Goal: Task Accomplishment & Management: Use online tool/utility

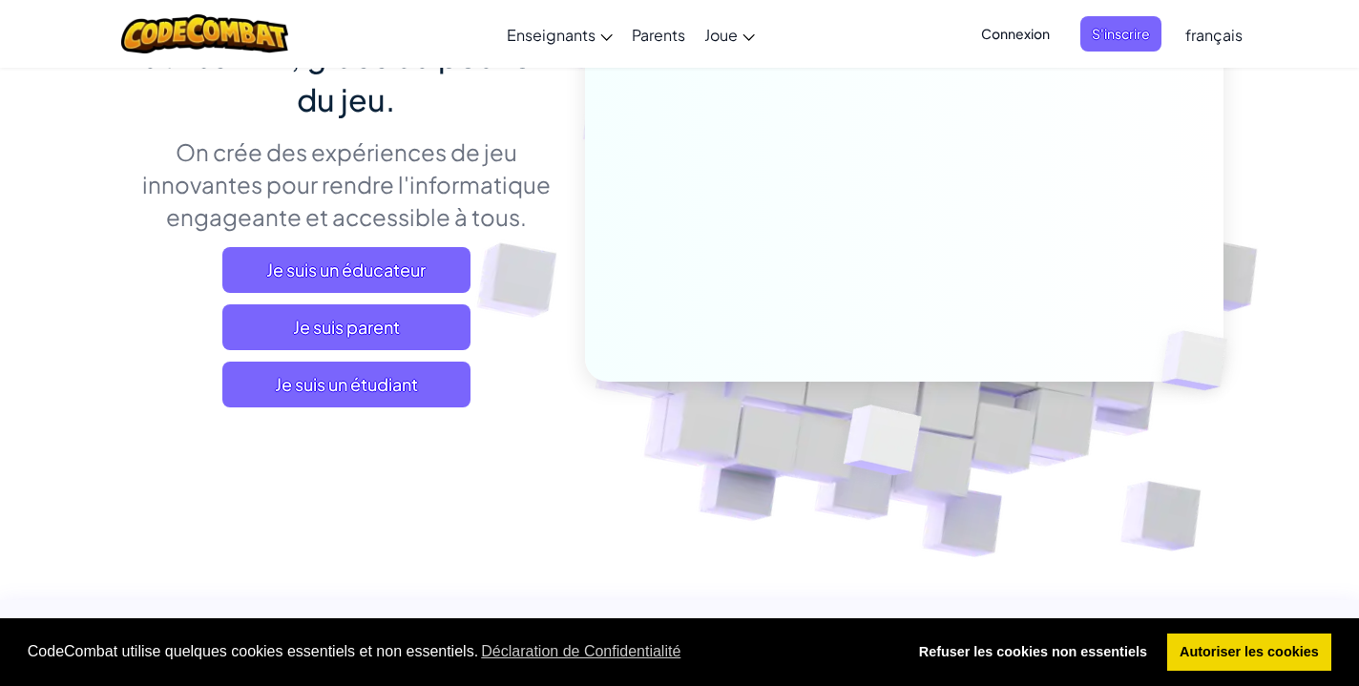
scroll to position [194, 0]
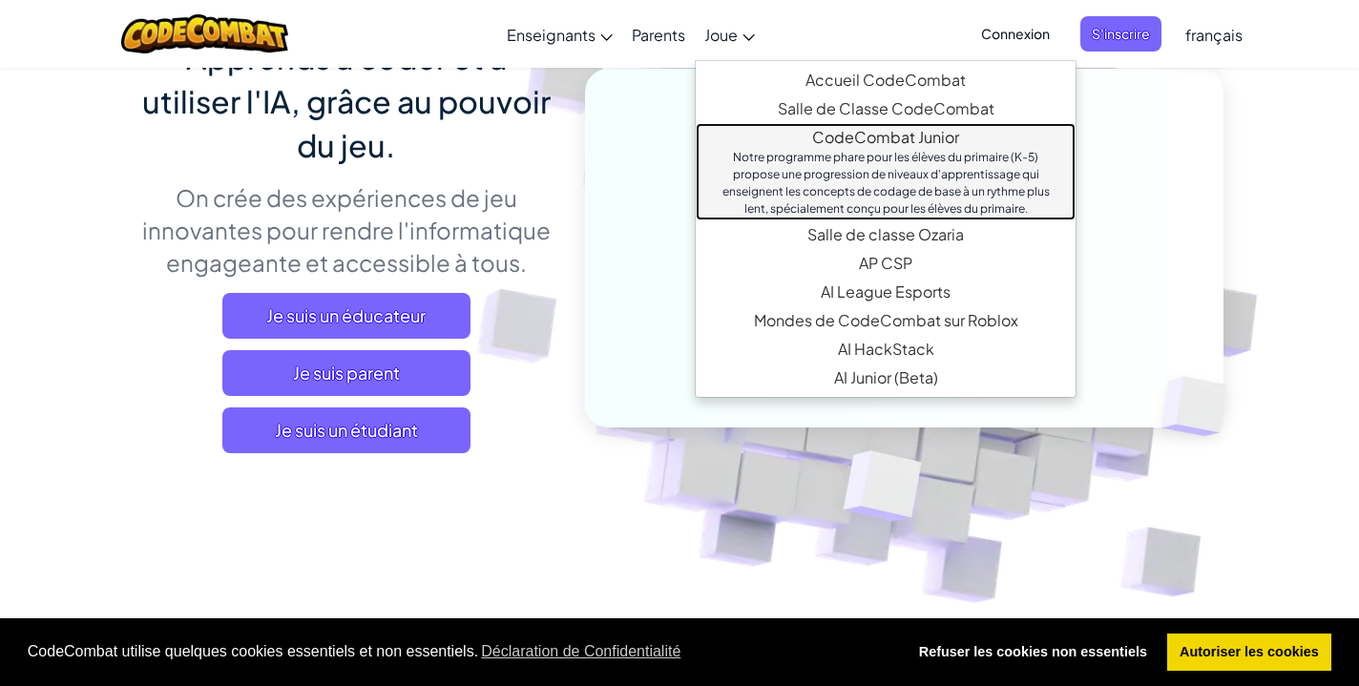
click at [862, 147] on link "CodeCombat Junior Notre programme phare pour les élèves du primaire (K-5) propo…" at bounding box center [886, 171] width 380 height 97
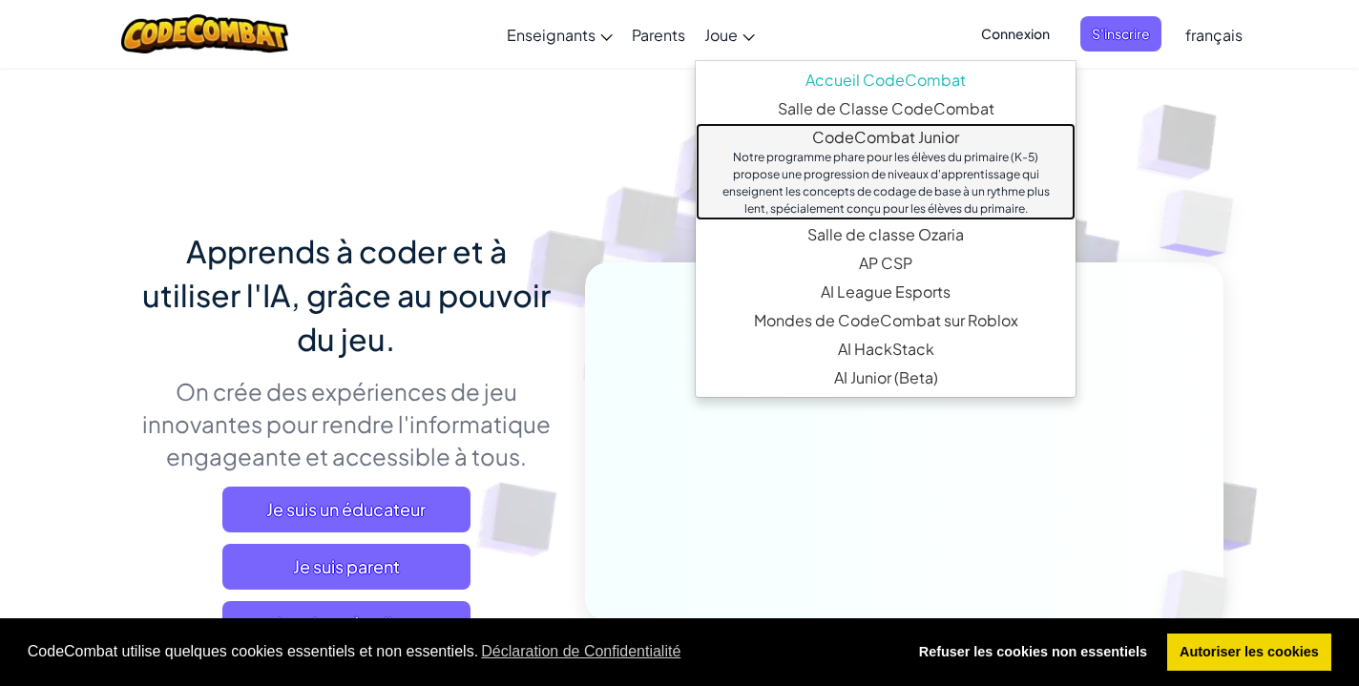
select select "fr"
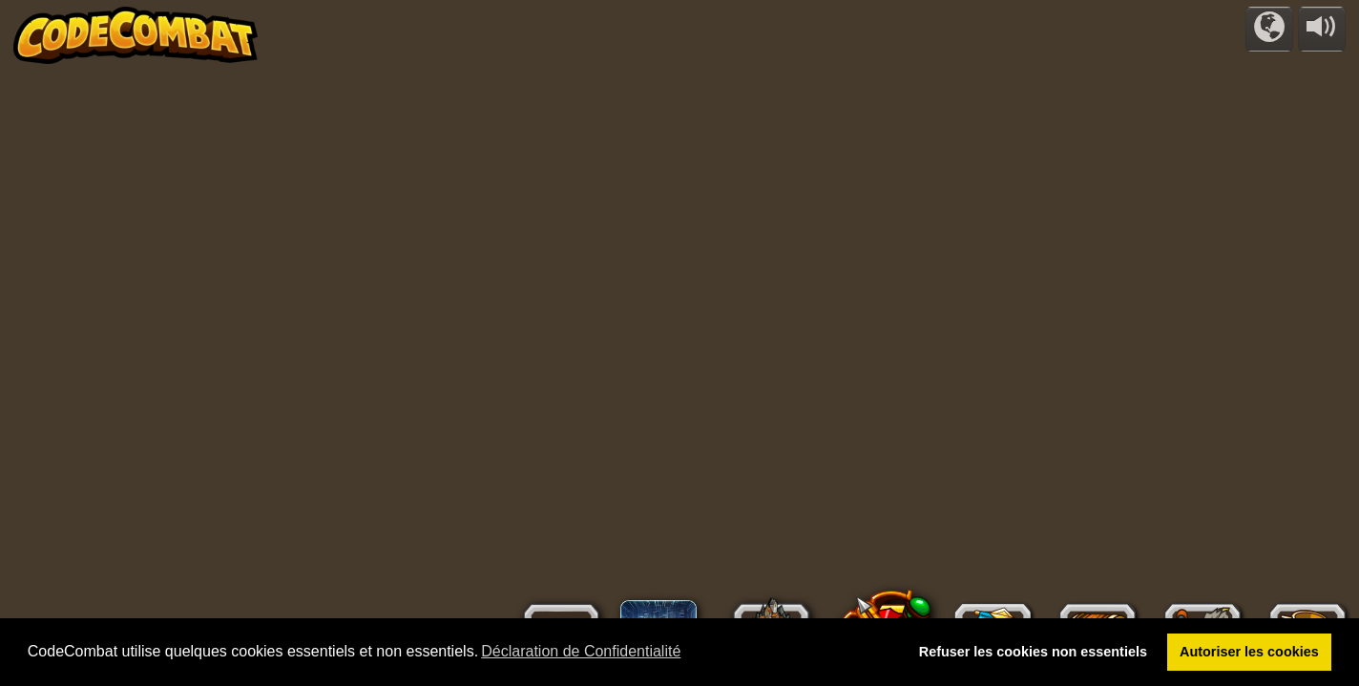
select select "fr"
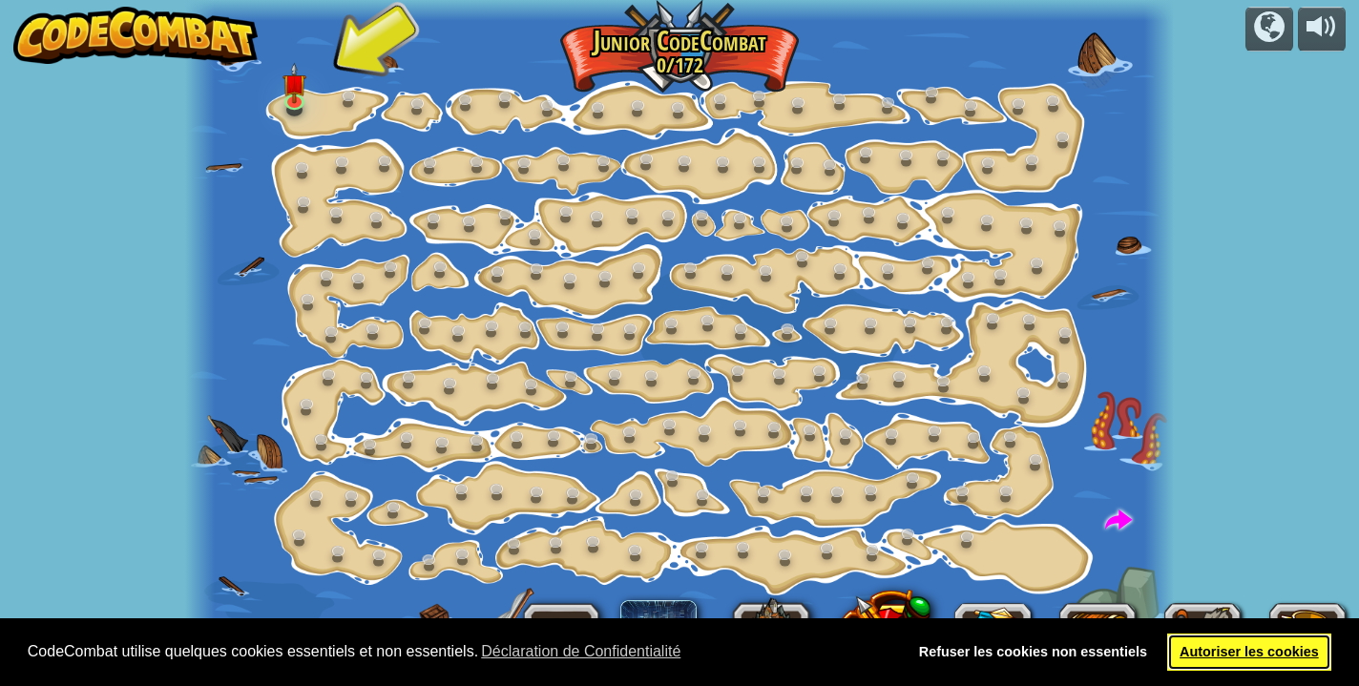
click at [1265, 656] on link "Autoriser les cookies" at bounding box center [1249, 653] width 165 height 38
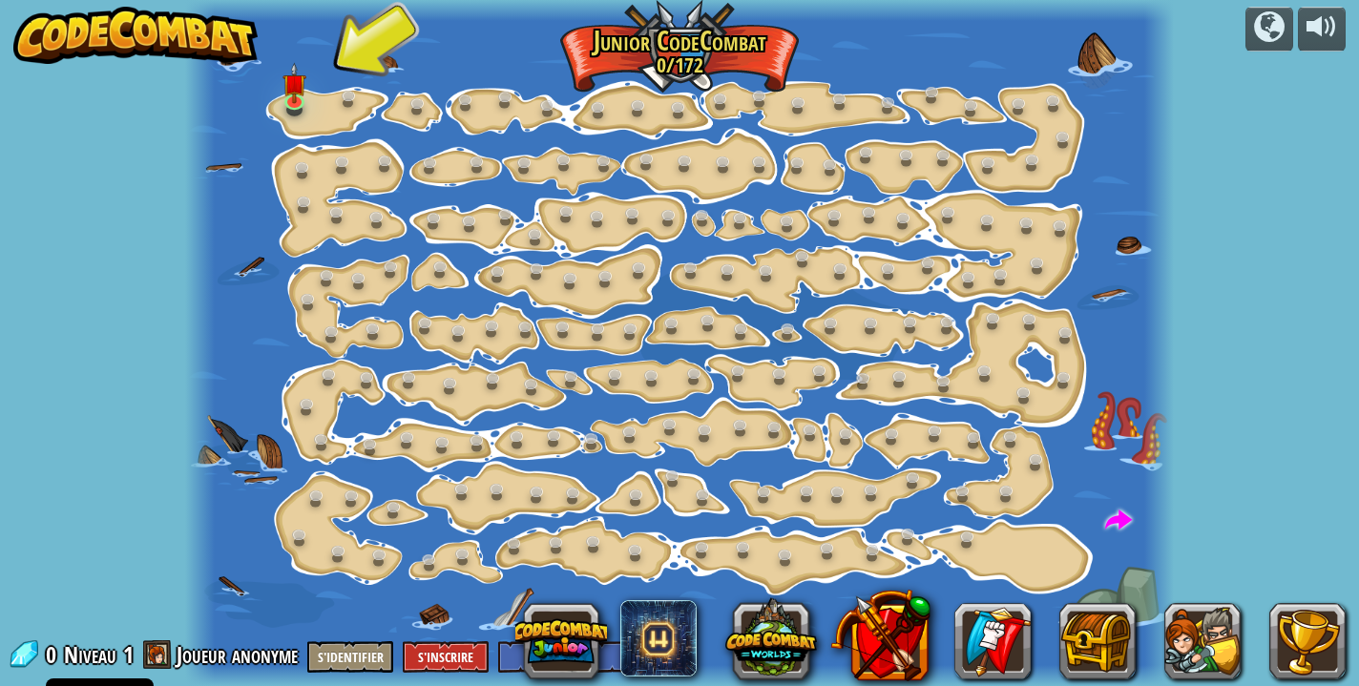
scroll to position [1, 0]
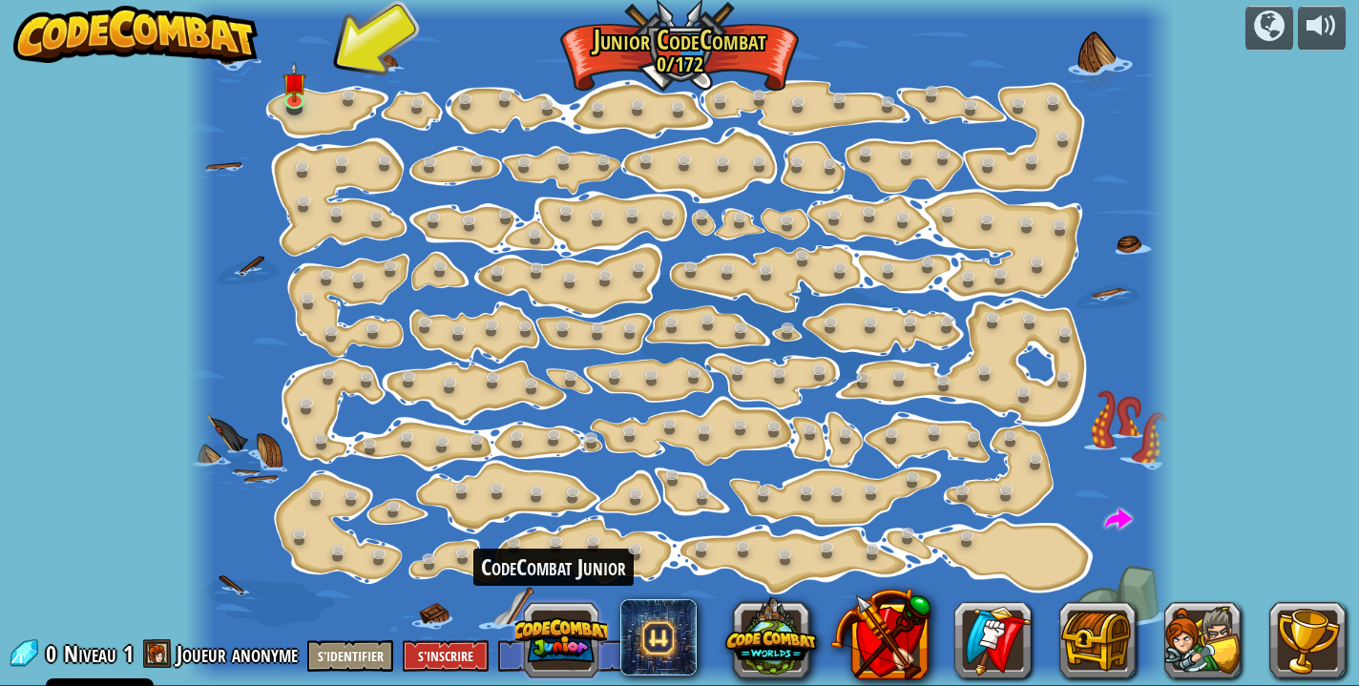
click at [567, 632] on button at bounding box center [561, 640] width 92 height 92
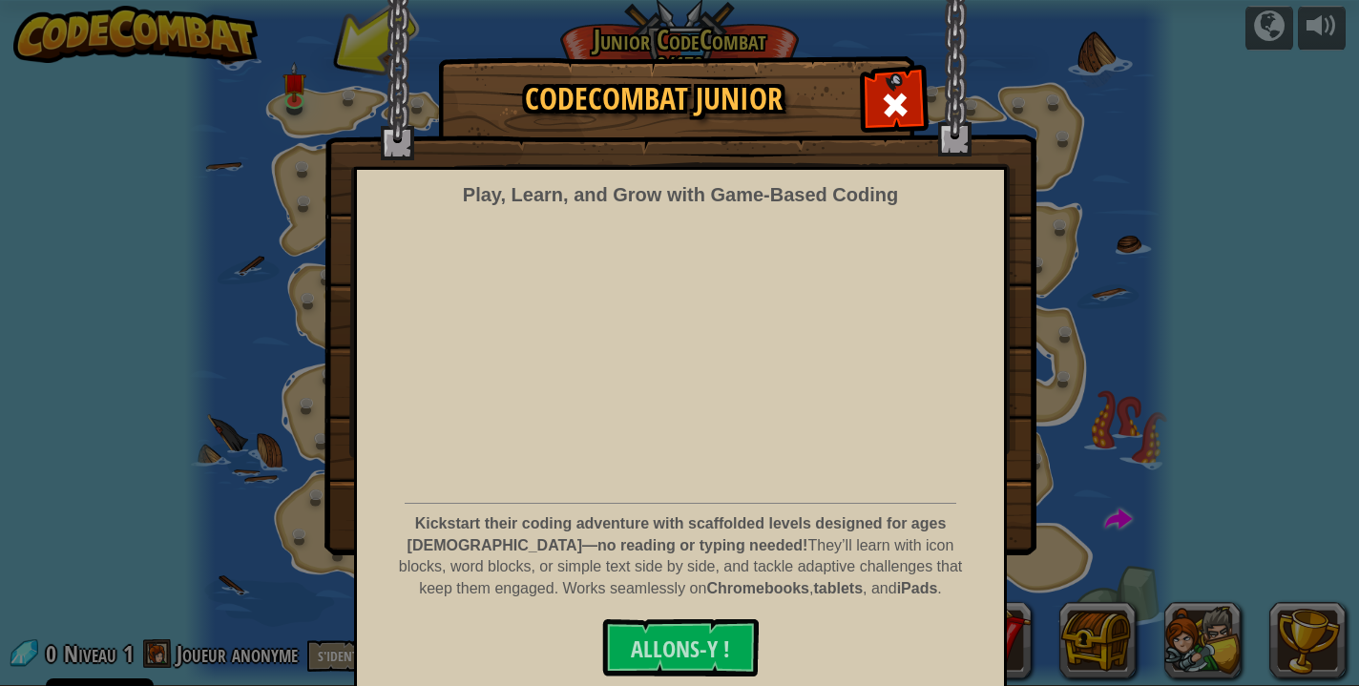
click at [1308, 83] on div "CodeCombat Junior Play, Learn, and Grow with Game‑Based Coding Kickstart their …" at bounding box center [679, 305] width 1359 height 496
click at [1276, 32] on div "CodeCombat Junior Play, Learn, and Grow with Game‑Based Coding Kickstart their …" at bounding box center [679, 343] width 1359 height 686
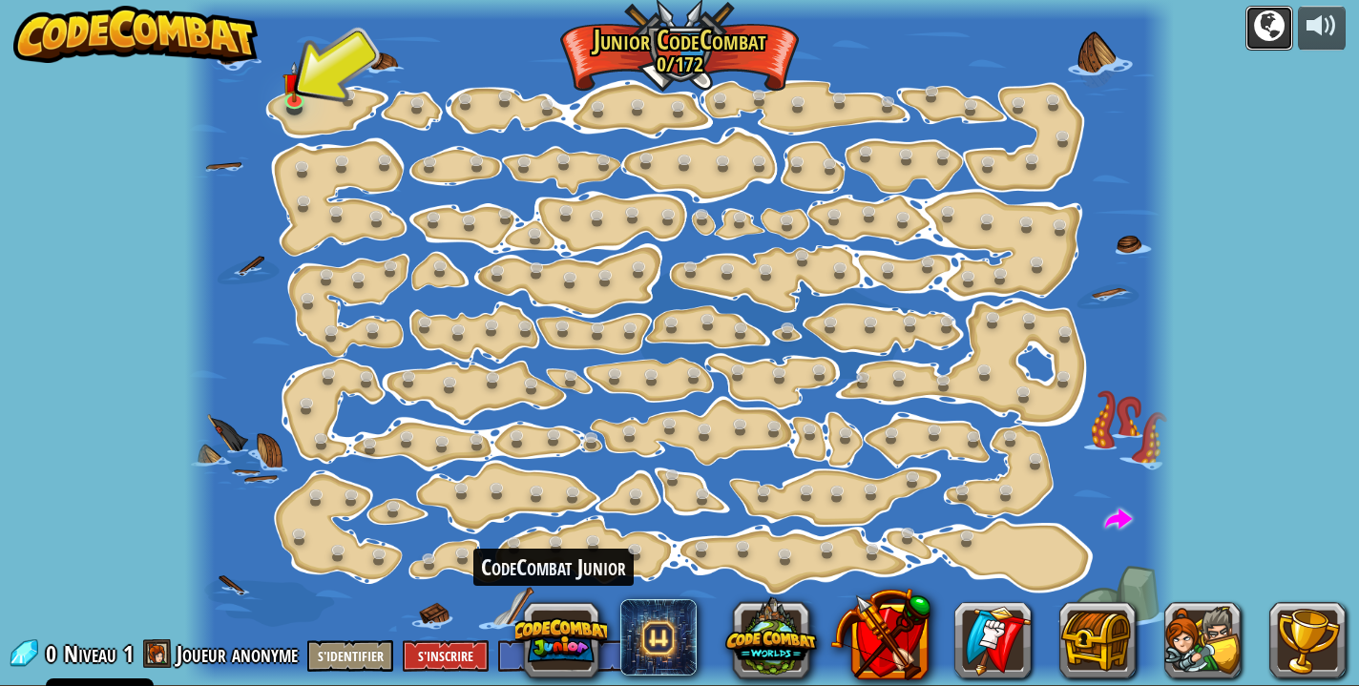
click at [1259, 29] on div at bounding box center [1269, 25] width 31 height 31
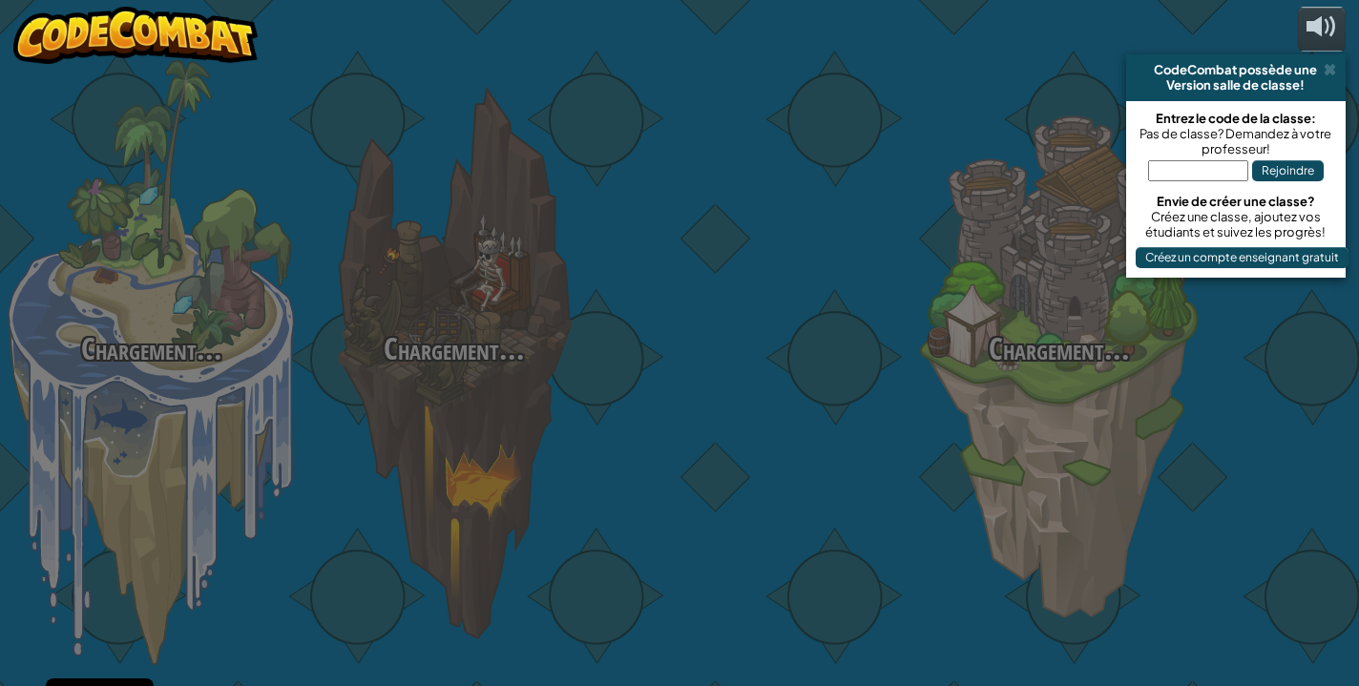
select select "fr"
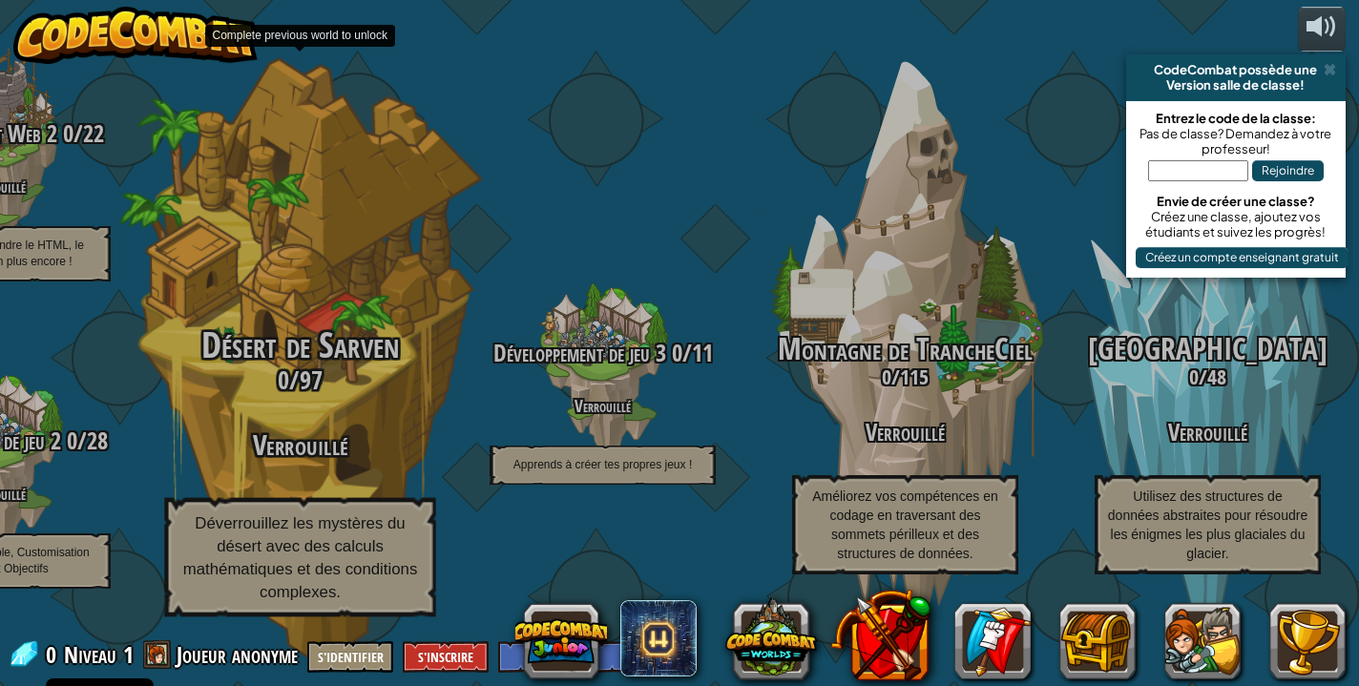
select select "fr"
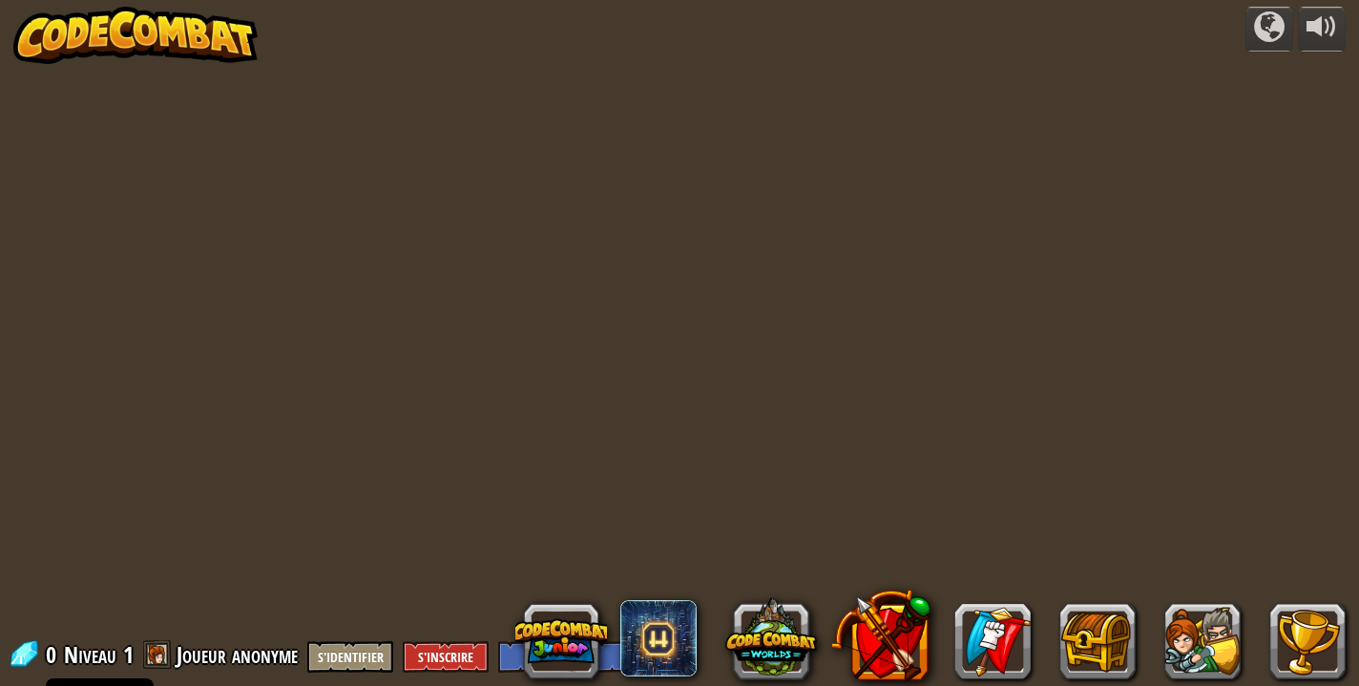
select select "fr"
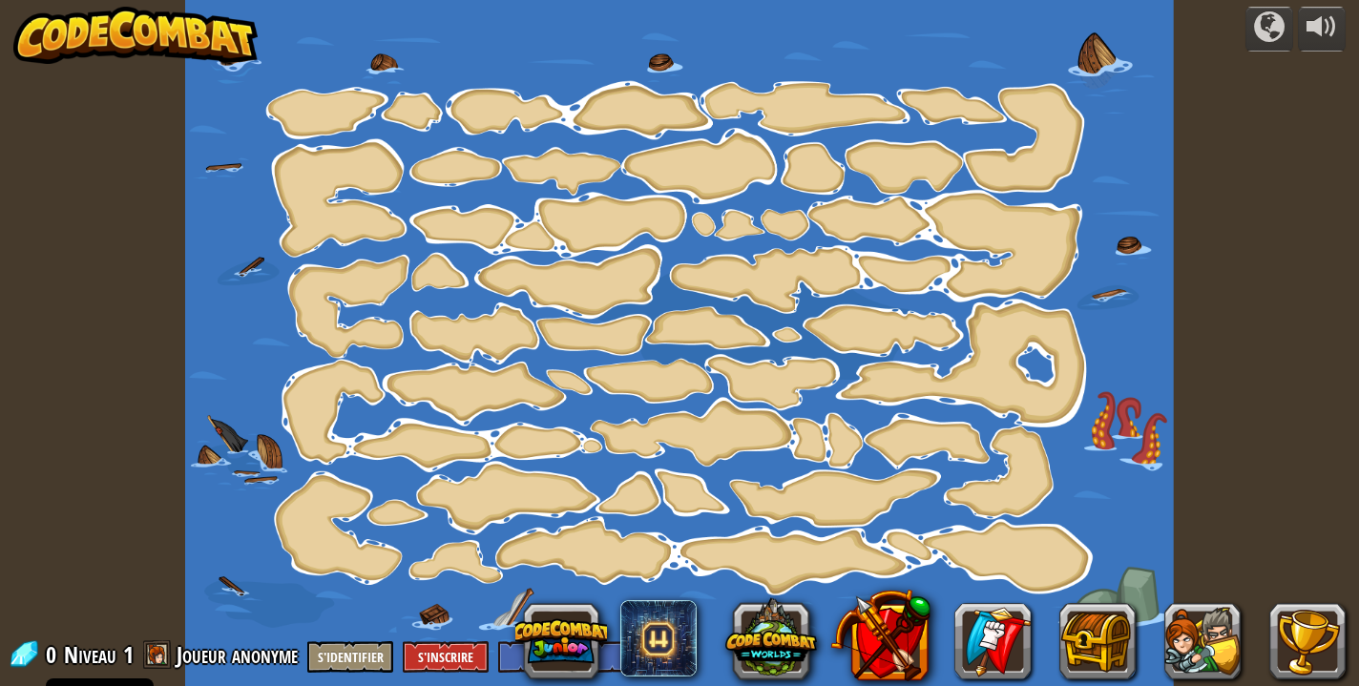
select select "fr"
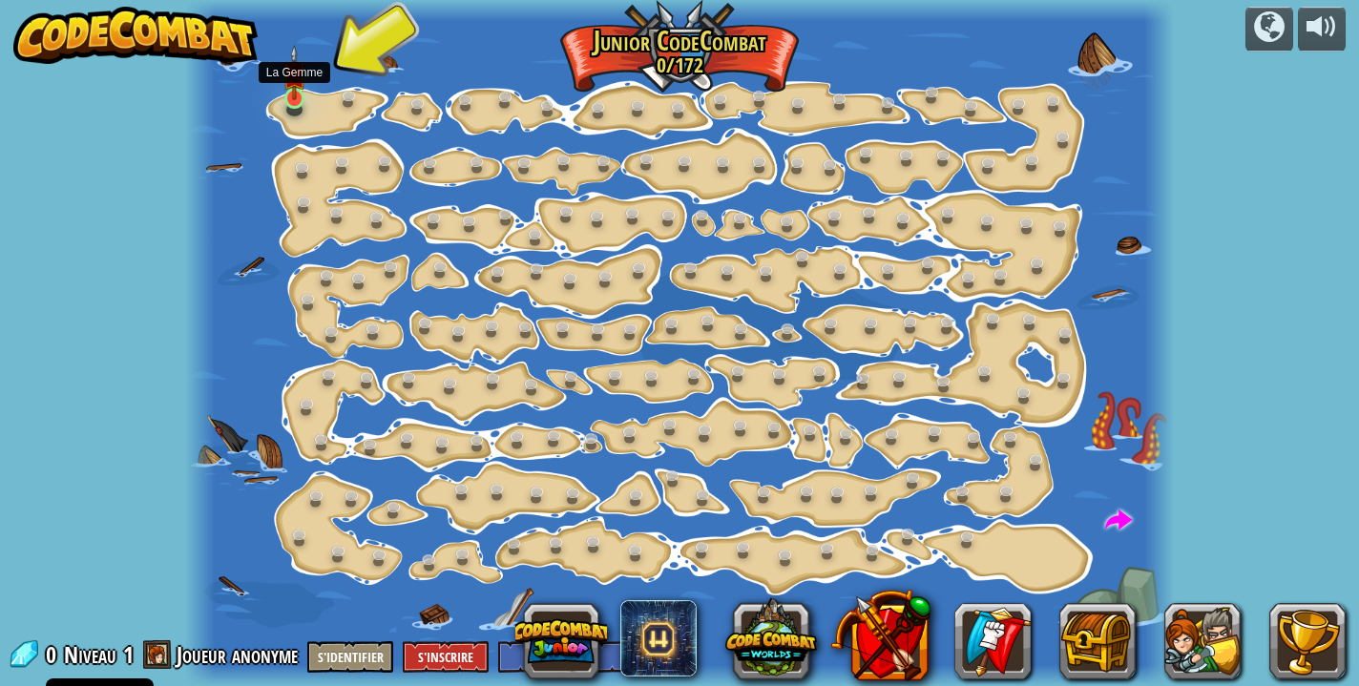
click at [289, 94] on img at bounding box center [294, 72] width 24 height 54
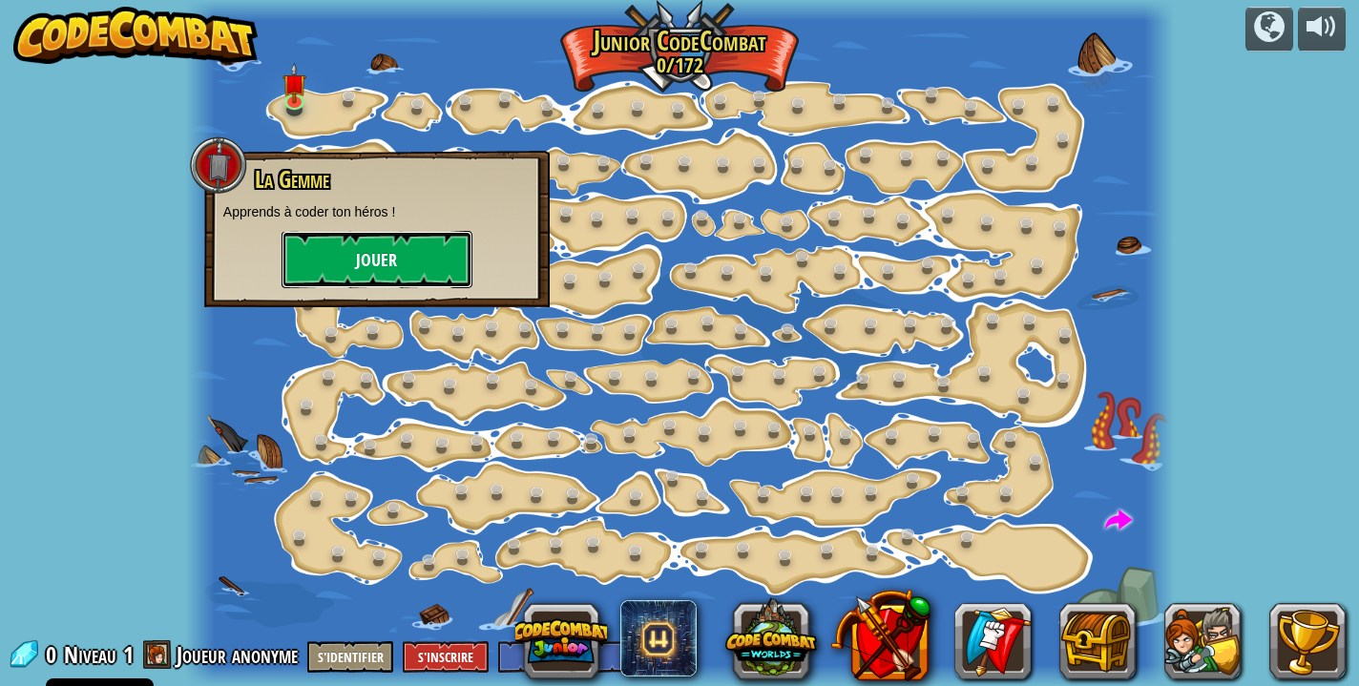
click at [321, 260] on button "Jouer" at bounding box center [376, 259] width 191 height 57
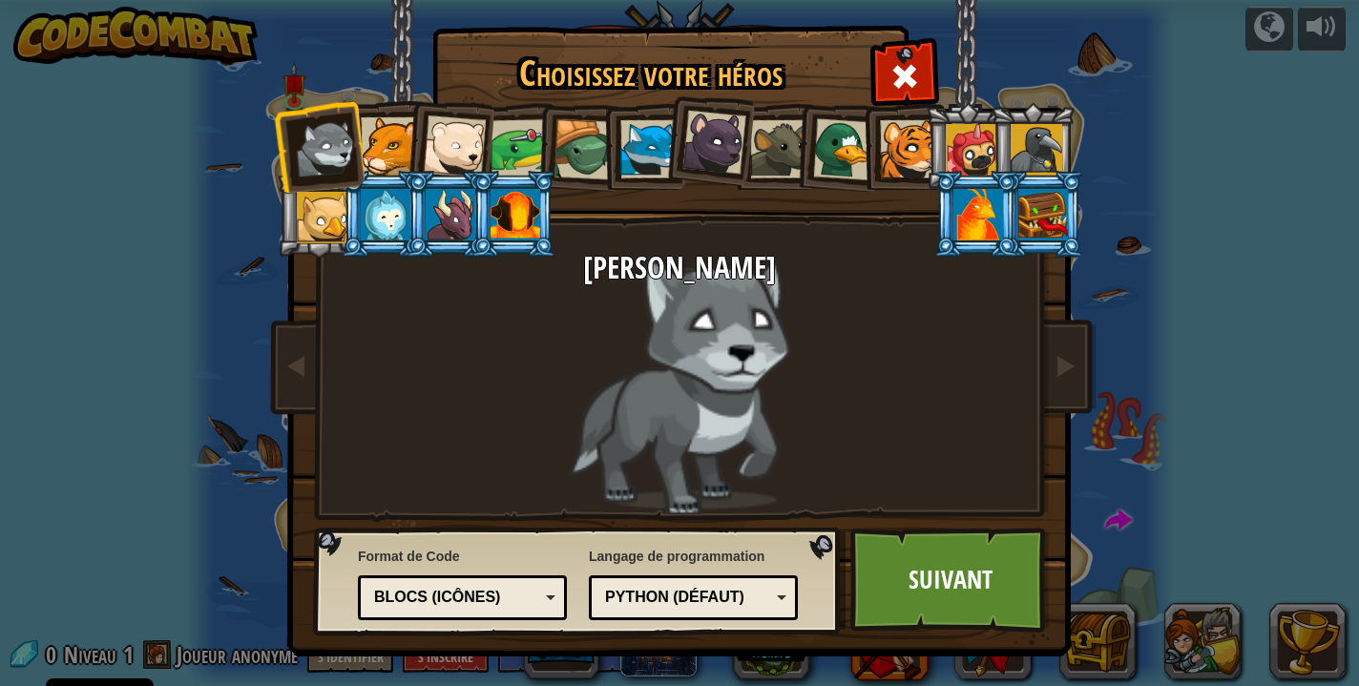
click at [678, 587] on div "Python (Défaut)" at bounding box center [687, 598] width 165 height 22
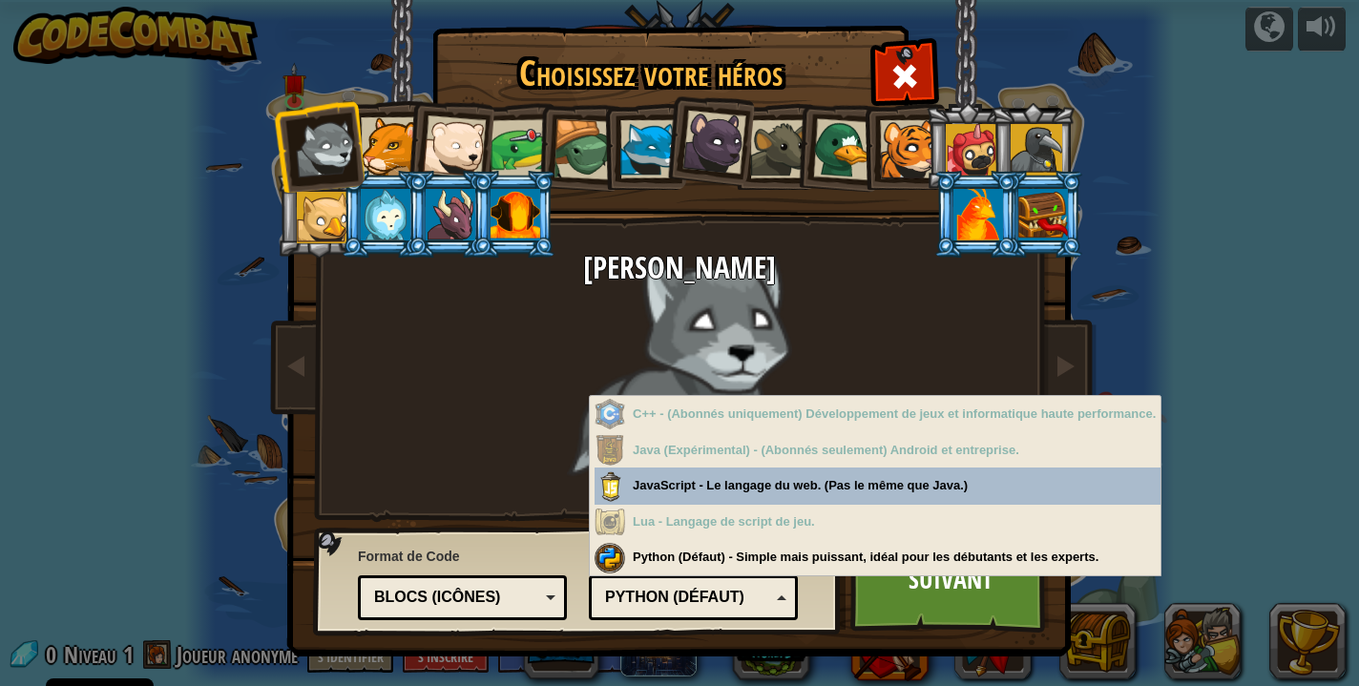
click at [525, 607] on div "Blocs (icônes)" at bounding box center [456, 598] width 165 height 22
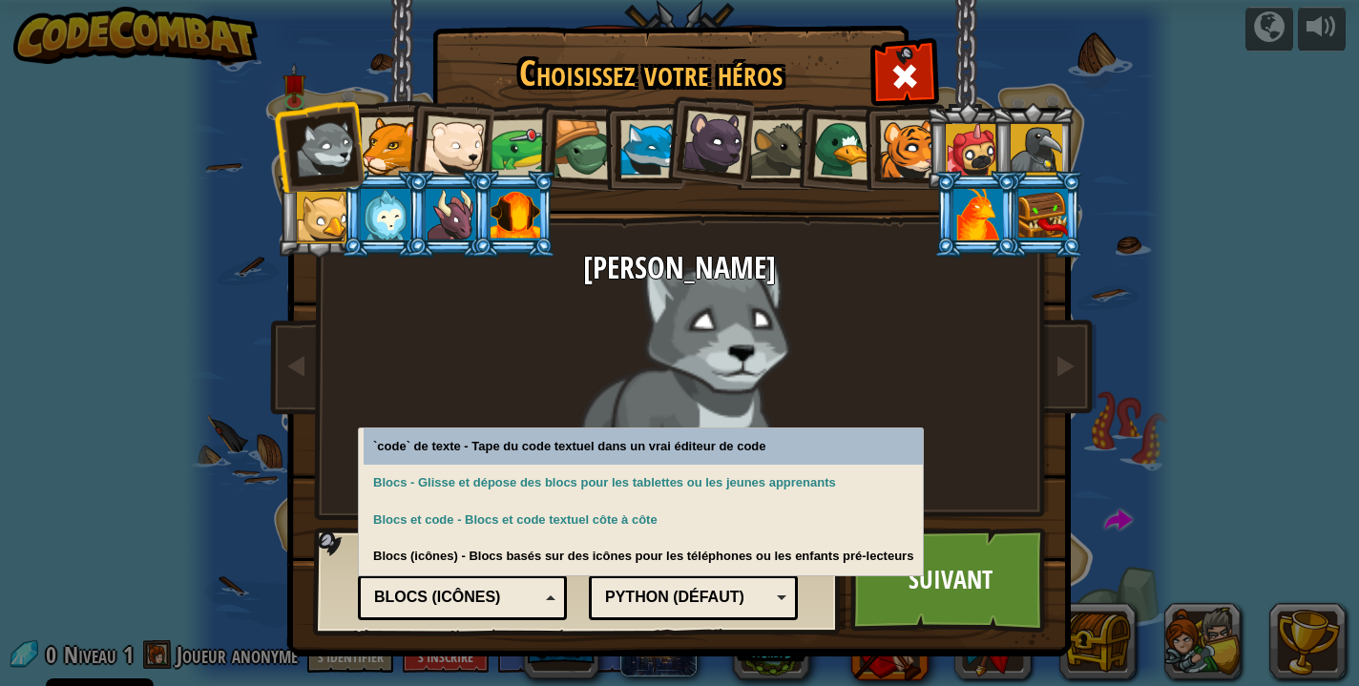
click at [693, 595] on div "Python (Défaut)" at bounding box center [687, 598] width 165 height 22
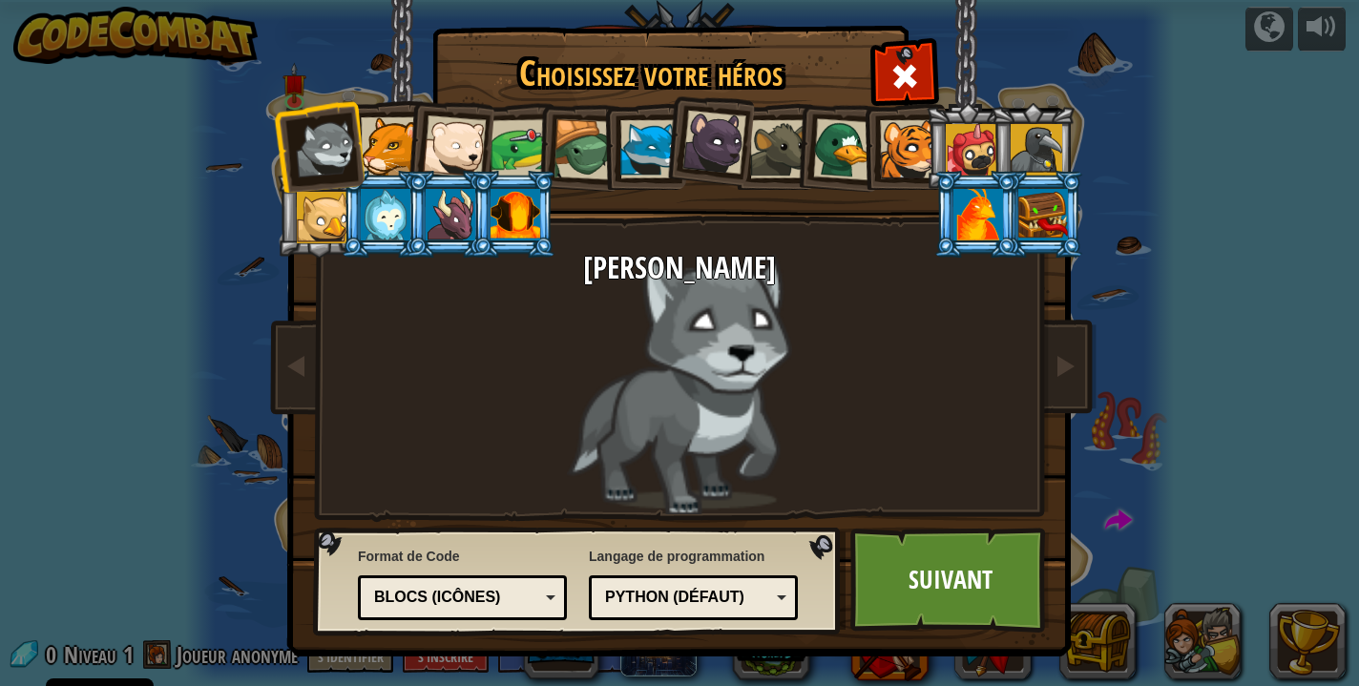
click at [649, 562] on div "Langage de programmation Python (Défaut) JavaScript Lua C++ Java (Expérimental)…" at bounding box center [693, 583] width 209 height 83
click at [430, 579] on div "`code` de texte Blocs et code Blocs Blocs (icônes) Blocs (icônes)" at bounding box center [462, 597] width 209 height 45
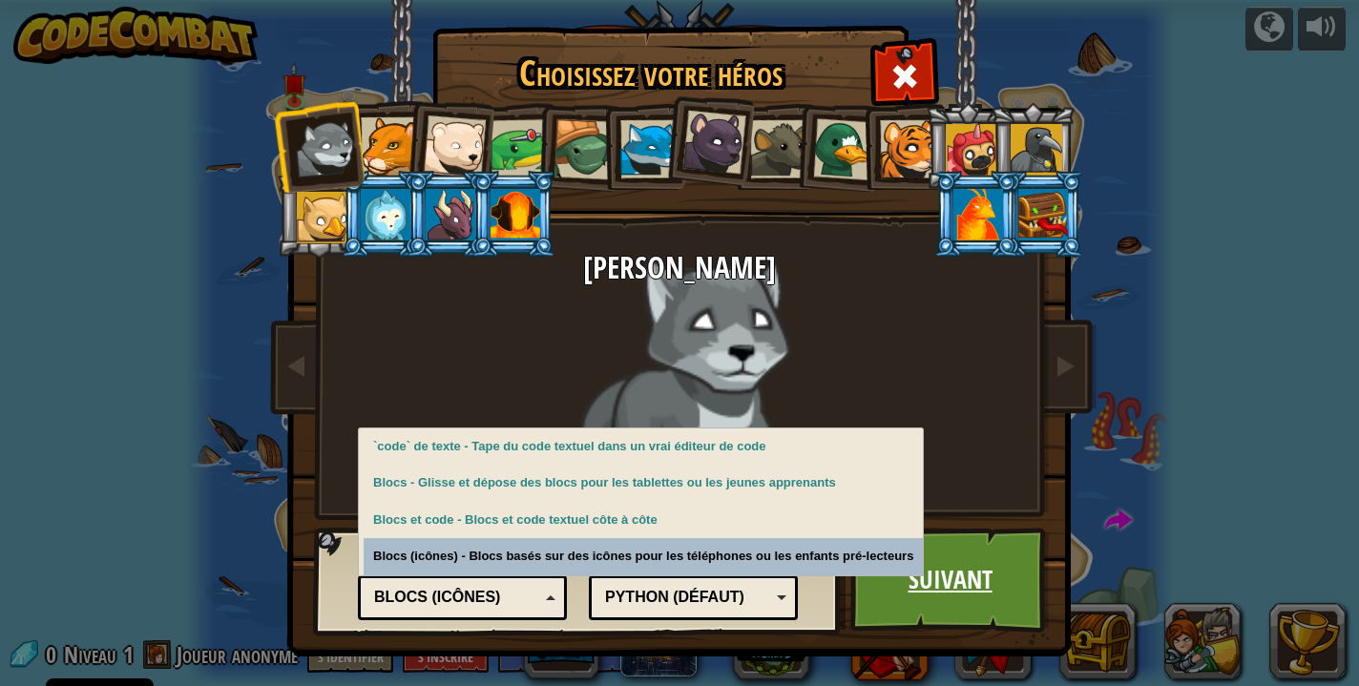
click at [946, 603] on link "Suivant" at bounding box center [949, 580] width 199 height 105
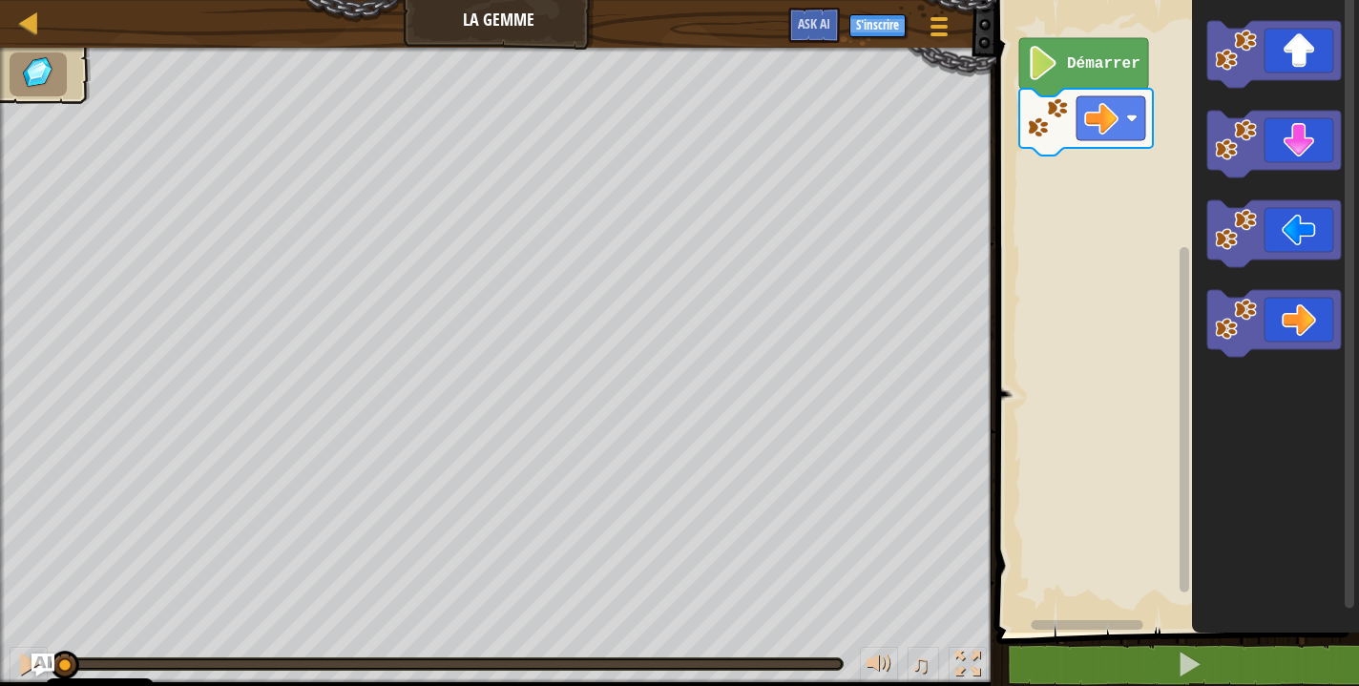
click at [451, 308] on div "Carte La Gemme Menu du jeu S'inscrire Ask AI 1 הההההההההההההההההההההההההההההההה…" at bounding box center [679, 343] width 1359 height 686
click at [1274, 327] on icon "Espace de travail de Blocky" at bounding box center [1274, 323] width 134 height 67
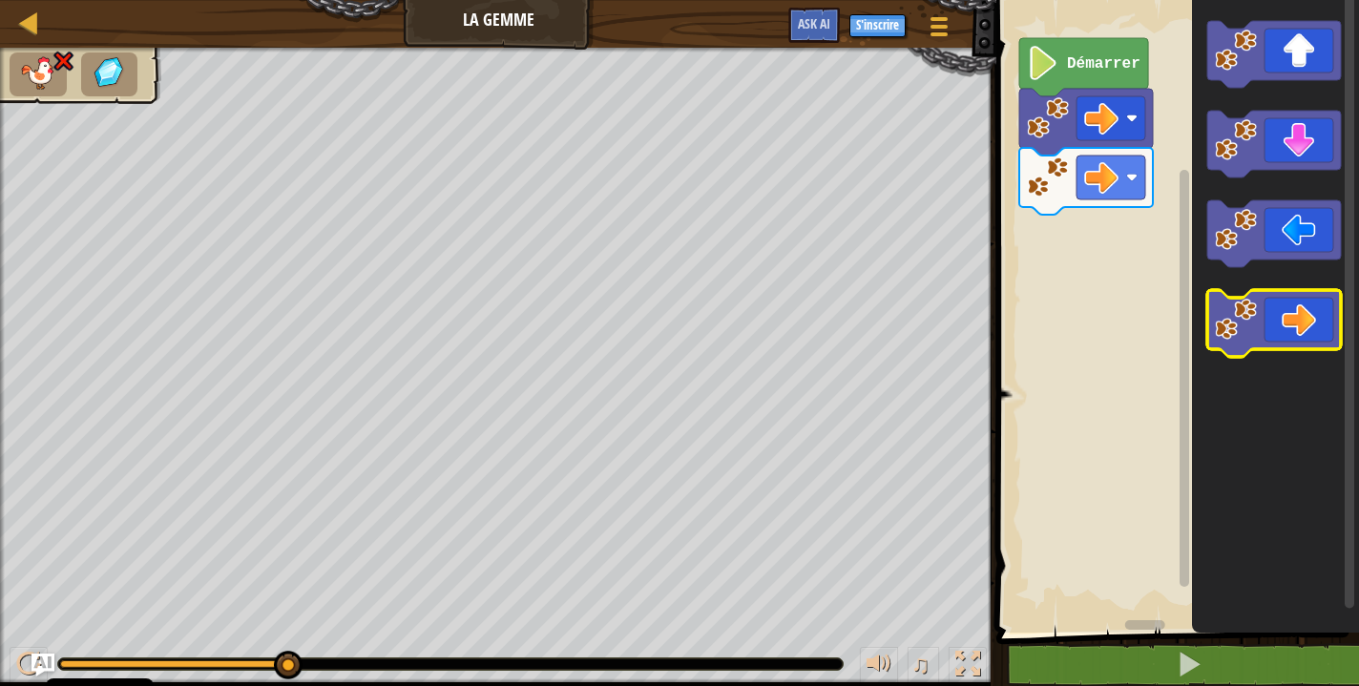
click at [1234, 321] on image "Espace de travail de Blocky" at bounding box center [1236, 320] width 42 height 42
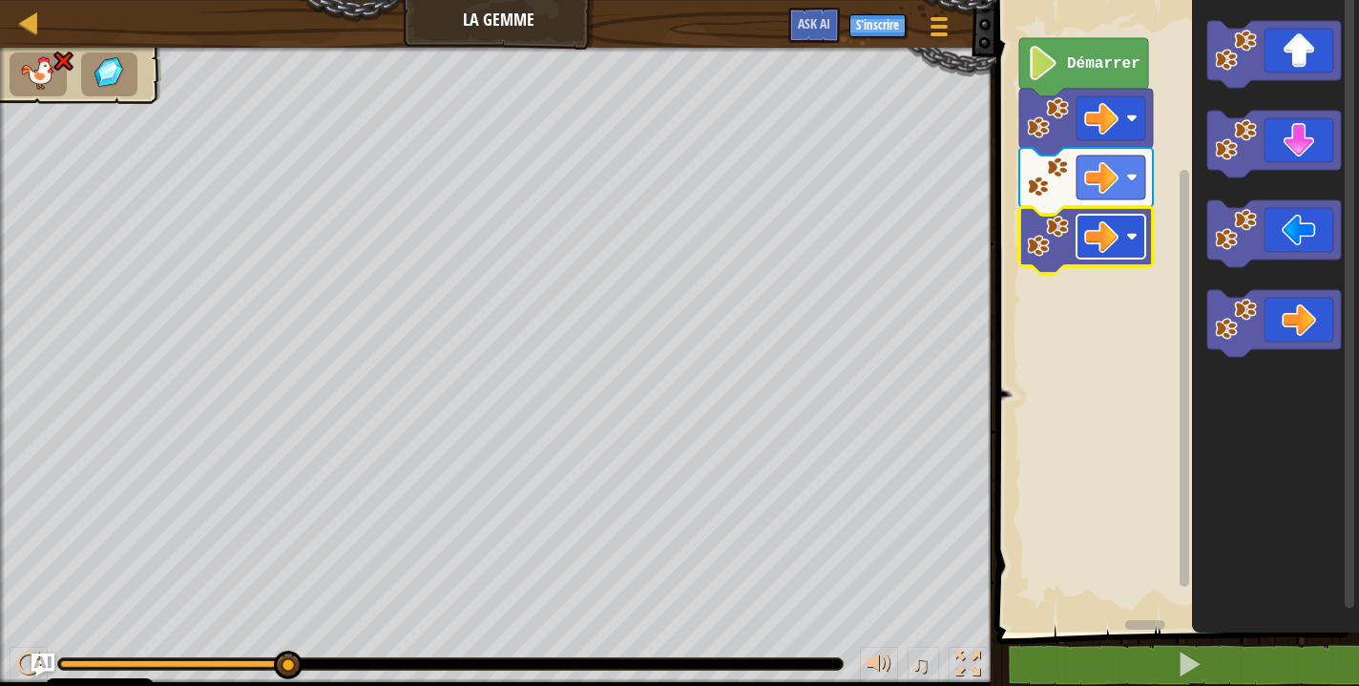
click at [1128, 236] on g "Démarrer" at bounding box center [1086, 156] width 134 height 236
click at [1130, 176] on image "Espace de travail de Blocky" at bounding box center [1131, 177] width 11 height 11
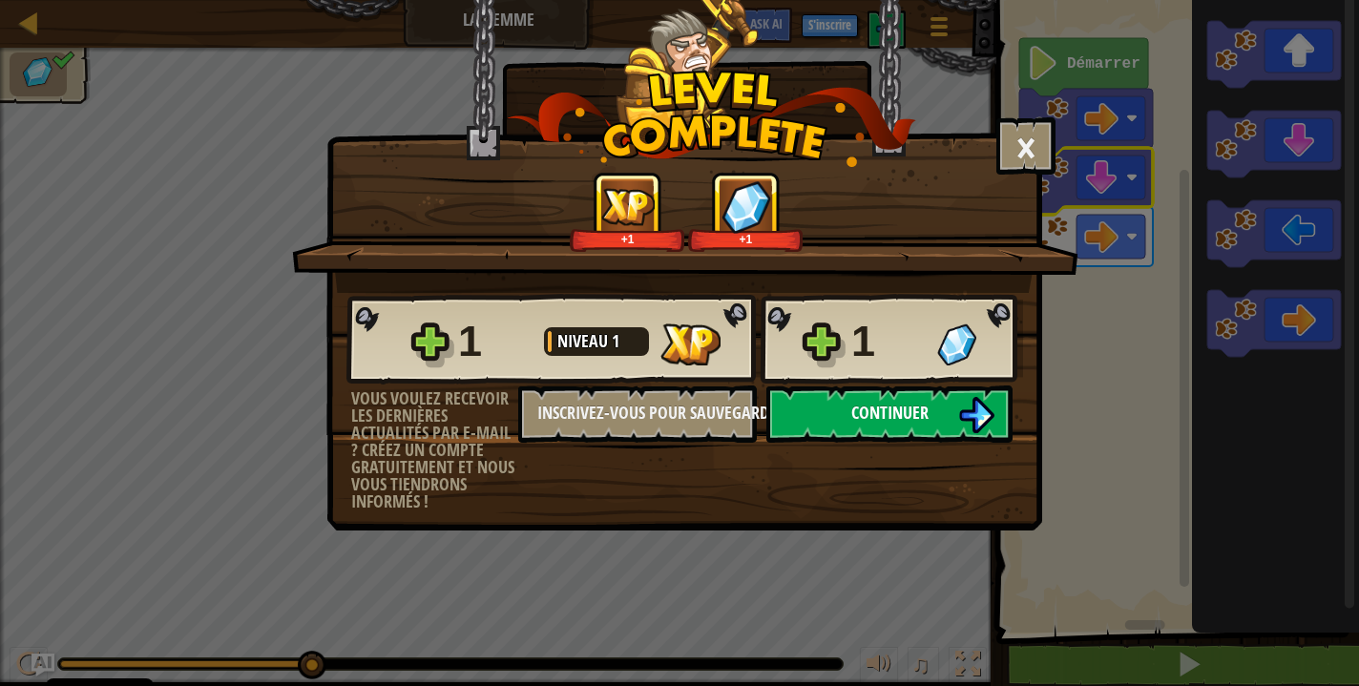
click at [939, 406] on button "Continuer" at bounding box center [889, 413] width 246 height 57
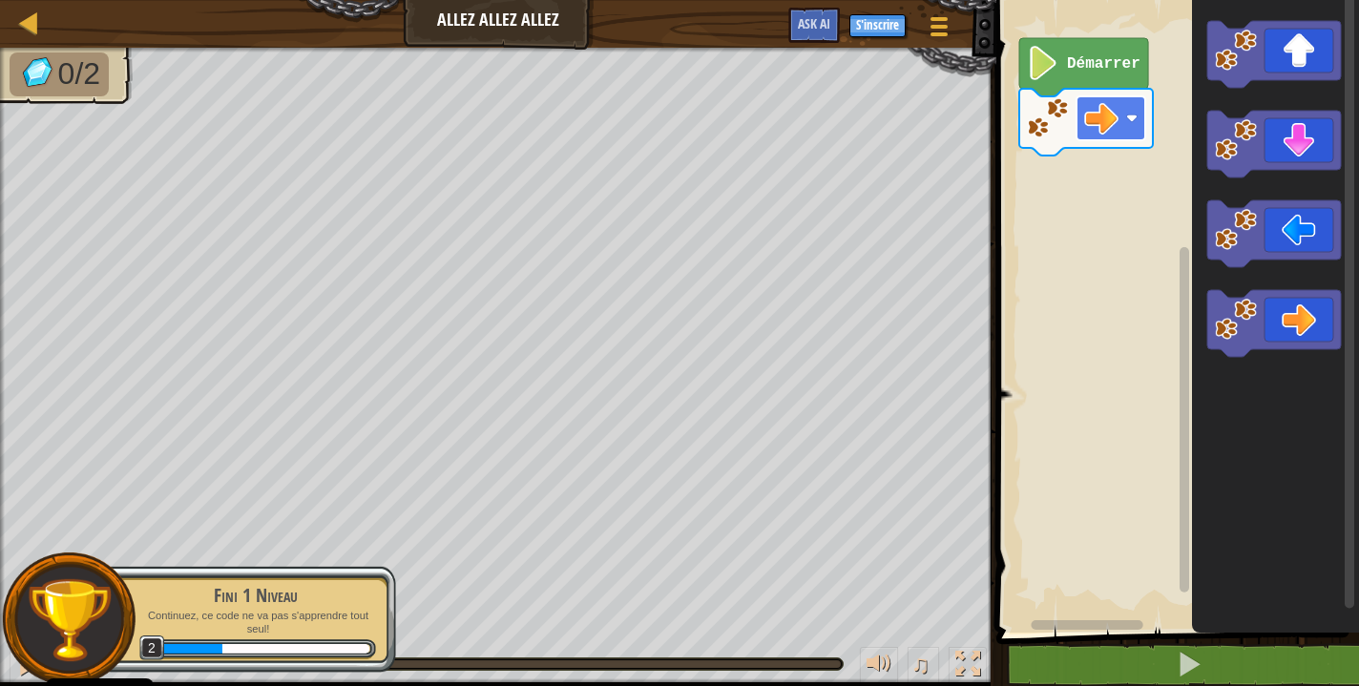
click at [1141, 125] on g "Démarrer" at bounding box center [1086, 96] width 134 height 117
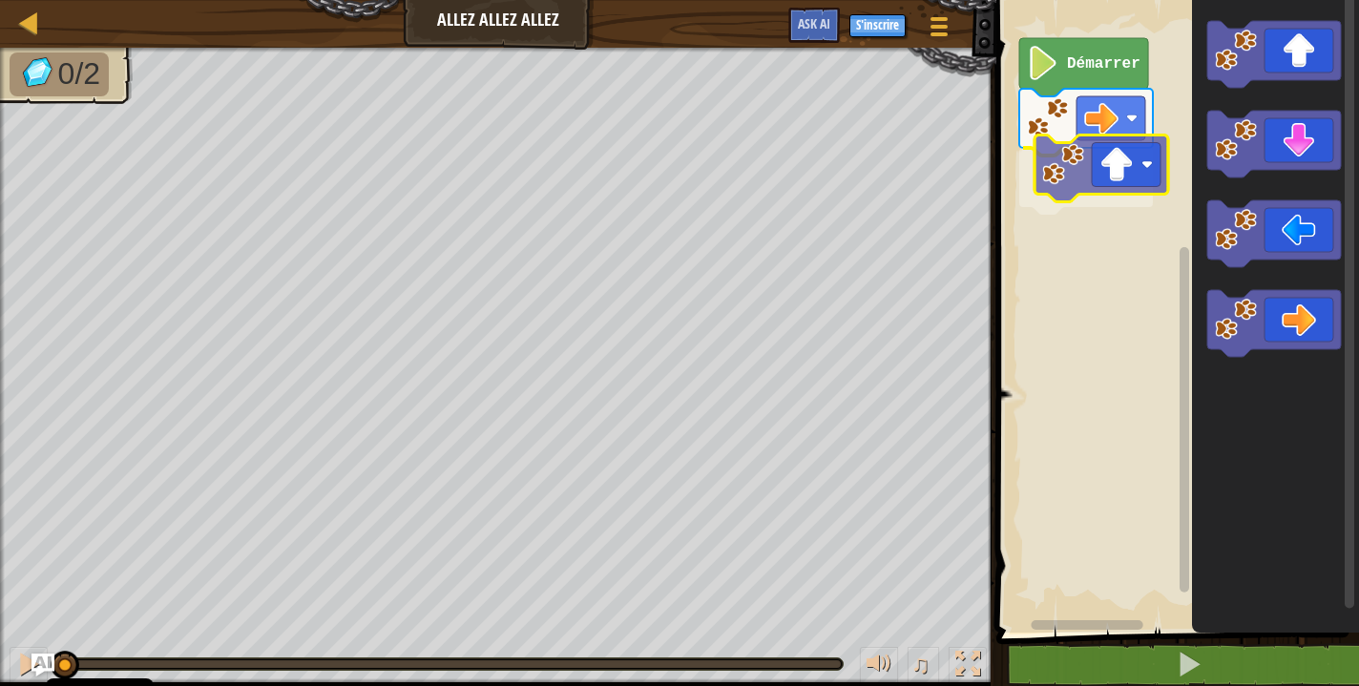
click at [1108, 177] on div "Démarrer" at bounding box center [1174, 311] width 368 height 642
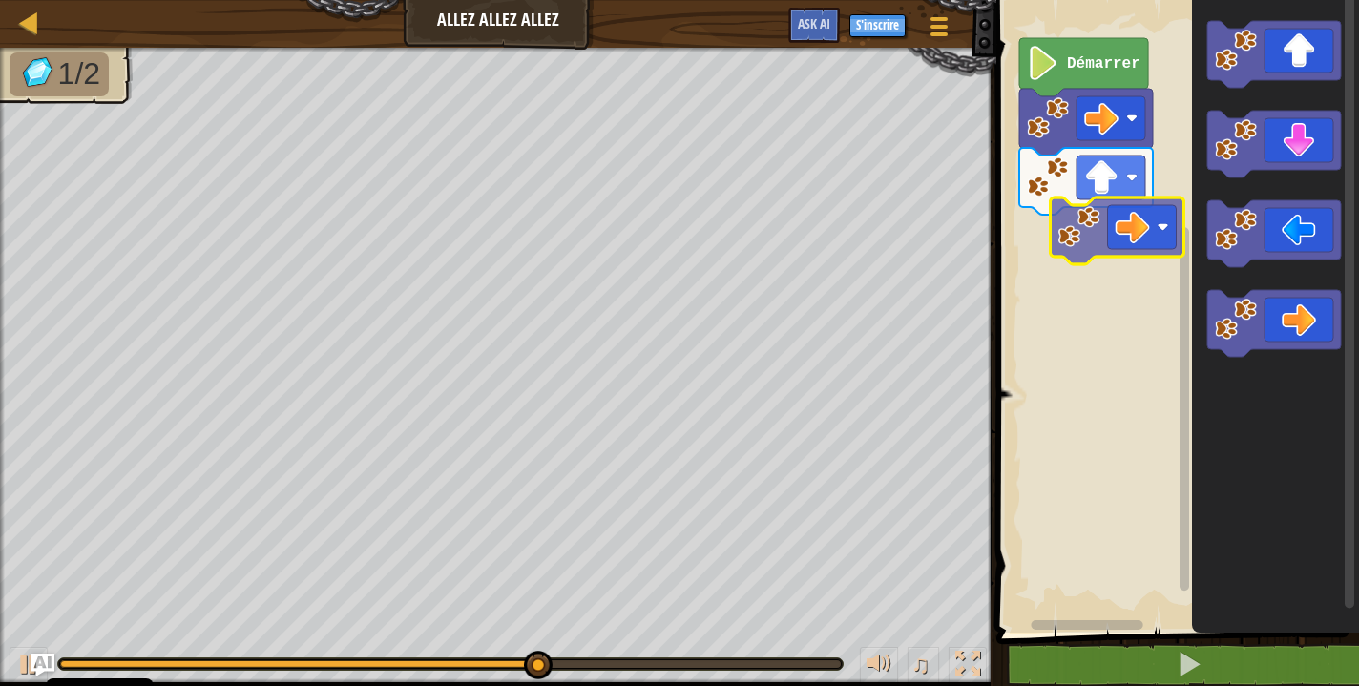
click at [1133, 209] on div "Démarrer" at bounding box center [1174, 311] width 368 height 642
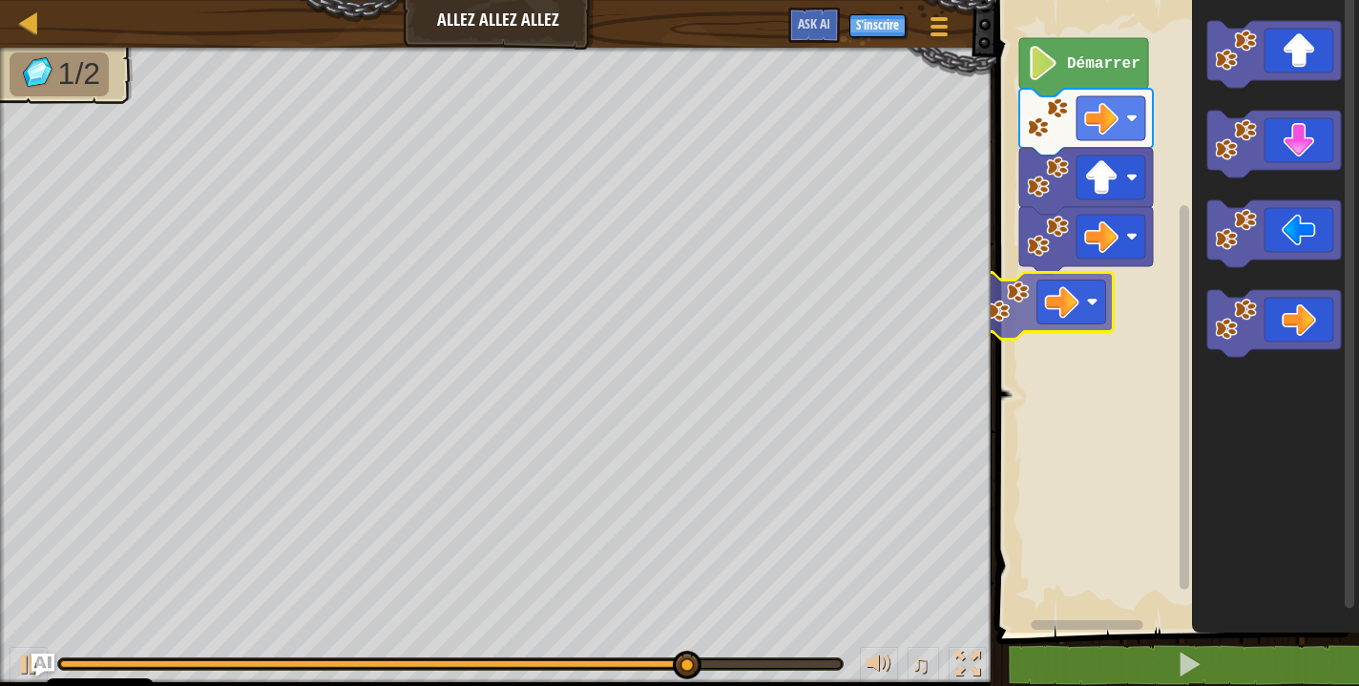
click at [1051, 297] on div "Démarrer" at bounding box center [1174, 311] width 368 height 642
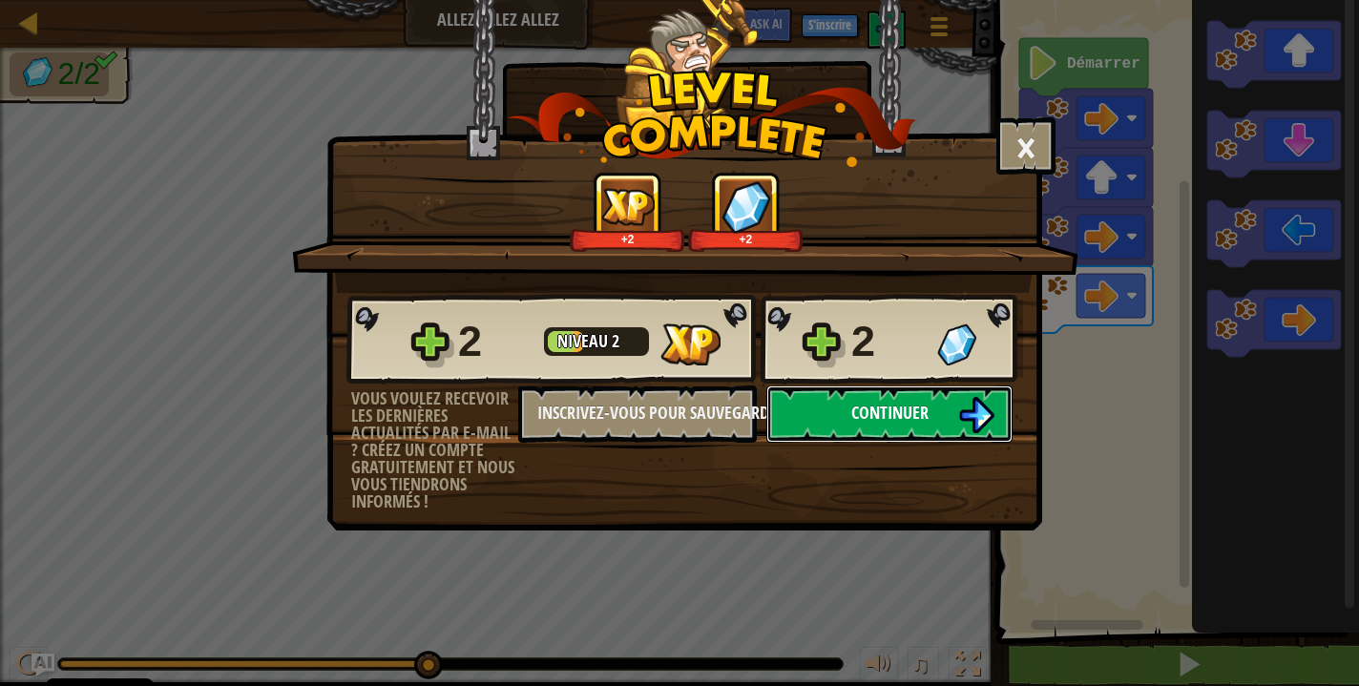
click at [868, 416] on span "Continuer" at bounding box center [889, 413] width 77 height 24
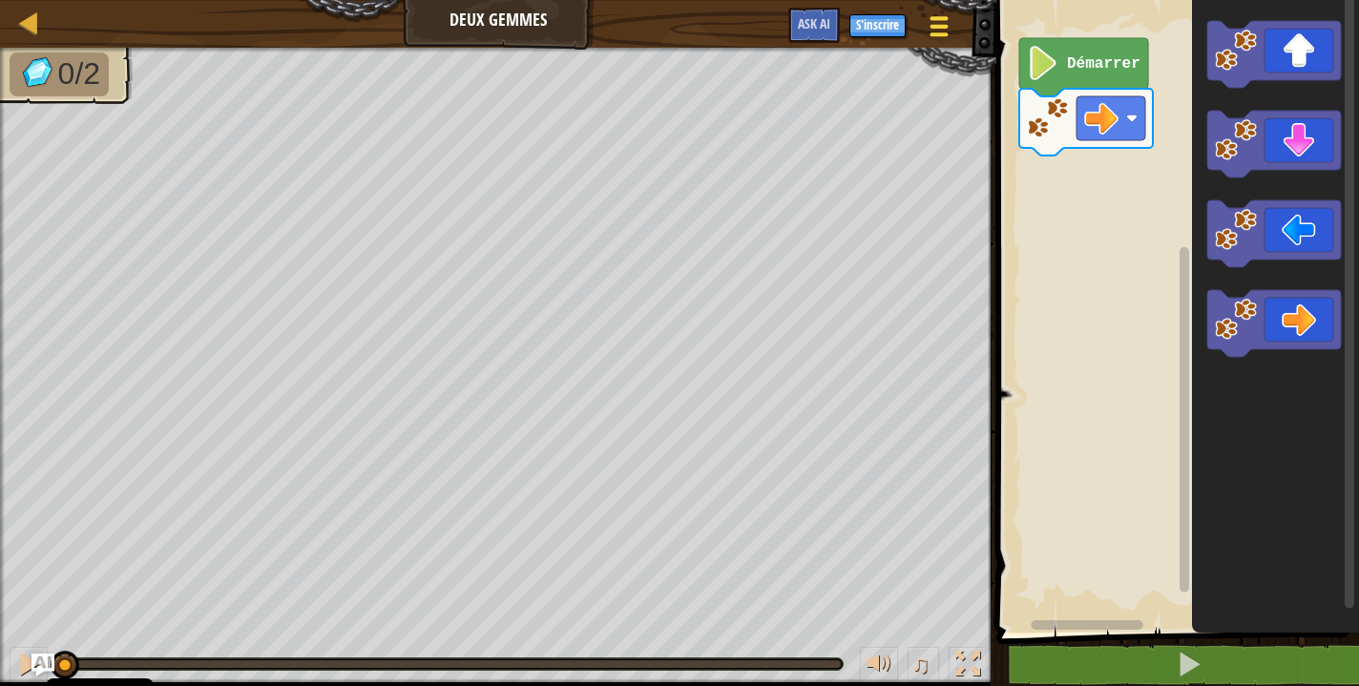
click at [937, 35] on span at bounding box center [939, 34] width 18 height 4
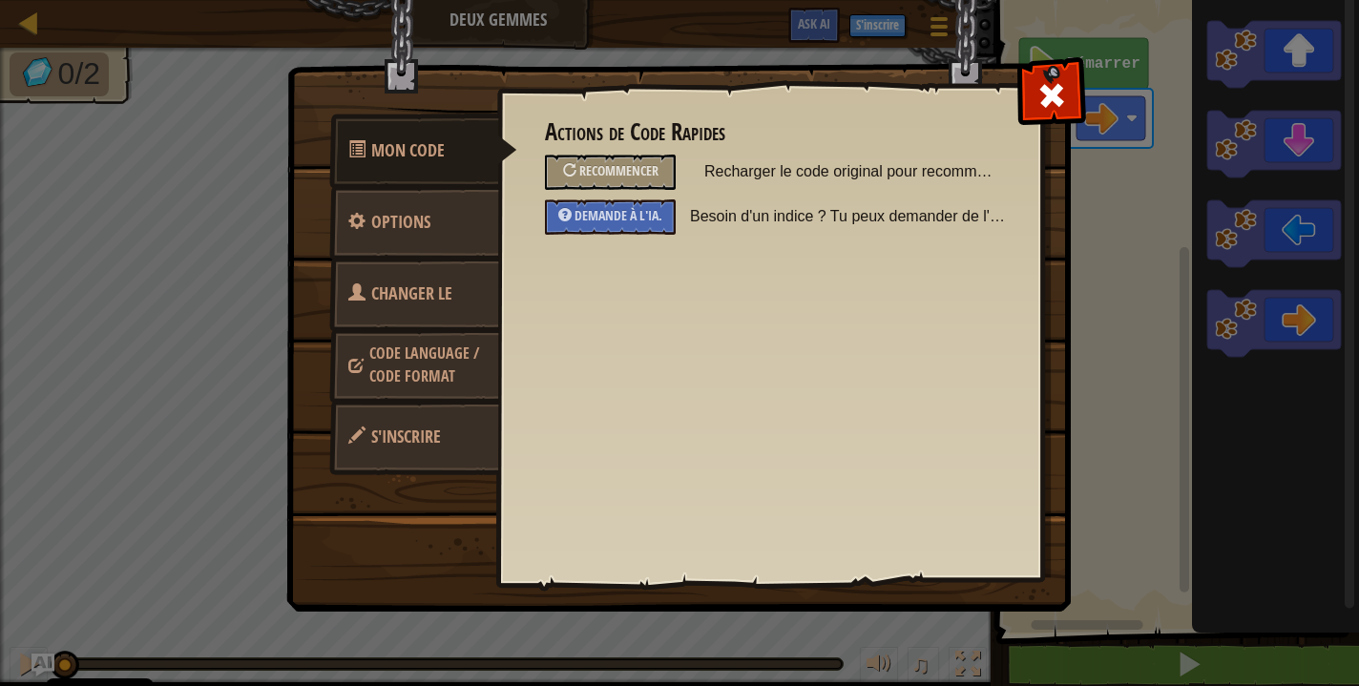
click at [419, 354] on span "Code Language / Code Format" at bounding box center [424, 365] width 110 height 44
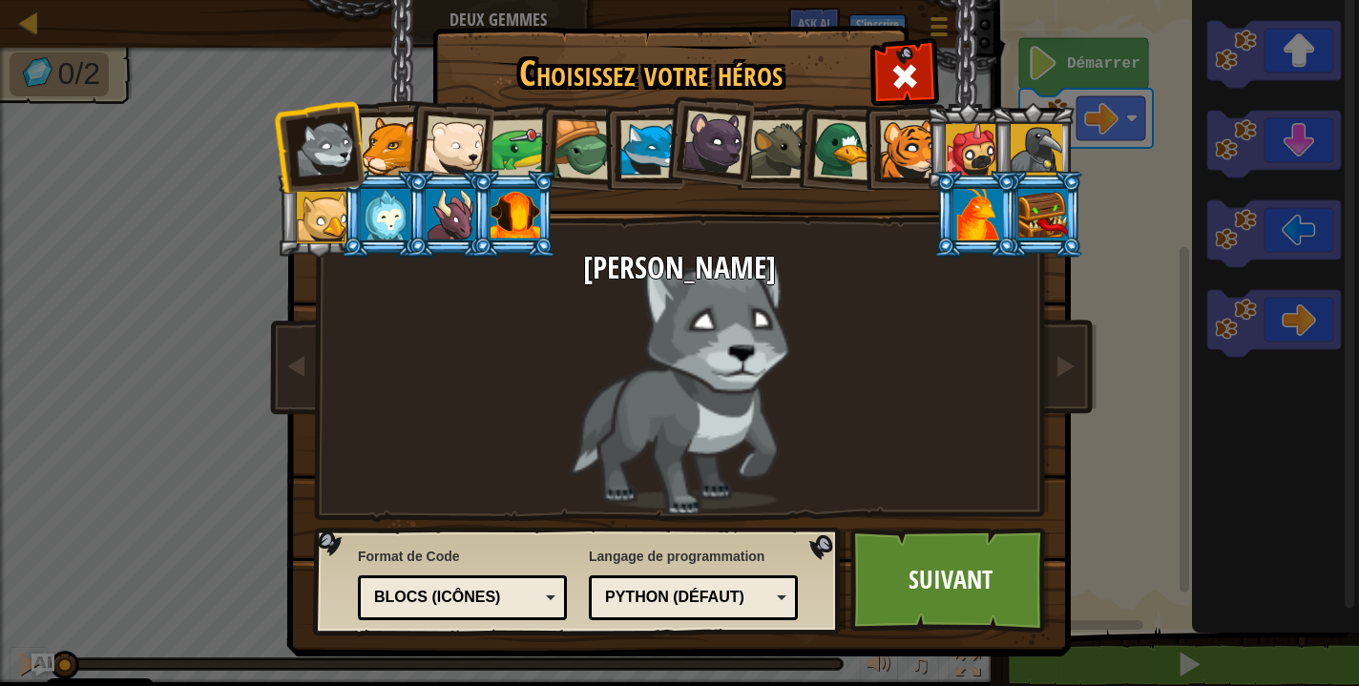
click at [516, 594] on div "Blocs (icônes)" at bounding box center [456, 598] width 165 height 22
click at [975, 589] on link "Suivant" at bounding box center [949, 580] width 199 height 105
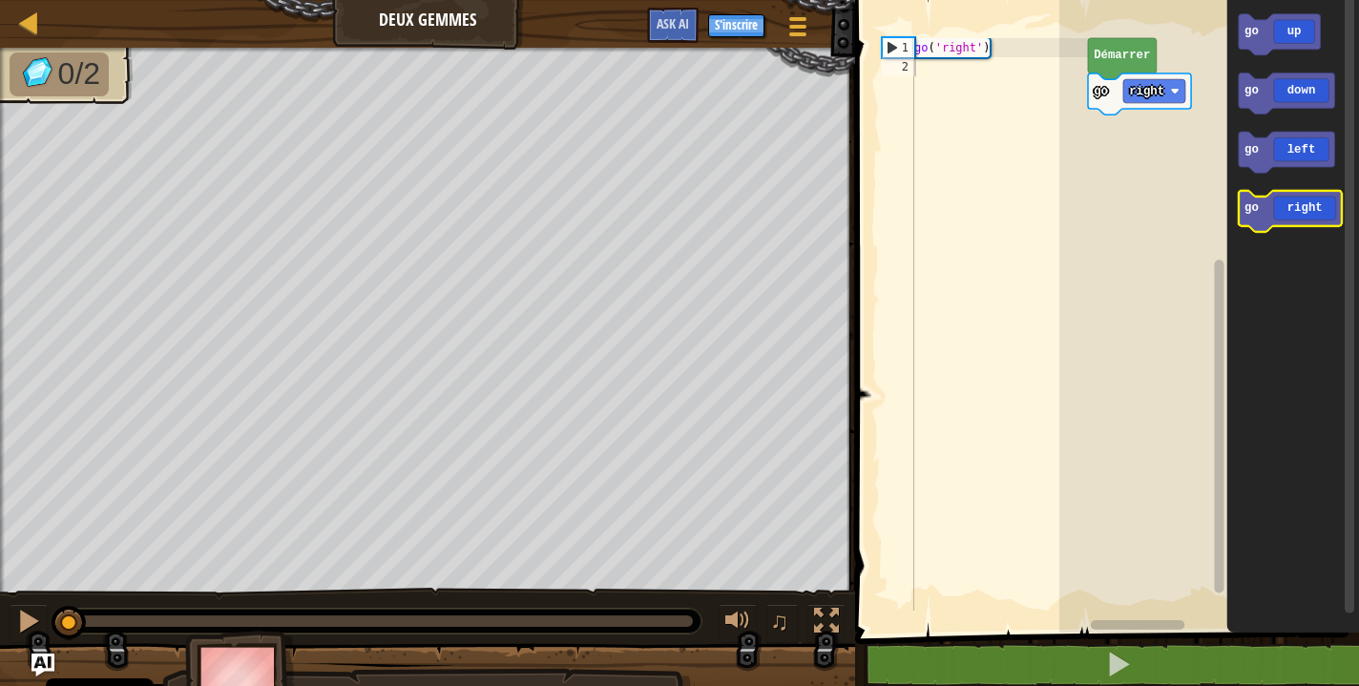
click at [1257, 214] on text "go" at bounding box center [1251, 207] width 14 height 13
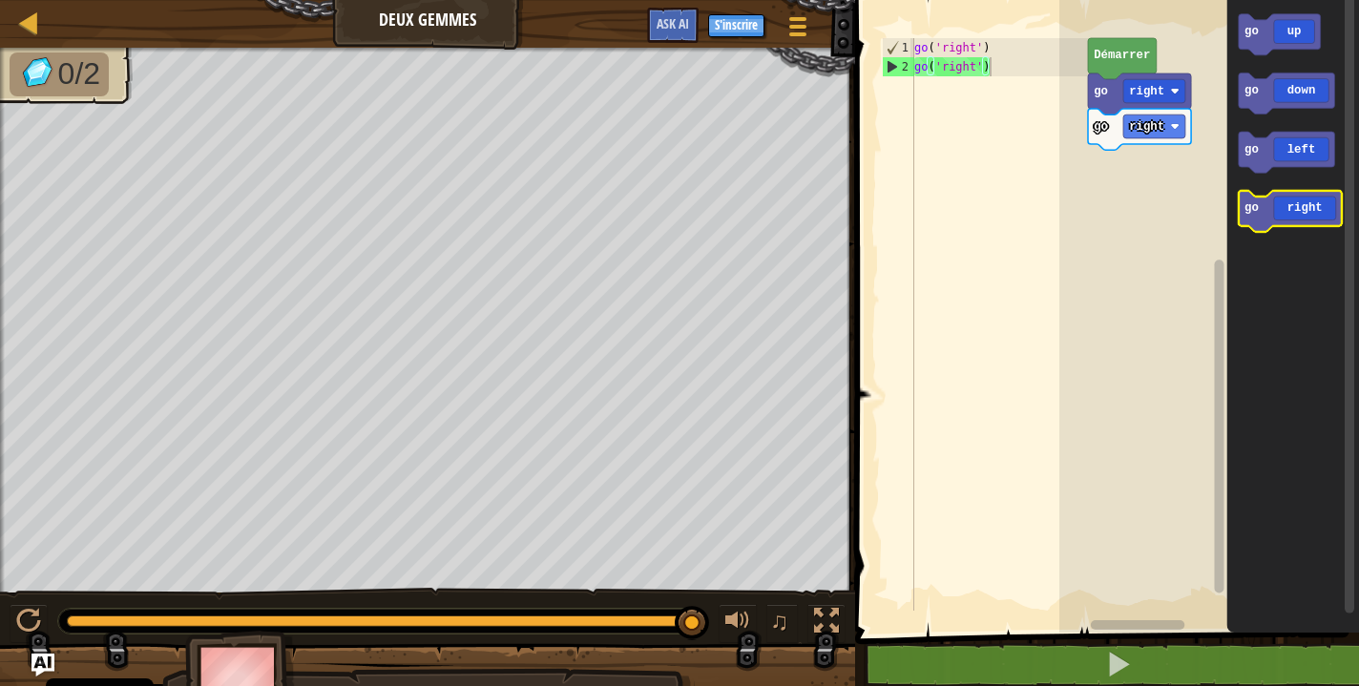
click at [1285, 218] on icon "Espace de travail de Blocky" at bounding box center [1289, 211] width 103 height 41
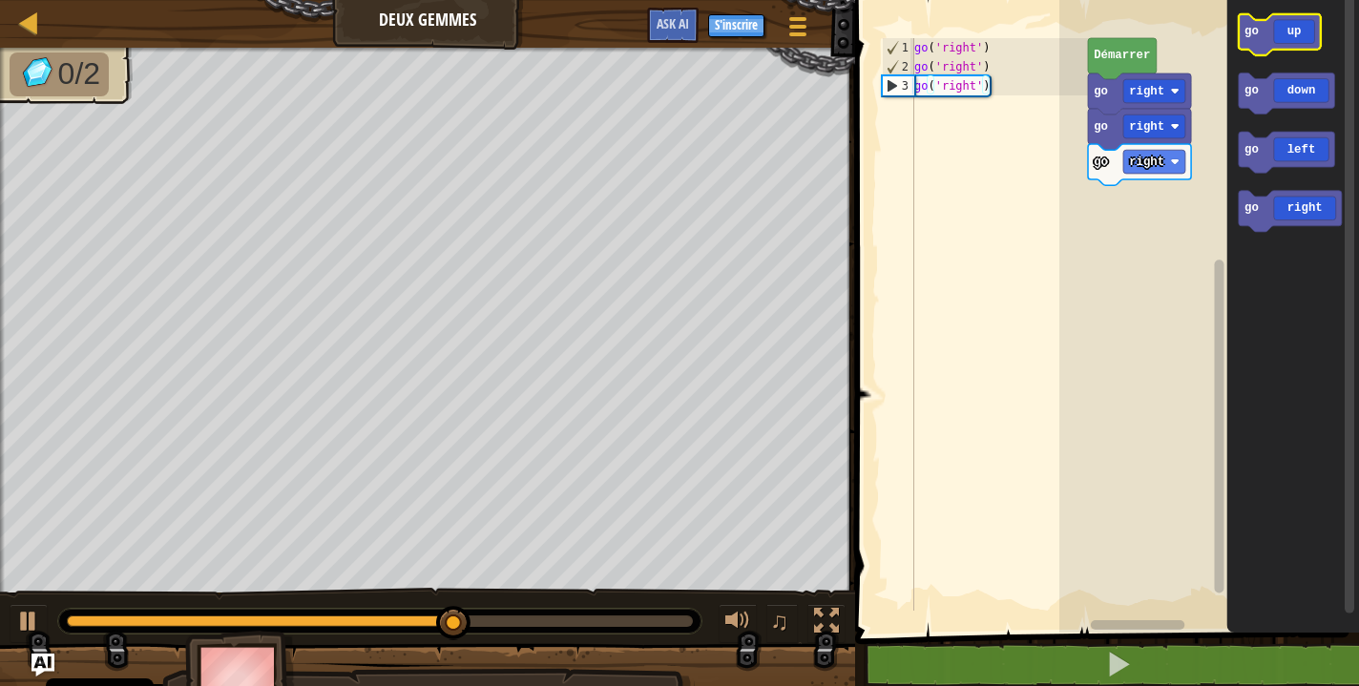
click at [1298, 33] on icon "Espace de travail de Blocky" at bounding box center [1279, 34] width 82 height 41
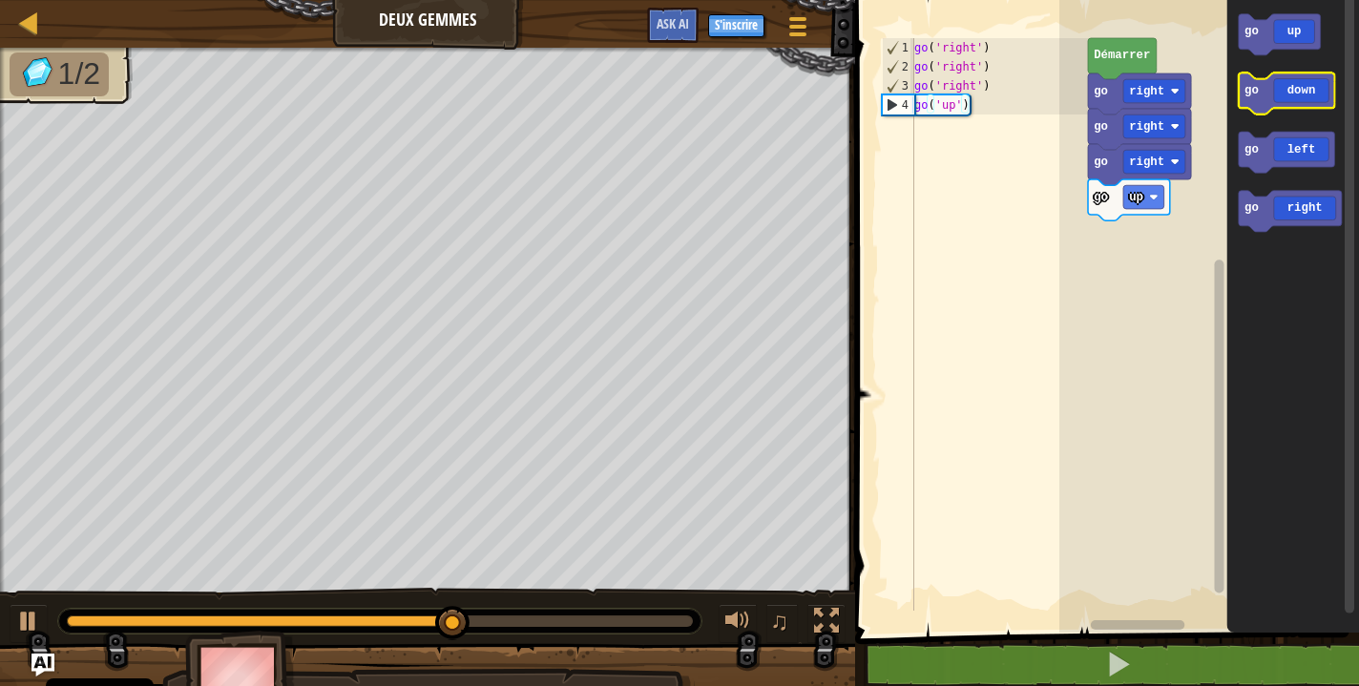
click at [1303, 106] on icon "Espace de travail de Blocky" at bounding box center [1286, 93] width 96 height 41
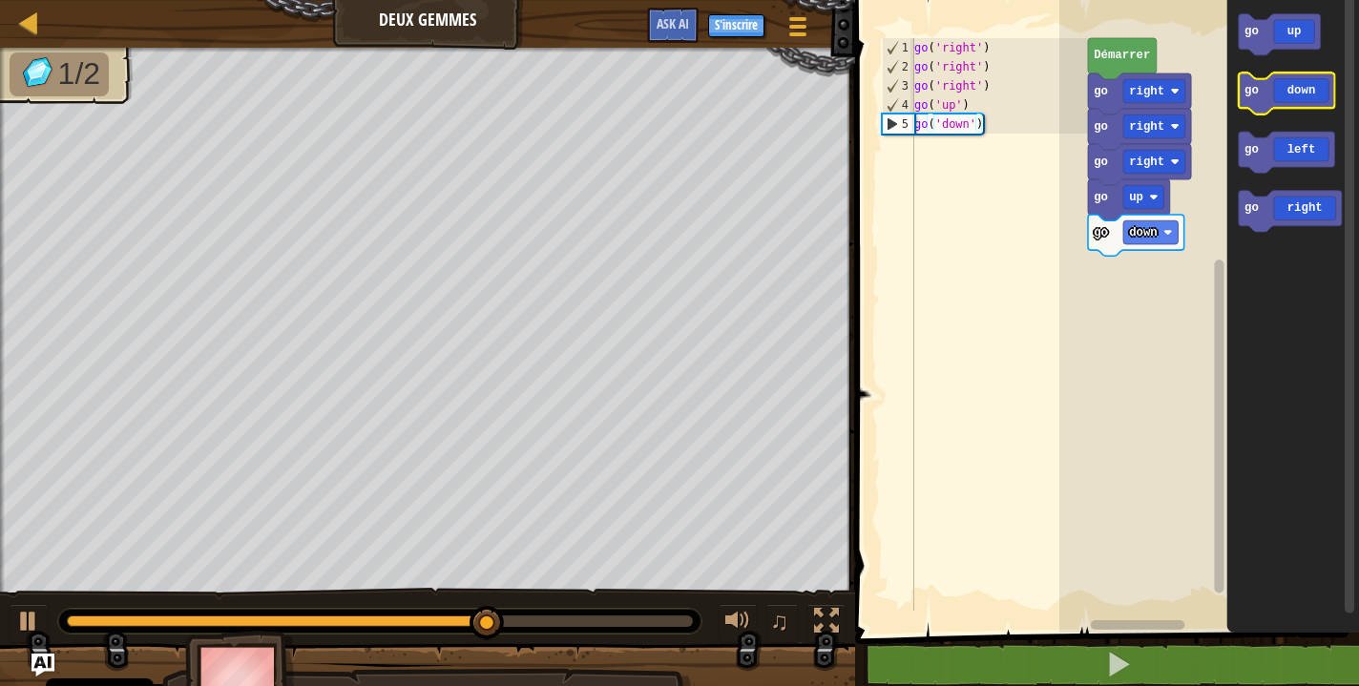
click at [1303, 106] on icon "Espace de travail de Blocky" at bounding box center [1286, 93] width 96 height 41
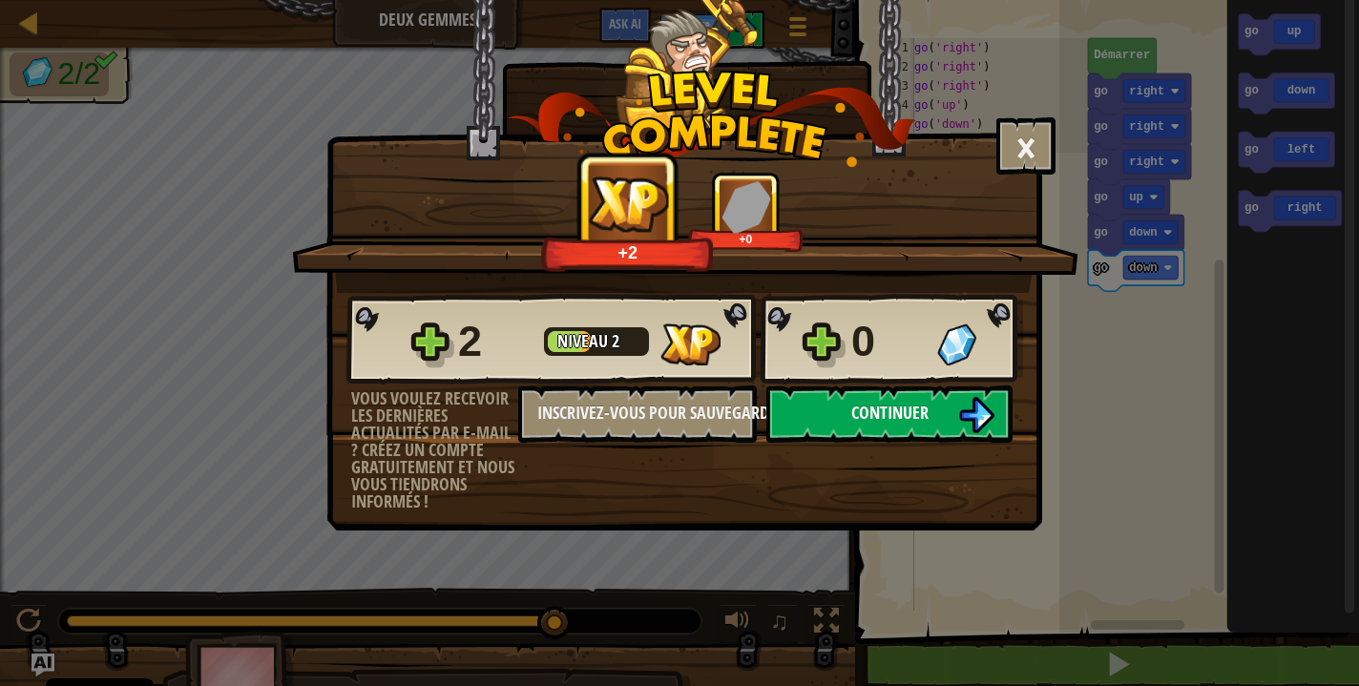
click at [926, 422] on span "Continuer" at bounding box center [889, 413] width 77 height 24
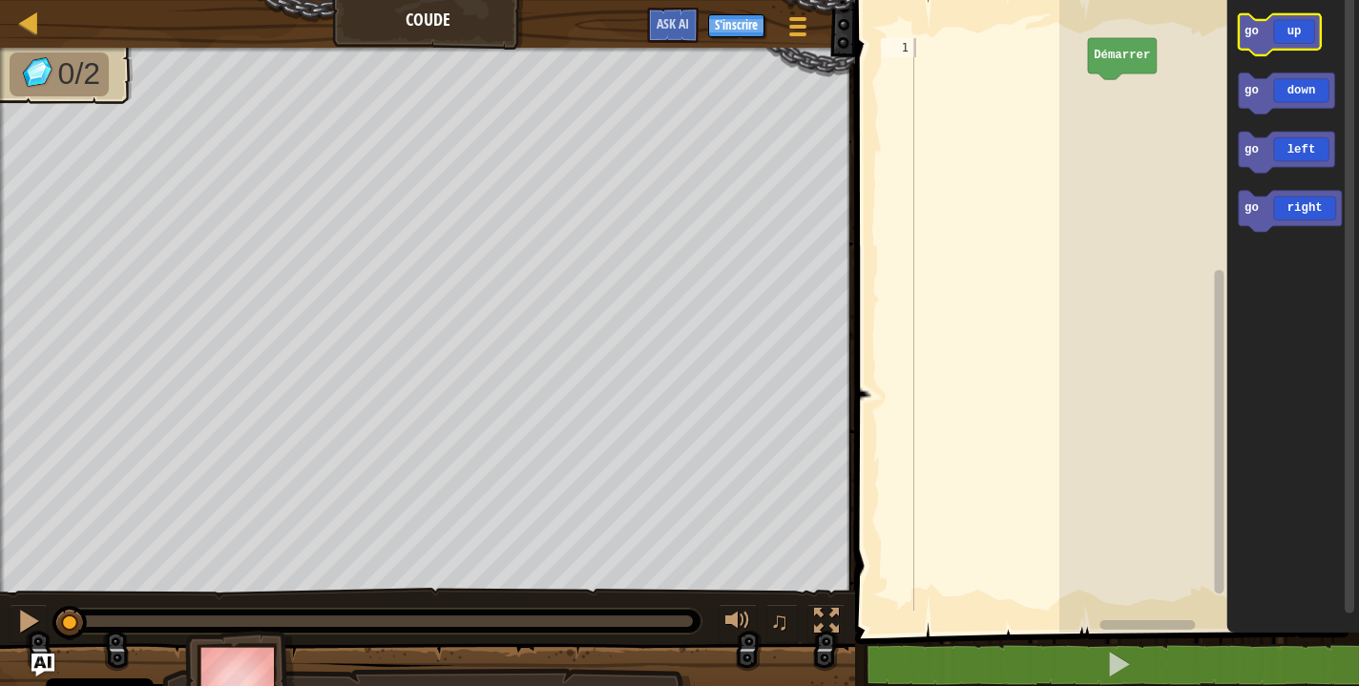
click at [1259, 35] on text "go" at bounding box center [1251, 31] width 14 height 13
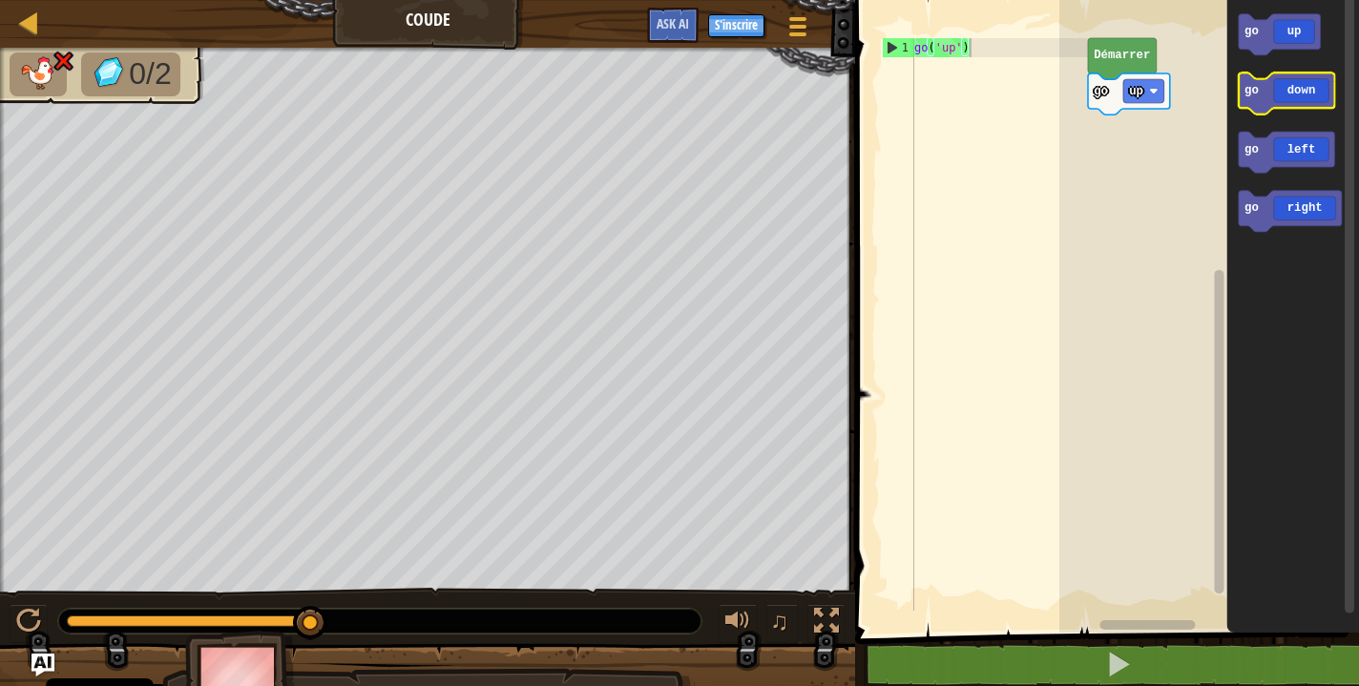
click at [1249, 100] on icon "Espace de travail de Blocky" at bounding box center [1286, 93] width 96 height 41
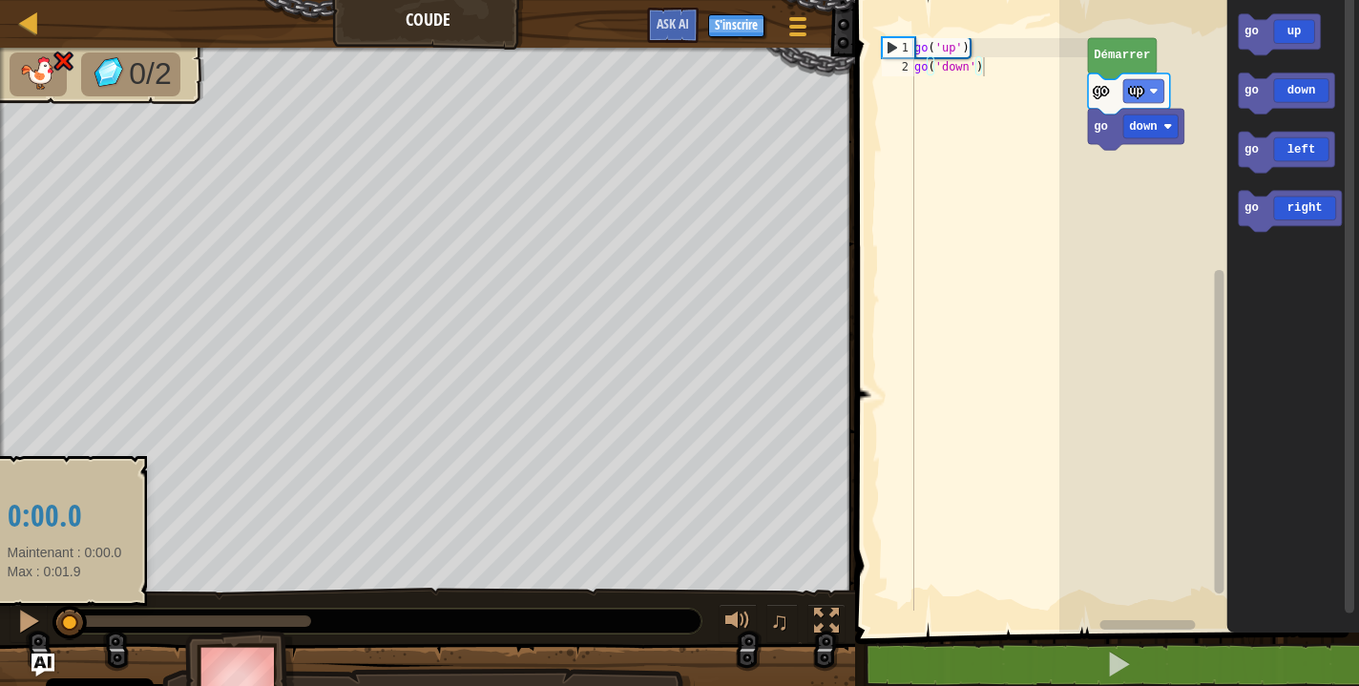
drag, startPoint x: 306, startPoint y: 619, endPoint x: 65, endPoint y: 619, distance: 241.4
click at [65, 619] on div at bounding box center [69, 623] width 34 height 34
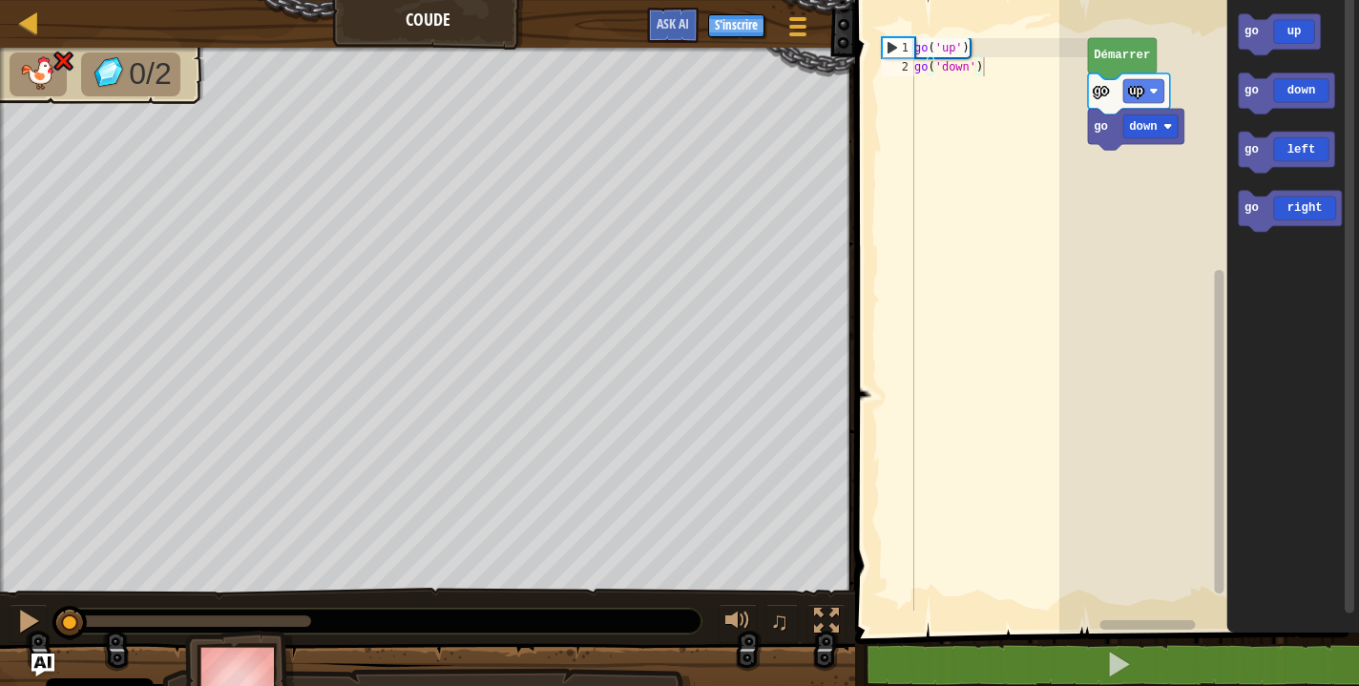
click at [1105, 130] on text "go" at bounding box center [1100, 126] width 14 height 13
click at [1157, 126] on text "down" at bounding box center [1143, 126] width 29 height 13
click at [1291, 92] on icon "Espace de travail de Blocky" at bounding box center [1286, 93] width 96 height 41
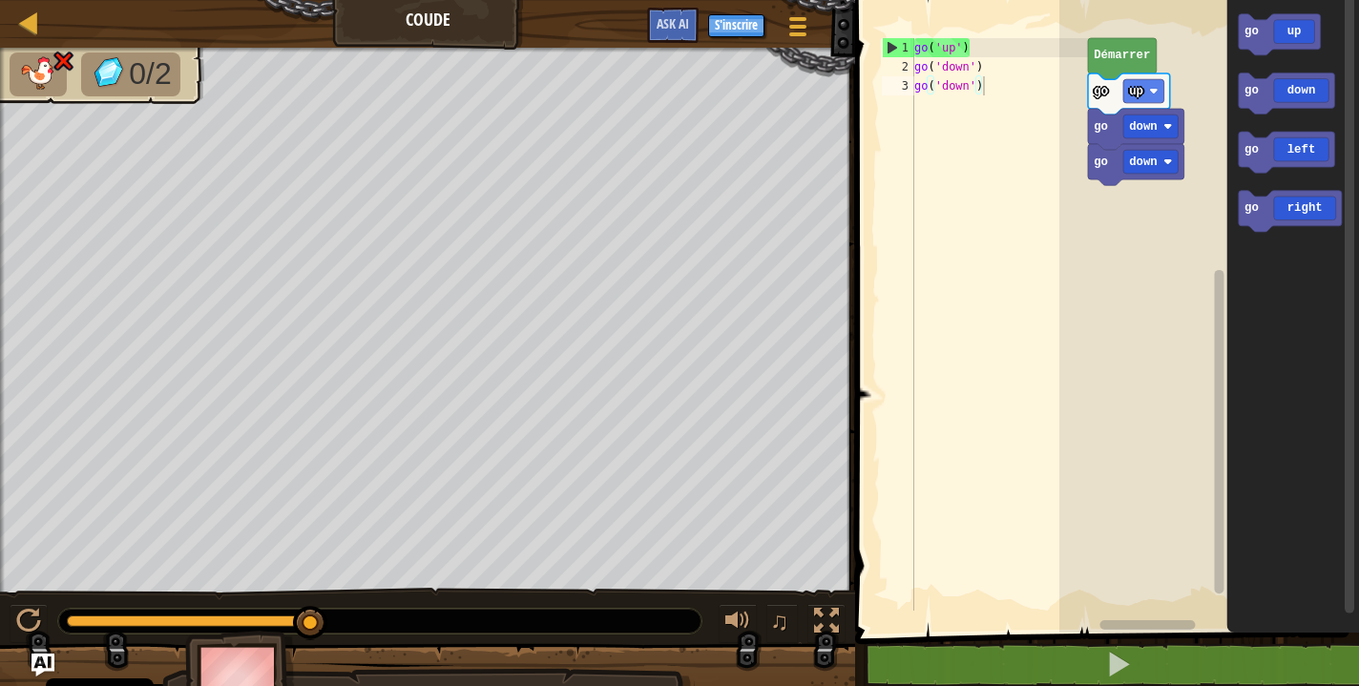
click at [78, 615] on div at bounding box center [379, 621] width 643 height 25
drag, startPoint x: 76, startPoint y: 620, endPoint x: 64, endPoint y: 618, distance: 12.5
click at [71, 620] on div at bounding box center [189, 620] width 244 height 11
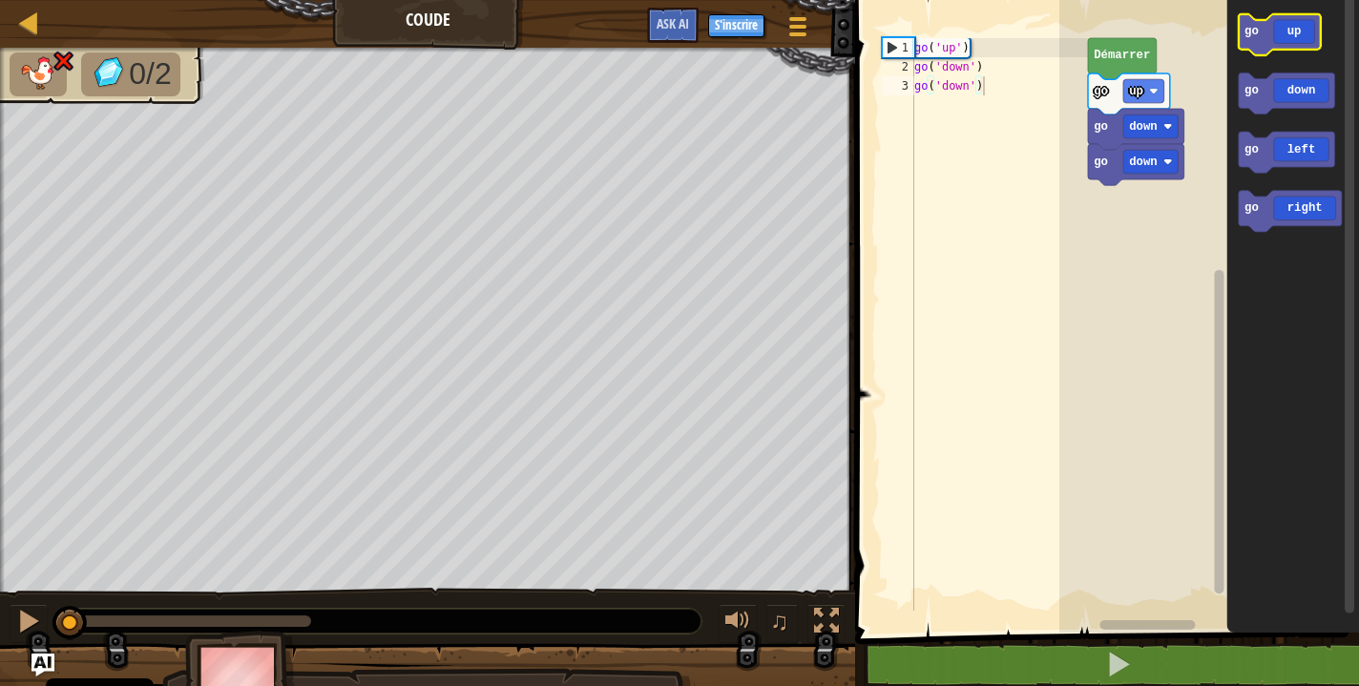
click at [1289, 31] on icon "Espace de travail de Blocky" at bounding box center [1279, 34] width 82 height 41
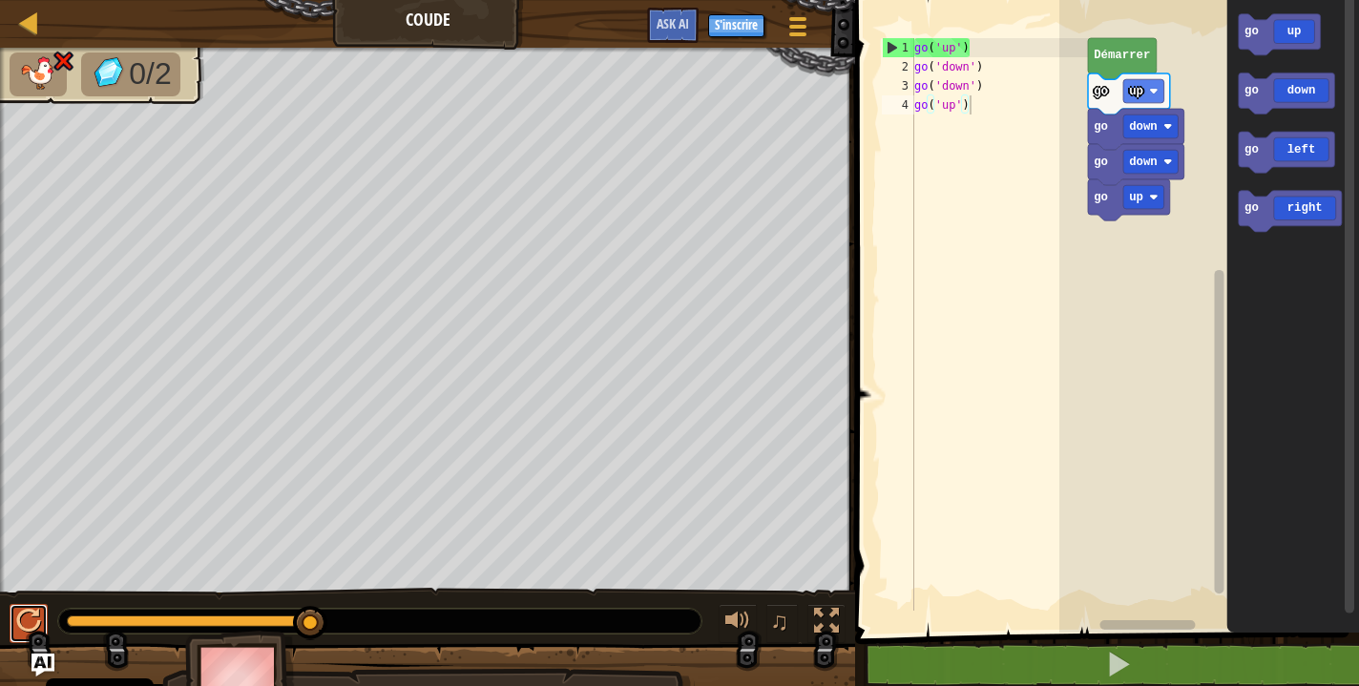
click at [24, 620] on div at bounding box center [28, 621] width 25 height 25
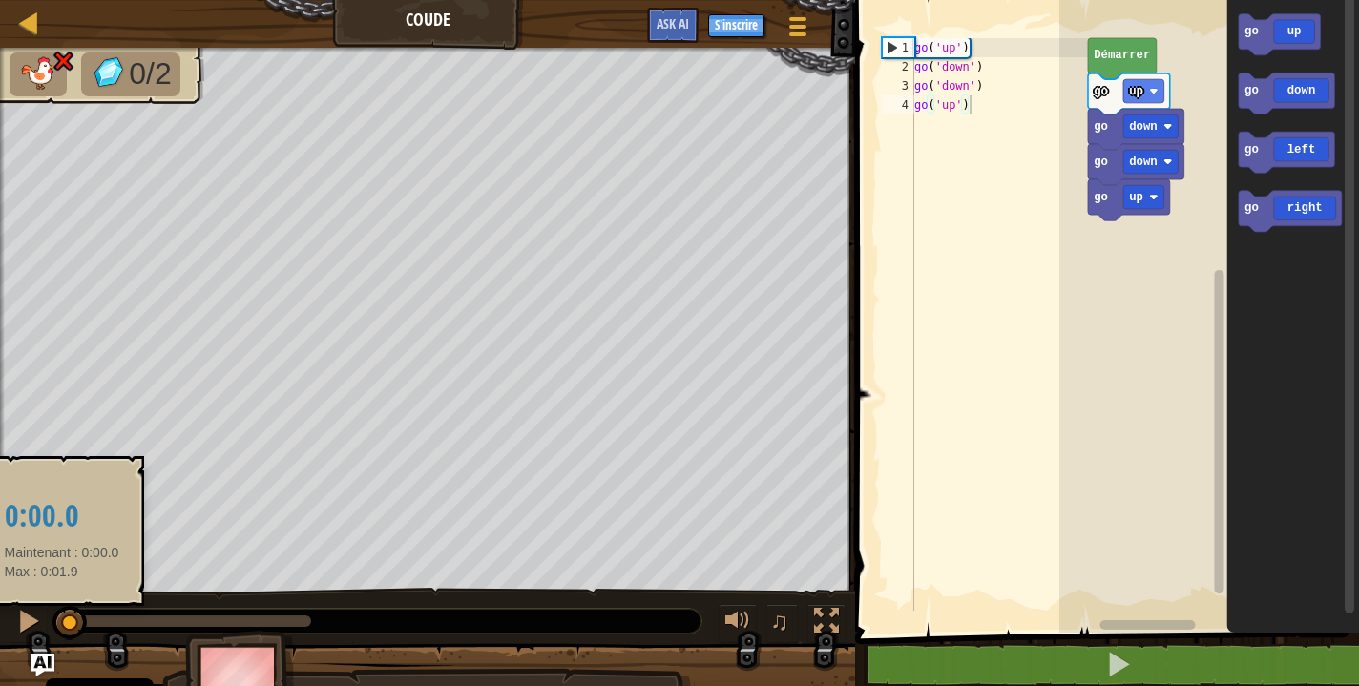
drag, startPoint x: 306, startPoint y: 619, endPoint x: 62, endPoint y: 616, distance: 244.3
click at [62, 616] on div at bounding box center [69, 623] width 34 height 34
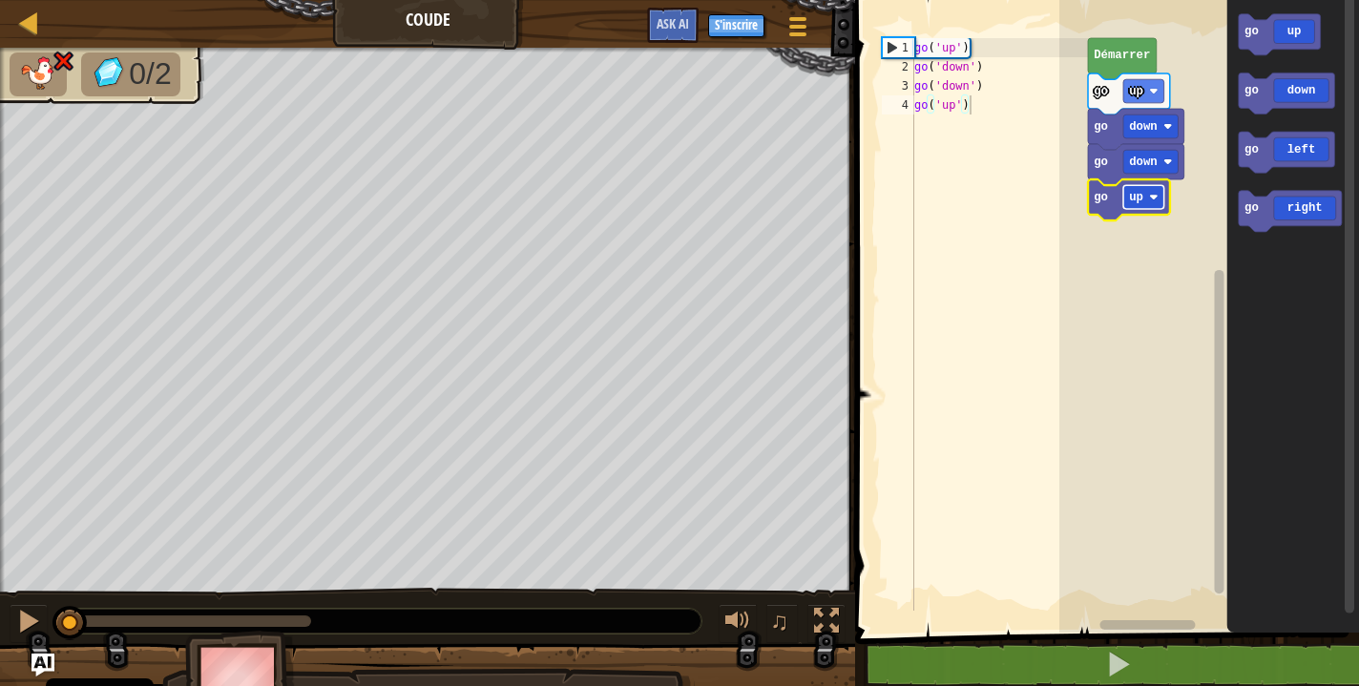
click at [1159, 198] on rect "Espace de travail de Blocky" at bounding box center [1143, 197] width 41 height 24
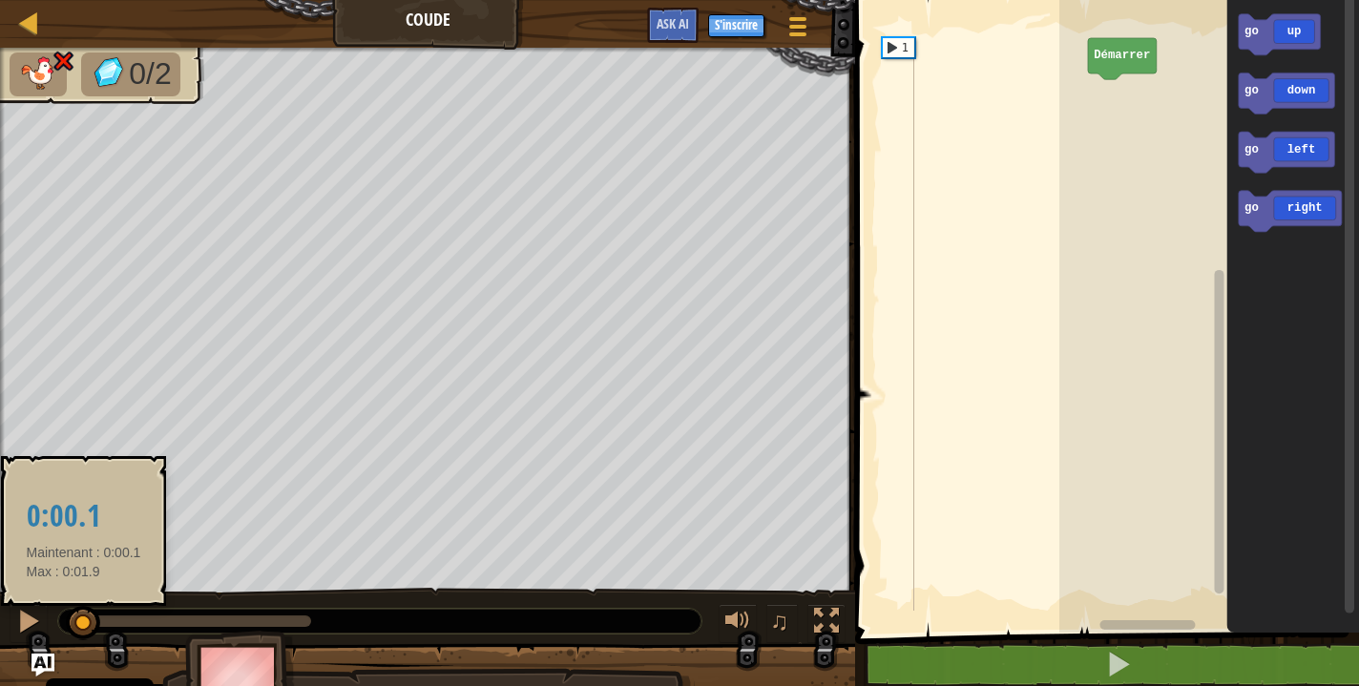
drag, startPoint x: 296, startPoint y: 619, endPoint x: 72, endPoint y: 613, distance: 224.3
click at [72, 613] on div at bounding box center [83, 623] width 34 height 34
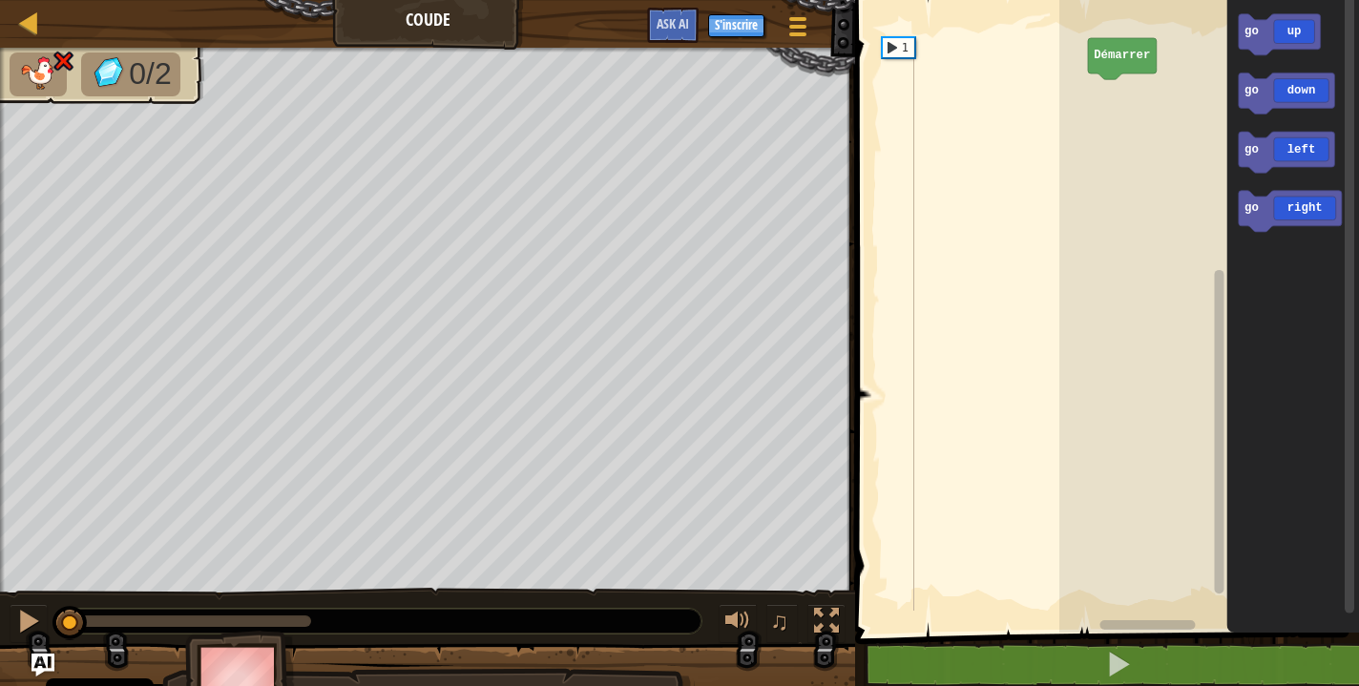
click at [1131, 59] on text "Démarrer" at bounding box center [1121, 56] width 56 height 13
click at [38, 73] on img at bounding box center [38, 72] width 40 height 33
click at [651, 25] on button "Ask AI" at bounding box center [673, 25] width 52 height 35
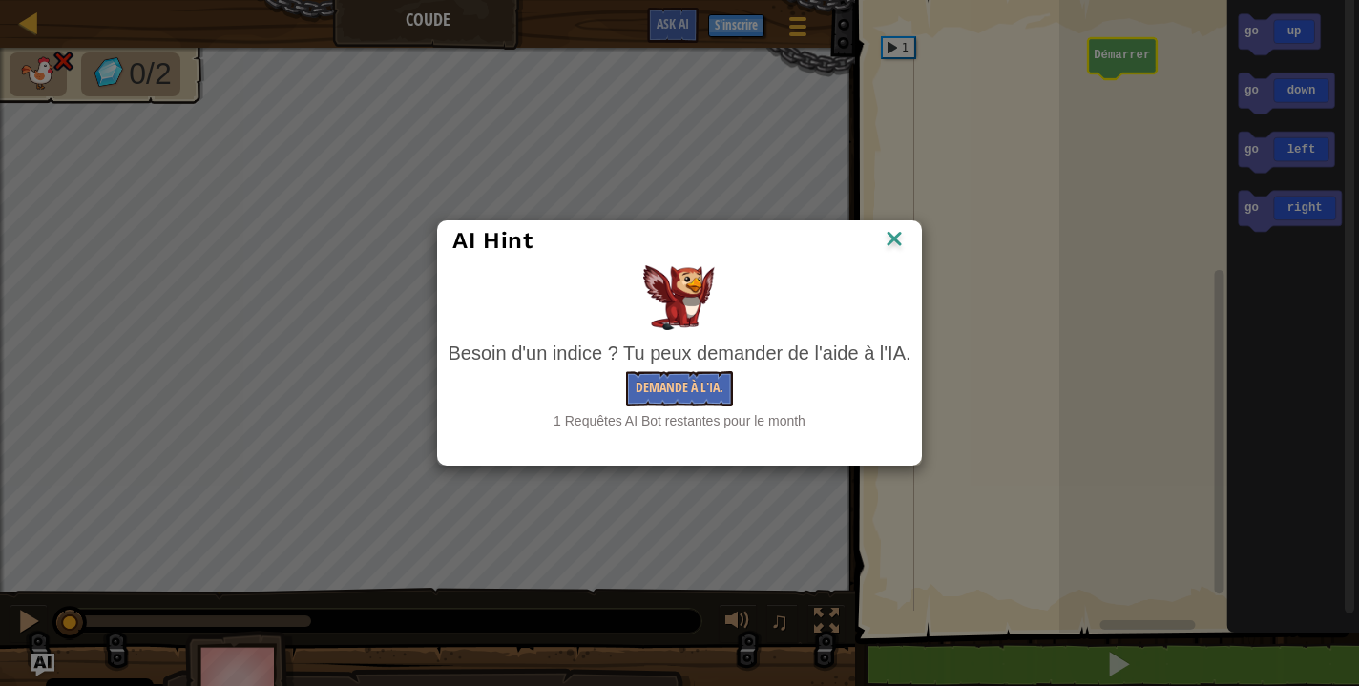
click at [895, 233] on img at bounding box center [894, 240] width 25 height 29
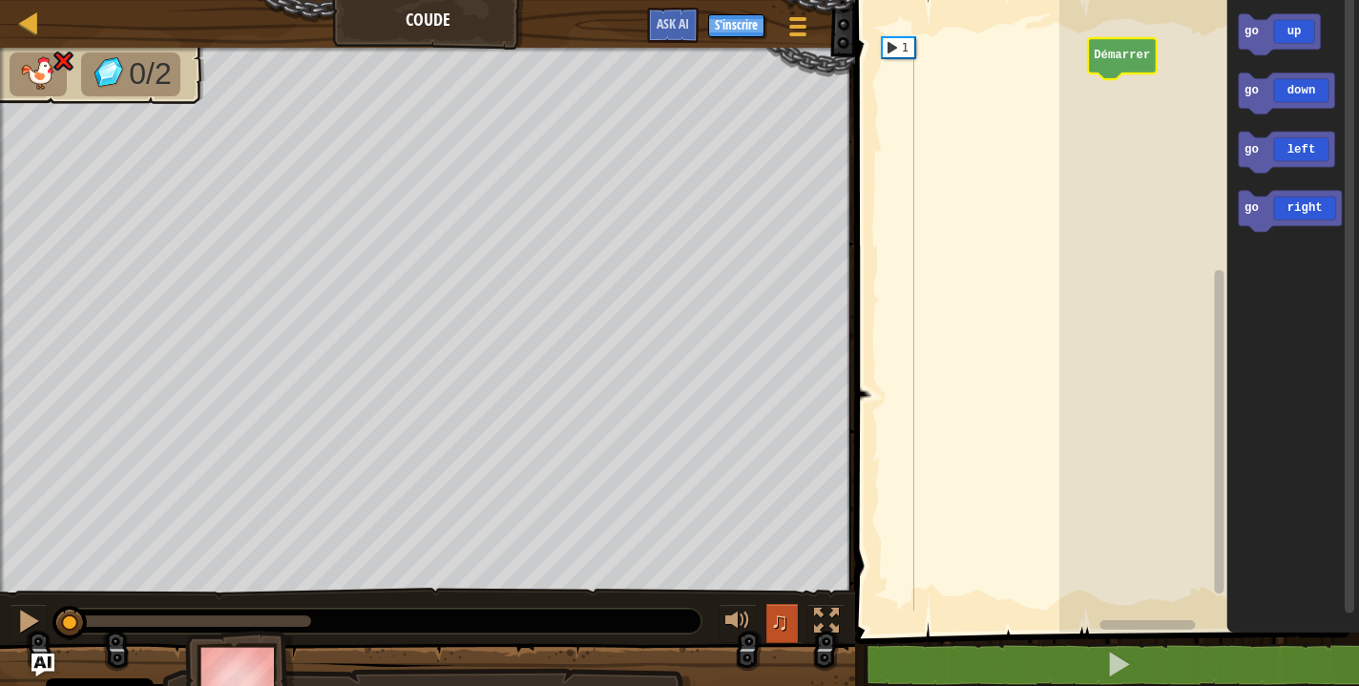
click at [787, 627] on span "♫" at bounding box center [779, 621] width 19 height 29
click at [1270, 94] on icon "Espace de travail de Blocky" at bounding box center [1286, 93] width 96 height 41
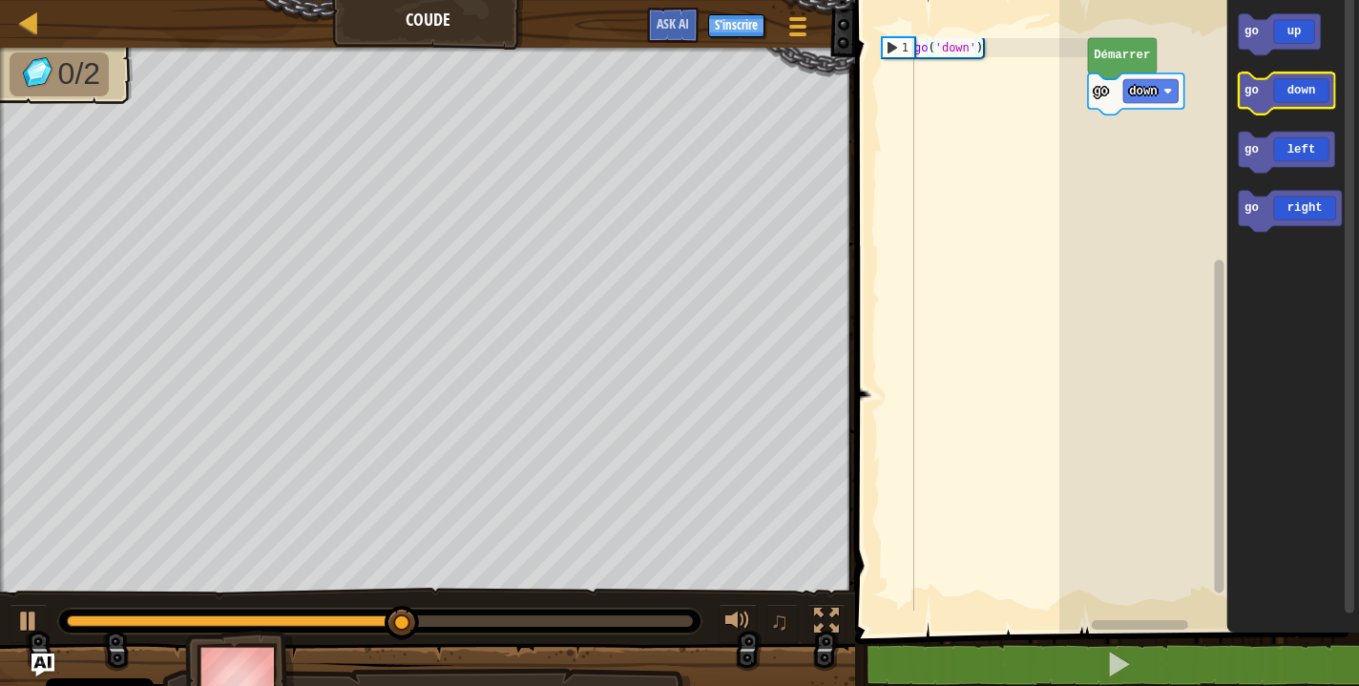
click at [1270, 94] on icon "Espace de travail de Blocky" at bounding box center [1286, 93] width 96 height 41
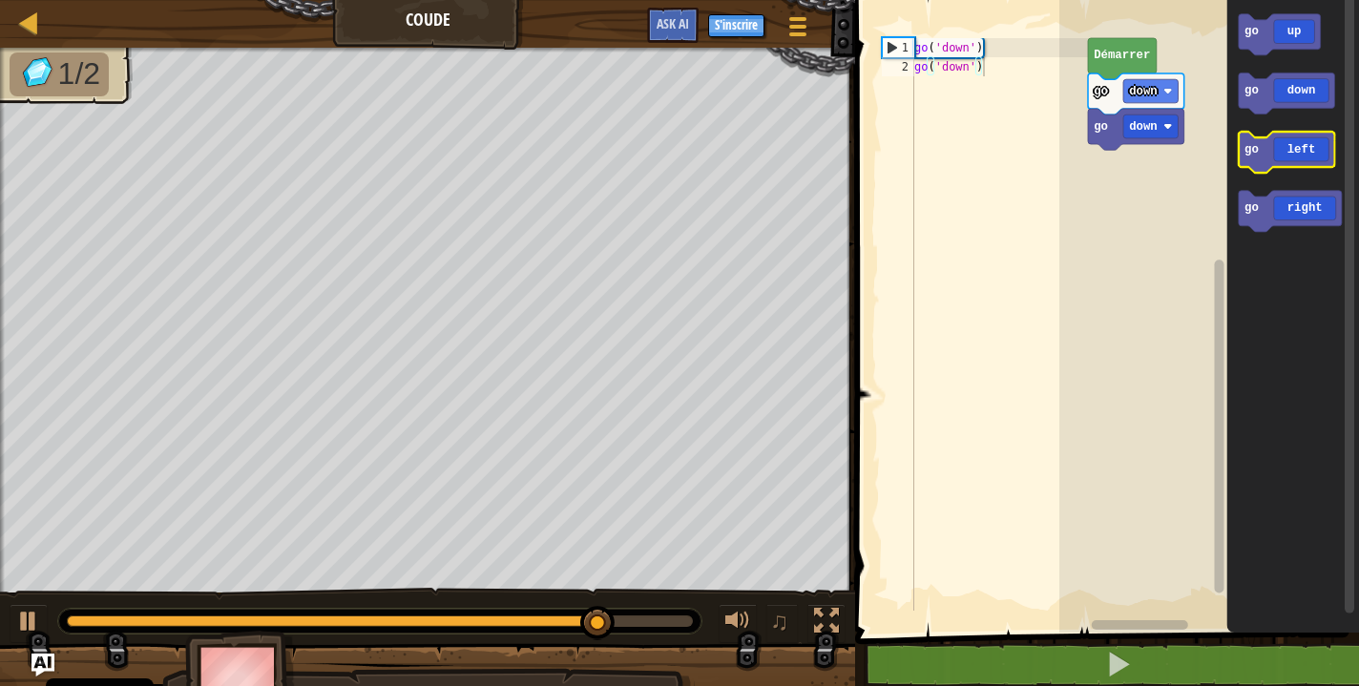
click at [1285, 154] on icon "Espace de travail de Blocky" at bounding box center [1286, 152] width 96 height 41
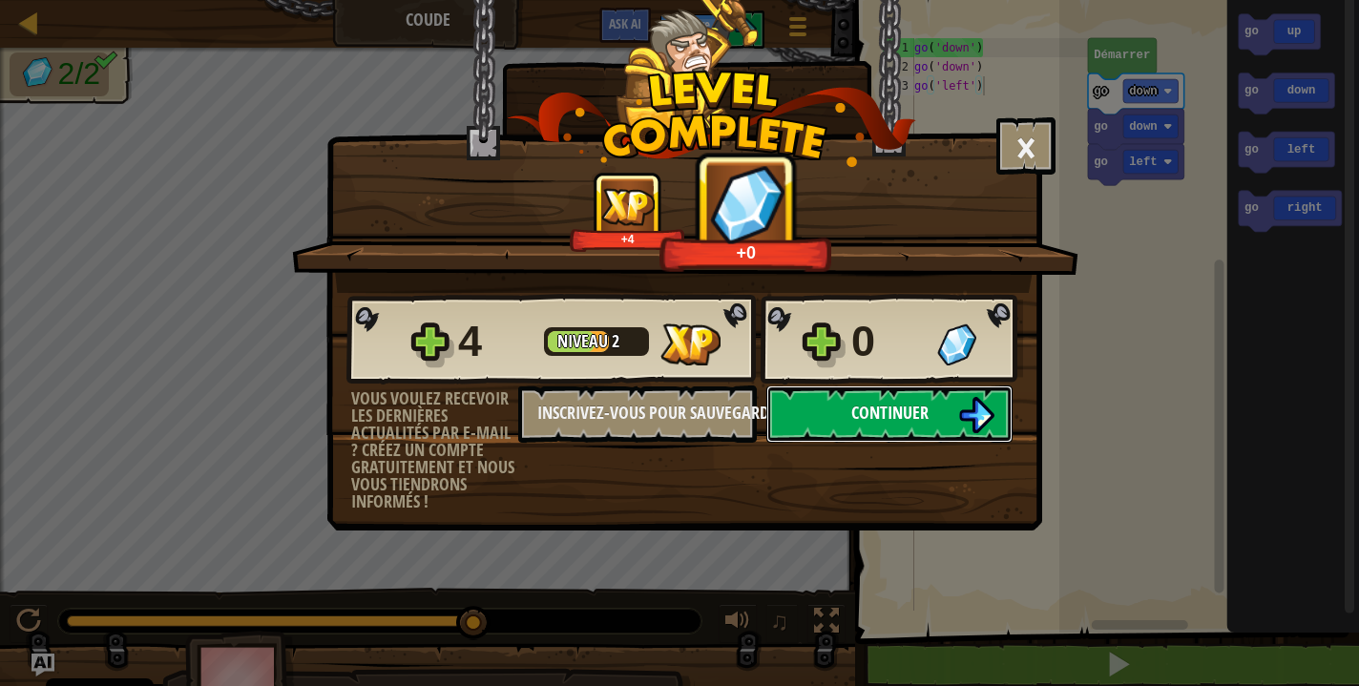
click at [905, 406] on span "Continuer" at bounding box center [889, 413] width 77 height 24
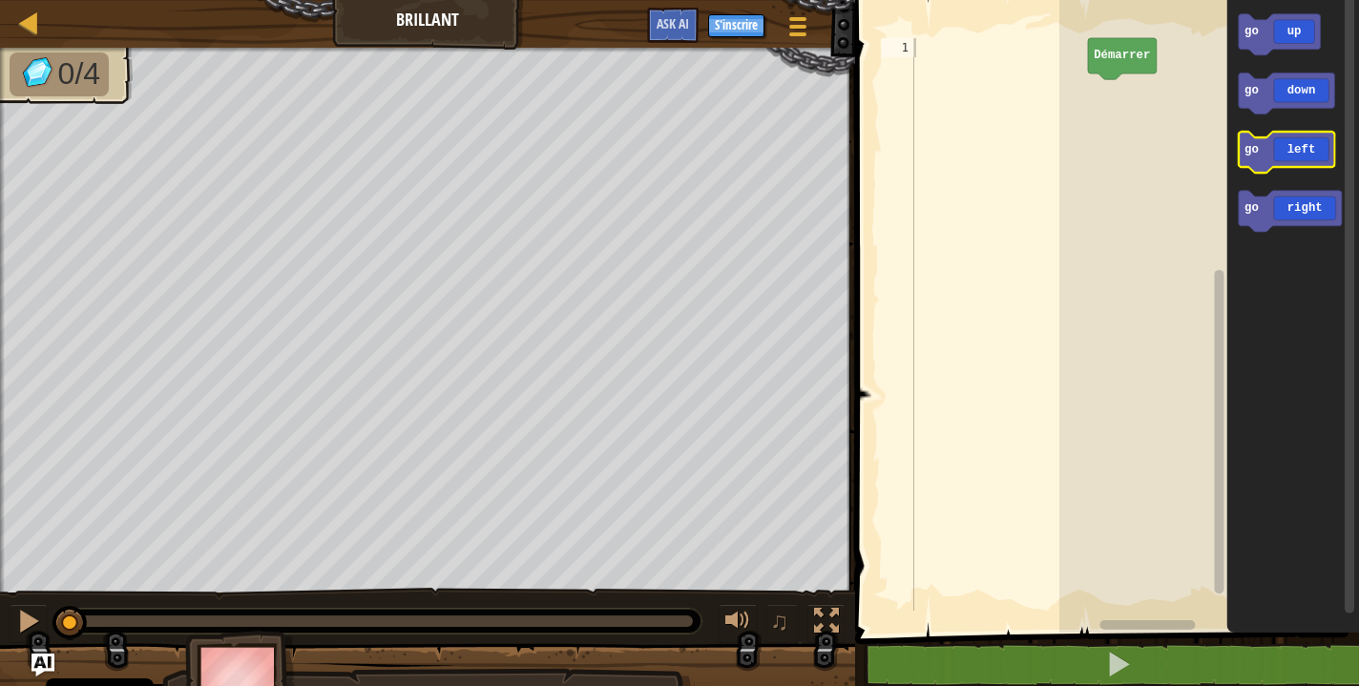
click at [1265, 159] on icon "Espace de travail de Blocky" at bounding box center [1286, 152] width 96 height 41
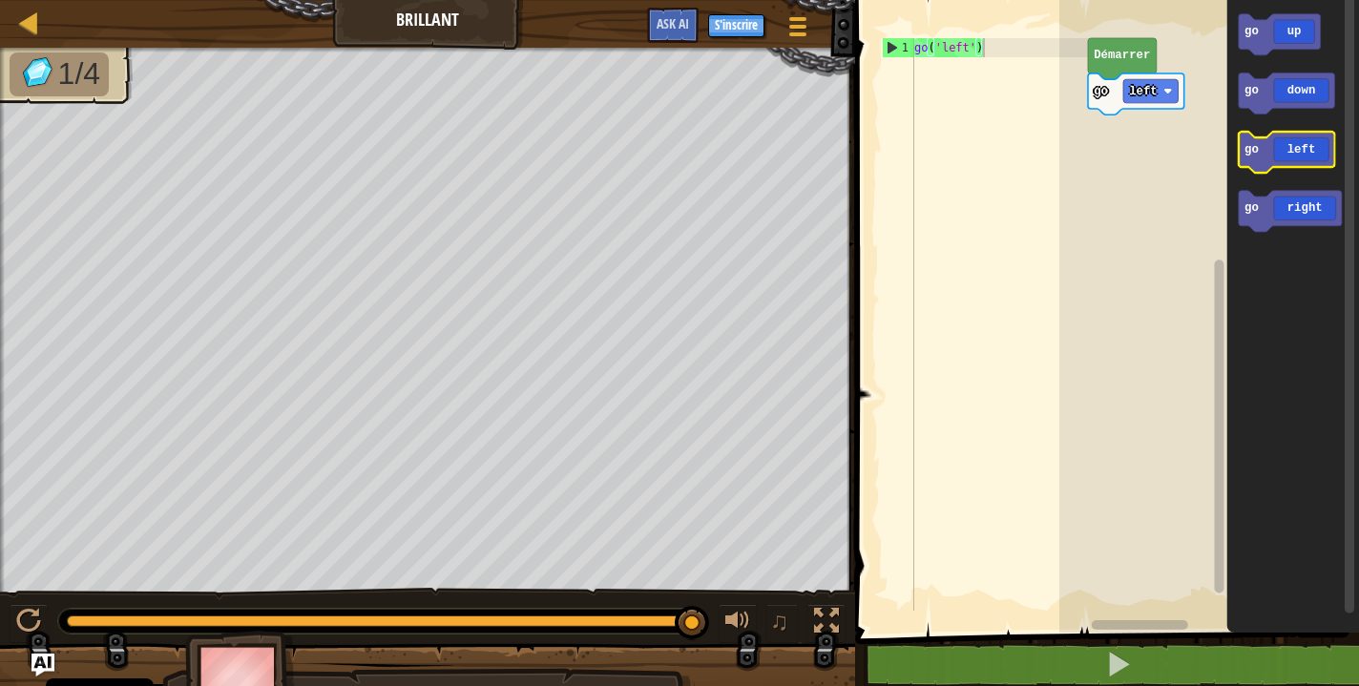
click at [1291, 158] on icon "Espace de travail de Blocky" at bounding box center [1286, 152] width 96 height 41
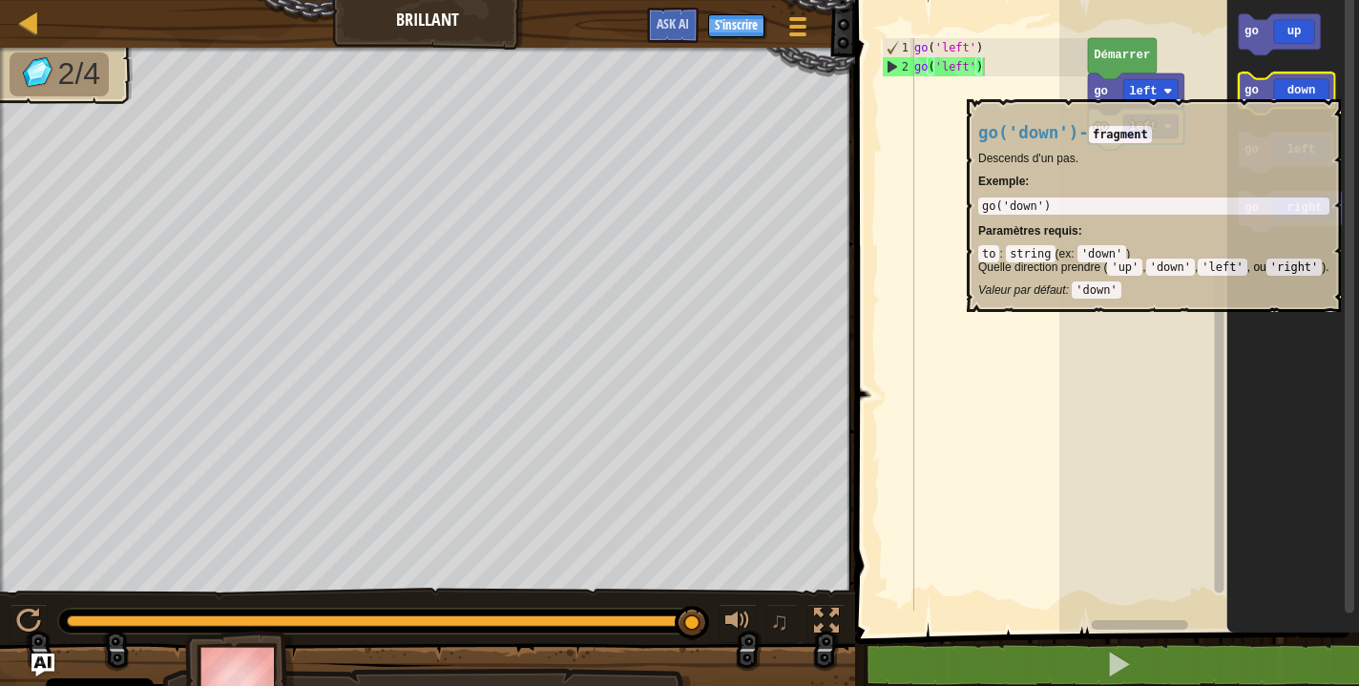
click at [1296, 90] on icon "Espace de travail de Blocky" at bounding box center [1286, 93] width 96 height 41
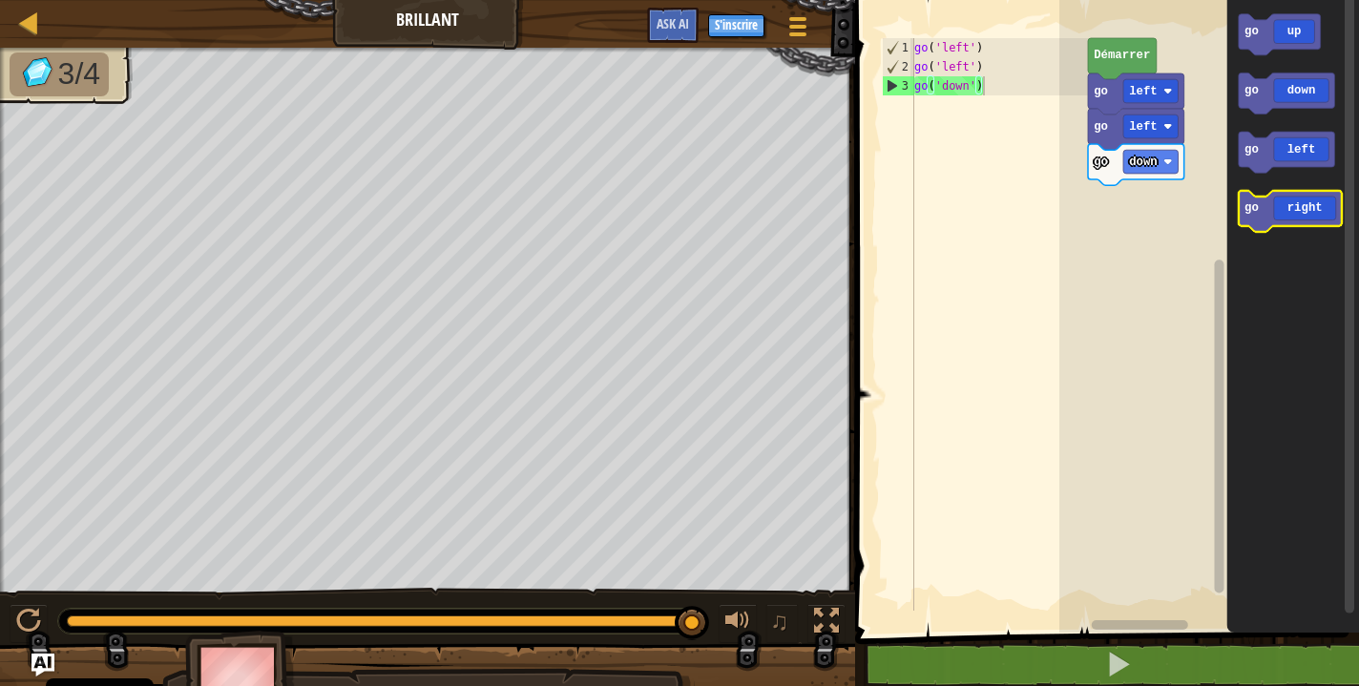
click at [1316, 218] on icon "Espace de travail de Blocky" at bounding box center [1289, 211] width 103 height 41
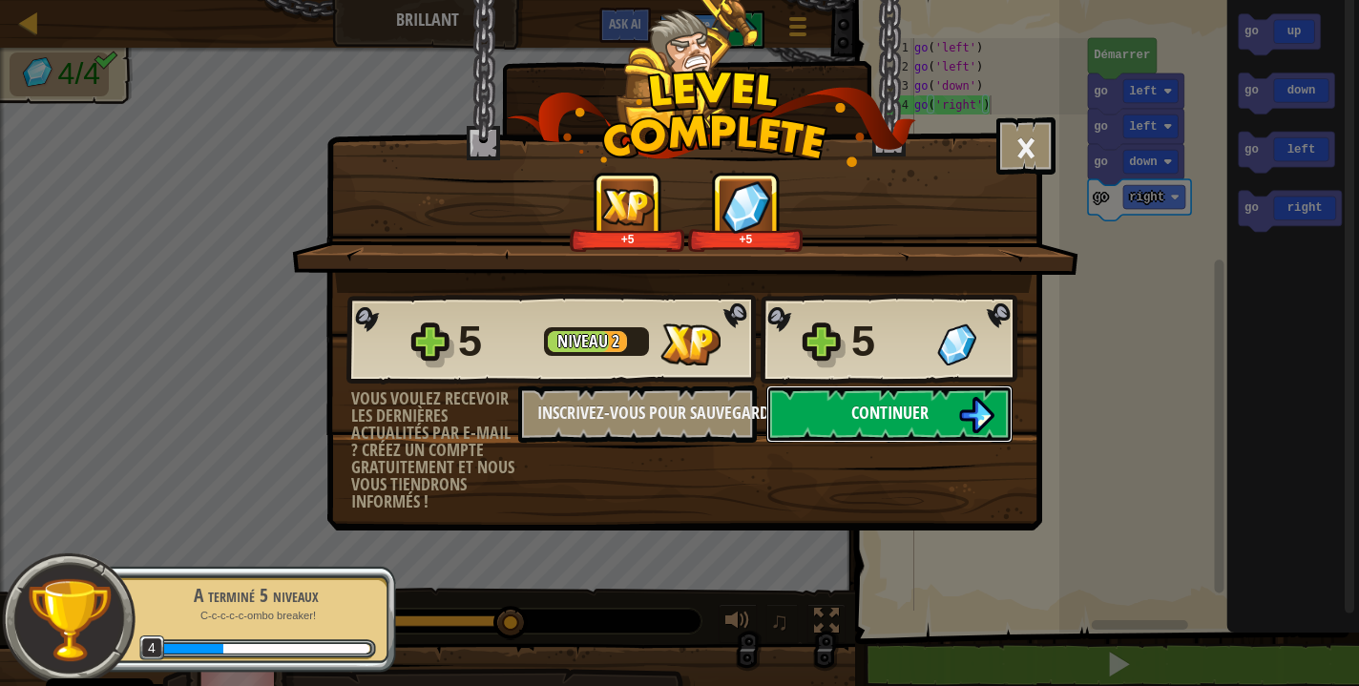
click at [903, 396] on button "Continuer" at bounding box center [889, 413] width 246 height 57
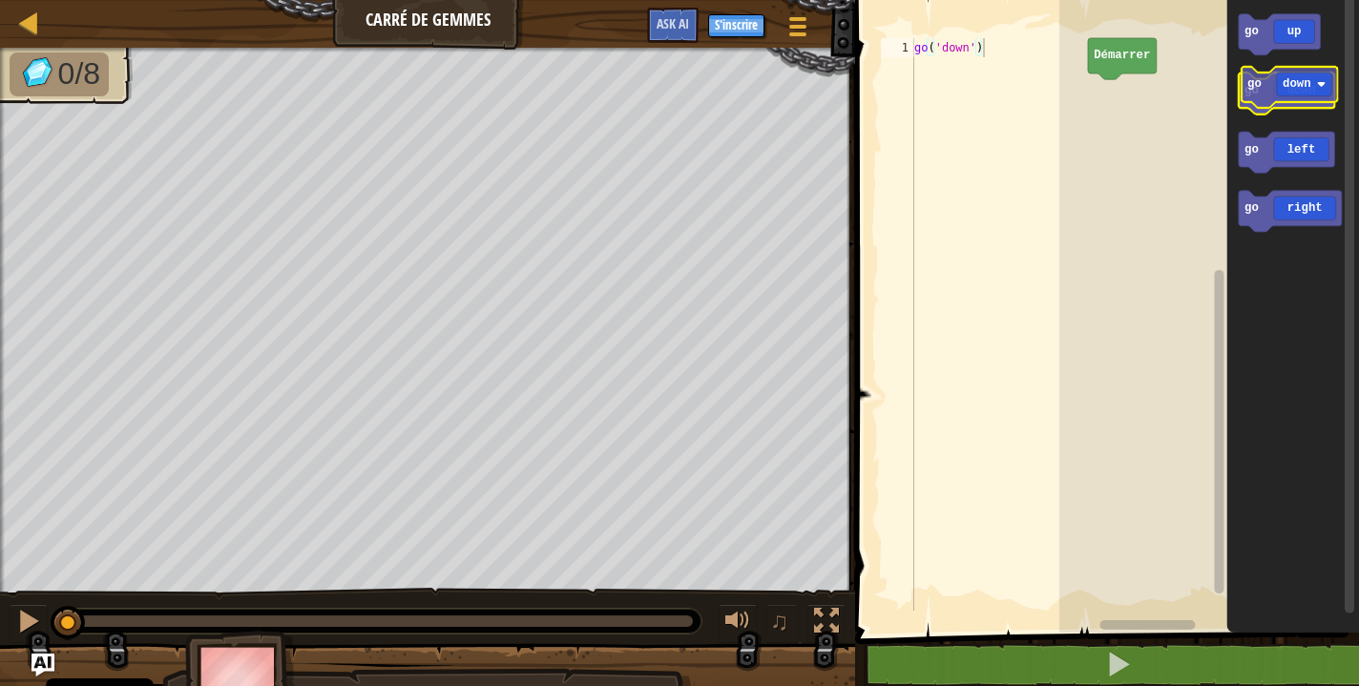
click at [1294, 93] on icon "Espace de travail de Blocky" at bounding box center [1286, 93] width 96 height 41
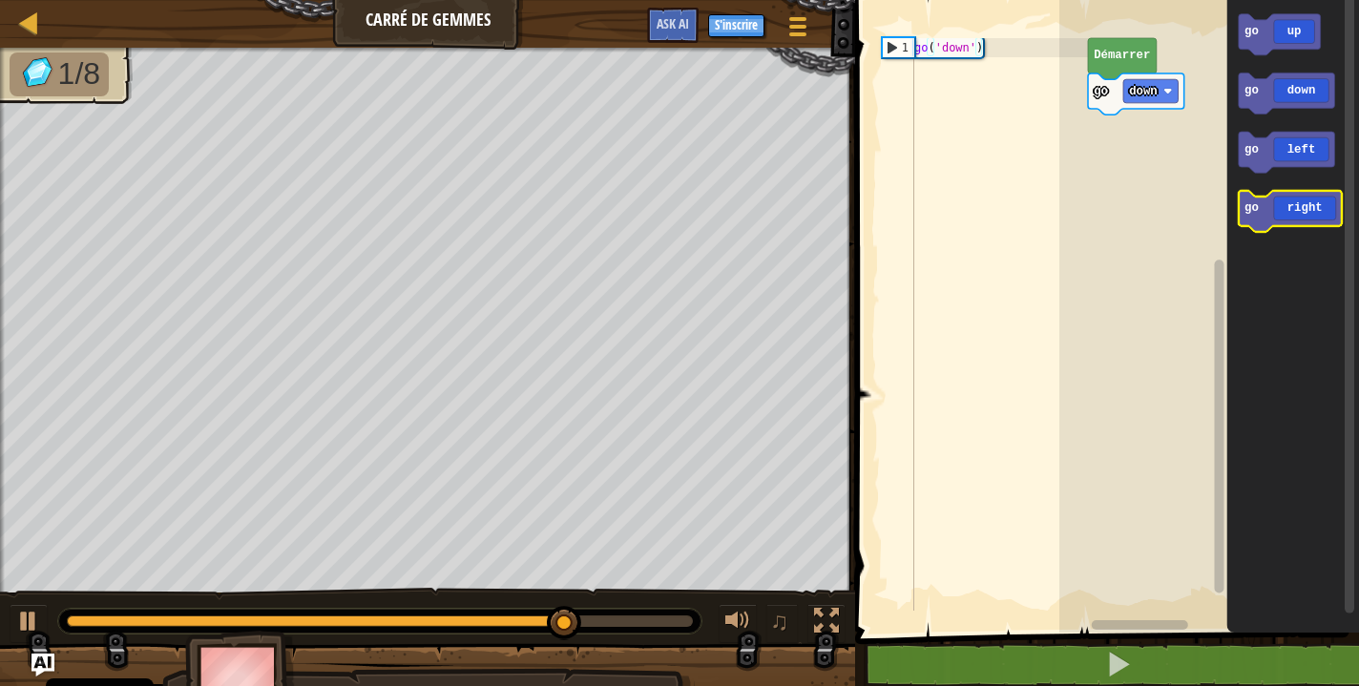
click at [1299, 223] on icon "Espace de travail de Blocky" at bounding box center [1289, 211] width 103 height 41
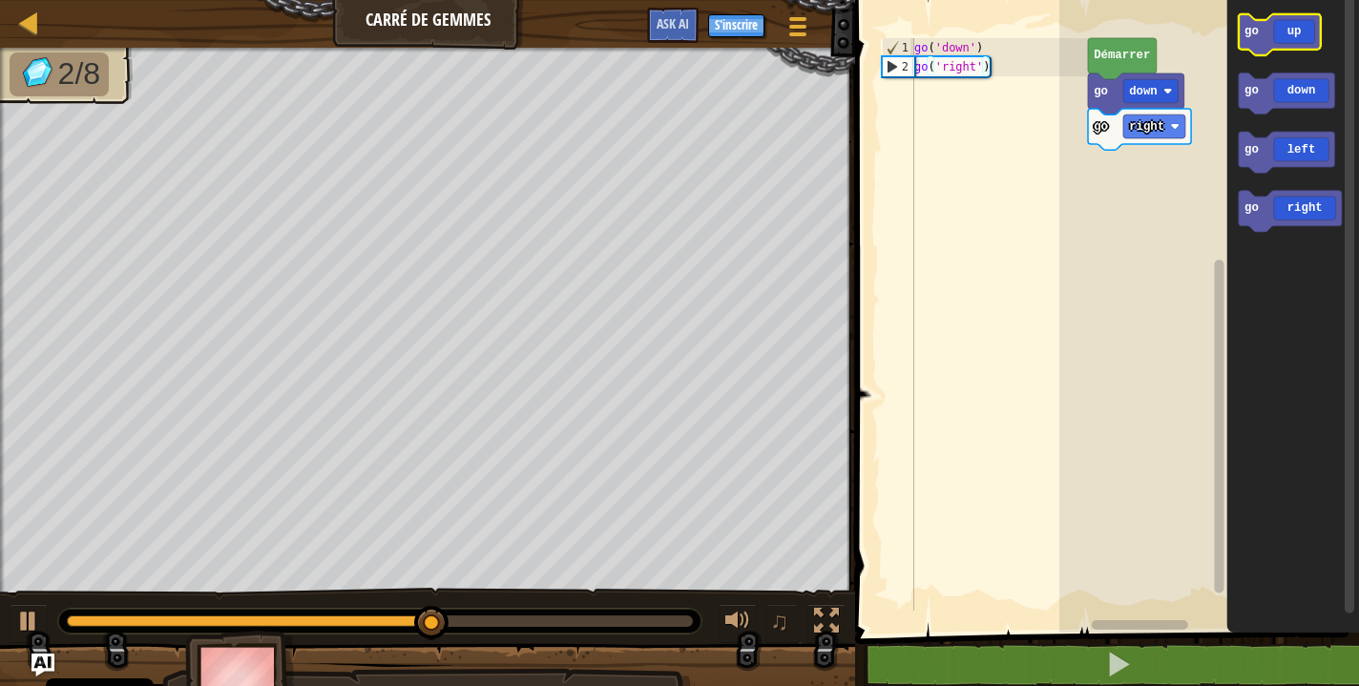
click at [1296, 48] on icon "Espace de travail de Blocky" at bounding box center [1279, 34] width 82 height 41
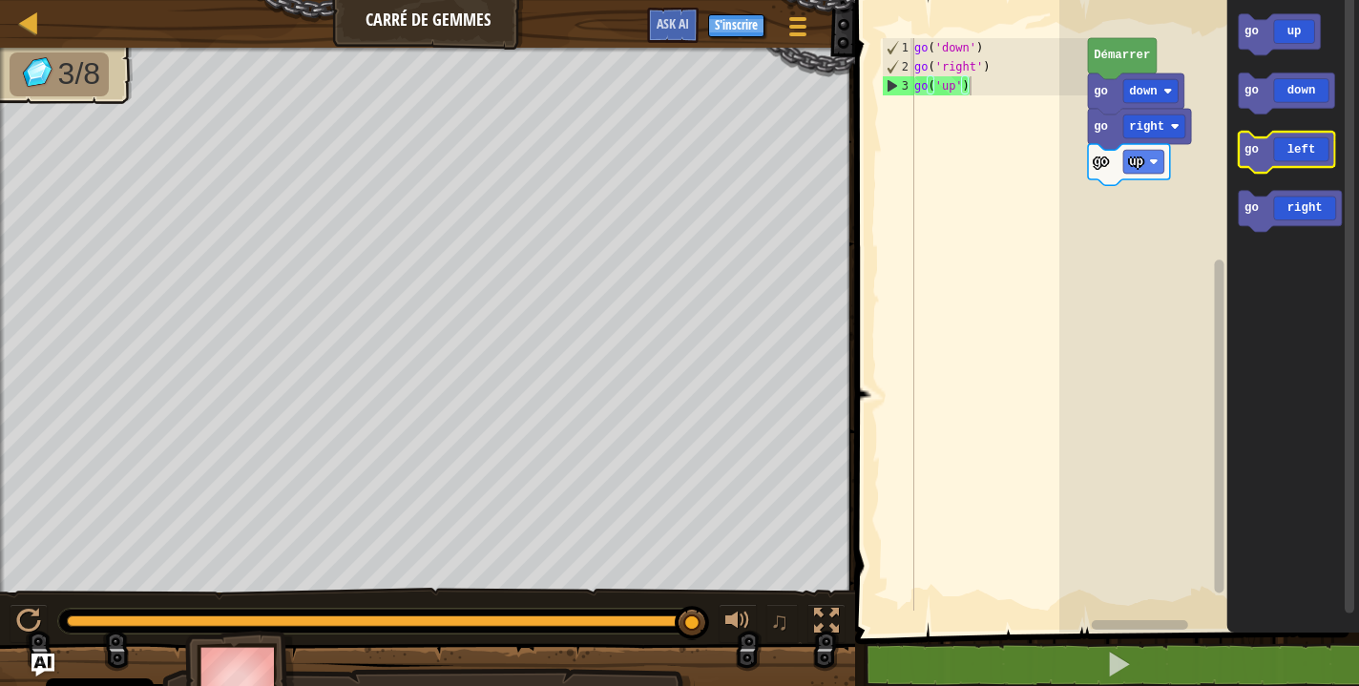
click at [1270, 164] on icon "Espace de travail de Blocky" at bounding box center [1286, 152] width 96 height 41
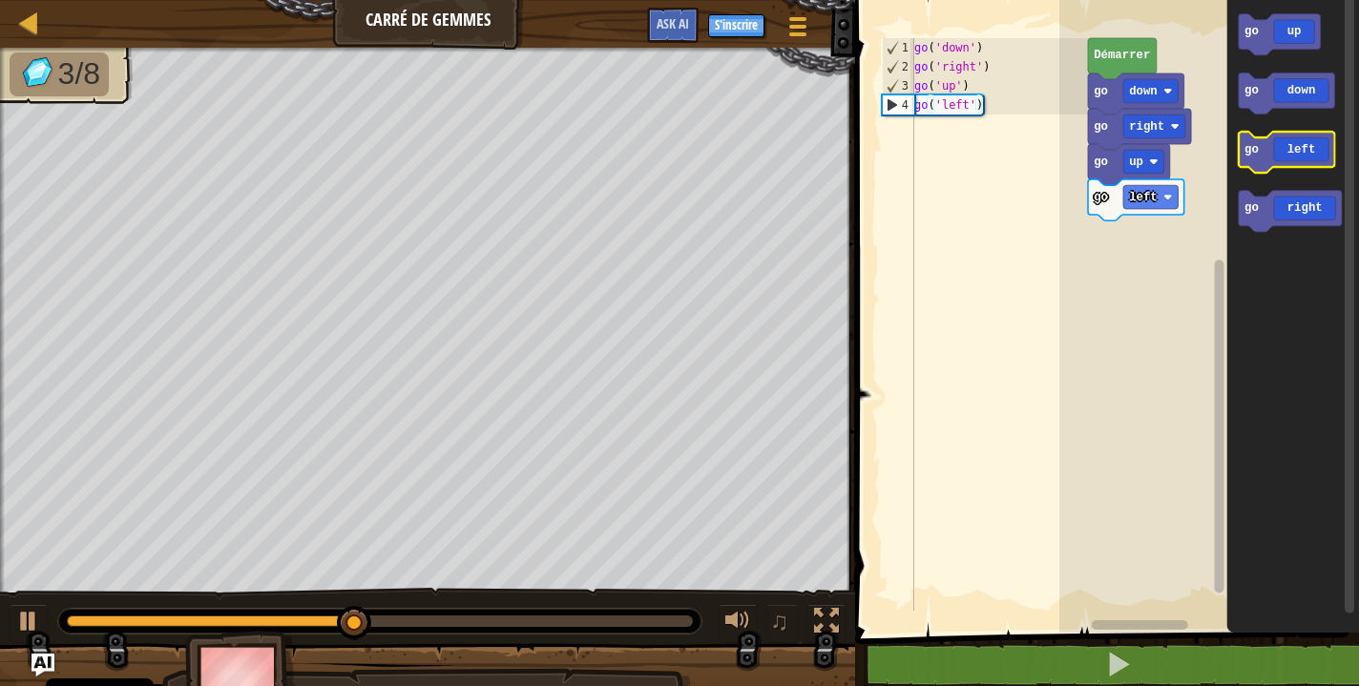
click at [1271, 162] on icon "Espace de travail de Blocky" at bounding box center [1286, 152] width 96 height 41
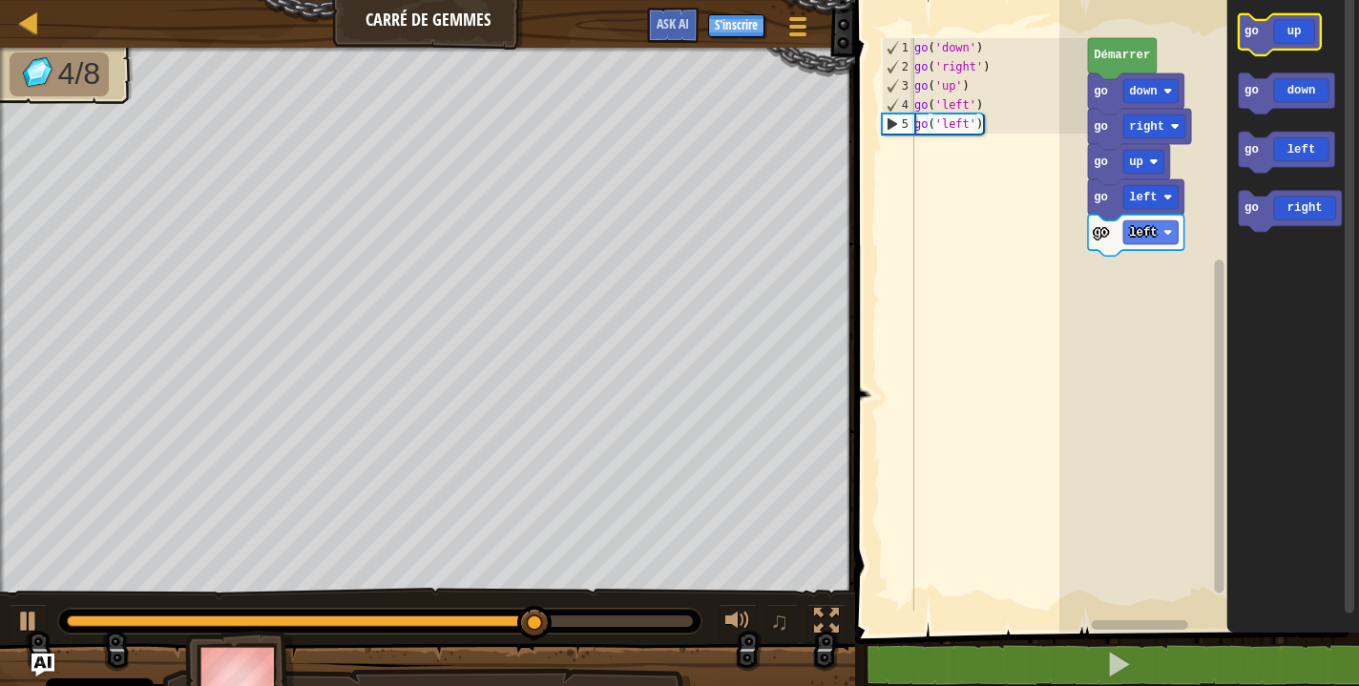
click at [1277, 26] on icon "Espace de travail de Blocky" at bounding box center [1279, 34] width 82 height 41
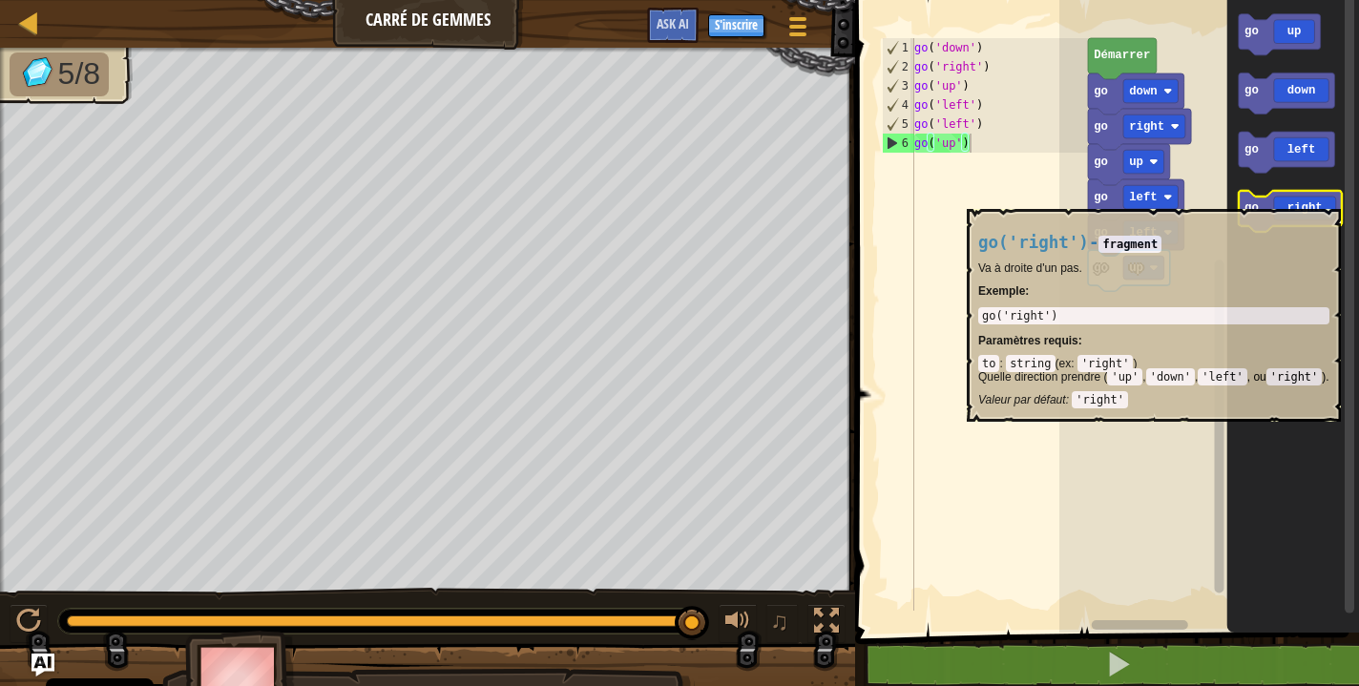
click at [1268, 201] on icon "Espace de travail de Blocky" at bounding box center [1289, 211] width 103 height 41
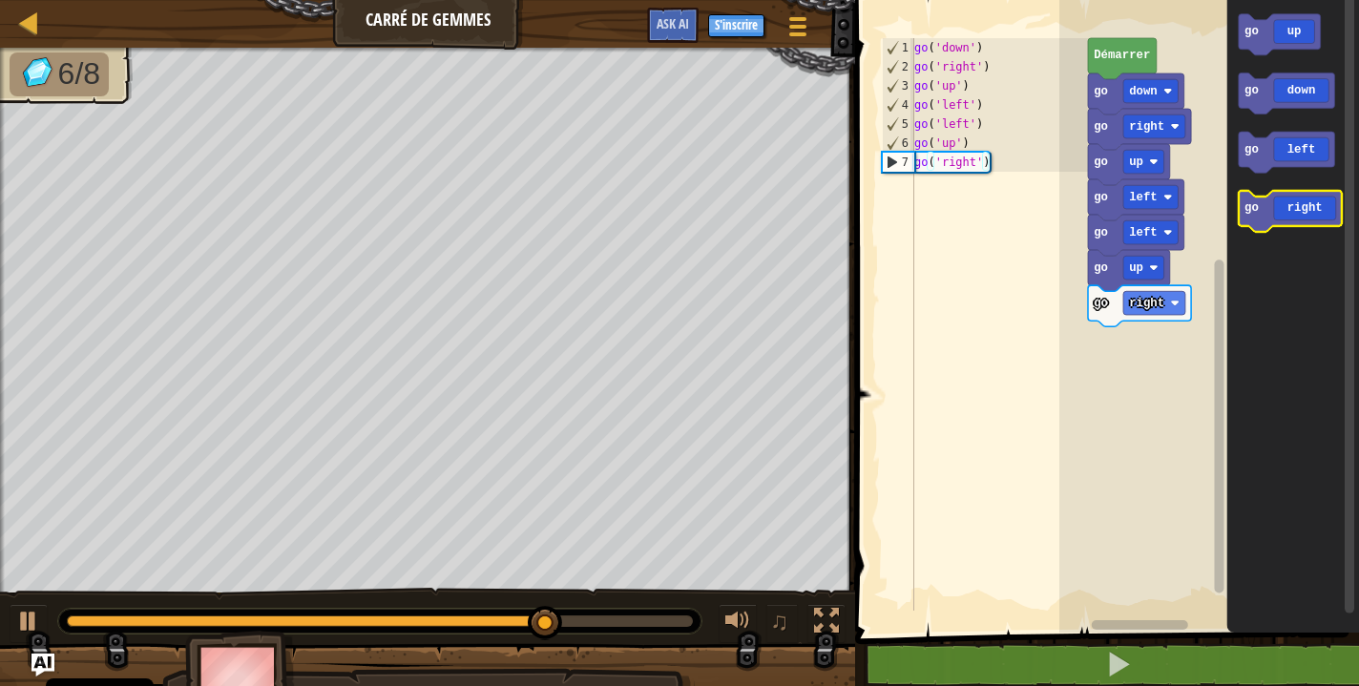
click at [1268, 201] on icon "Espace de travail de Blocky" at bounding box center [1289, 211] width 103 height 41
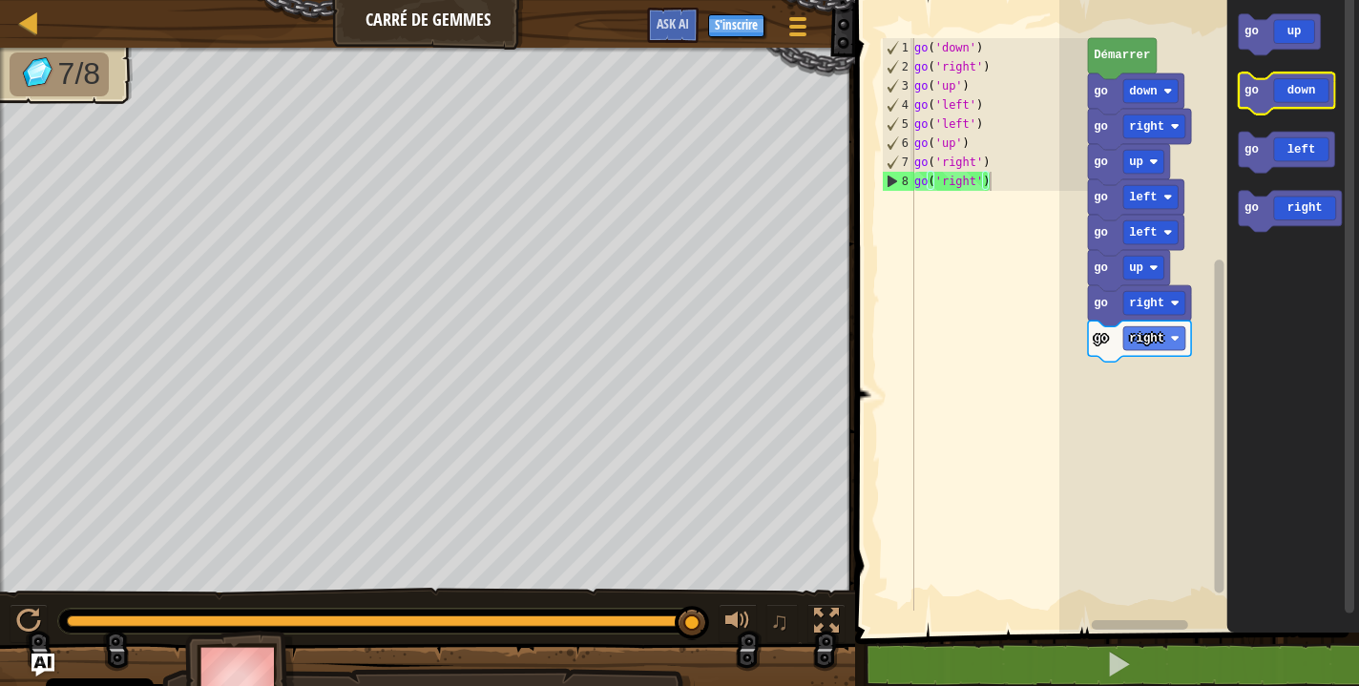
click at [1268, 100] on icon "Espace de travail de Blocky" at bounding box center [1286, 93] width 96 height 41
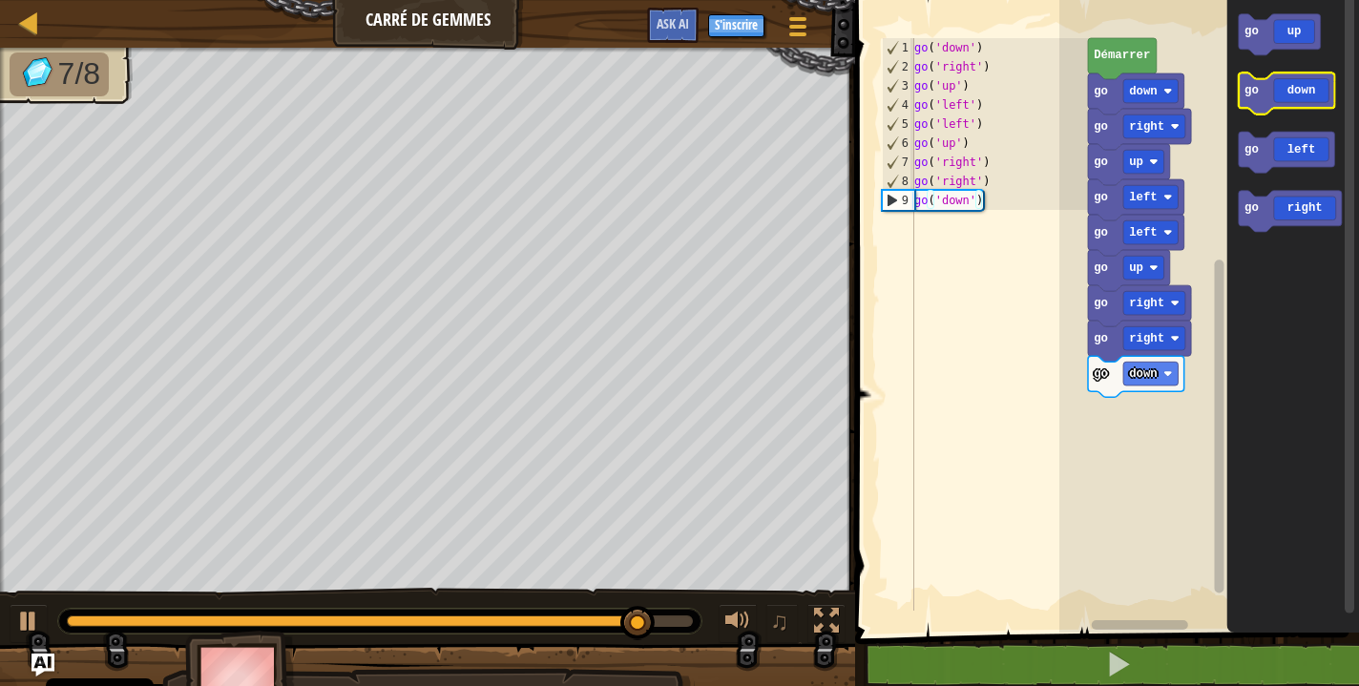
click at [1268, 100] on icon "Espace de travail de Blocky" at bounding box center [1286, 93] width 96 height 41
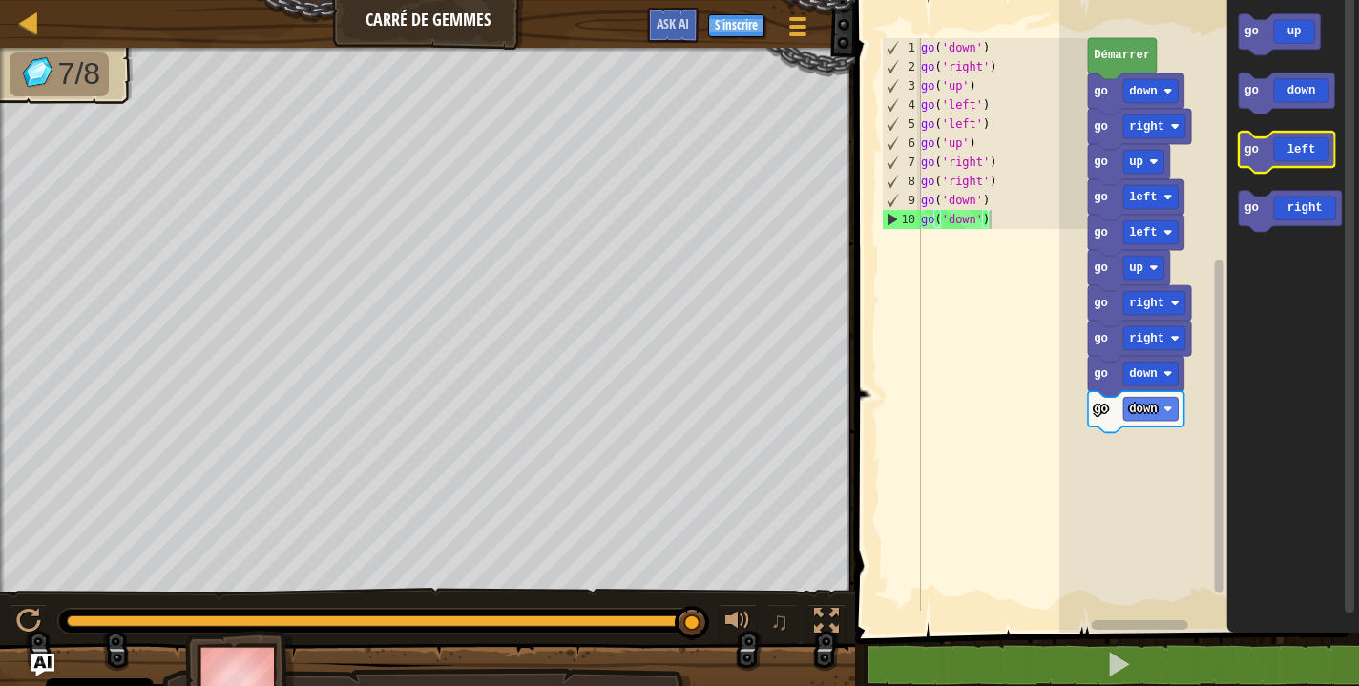
click at [1270, 157] on icon "Espace de travail de Blocky" at bounding box center [1286, 152] width 96 height 41
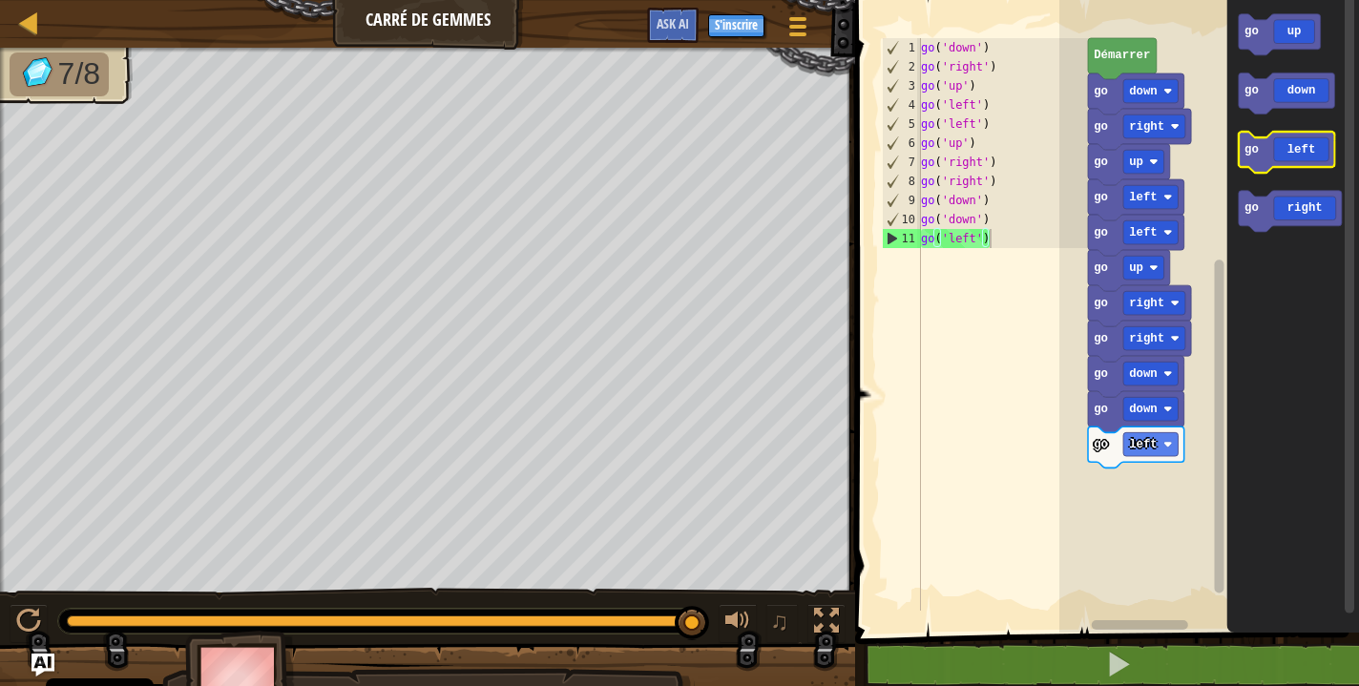
click at [1270, 157] on icon "Espace de travail de Blocky" at bounding box center [1286, 152] width 96 height 41
click at [1270, 159] on icon "Espace de travail de Blocky" at bounding box center [1286, 152] width 96 height 41
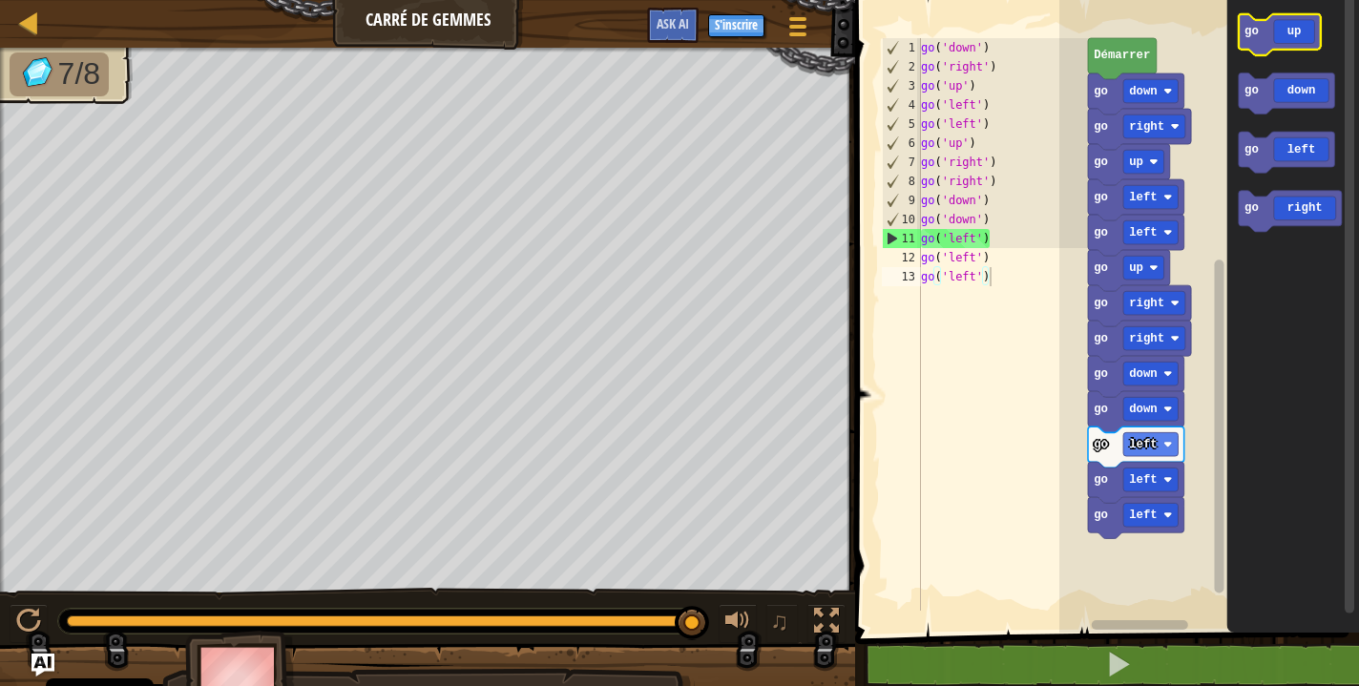
click at [1280, 46] on icon "Espace de travail de Blocky" at bounding box center [1279, 34] width 82 height 41
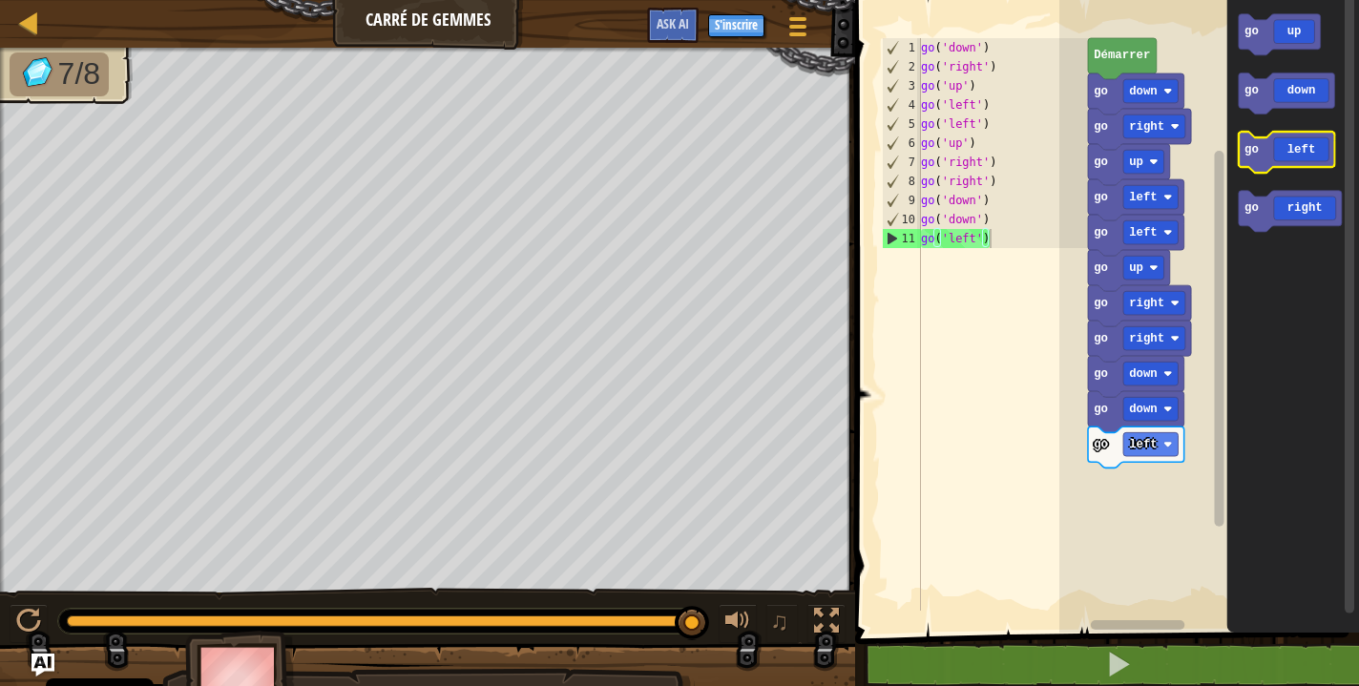
click at [1298, 164] on icon "Espace de travail de Blocky" at bounding box center [1286, 152] width 96 height 41
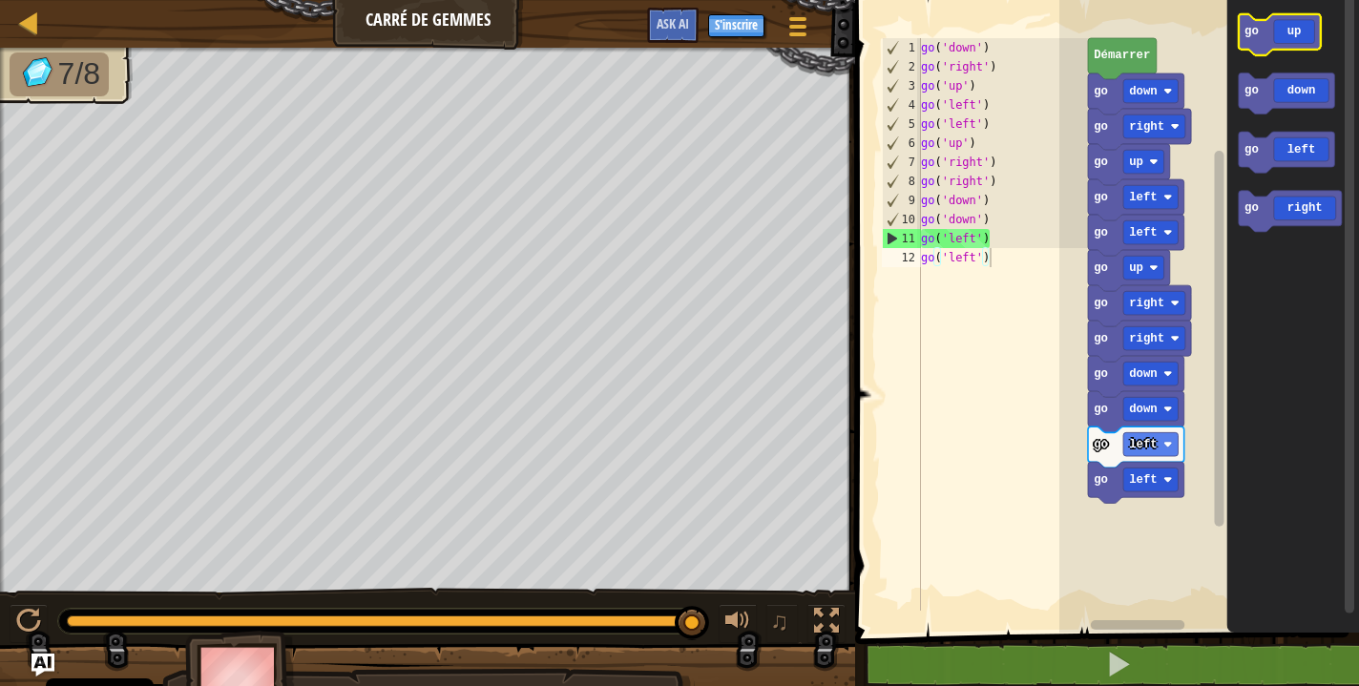
click at [1290, 33] on icon "Espace de travail de Blocky" at bounding box center [1279, 34] width 82 height 41
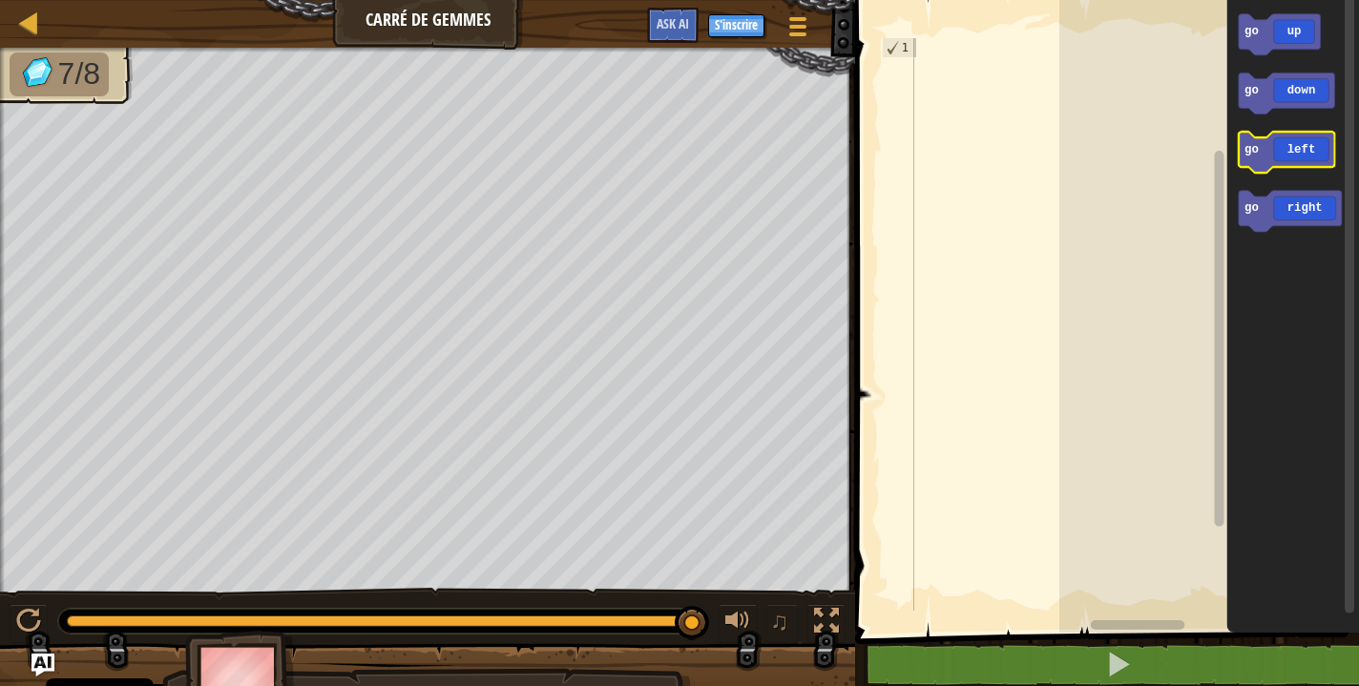
click at [1294, 165] on icon "Espace de travail de Blocky" at bounding box center [1286, 152] width 96 height 41
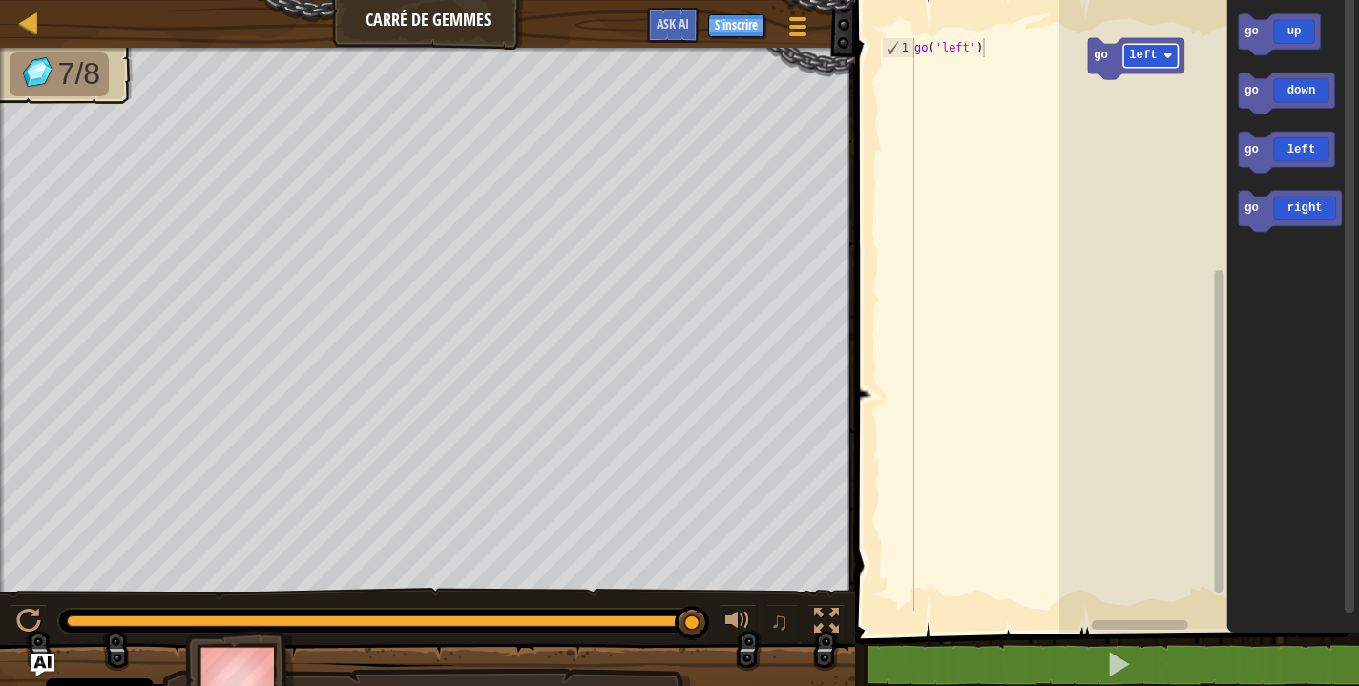
click at [1144, 55] on text "left" at bounding box center [1143, 56] width 29 height 13
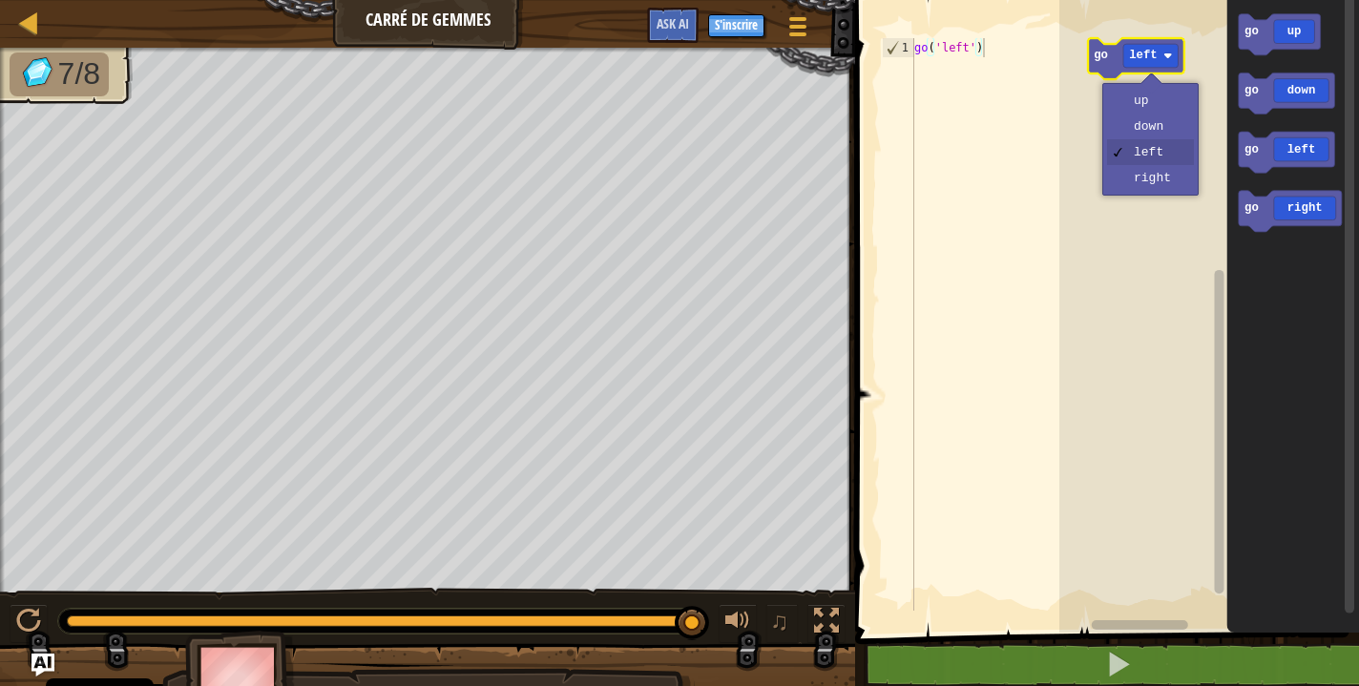
click at [1102, 62] on text "go" at bounding box center [1100, 56] width 14 height 13
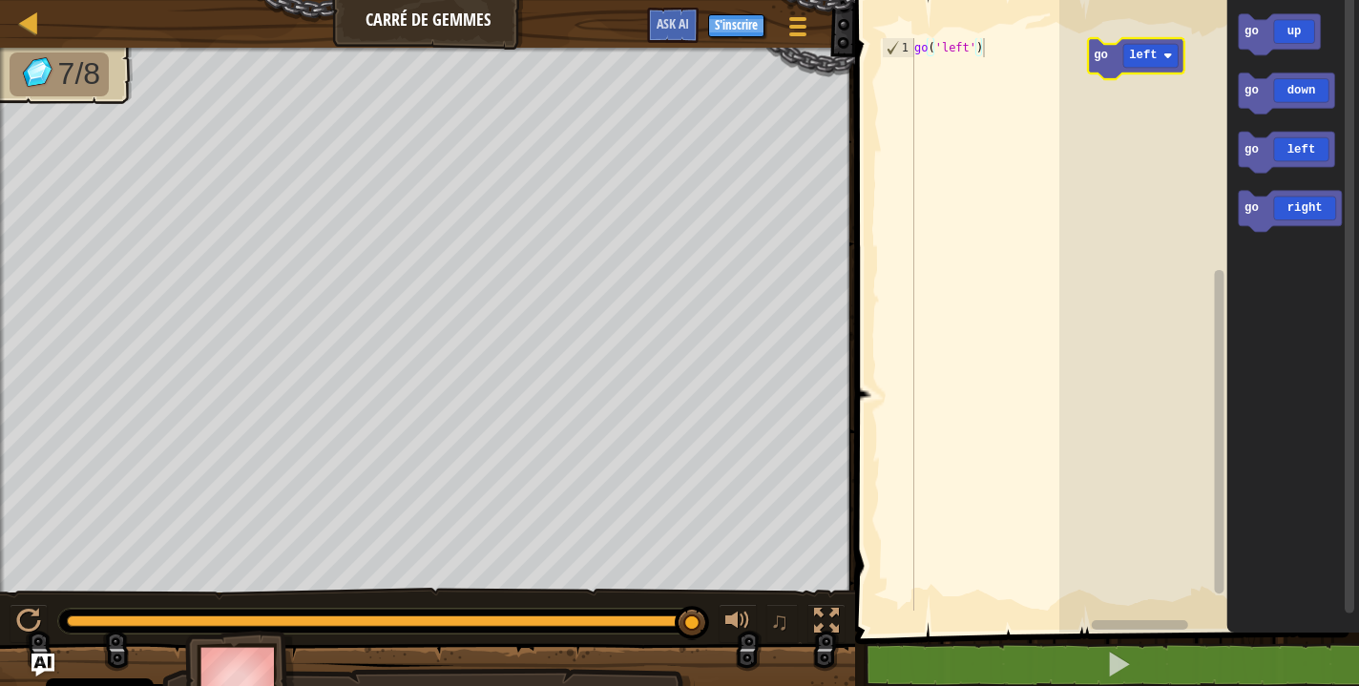
click at [1102, 62] on text "go" at bounding box center [1100, 56] width 14 height 13
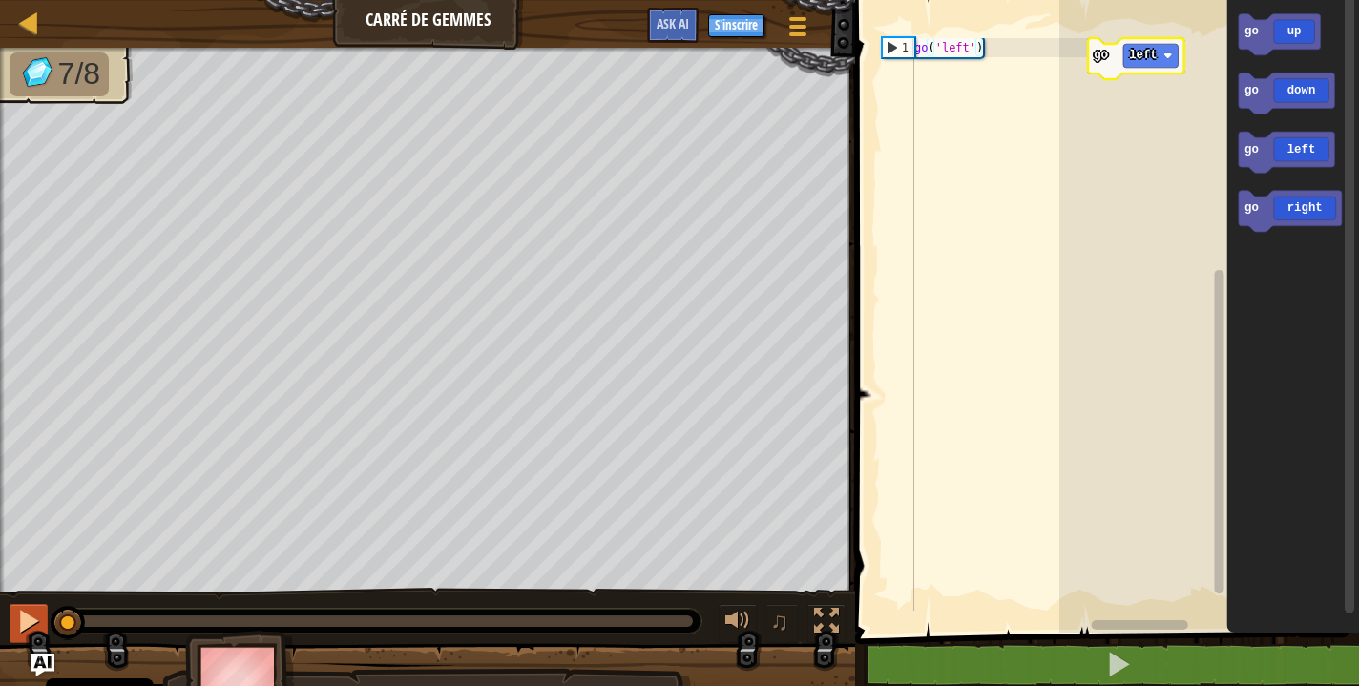
drag, startPoint x: 672, startPoint y: 621, endPoint x: 41, endPoint y: 609, distance: 630.8
click at [41, 609] on div "♫" at bounding box center [427, 616] width 855 height 57
click at [1104, 53] on text "go" at bounding box center [1100, 56] width 14 height 13
click at [1151, 56] on text "left" at bounding box center [1143, 56] width 29 height 13
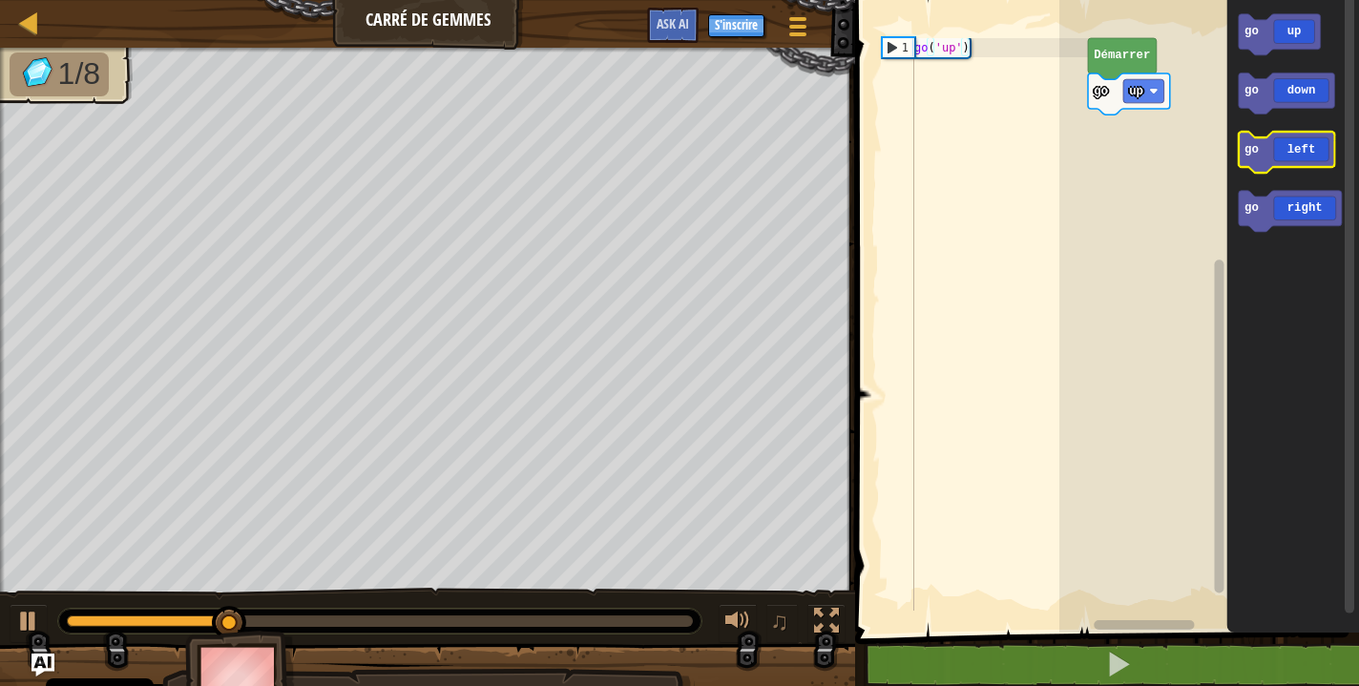
click at [1281, 138] on icon "Espace de travail de Blocky" at bounding box center [1286, 152] width 96 height 41
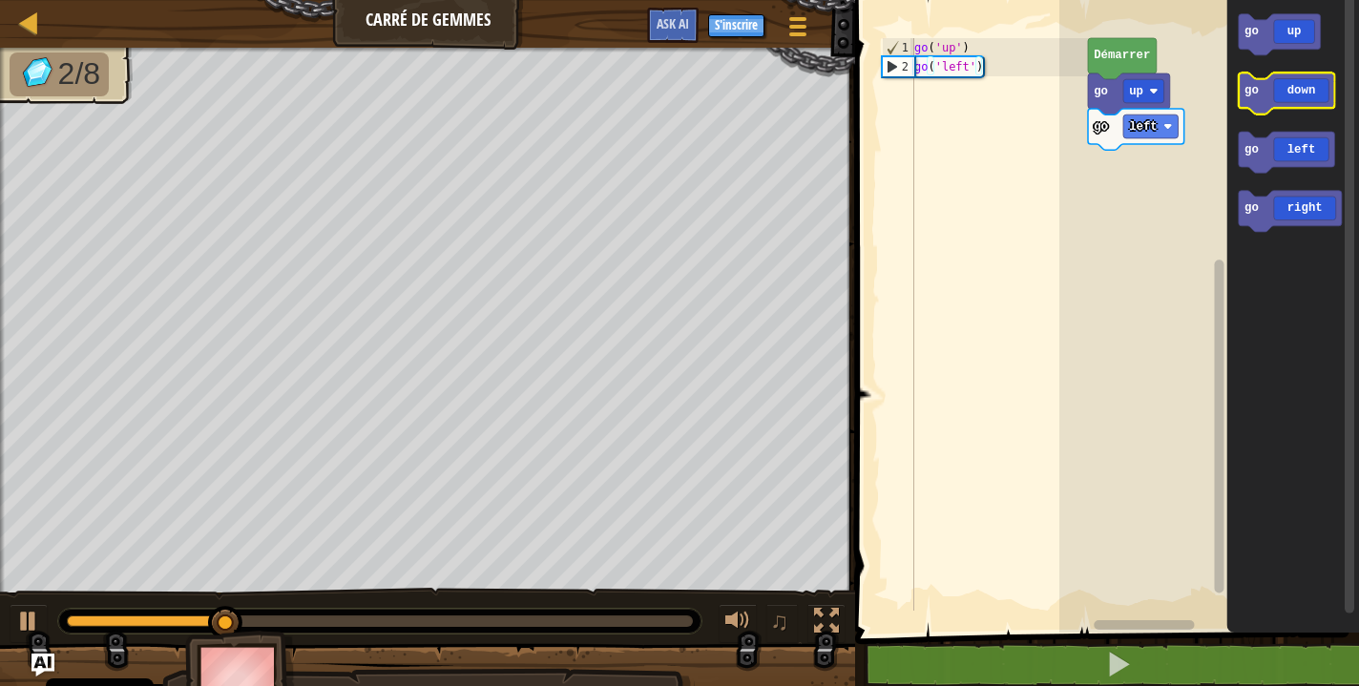
click at [1295, 94] on icon "Espace de travail de Blocky" at bounding box center [1286, 93] width 96 height 41
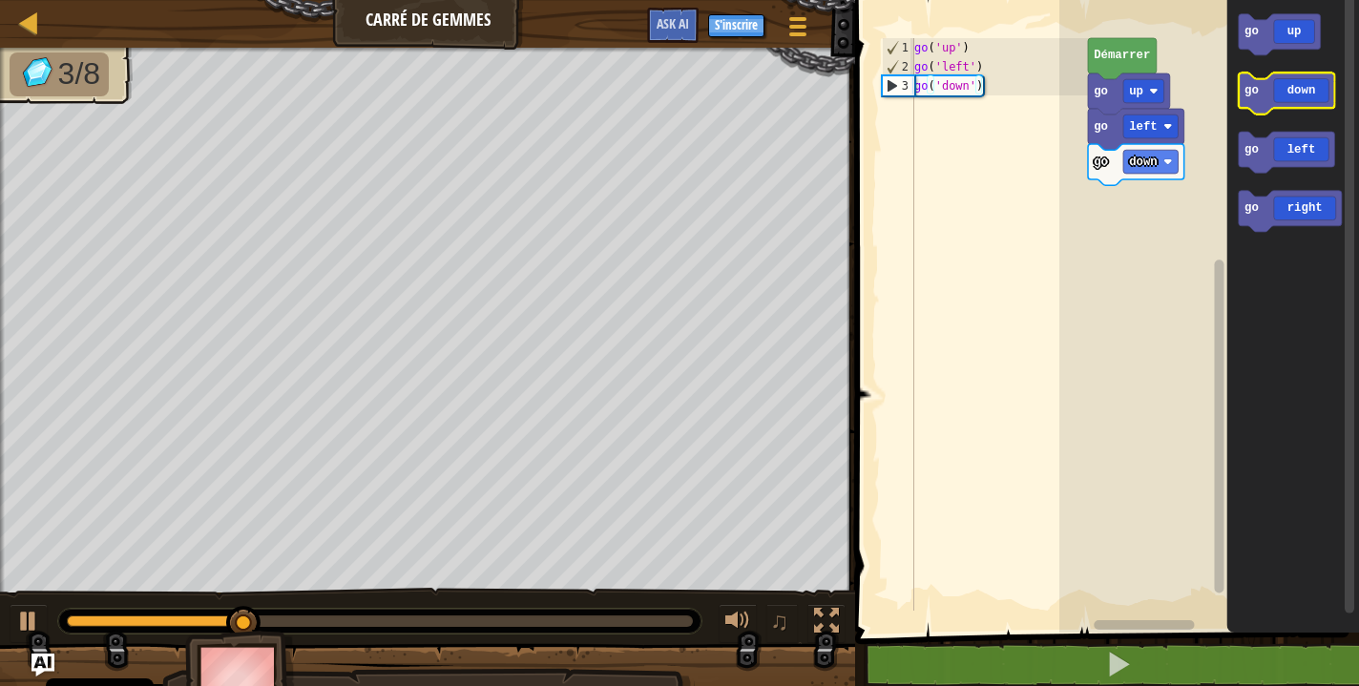
click at [1295, 94] on icon "Espace de travail de Blocky" at bounding box center [1286, 93] width 96 height 41
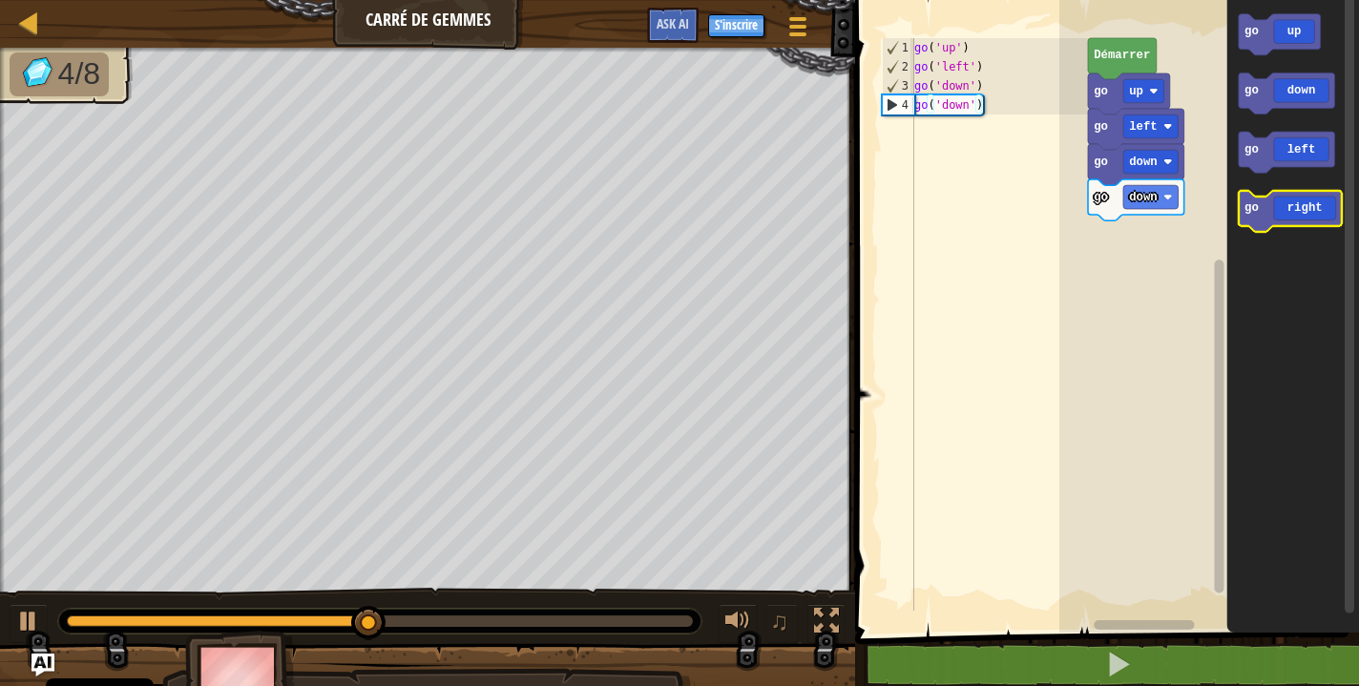
click at [1302, 207] on icon "Espace de travail de Blocky" at bounding box center [1289, 211] width 103 height 41
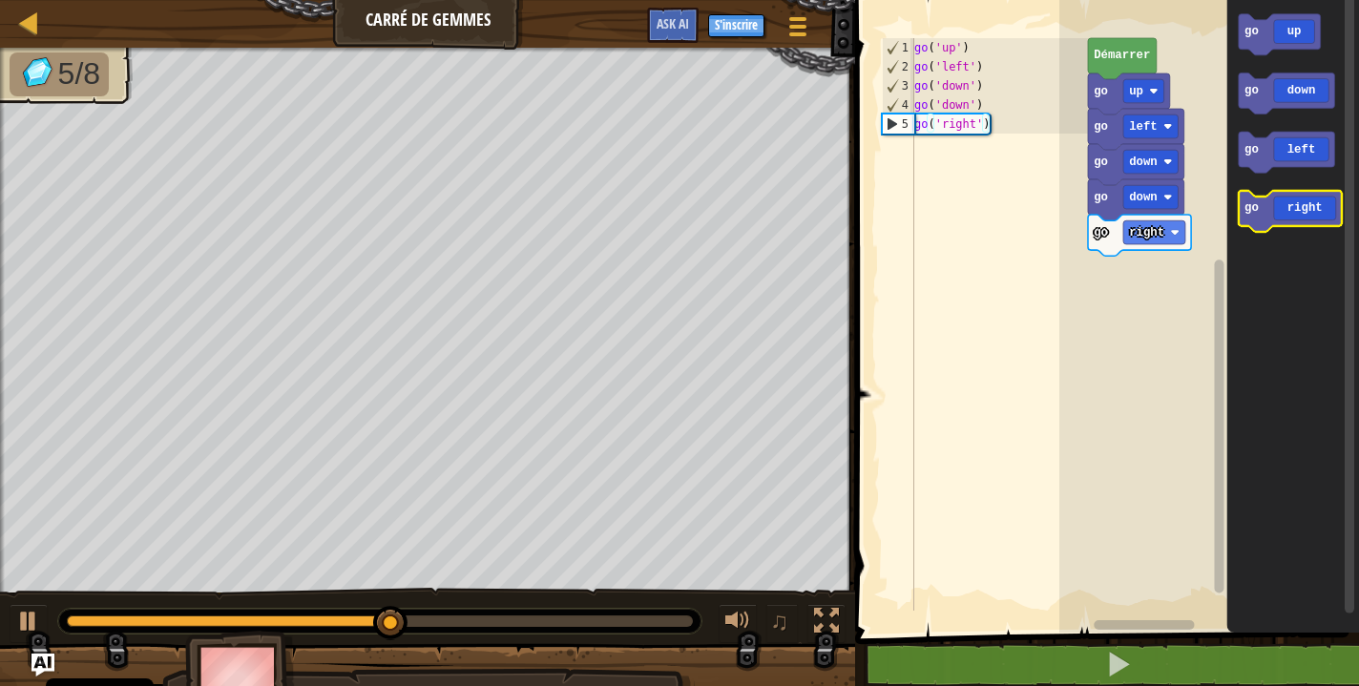
click at [1302, 207] on icon "Espace de travail de Blocky" at bounding box center [1289, 211] width 103 height 41
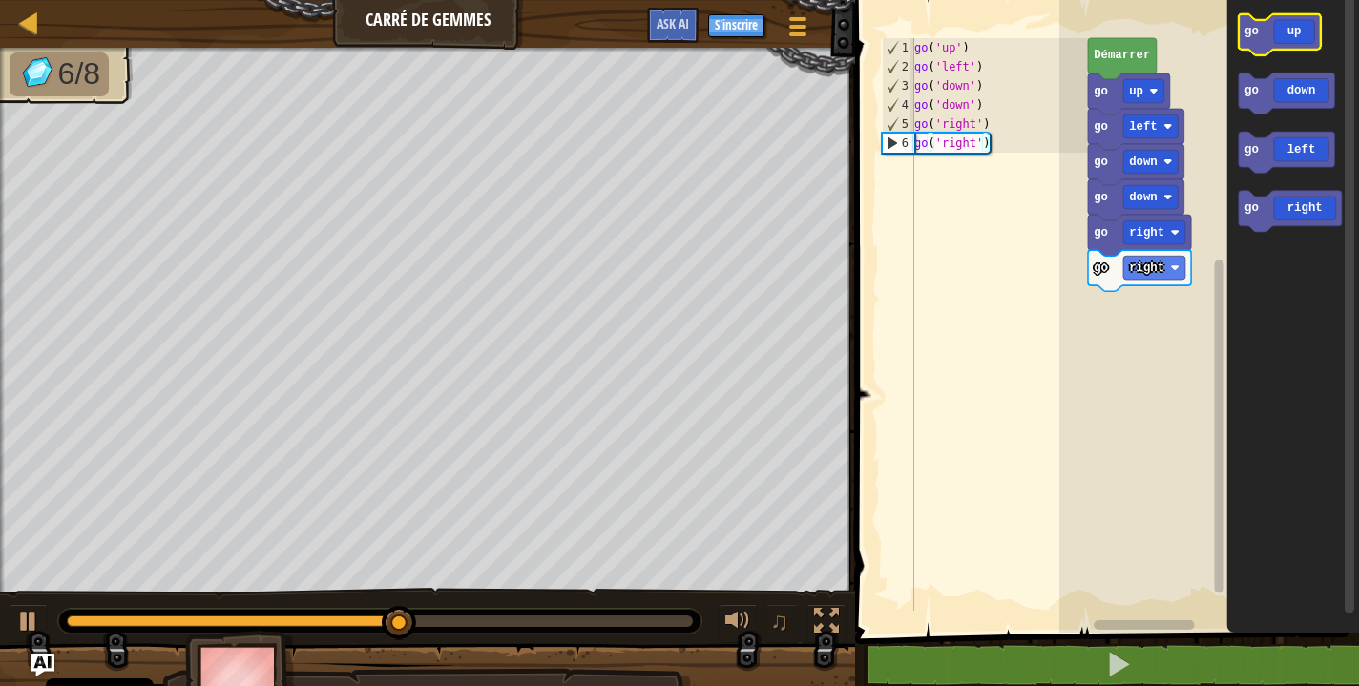
click at [1274, 42] on icon "Espace de travail de Blocky" at bounding box center [1279, 34] width 82 height 41
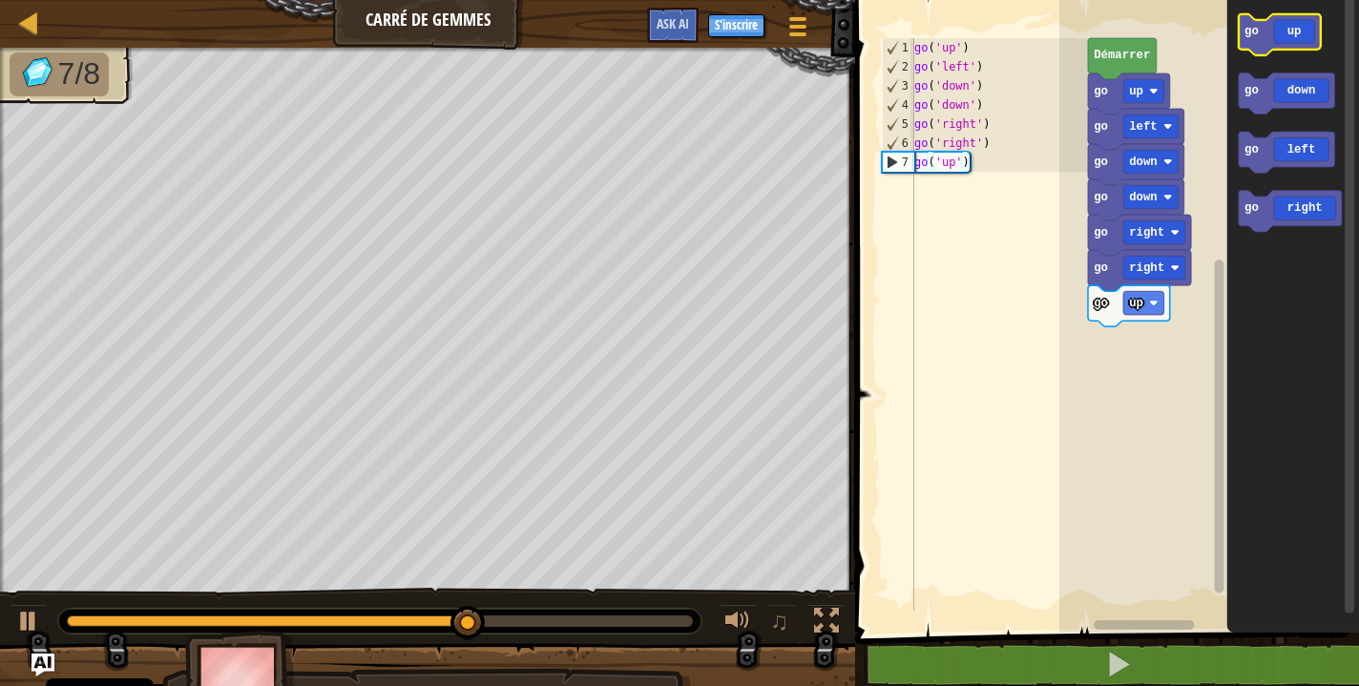
click at [1274, 42] on icon "Espace de travail de Blocky" at bounding box center [1279, 34] width 82 height 41
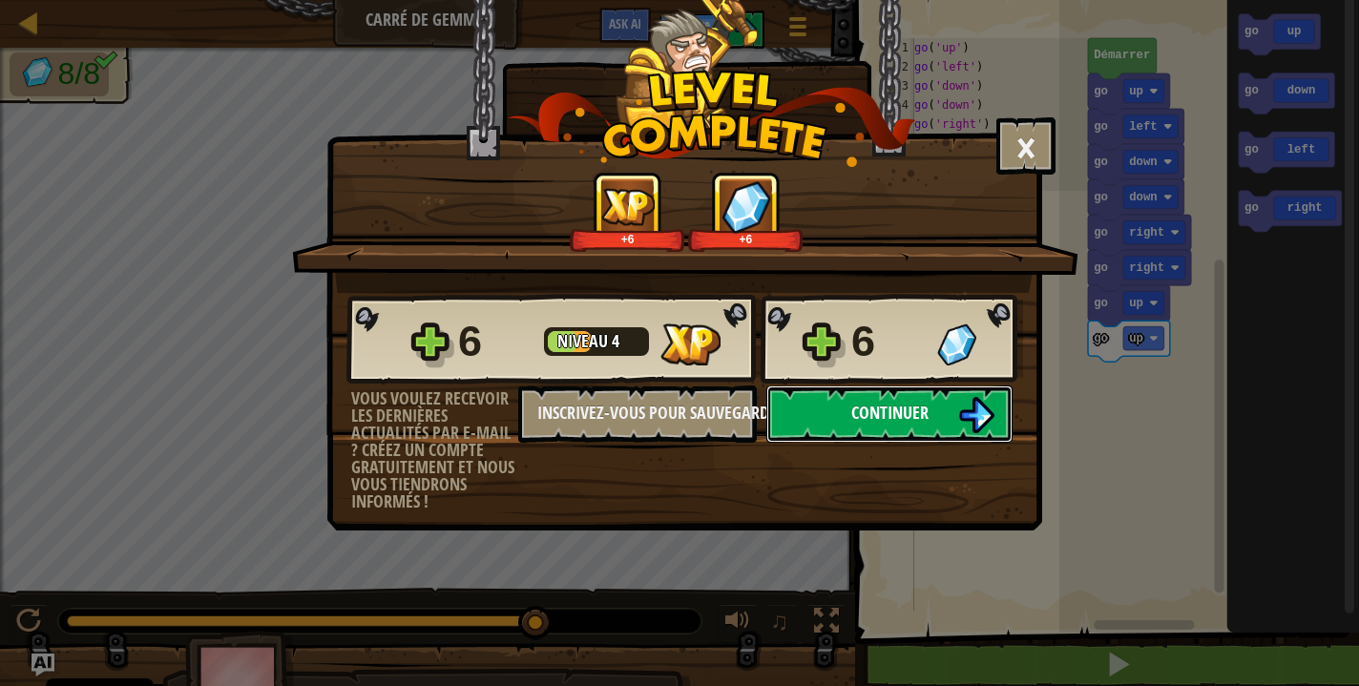
click at [846, 407] on button "Continuer" at bounding box center [889, 413] width 246 height 57
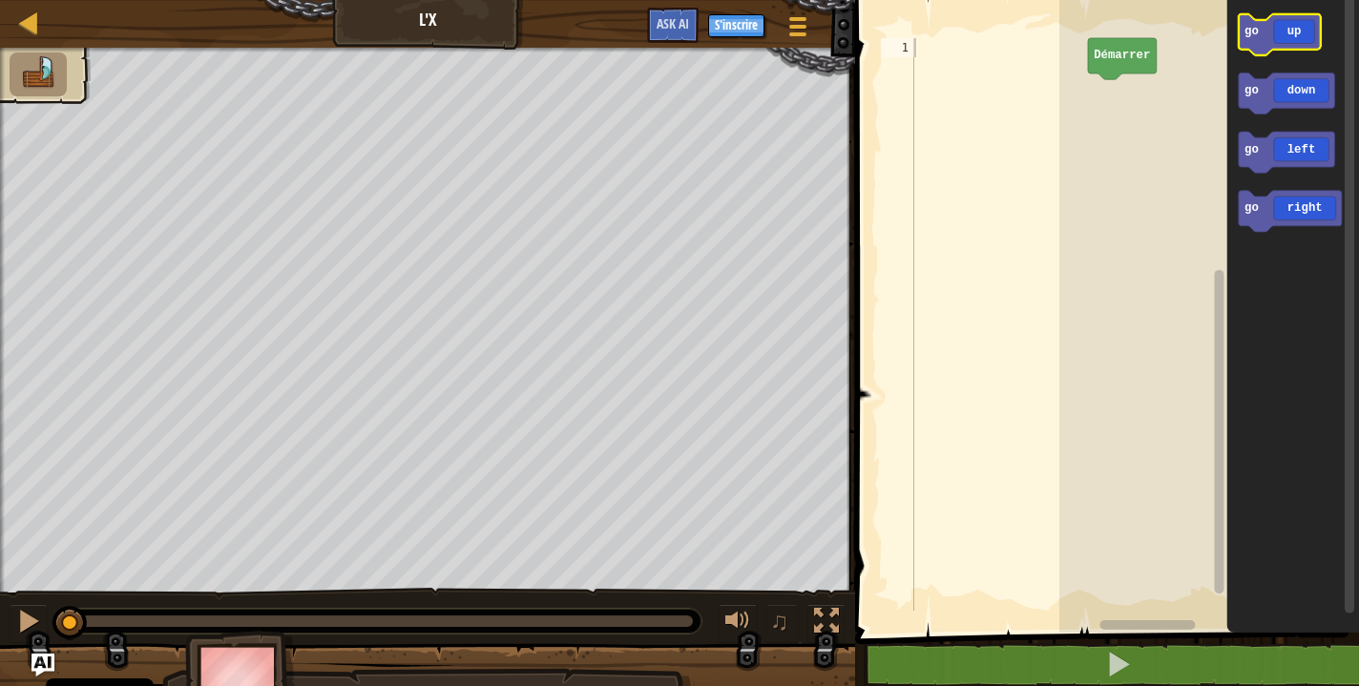
click at [1261, 46] on icon "Espace de travail de Blocky" at bounding box center [1279, 34] width 82 height 41
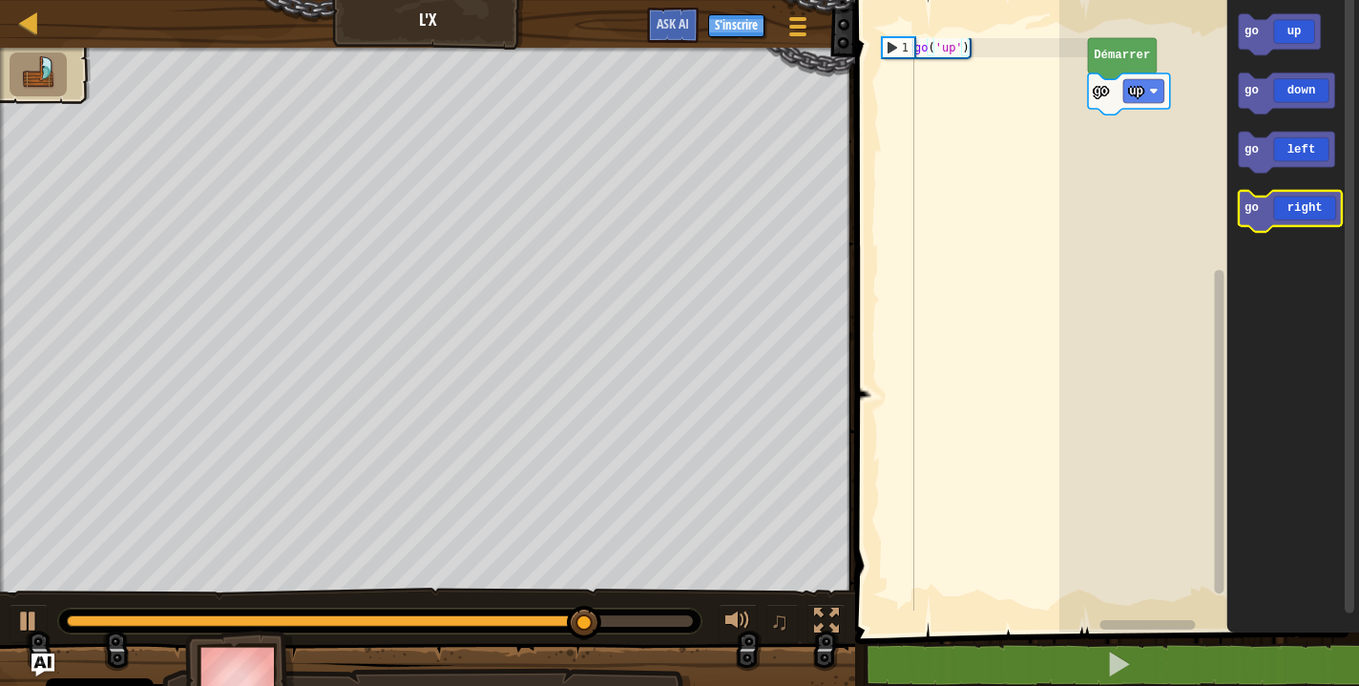
click at [1254, 204] on text "go" at bounding box center [1251, 207] width 14 height 13
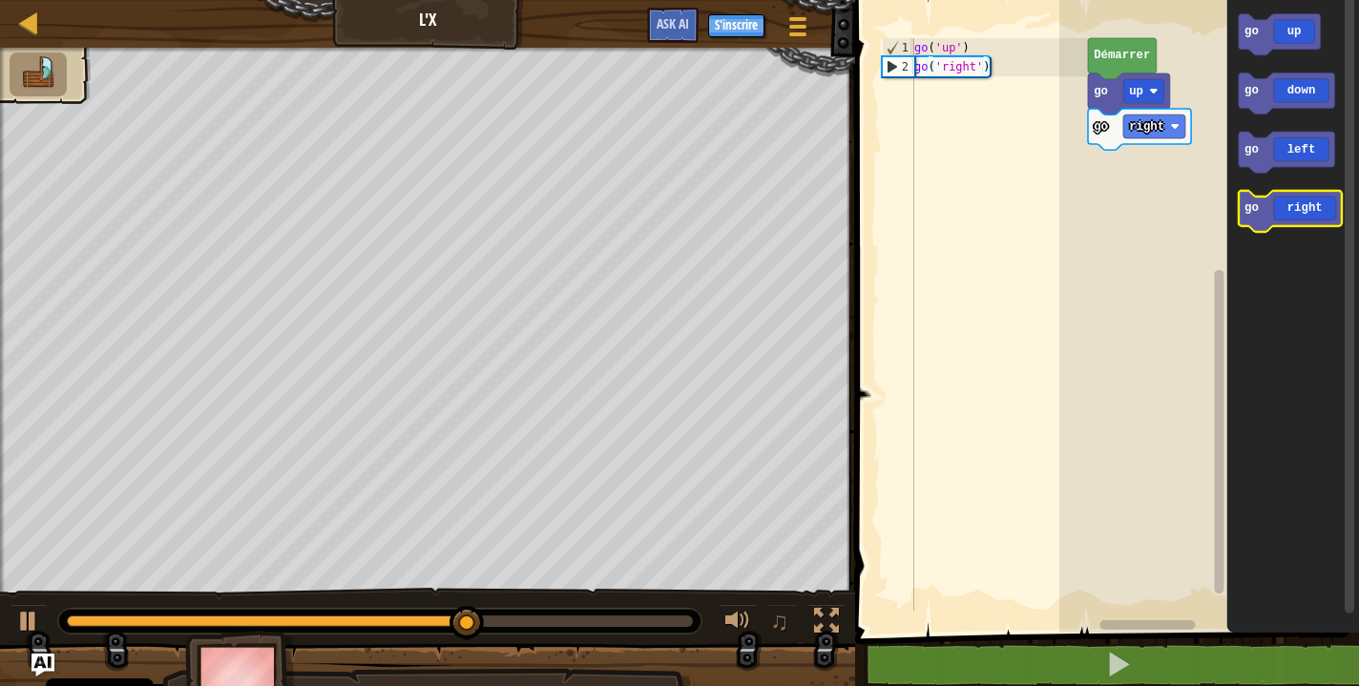
click at [1254, 204] on text "go" at bounding box center [1251, 207] width 14 height 13
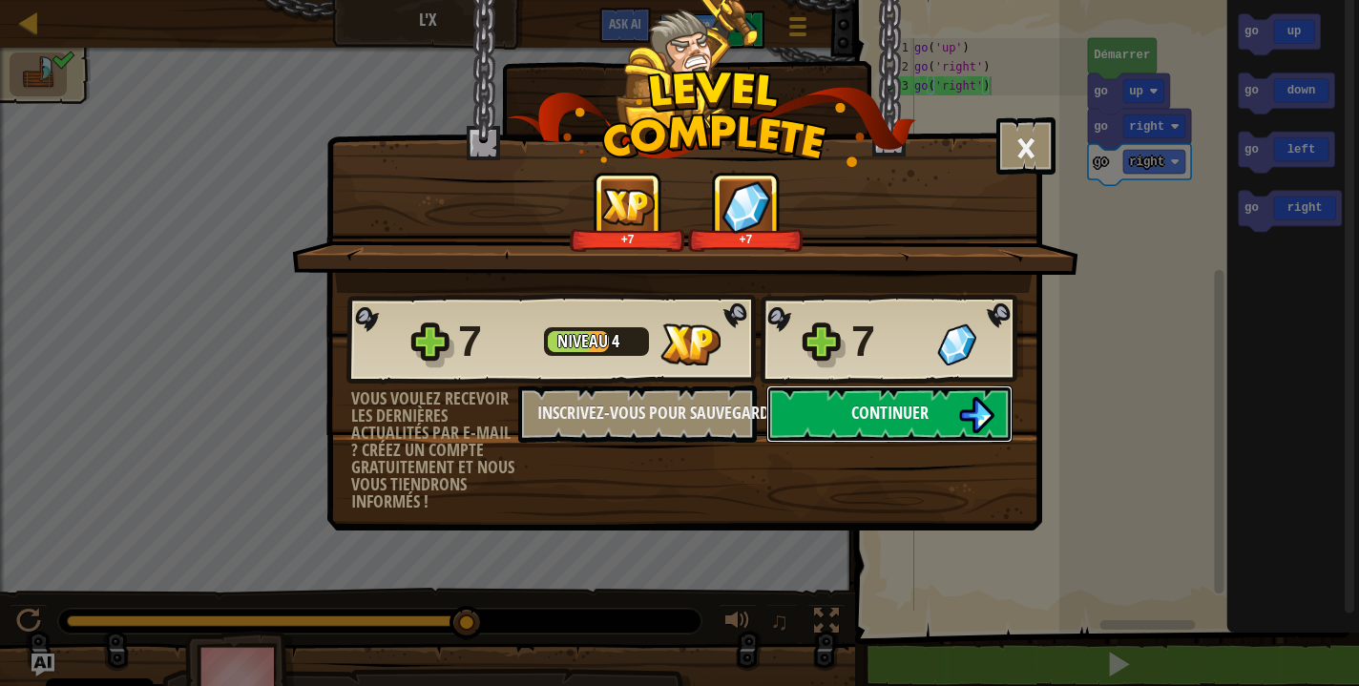
click at [939, 420] on button "Continuer" at bounding box center [889, 413] width 246 height 57
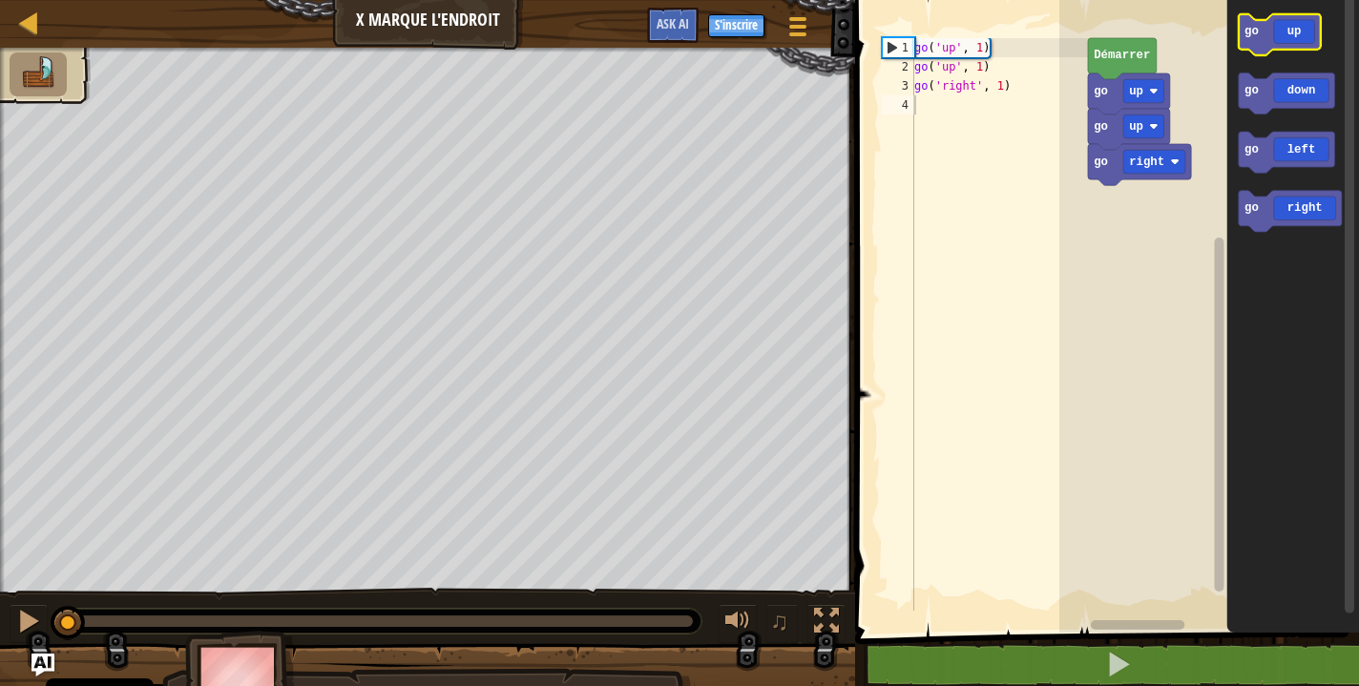
click at [1262, 35] on icon "Espace de travail de Blocky" at bounding box center [1279, 34] width 82 height 41
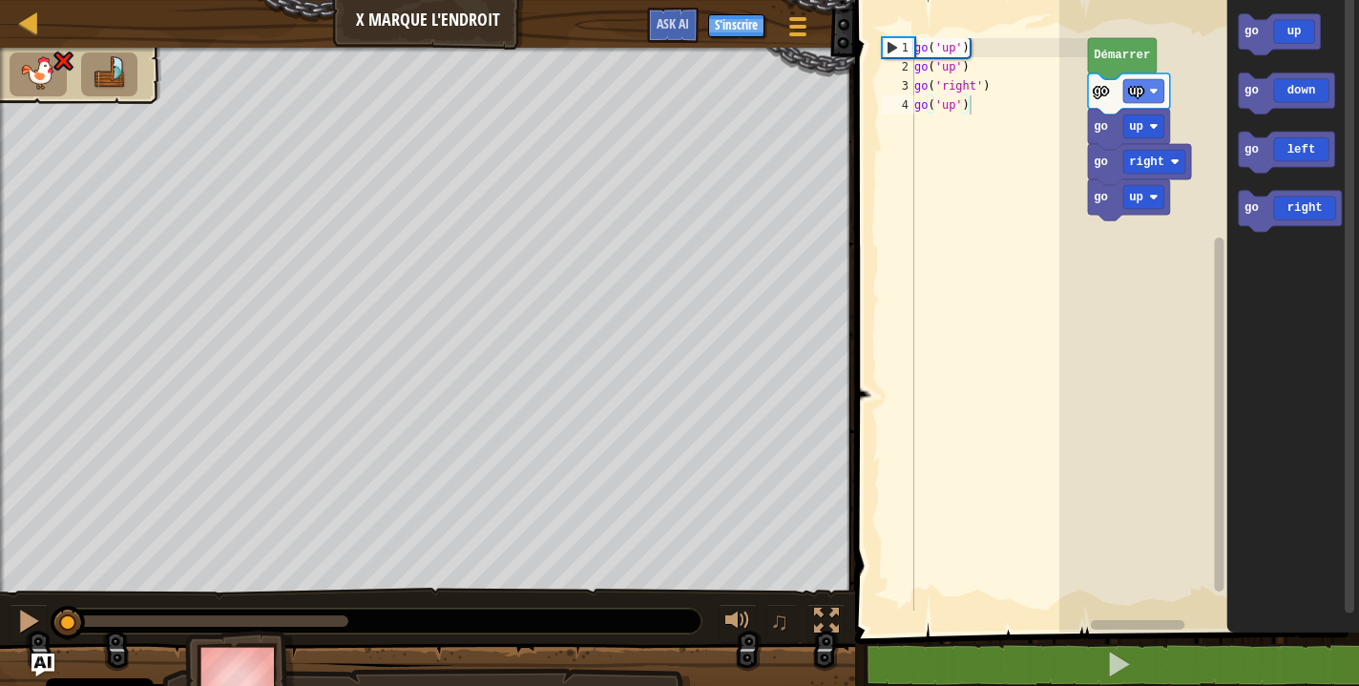
click at [30, 588] on div "♫ [PERSON_NAME]" at bounding box center [679, 385] width 1359 height 674
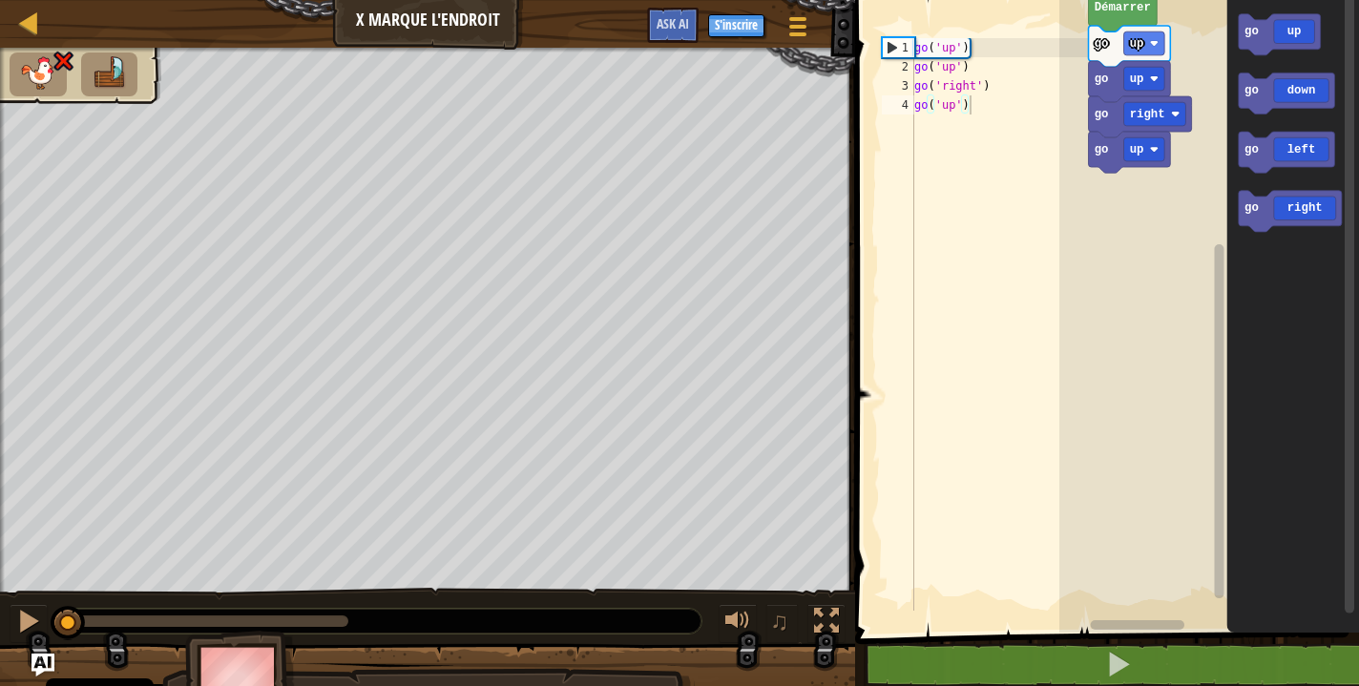
click at [1152, 167] on g "go right go up go up go up [PERSON_NAME]" at bounding box center [1209, 311] width 300 height 642
click at [1152, 30] on rect "Espace de travail de Blocky" at bounding box center [1209, 311] width 300 height 642
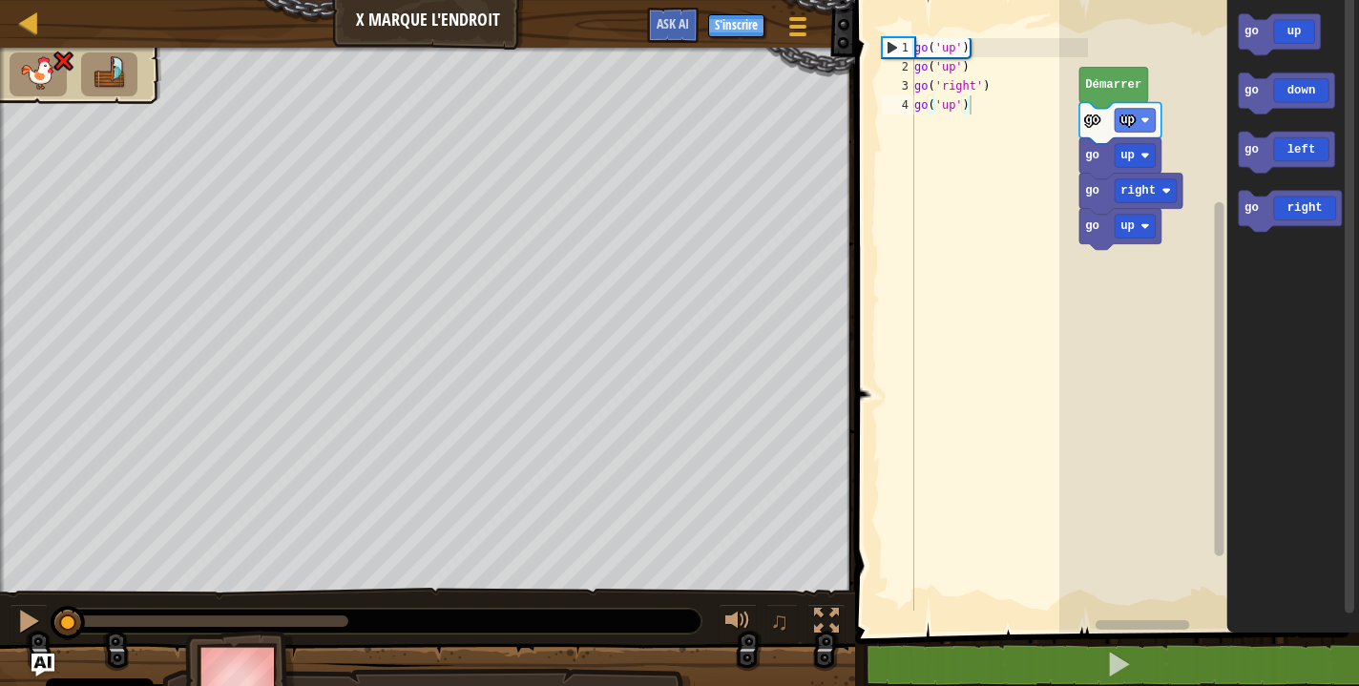
click at [1197, 94] on rect "Espace de travail de Blocky" at bounding box center [1209, 311] width 300 height 642
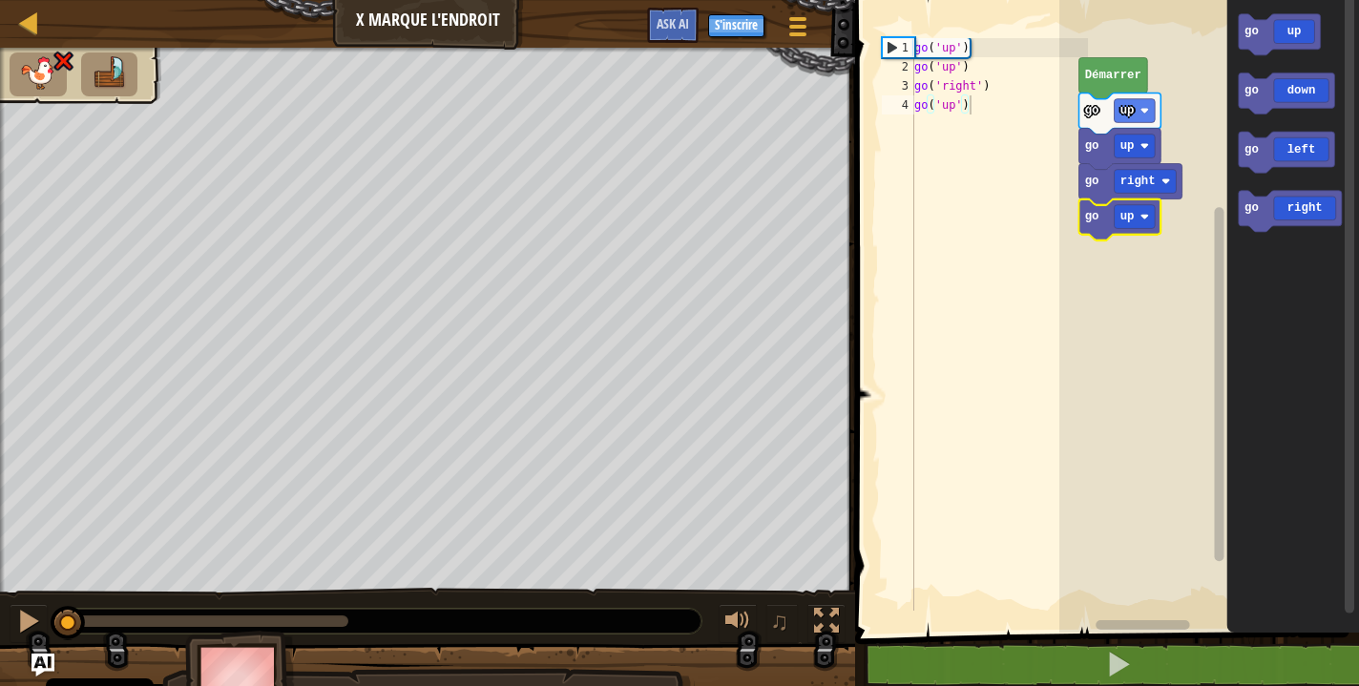
click at [1100, 221] on g "go right go up go up go up [PERSON_NAME]" at bounding box center [1129, 149] width 103 height 182
click at [1099, 117] on text "go" at bounding box center [1092, 110] width 14 height 13
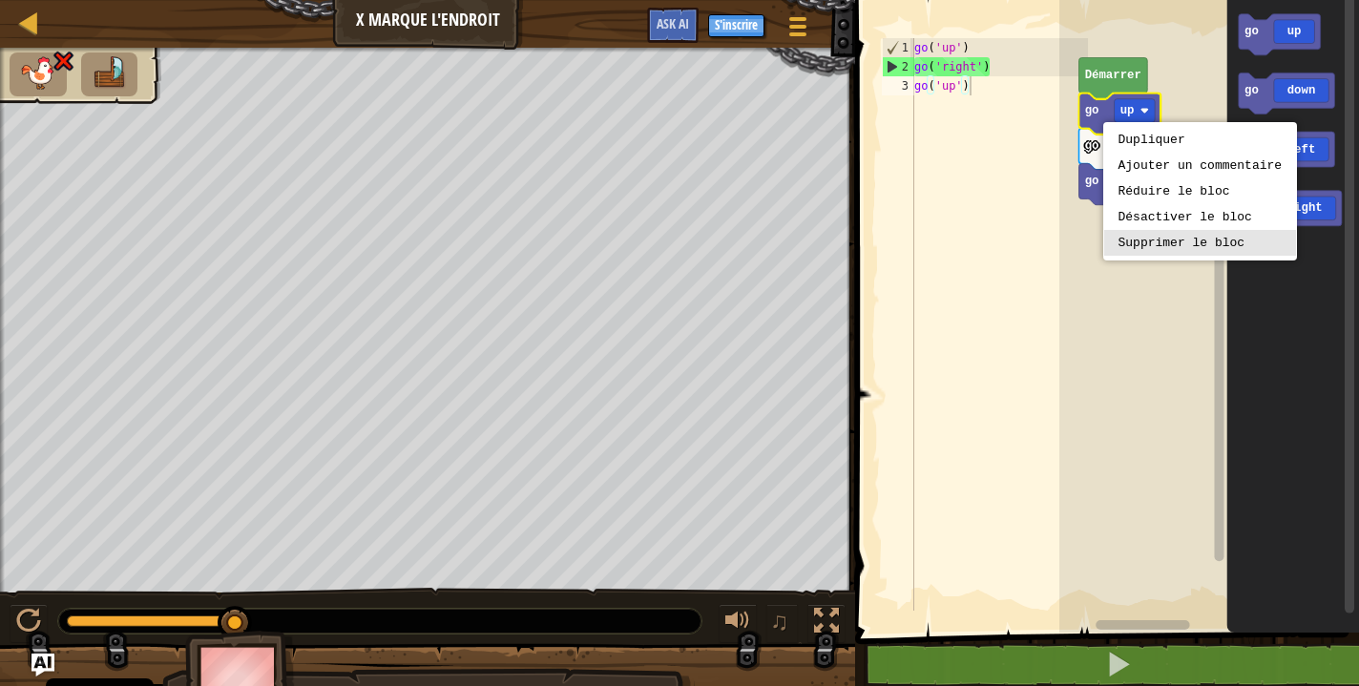
click at [1152, 241] on rect "Espace de travail de Blocky" at bounding box center [1209, 311] width 300 height 642
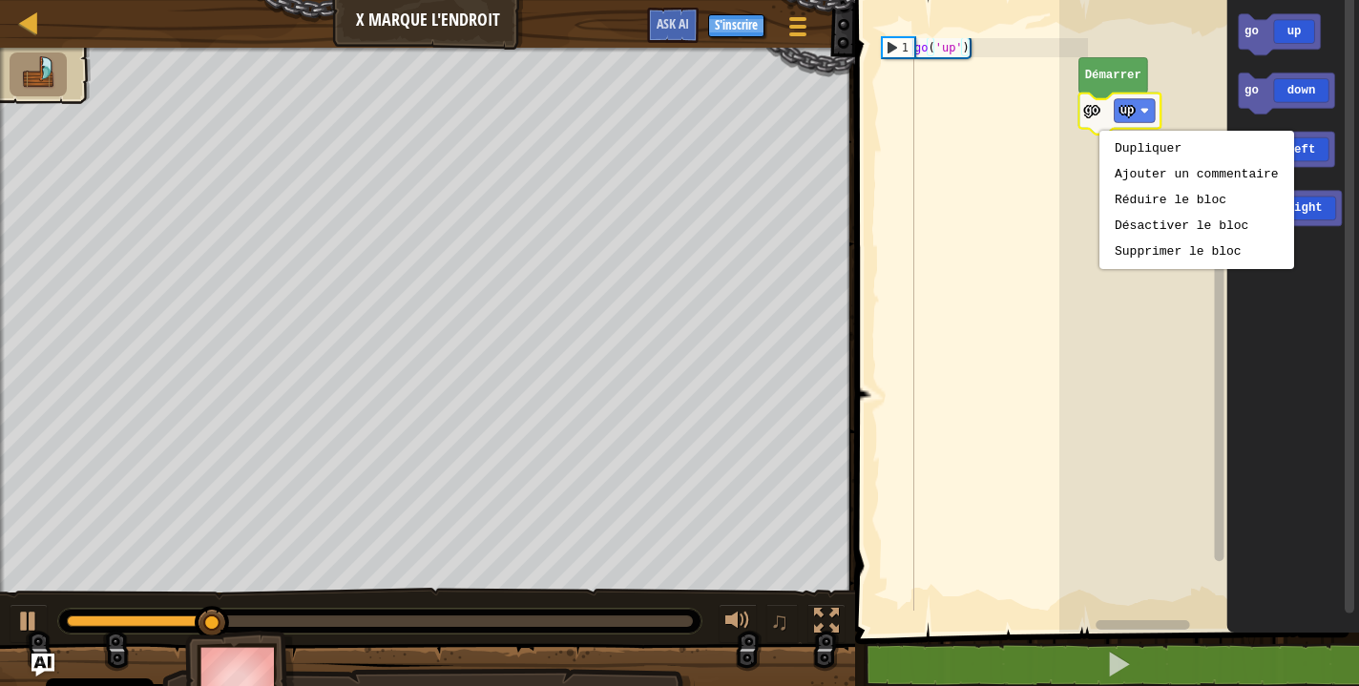
click at [1074, 269] on rect "Espace de travail de Blocky" at bounding box center [1209, 311] width 300 height 642
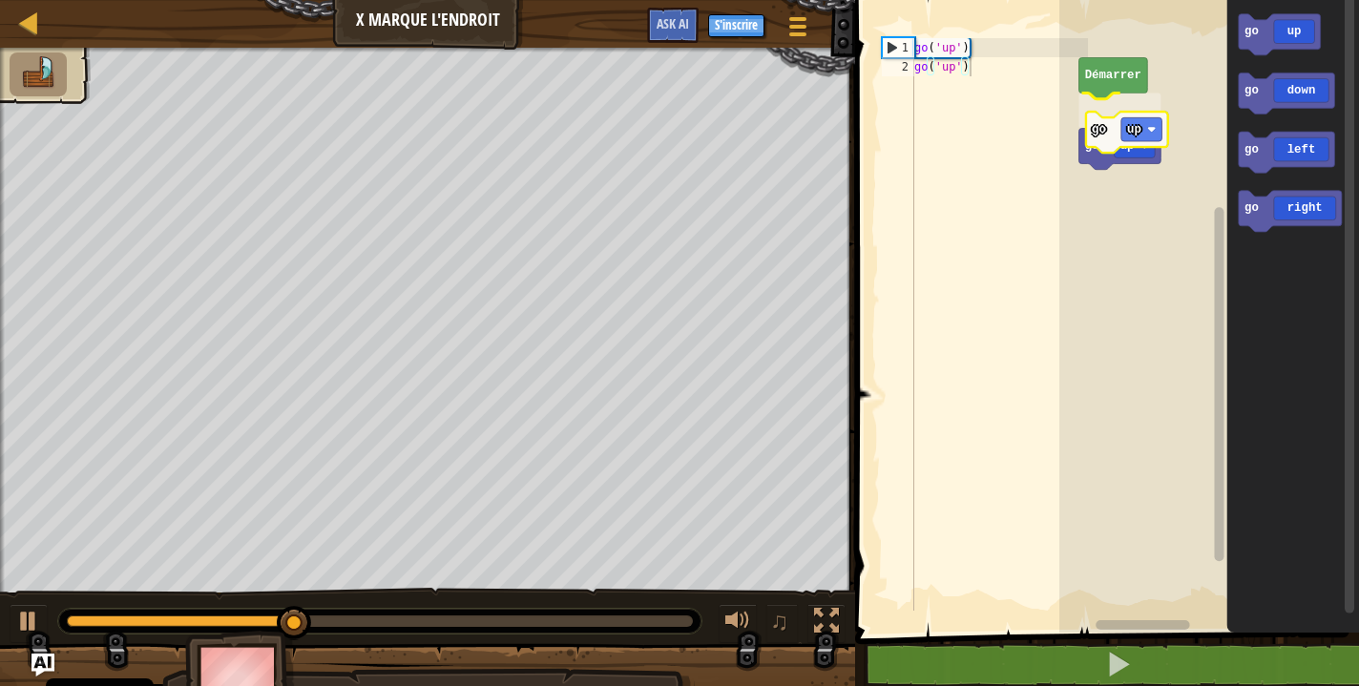
click at [1152, 131] on div "[PERSON_NAME] go up go up go up go down go left go right go up" at bounding box center [1209, 311] width 300 height 642
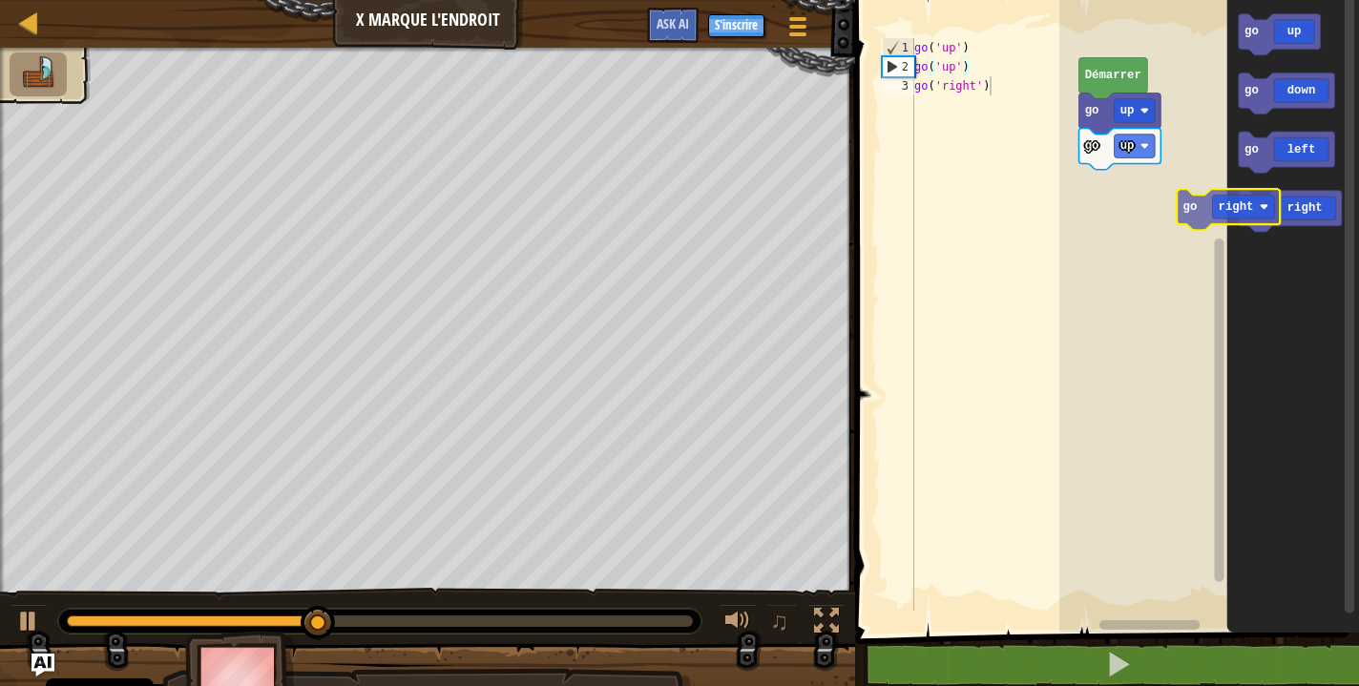
click at [1128, 193] on div "[PERSON_NAME] go up go up go up go down go left go right go right" at bounding box center [1209, 311] width 300 height 642
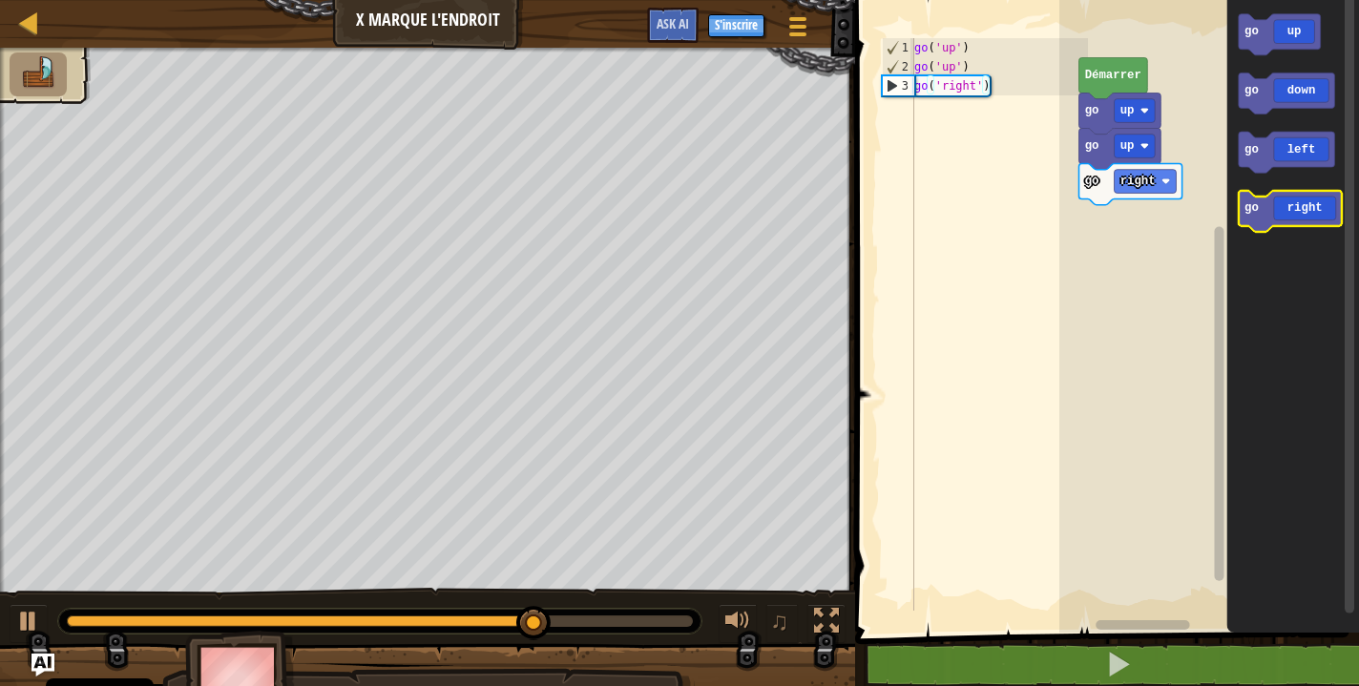
click at [1291, 213] on icon "Espace de travail de Blocky" at bounding box center [1289, 211] width 103 height 41
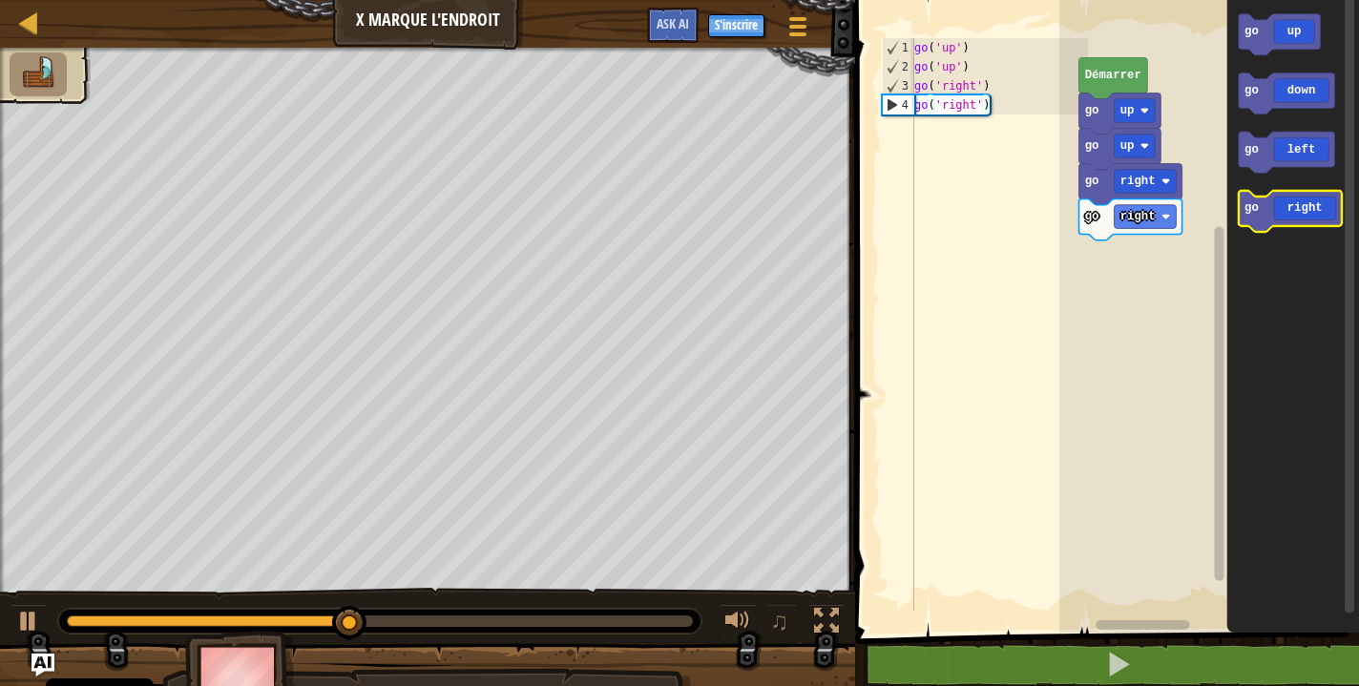
click at [1291, 213] on icon "Espace de travail de Blocky" at bounding box center [1289, 211] width 103 height 41
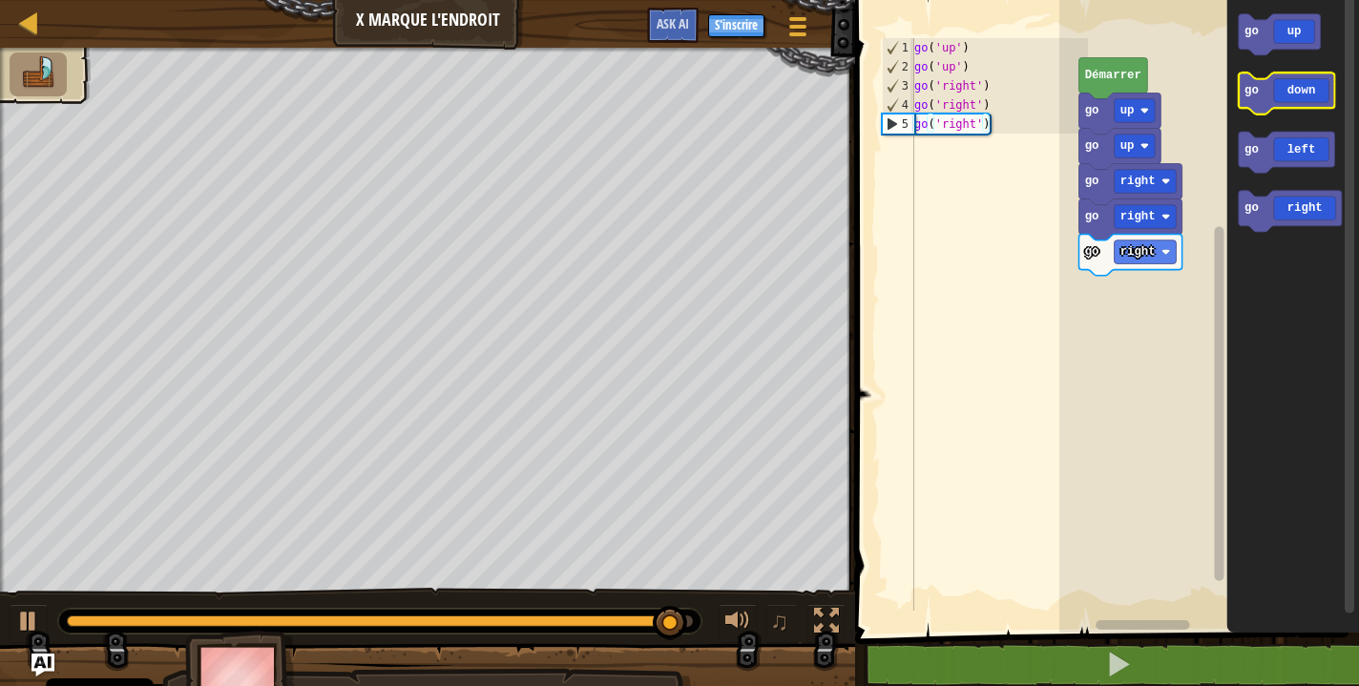
click at [1286, 89] on icon "Espace de travail de Blocky" at bounding box center [1286, 93] width 96 height 41
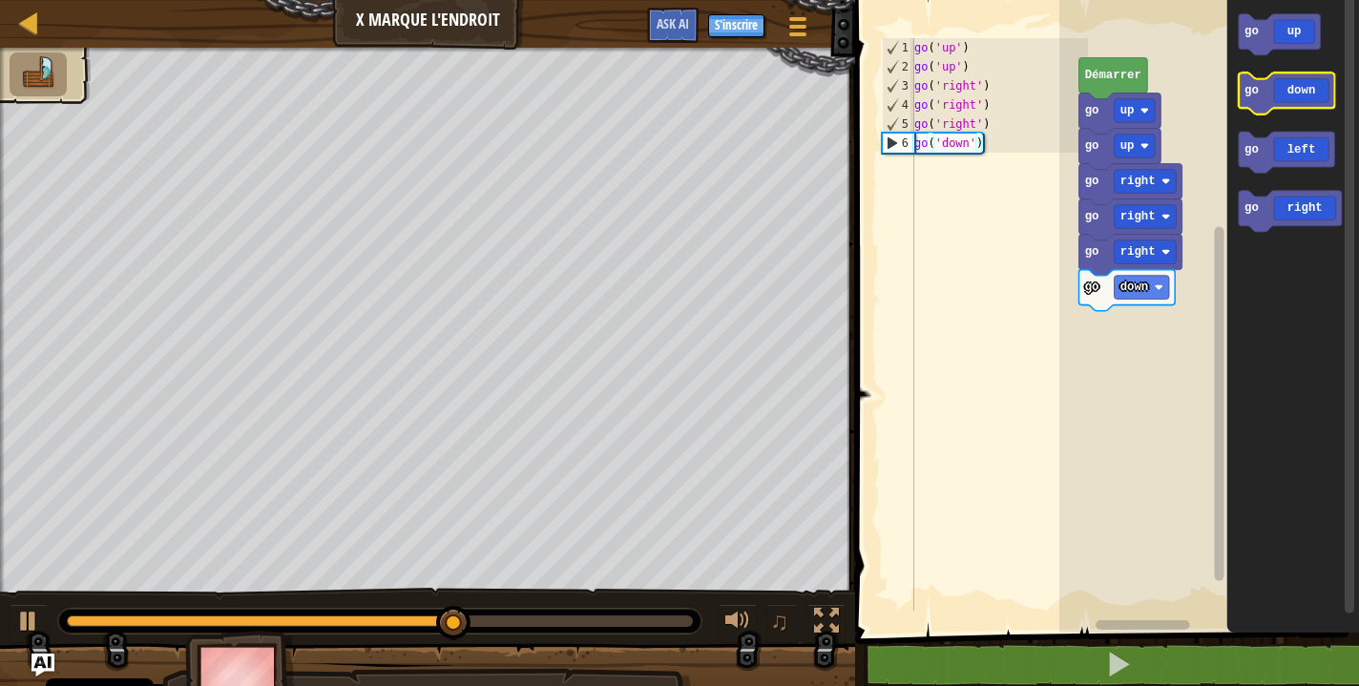
click at [1286, 89] on icon "Espace de travail de Blocky" at bounding box center [1286, 93] width 96 height 41
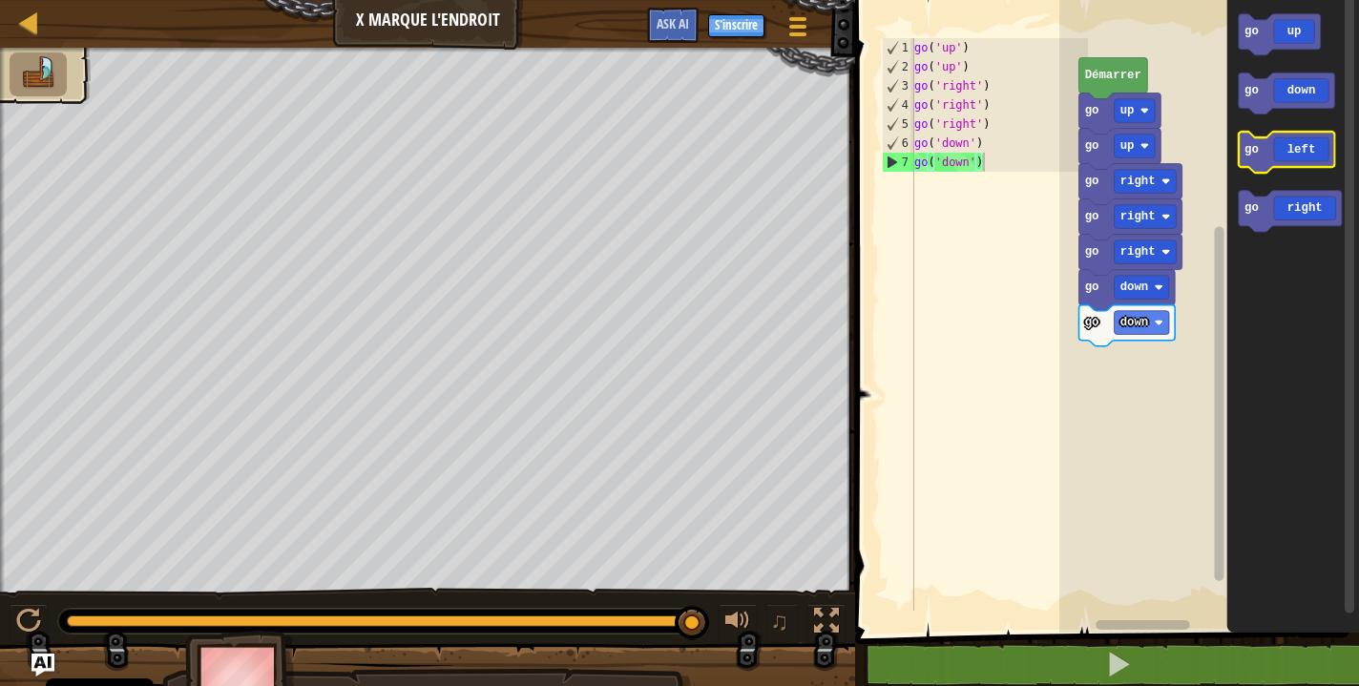
click at [1266, 165] on icon "Espace de travail de Blocky" at bounding box center [1286, 152] width 96 height 41
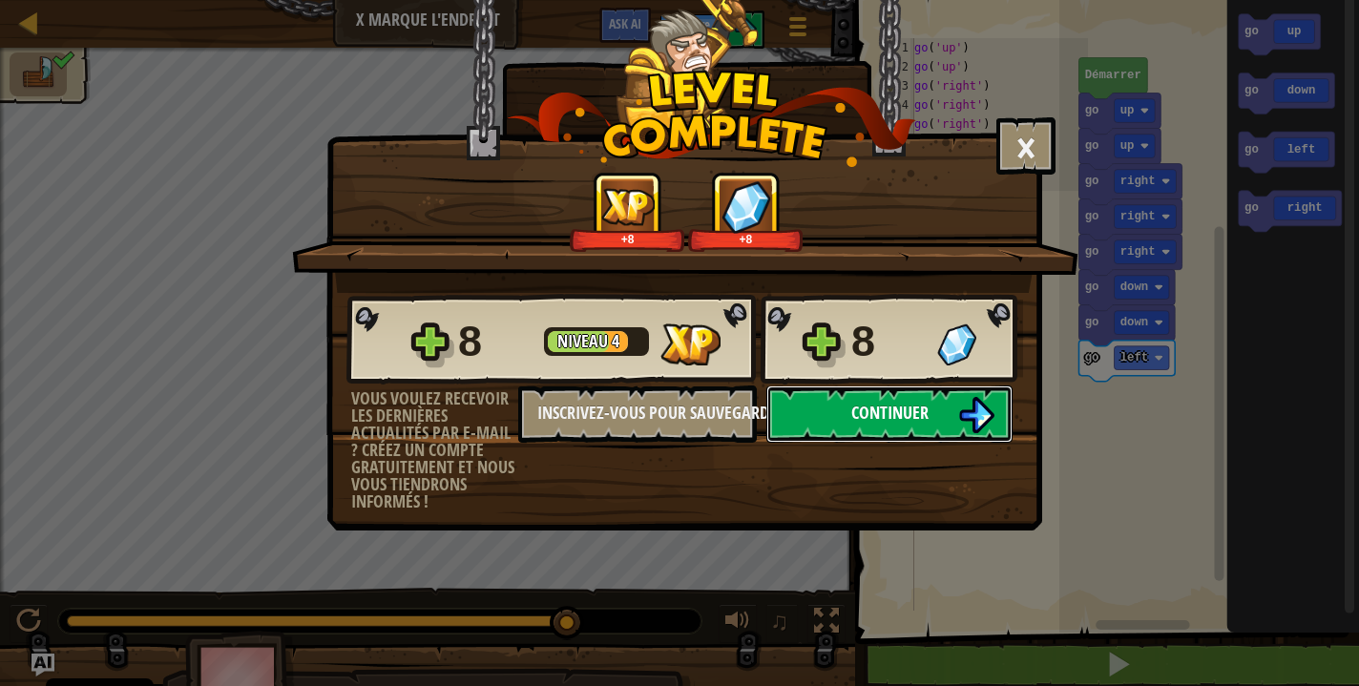
click at [879, 428] on button "Continuer" at bounding box center [889, 413] width 246 height 57
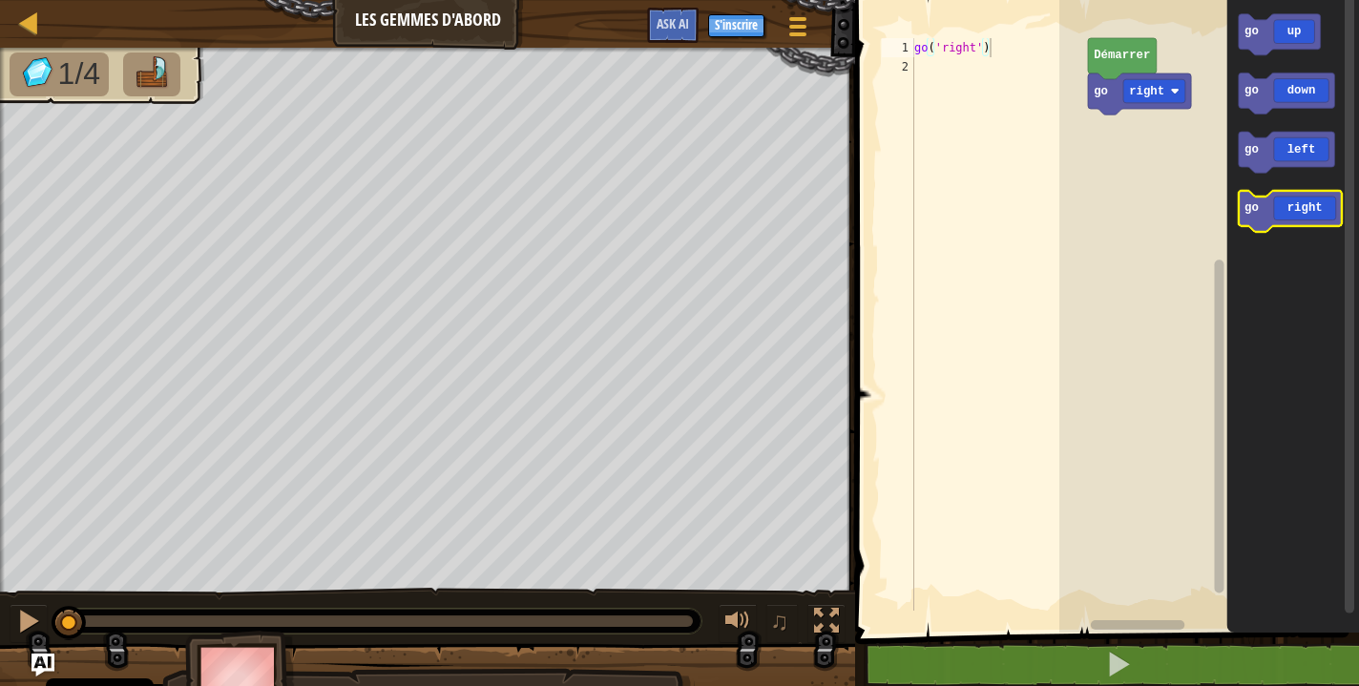
click at [1285, 216] on icon "Espace de travail de Blocky" at bounding box center [1289, 211] width 103 height 41
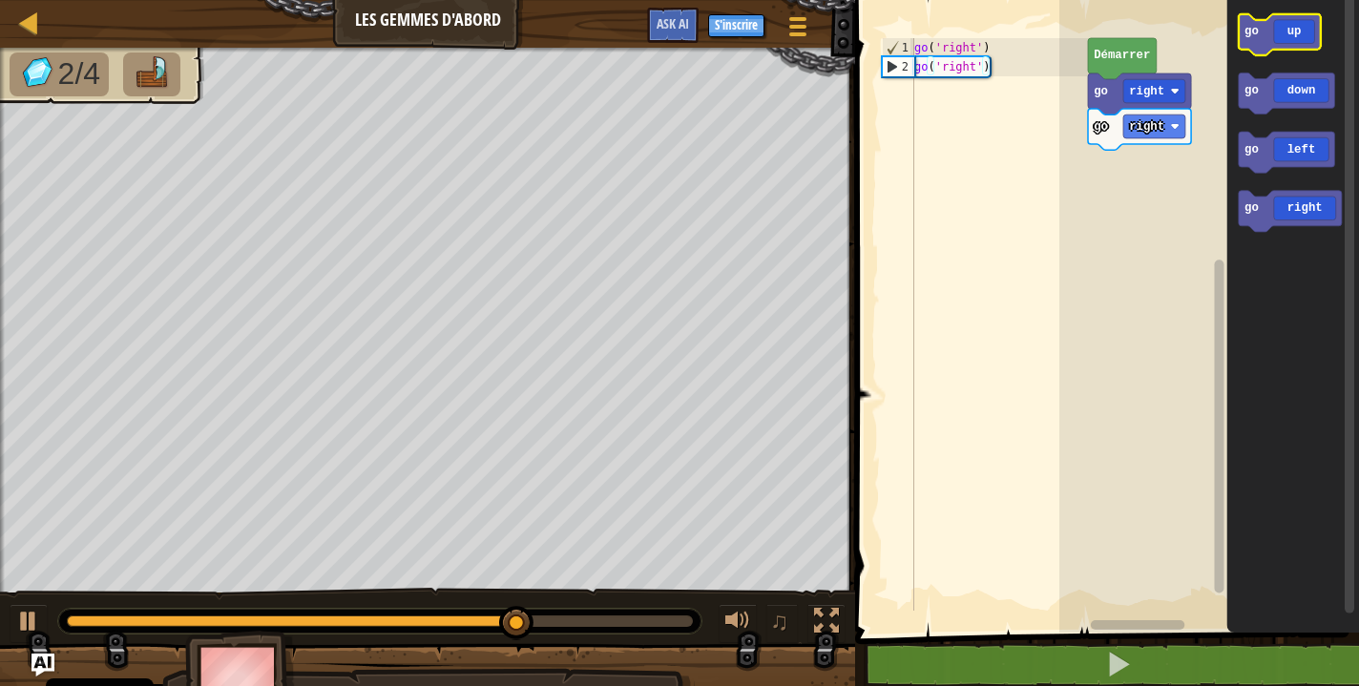
click at [1279, 37] on icon "Espace de travail de Blocky" at bounding box center [1279, 34] width 82 height 41
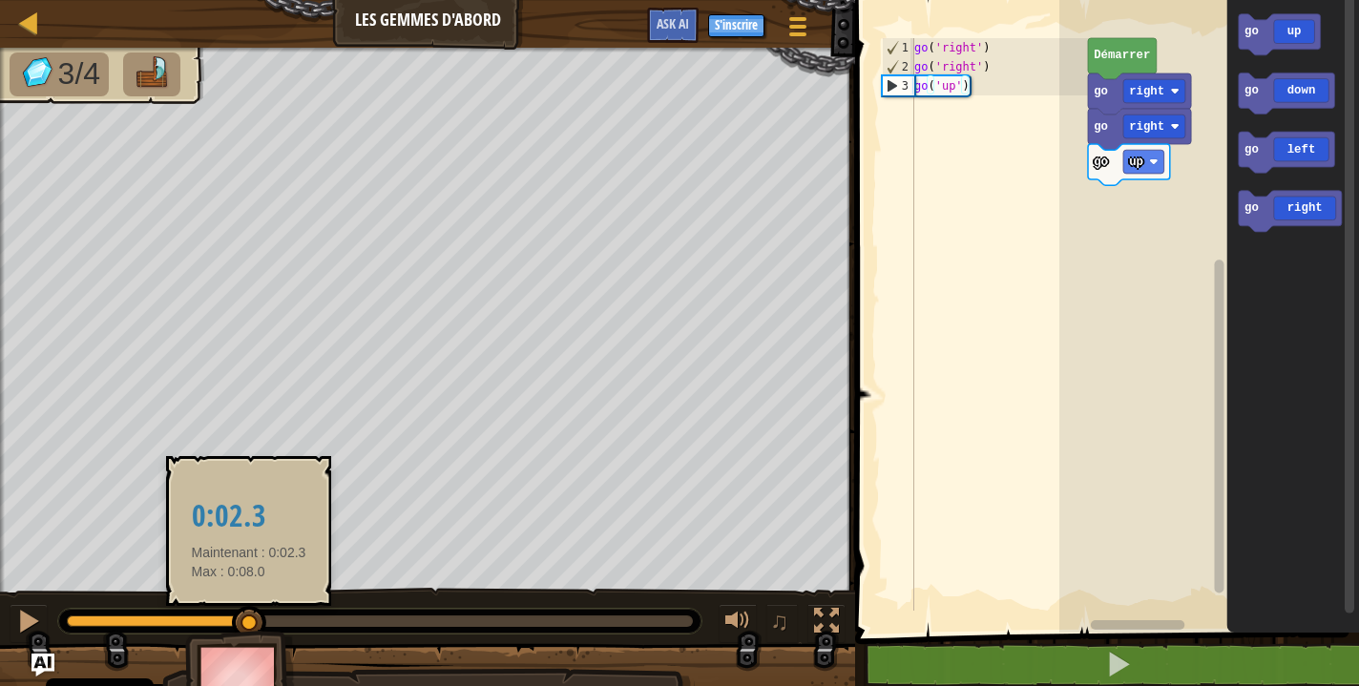
drag, startPoint x: 690, startPoint y: 614, endPoint x: 249, endPoint y: 615, distance: 440.8
click at [249, 615] on div at bounding box center [249, 623] width 34 height 34
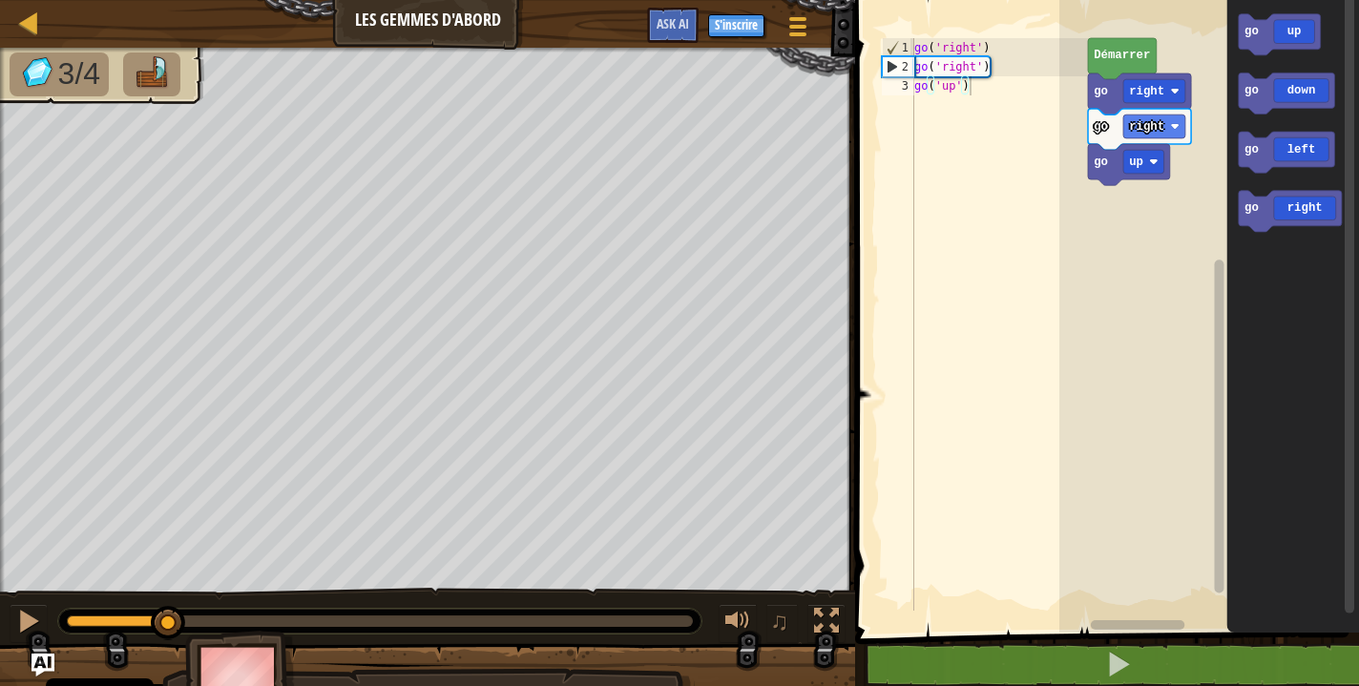
drag, startPoint x: 243, startPoint y: 614, endPoint x: 169, endPoint y: 604, distance: 75.2
click at [169, 604] on div "♫" at bounding box center [427, 616] width 855 height 57
click at [149, 616] on div at bounding box center [379, 621] width 643 height 25
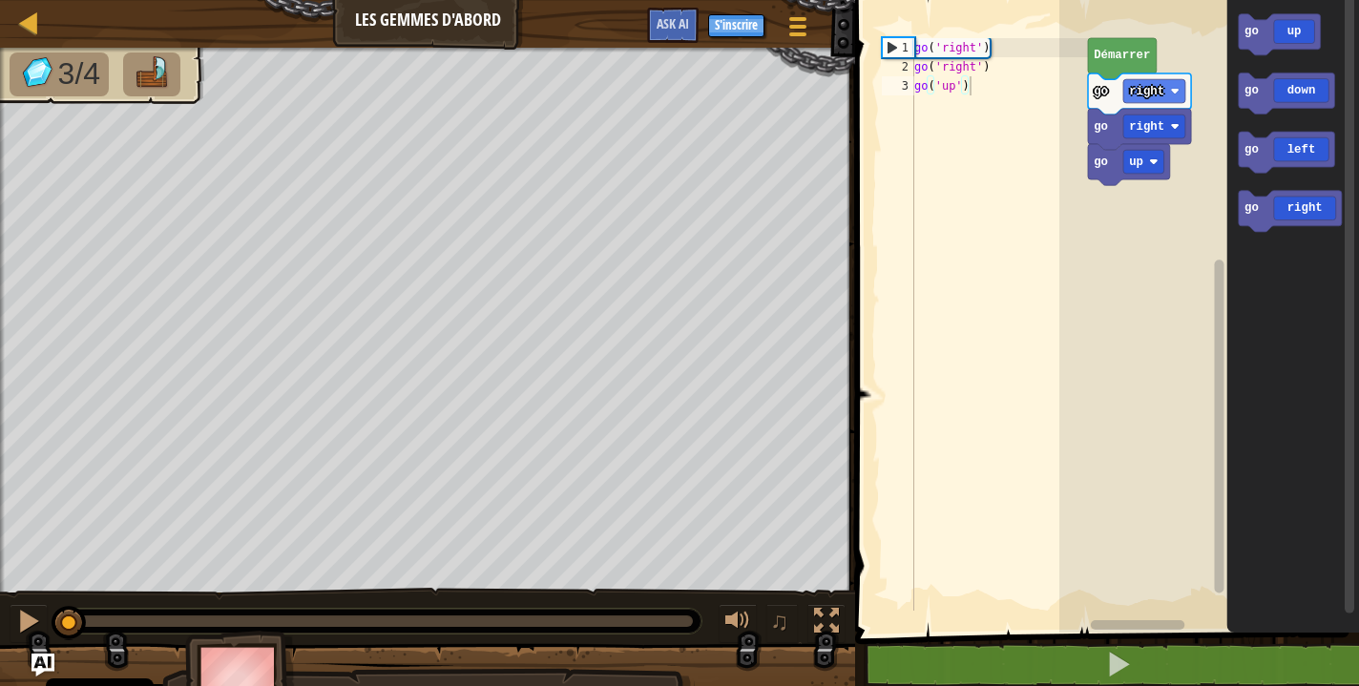
drag, startPoint x: 161, startPoint y: 616, endPoint x: 71, endPoint y: 612, distance: 90.8
click at [71, 612] on div at bounding box center [69, 623] width 34 height 34
click at [1121, 97] on g "go right go right go up Démarrer" at bounding box center [1139, 111] width 103 height 147
click at [1116, 96] on icon "Espace de travail de Blocky" at bounding box center [1139, 93] width 103 height 41
click at [1116, 97] on icon "Espace de travail de Blocky" at bounding box center [1139, 93] width 103 height 41
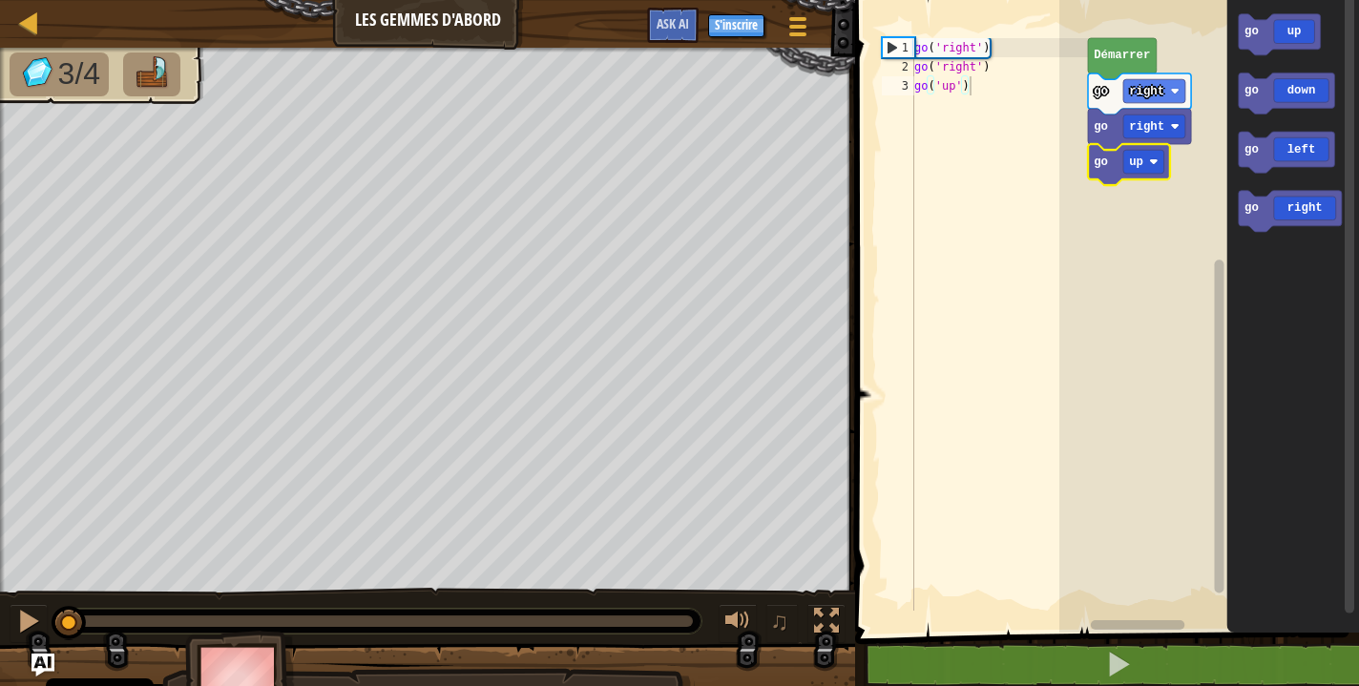
click at [1119, 166] on icon "Espace de travail de Blocky" at bounding box center [1129, 164] width 82 height 41
click at [1118, 139] on icon "Espace de travail de Blocky" at bounding box center [1139, 129] width 103 height 41
click at [1113, 143] on icon "Espace de travail de Blocky" at bounding box center [1139, 129] width 103 height 41
click at [1121, 54] on text "Démarrer" at bounding box center [1121, 56] width 56 height 13
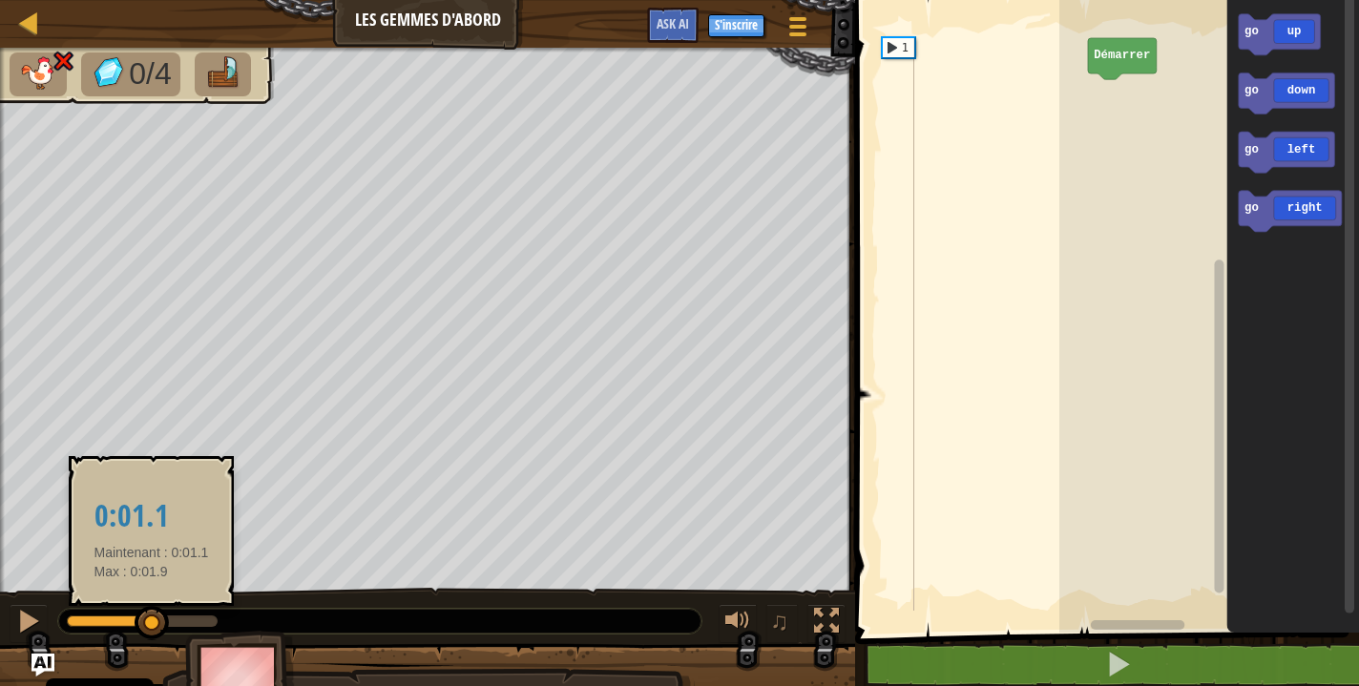
drag, startPoint x: 212, startPoint y: 617, endPoint x: 77, endPoint y: 624, distance: 134.7
click at [135, 623] on div at bounding box center [152, 623] width 34 height 34
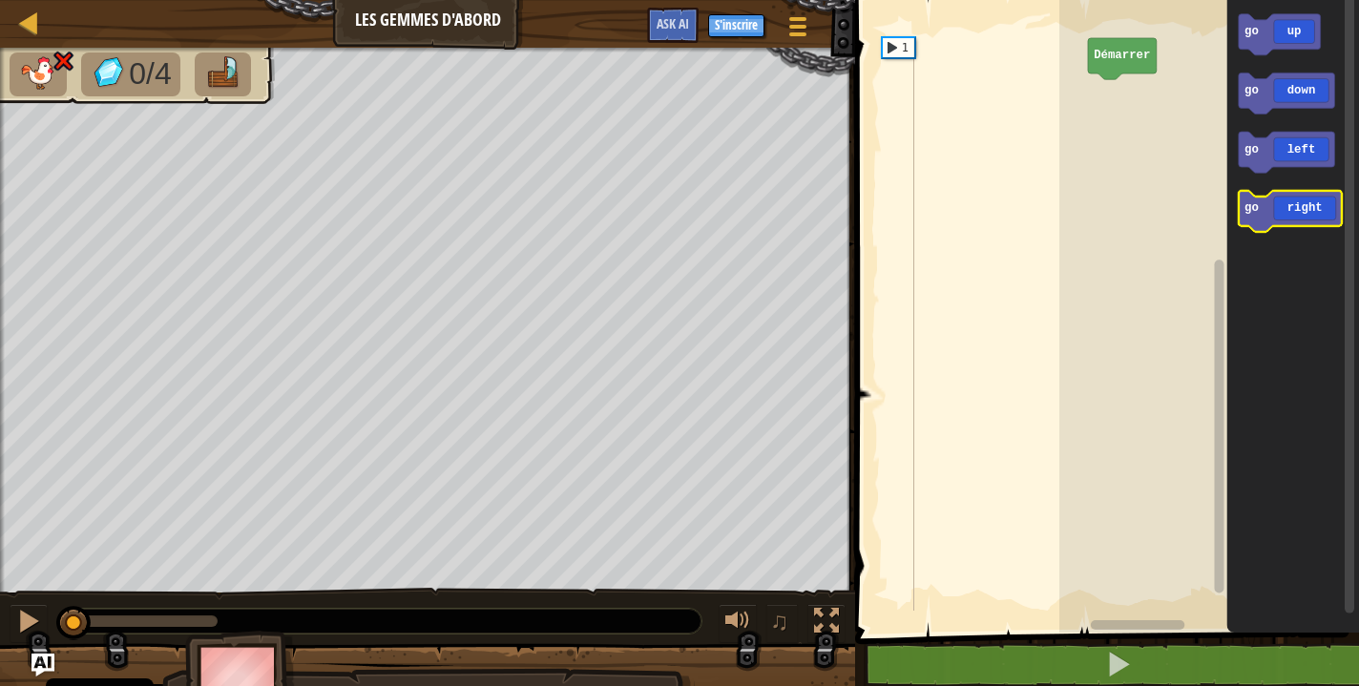
click at [1300, 199] on icon "Espace de travail de Blocky" at bounding box center [1289, 211] width 103 height 41
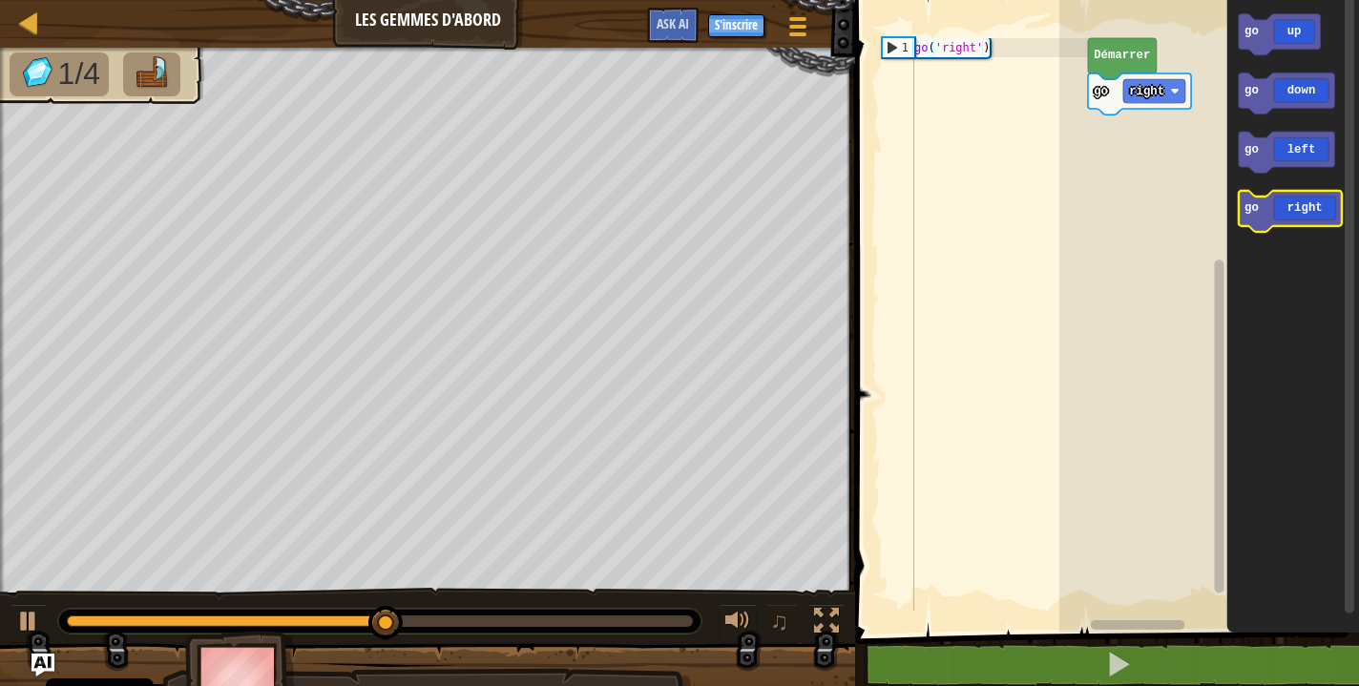
click at [1300, 199] on icon "Espace de travail de Blocky" at bounding box center [1289, 211] width 103 height 41
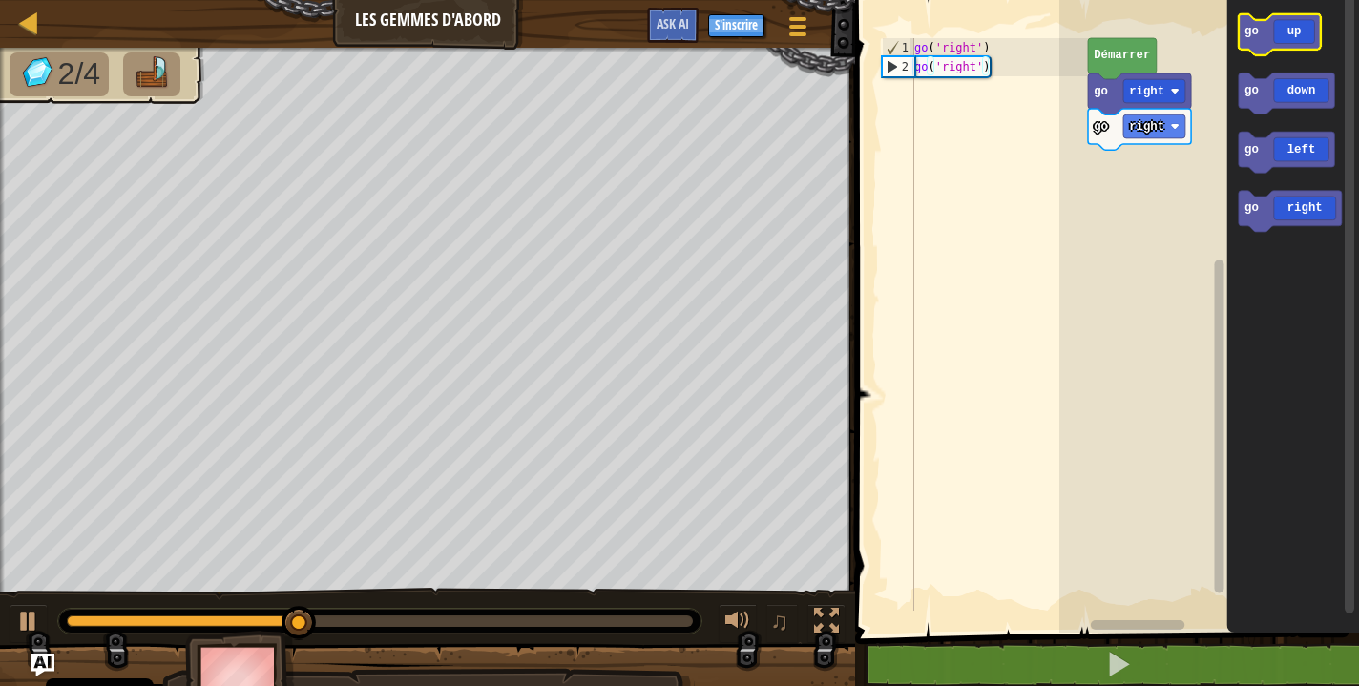
click at [1294, 46] on icon "Espace de travail de Blocky" at bounding box center [1279, 34] width 82 height 41
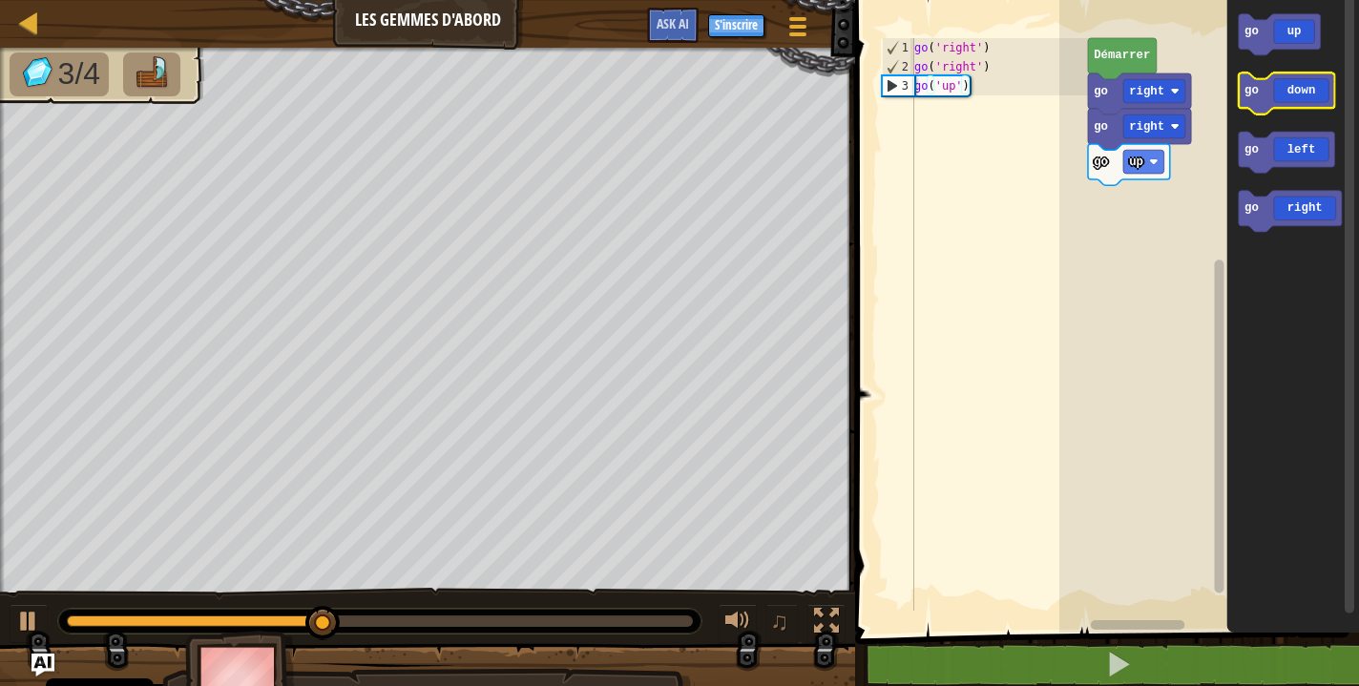
click at [1305, 96] on icon "Espace de travail de Blocky" at bounding box center [1286, 93] width 96 height 41
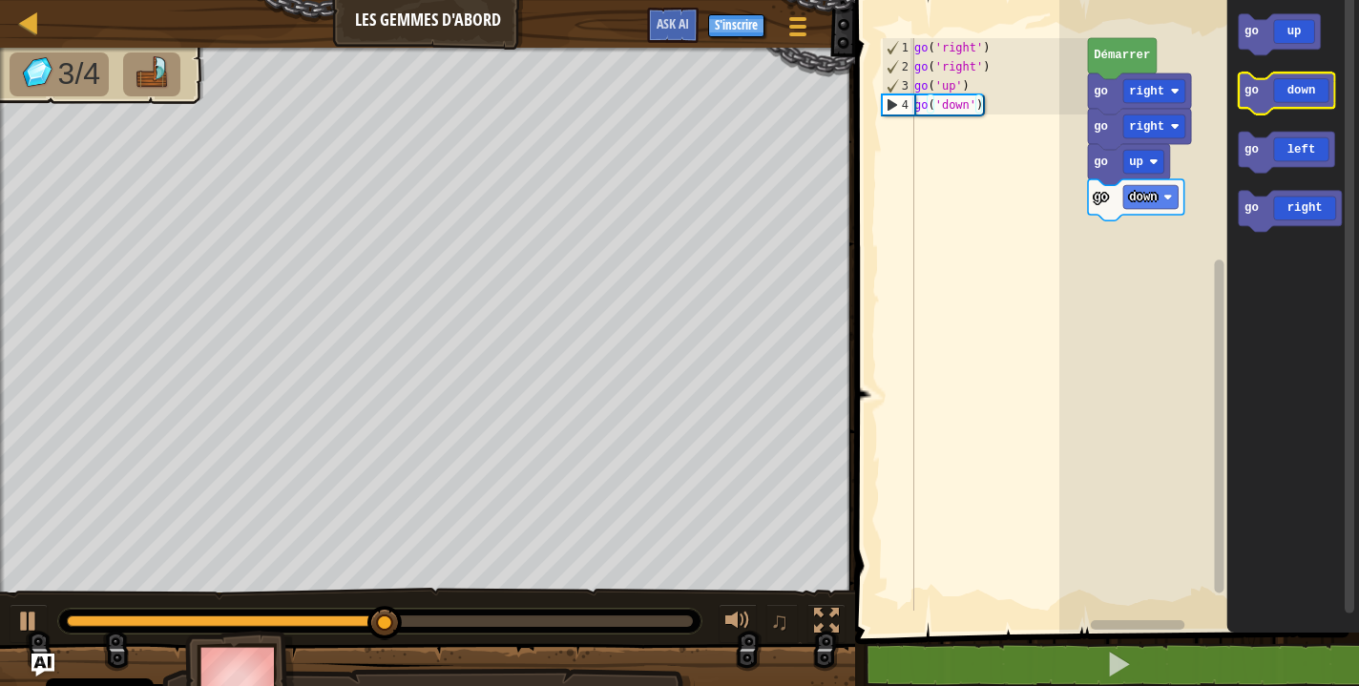
click at [1305, 96] on icon "Espace de travail de Blocky" at bounding box center [1286, 93] width 96 height 41
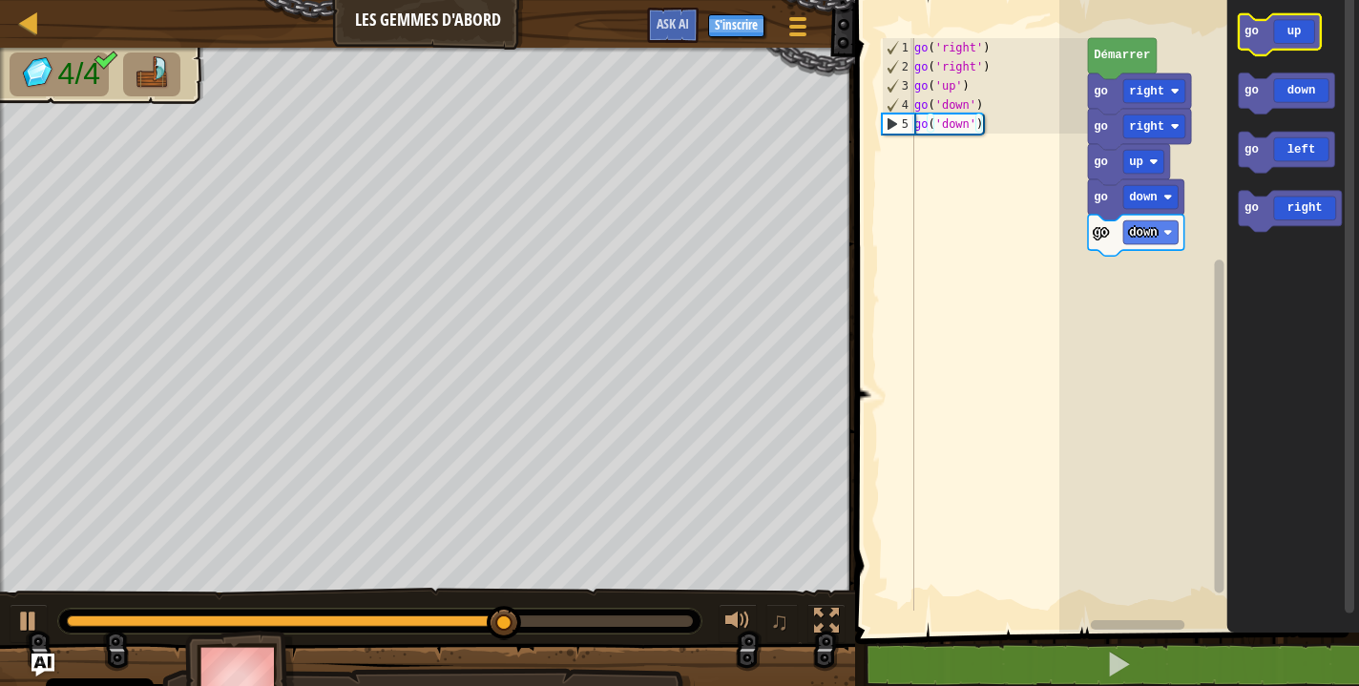
click at [1293, 33] on icon "Espace de travail de Blocky" at bounding box center [1279, 34] width 82 height 41
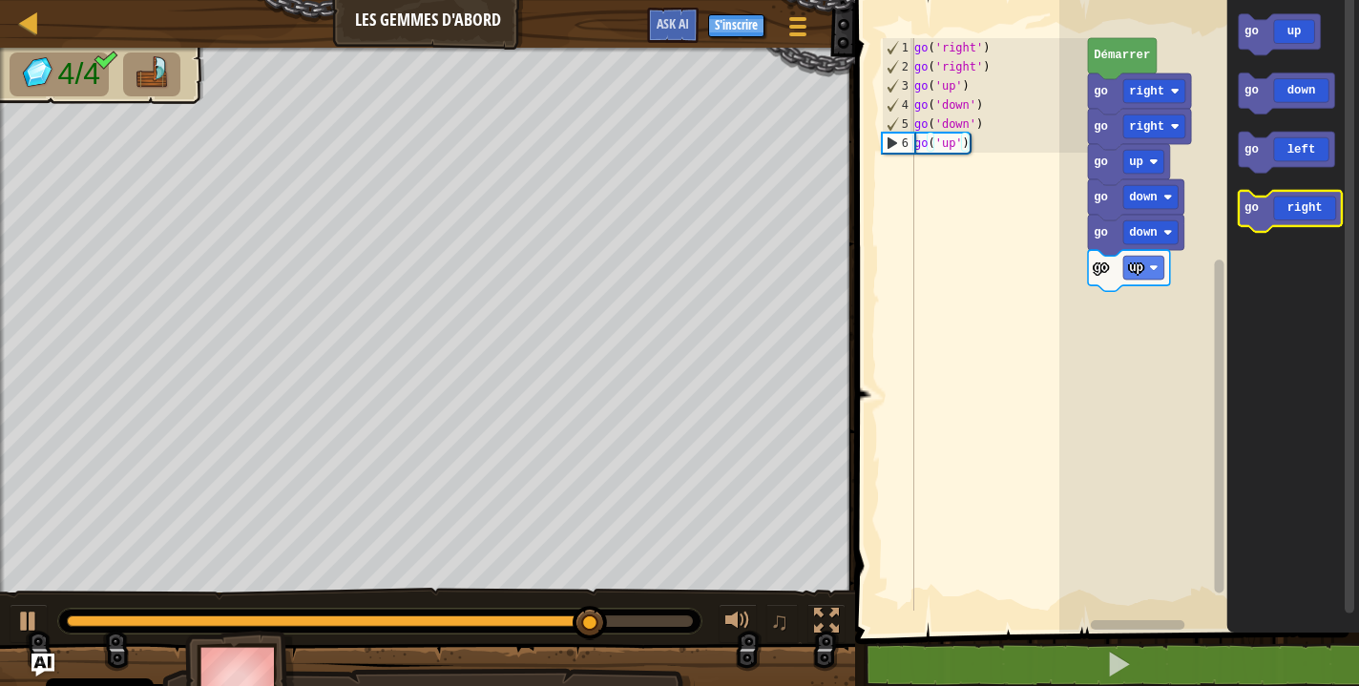
click at [1318, 199] on icon "Espace de travail de Blocky" at bounding box center [1289, 211] width 103 height 41
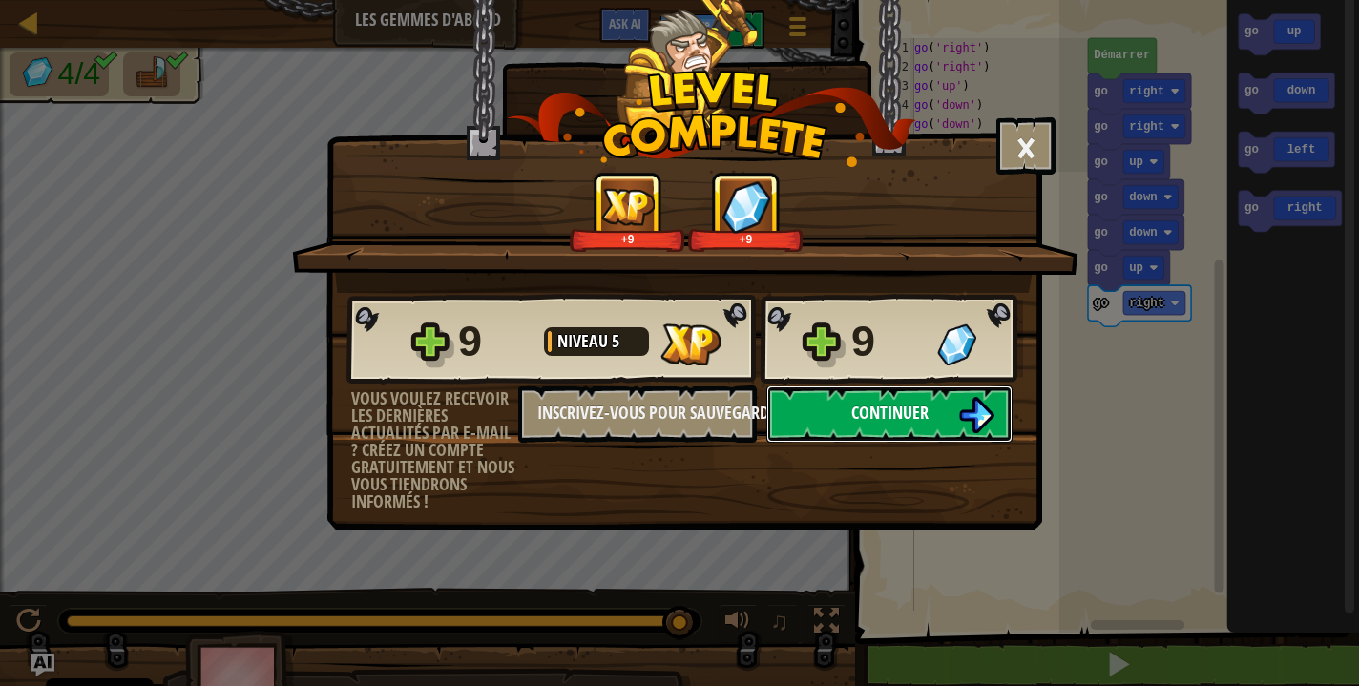
click at [857, 422] on span "Continuer" at bounding box center [889, 413] width 77 height 24
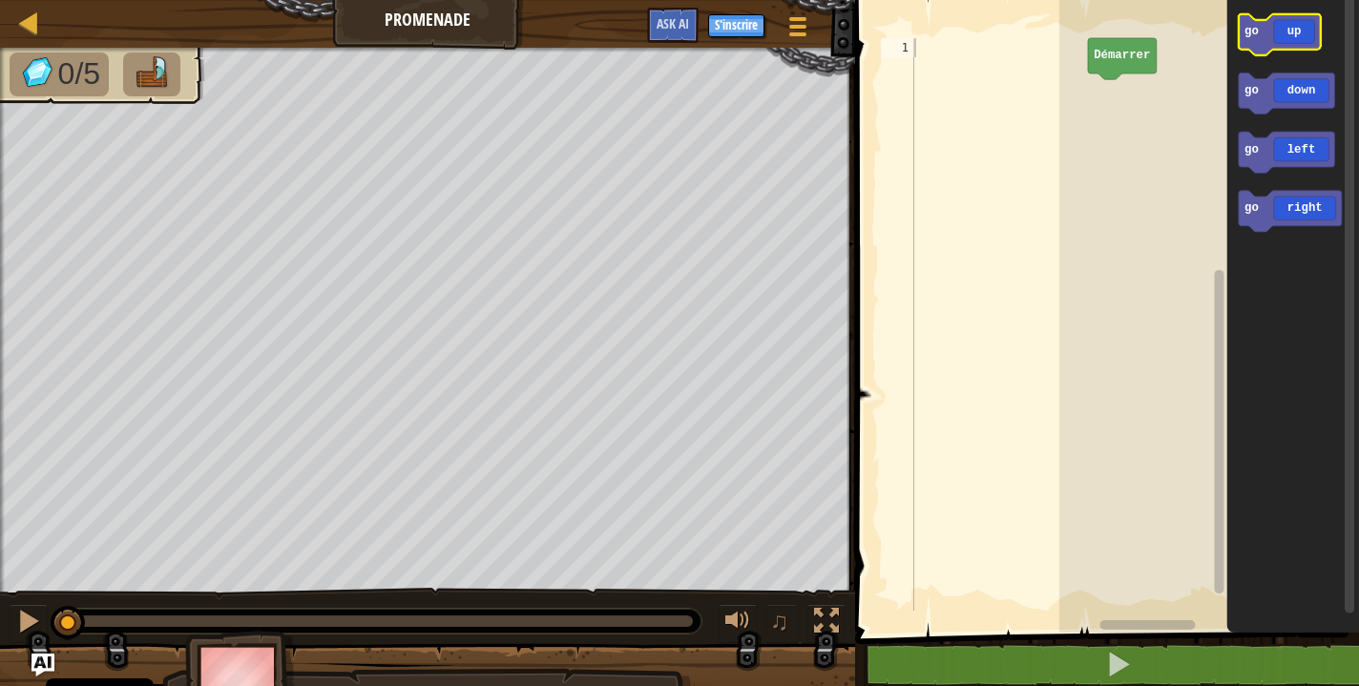
click at [1283, 31] on icon "Espace de travail de Blocky" at bounding box center [1279, 34] width 82 height 41
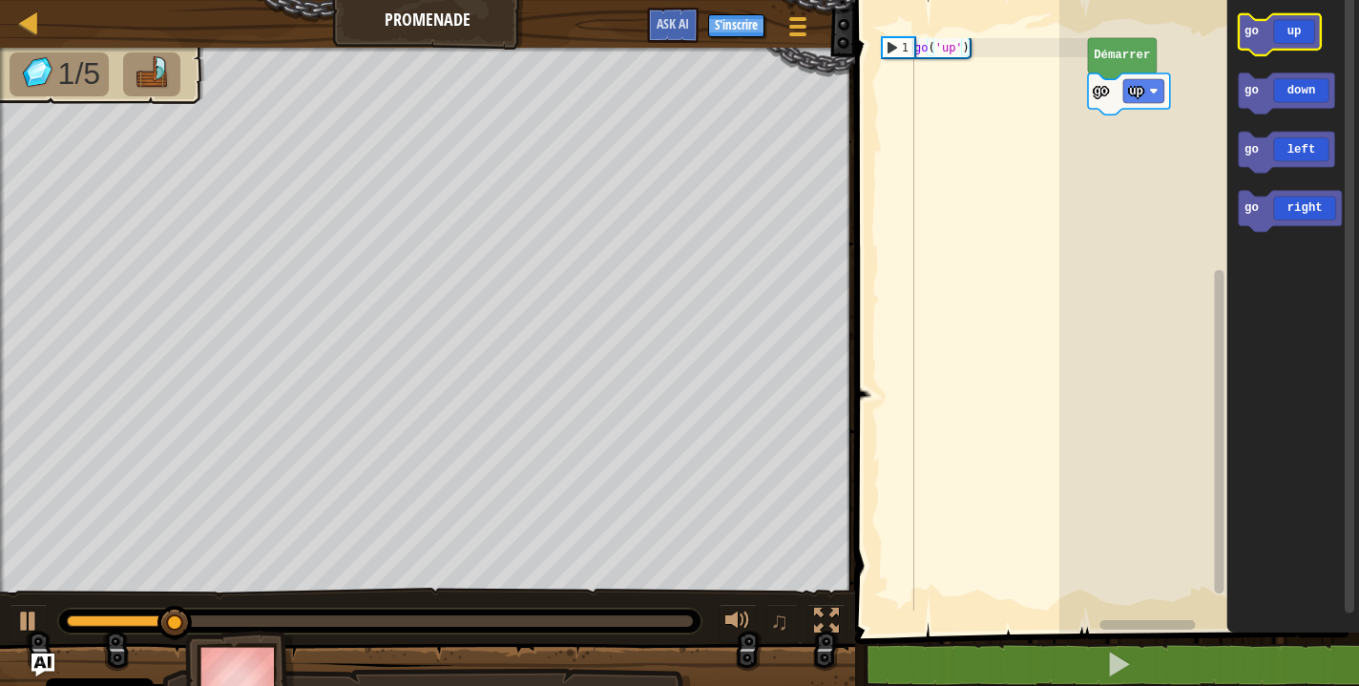
click at [1283, 31] on icon "Espace de travail de Blocky" at bounding box center [1279, 34] width 82 height 41
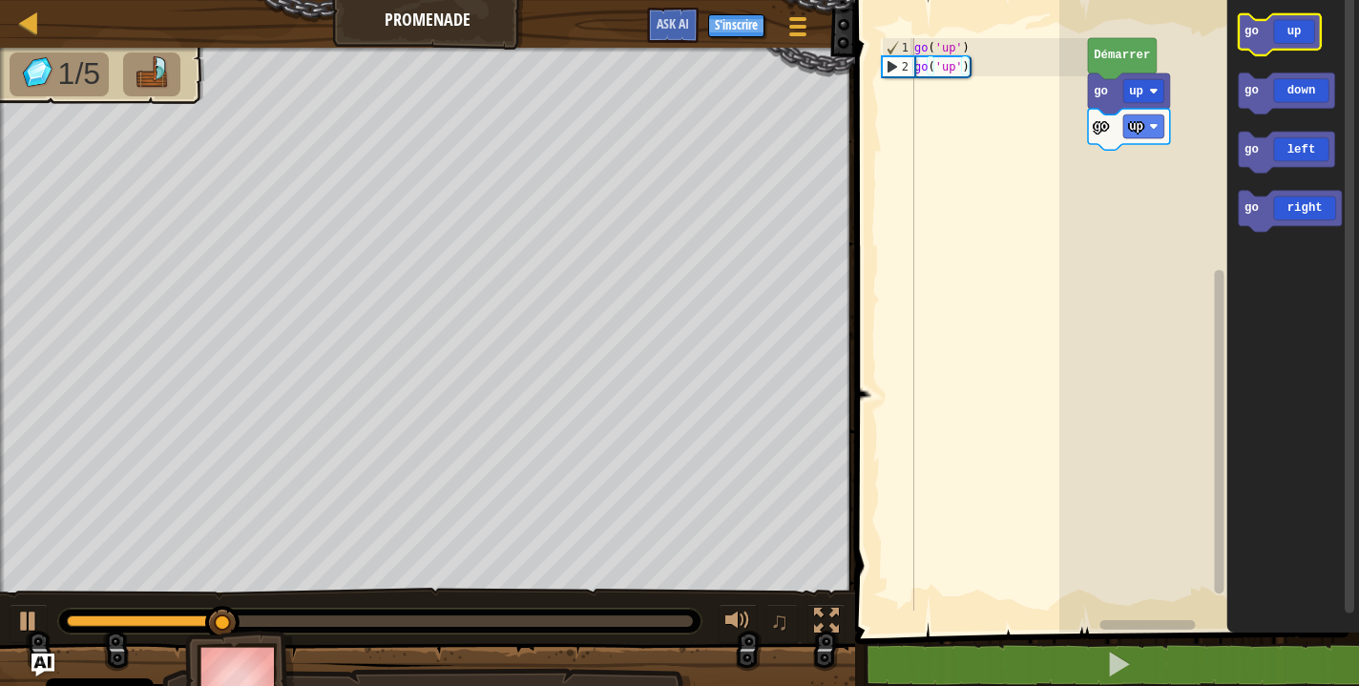
click at [1283, 31] on icon "Espace de travail de Blocky" at bounding box center [1279, 34] width 82 height 41
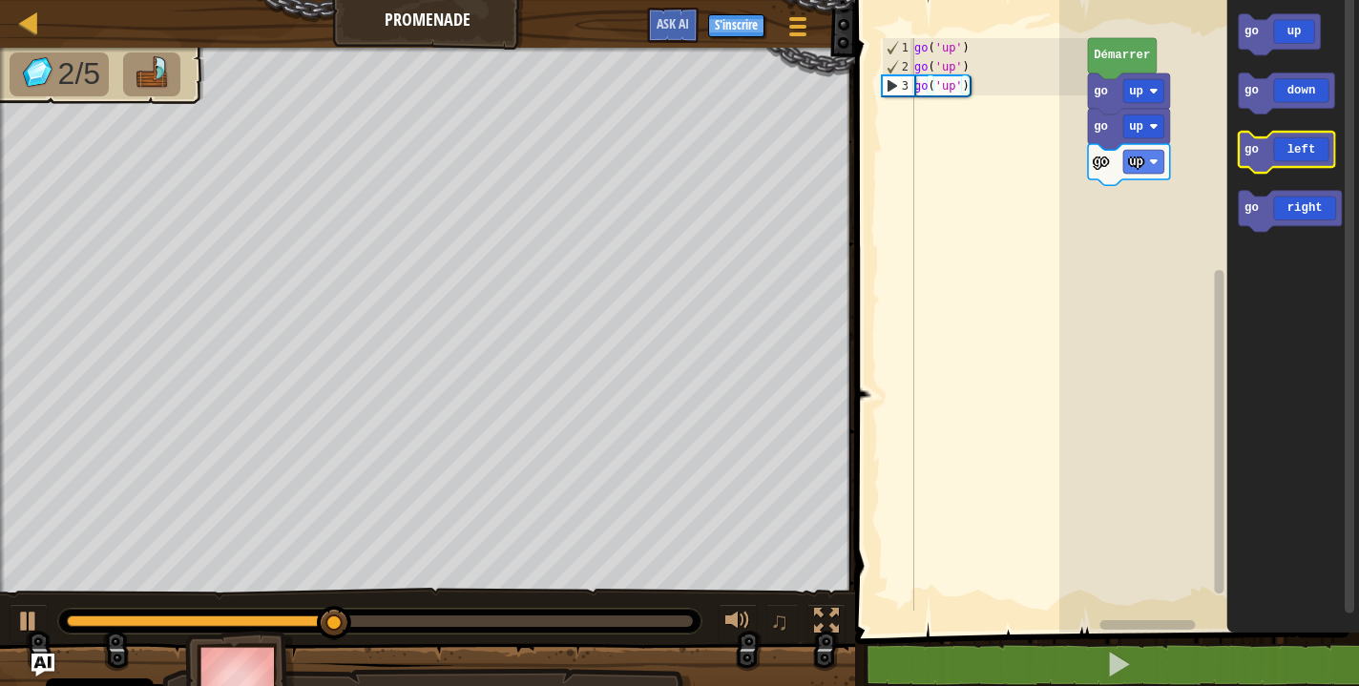
click at [1301, 153] on icon "Espace de travail de Blocky" at bounding box center [1286, 152] width 96 height 41
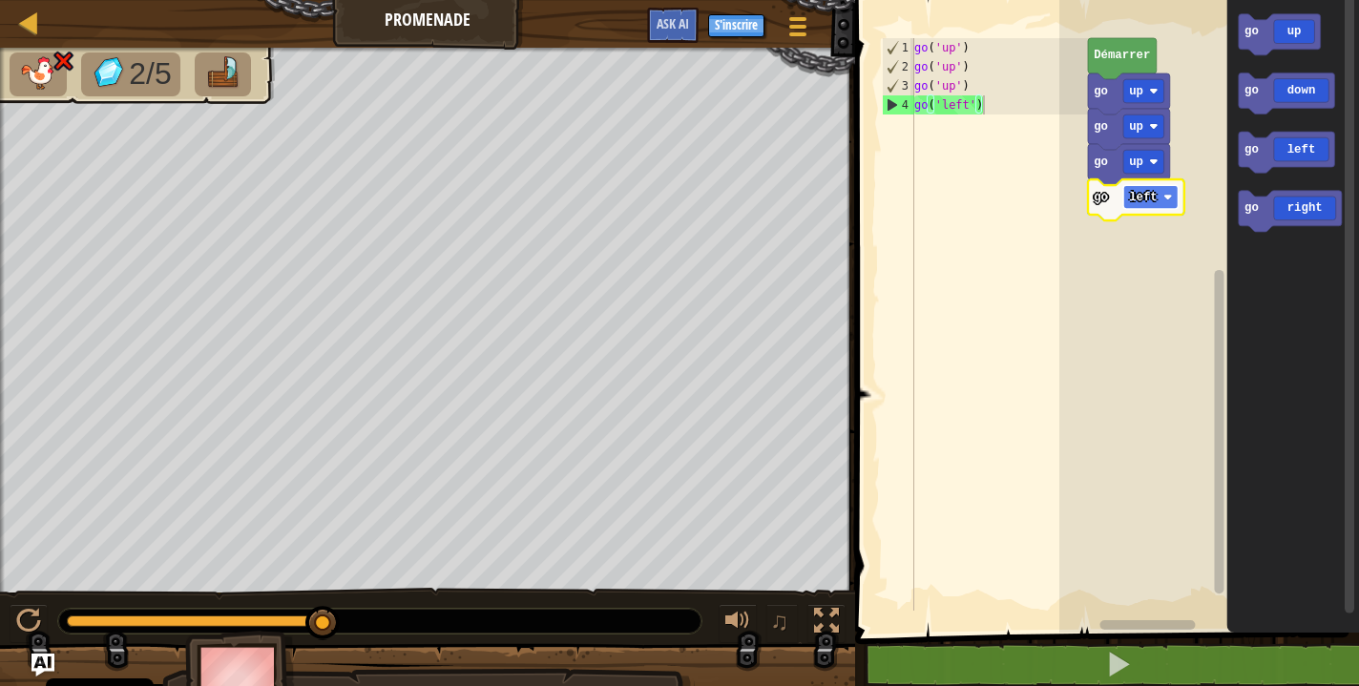
click at [1161, 208] on rect "Espace de travail de Blocky" at bounding box center [1150, 197] width 54 height 24
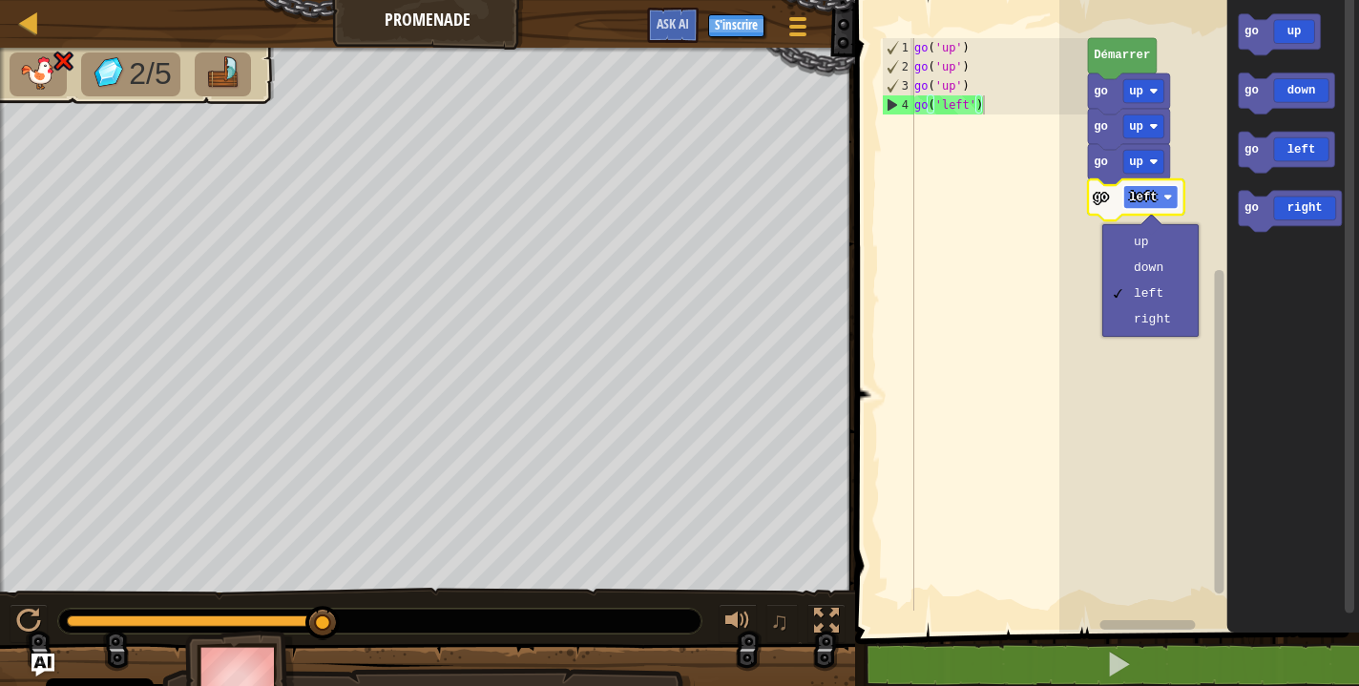
click at [1167, 195] on image "Espace de travail de Blocky" at bounding box center [1167, 197] width 9 height 9
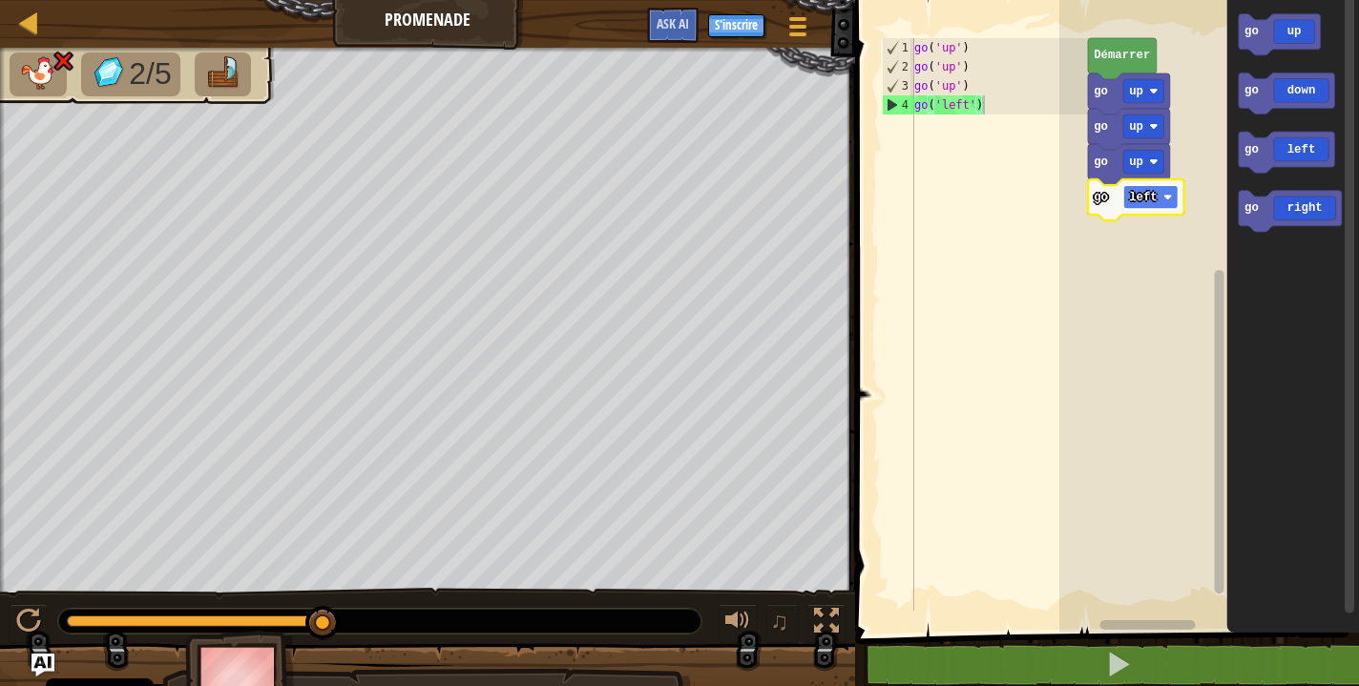
click at [1167, 195] on image "Espace de travail de Blocky" at bounding box center [1167, 197] width 9 height 9
click at [1166, 188] on rect "Espace de travail de Blocky" at bounding box center [1150, 197] width 54 height 24
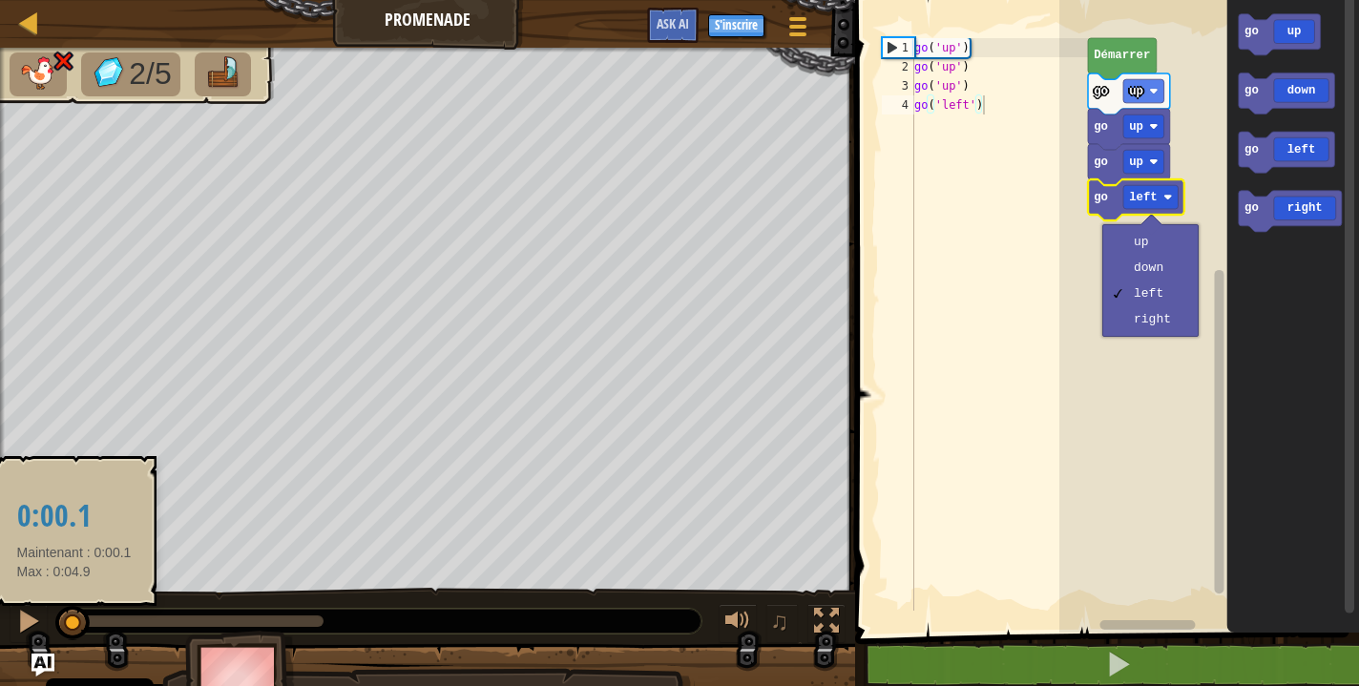
drag, startPoint x: 315, startPoint y: 621, endPoint x: 56, endPoint y: 629, distance: 258.7
click at [56, 629] on div at bounding box center [72, 623] width 34 height 34
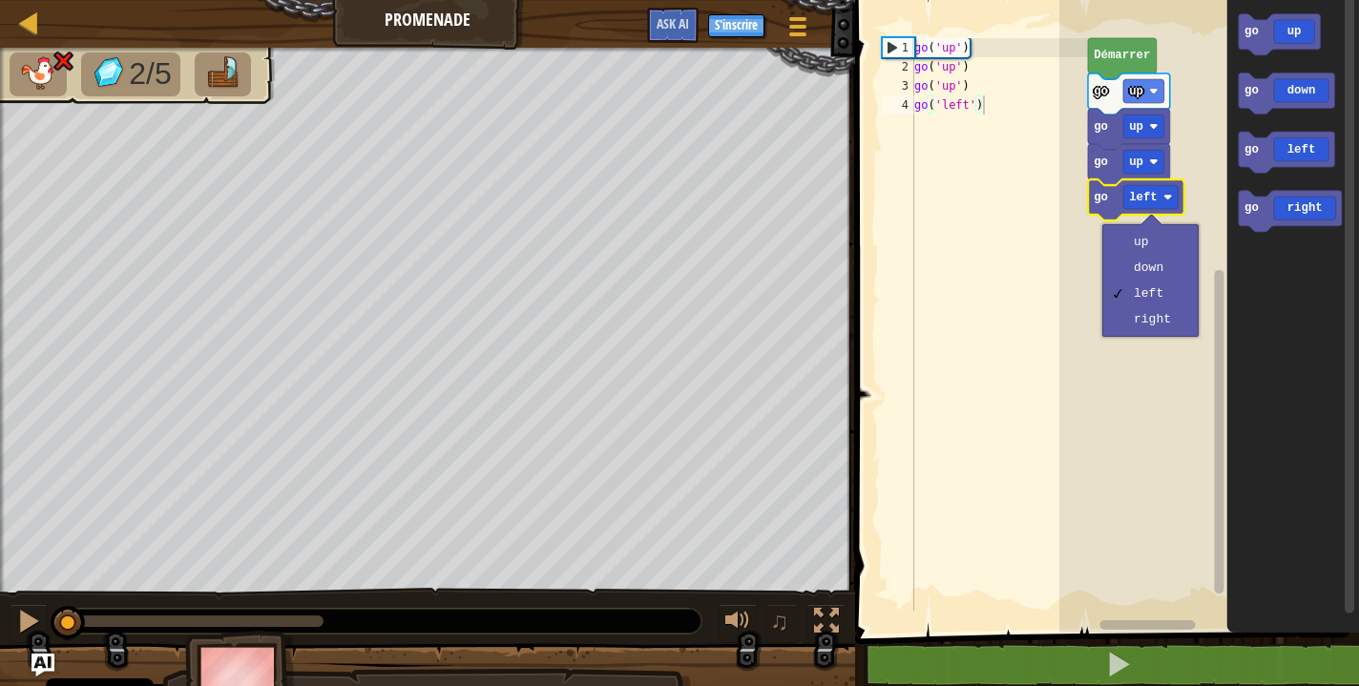
click at [1124, 64] on icon "Espace de travail de Blocky" at bounding box center [1122, 58] width 69 height 41
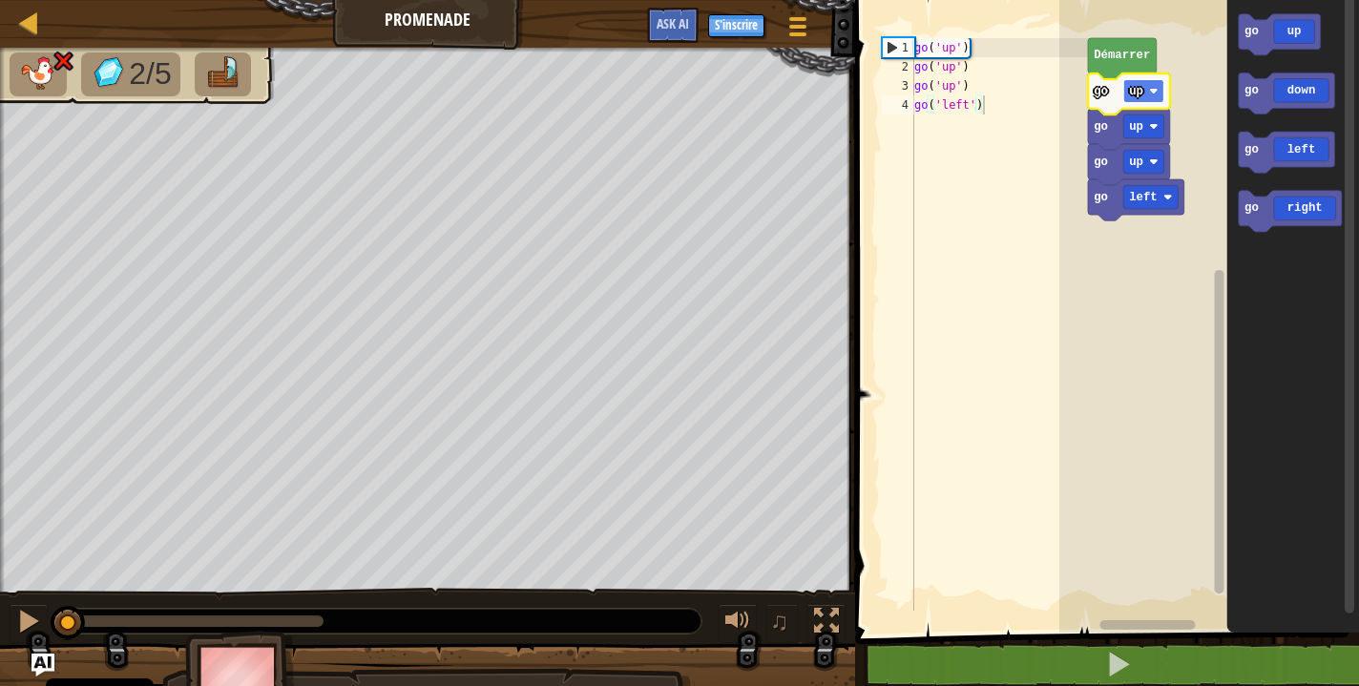
click at [1125, 96] on rect "Espace de travail de Blocky" at bounding box center [1143, 91] width 41 height 24
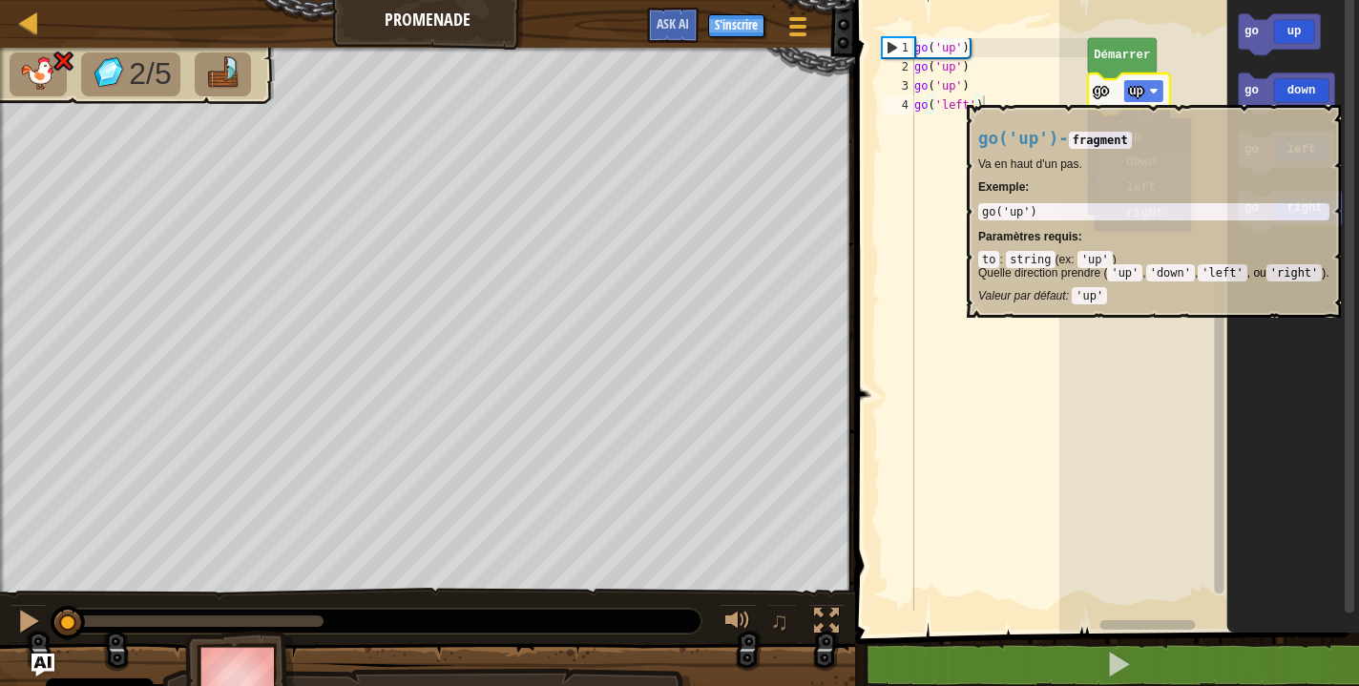
click at [1151, 95] on image "Espace de travail de Blocky" at bounding box center [1153, 91] width 9 height 9
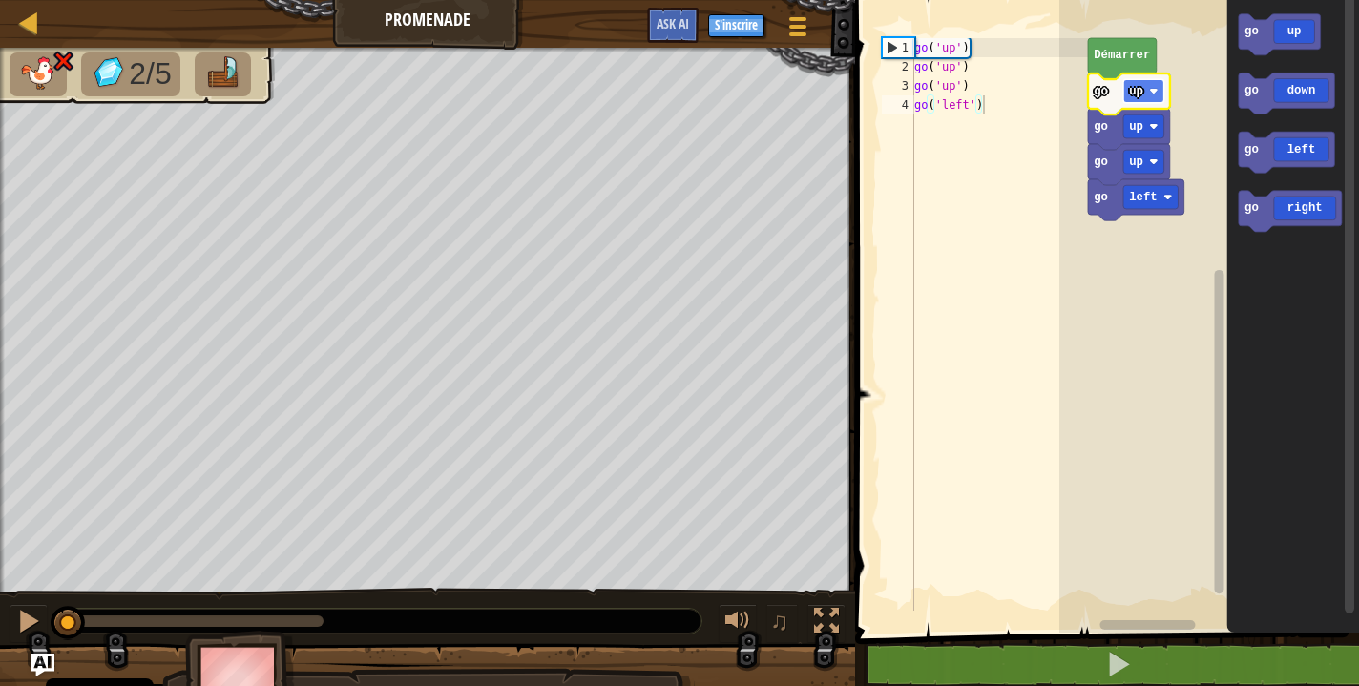
click at [1151, 95] on image "Espace de travail de Blocky" at bounding box center [1153, 91] width 9 height 9
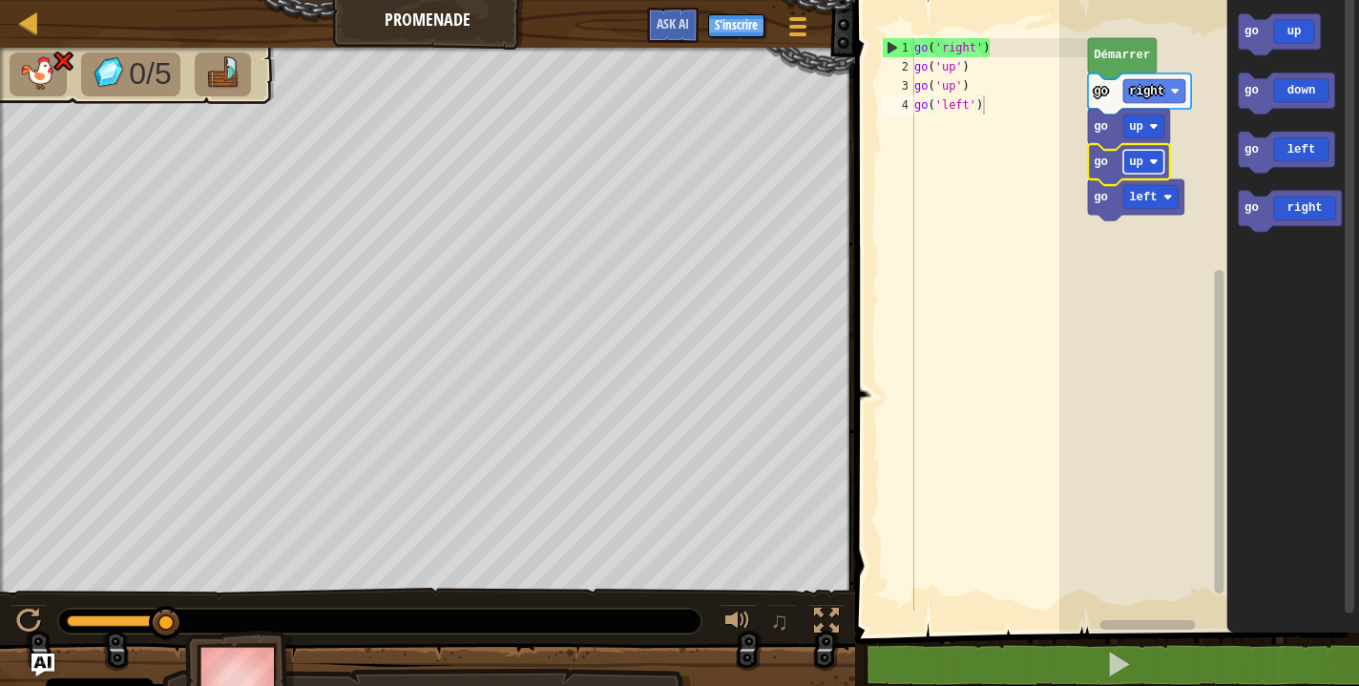
click at [1138, 158] on text "up" at bounding box center [1136, 162] width 14 height 13
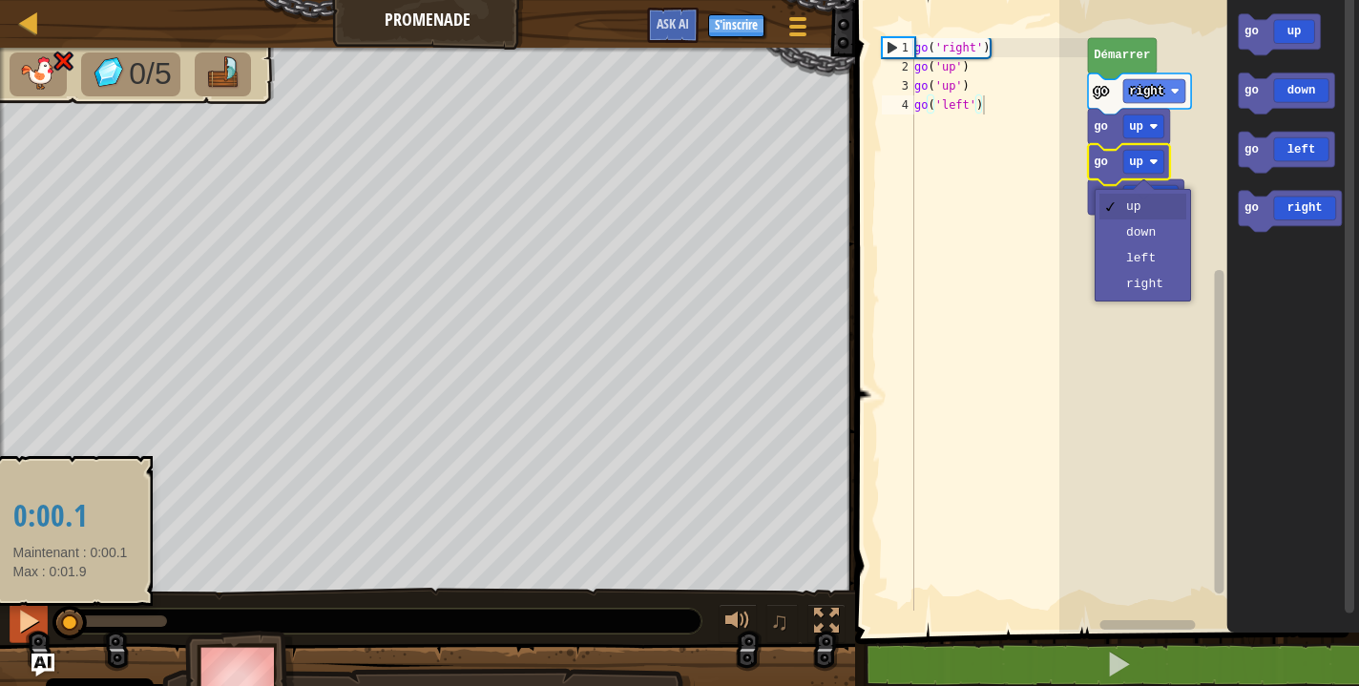
drag, startPoint x: 165, startPoint y: 621, endPoint x: 42, endPoint y: 620, distance: 123.1
click at [42, 620] on div "♫" at bounding box center [427, 616] width 855 height 57
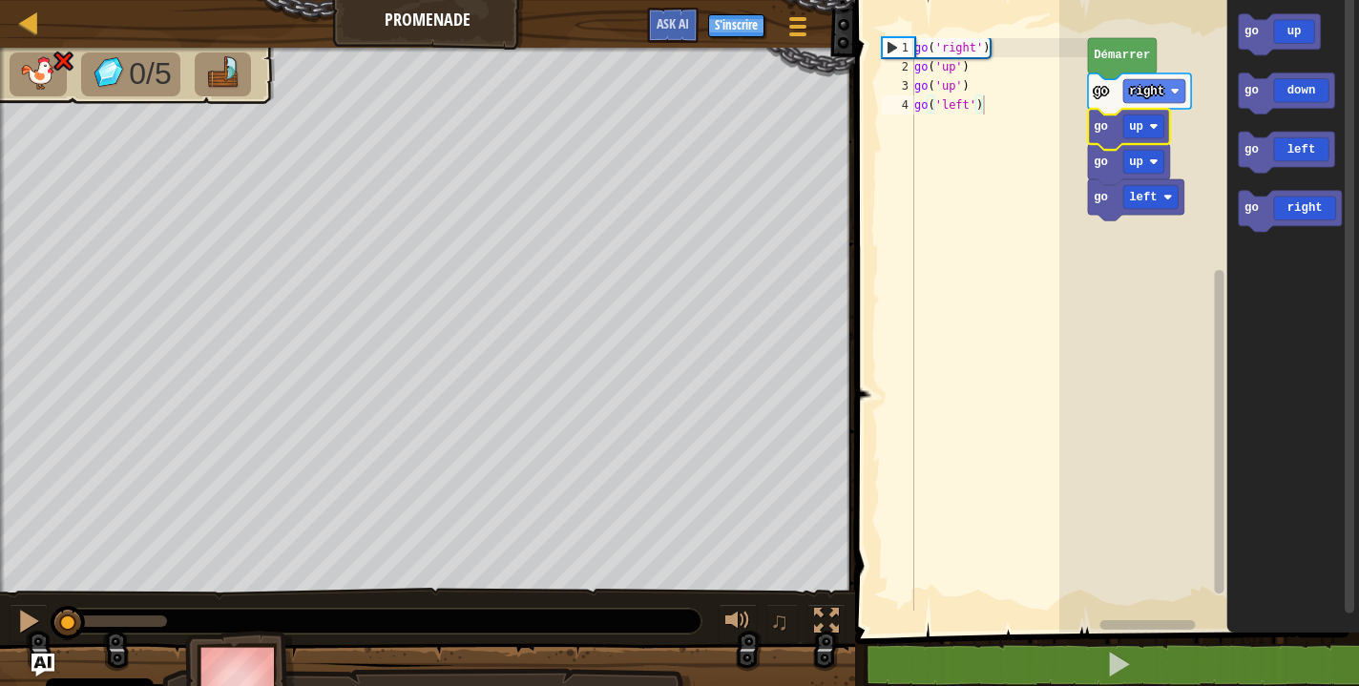
click at [1118, 128] on icon "Espace de travail de Blocky" at bounding box center [1129, 129] width 82 height 41
click at [1148, 129] on rect "Espace de travail de Blocky" at bounding box center [1143, 126] width 41 height 24
click at [26, 616] on div at bounding box center [28, 621] width 25 height 25
click at [34, 617] on div at bounding box center [28, 621] width 25 height 25
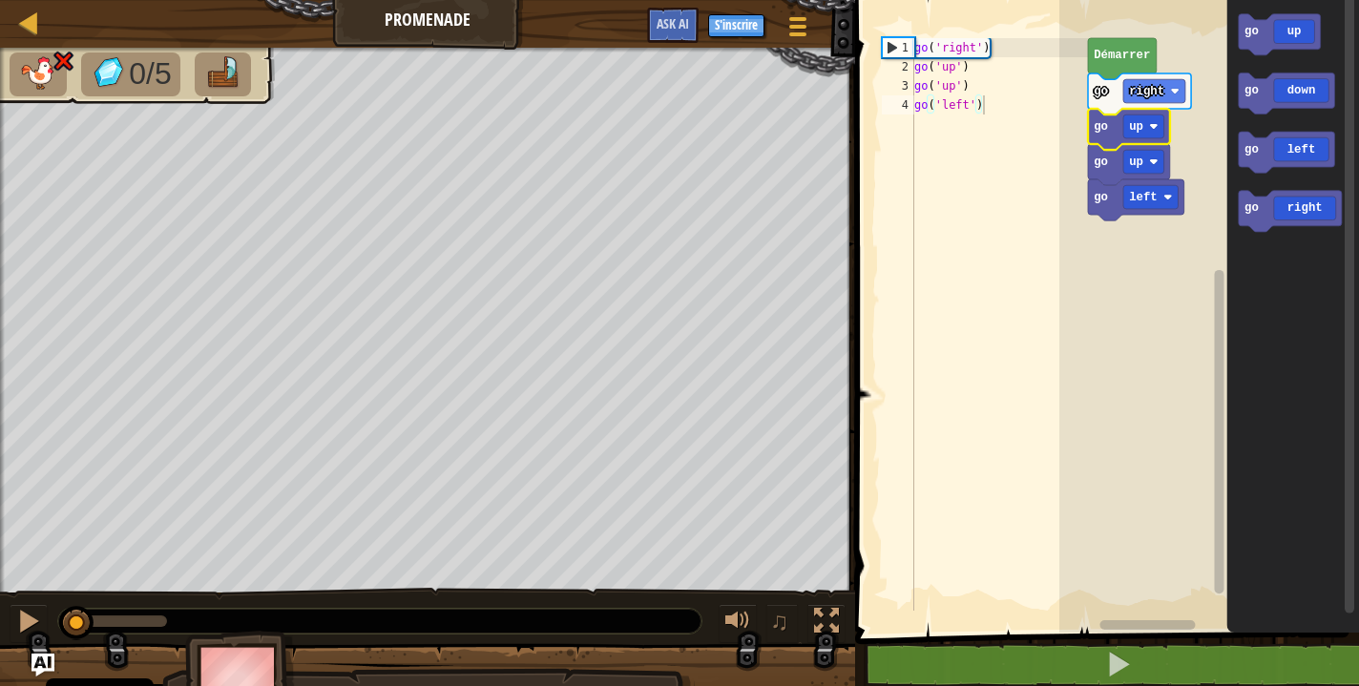
drag, startPoint x: 161, startPoint y: 612, endPoint x: 76, endPoint y: 598, distance: 86.0
click at [76, 598] on div "♫" at bounding box center [427, 616] width 855 height 57
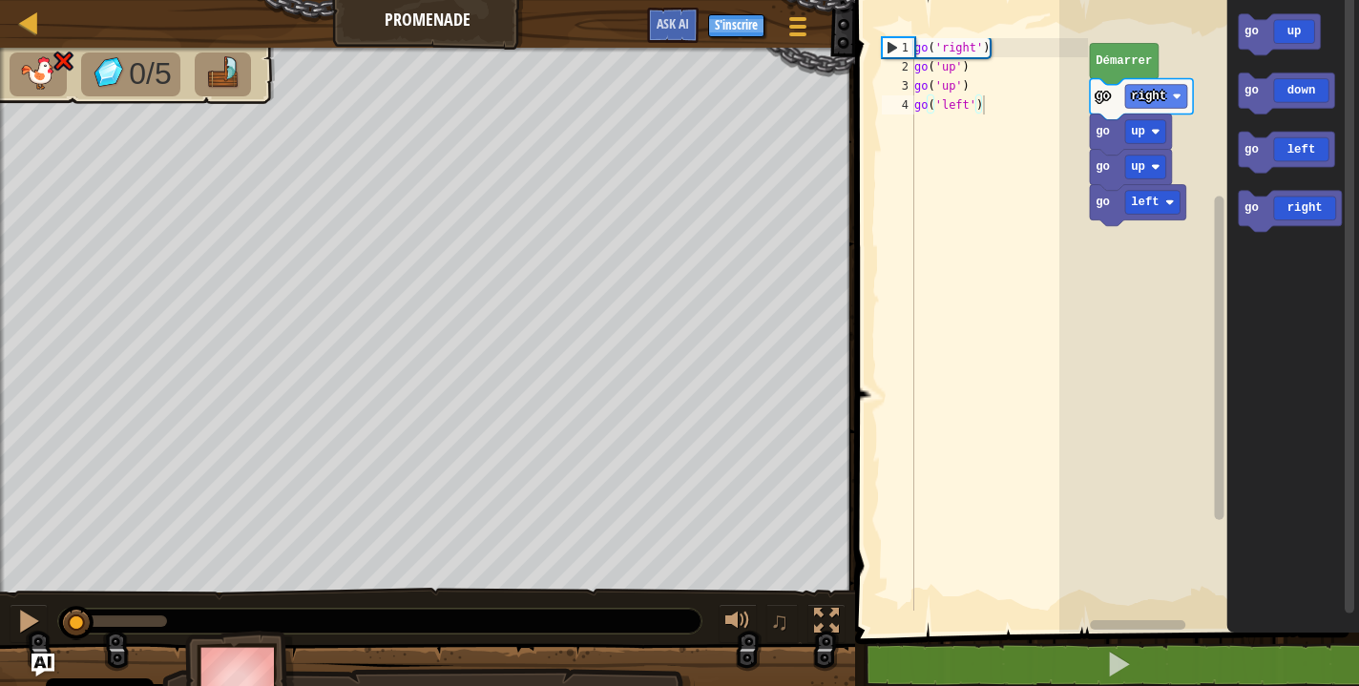
click at [1204, 69] on rect "Espace de travail de Blocky" at bounding box center [1209, 311] width 300 height 642
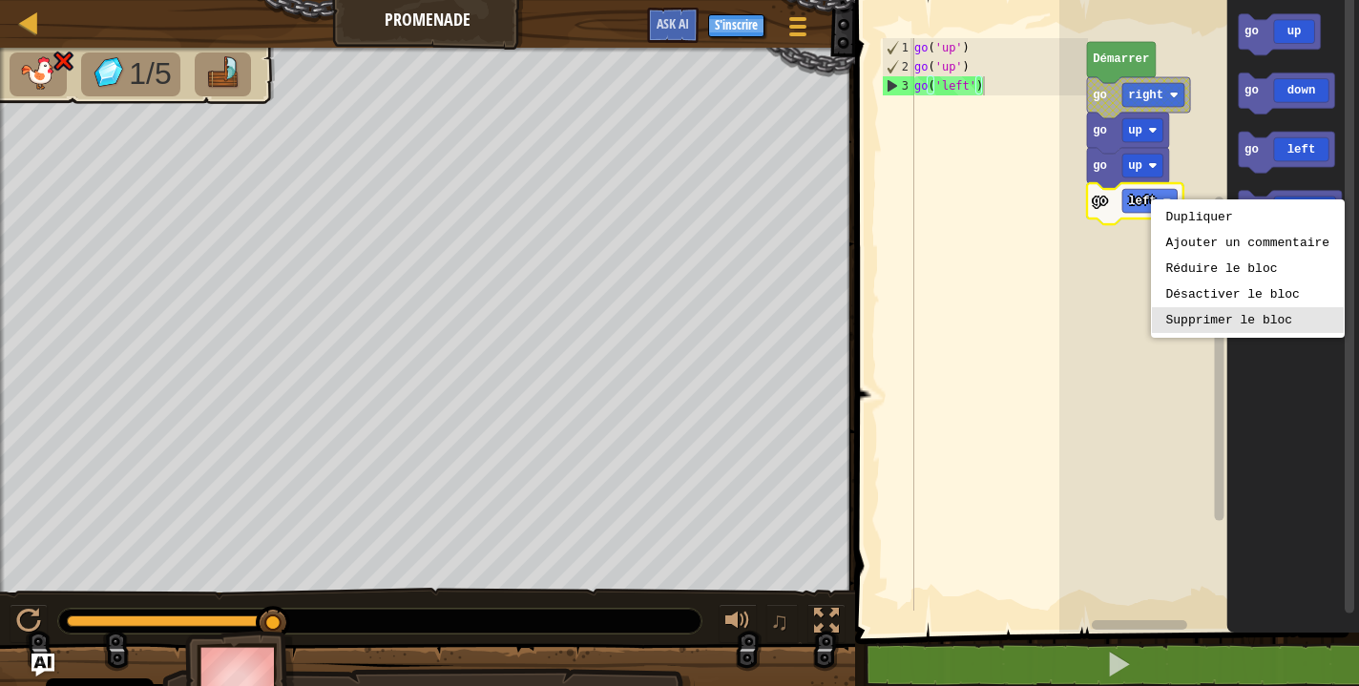
drag, startPoint x: 1229, startPoint y: 311, endPoint x: 1234, endPoint y: 330, distance: 19.7
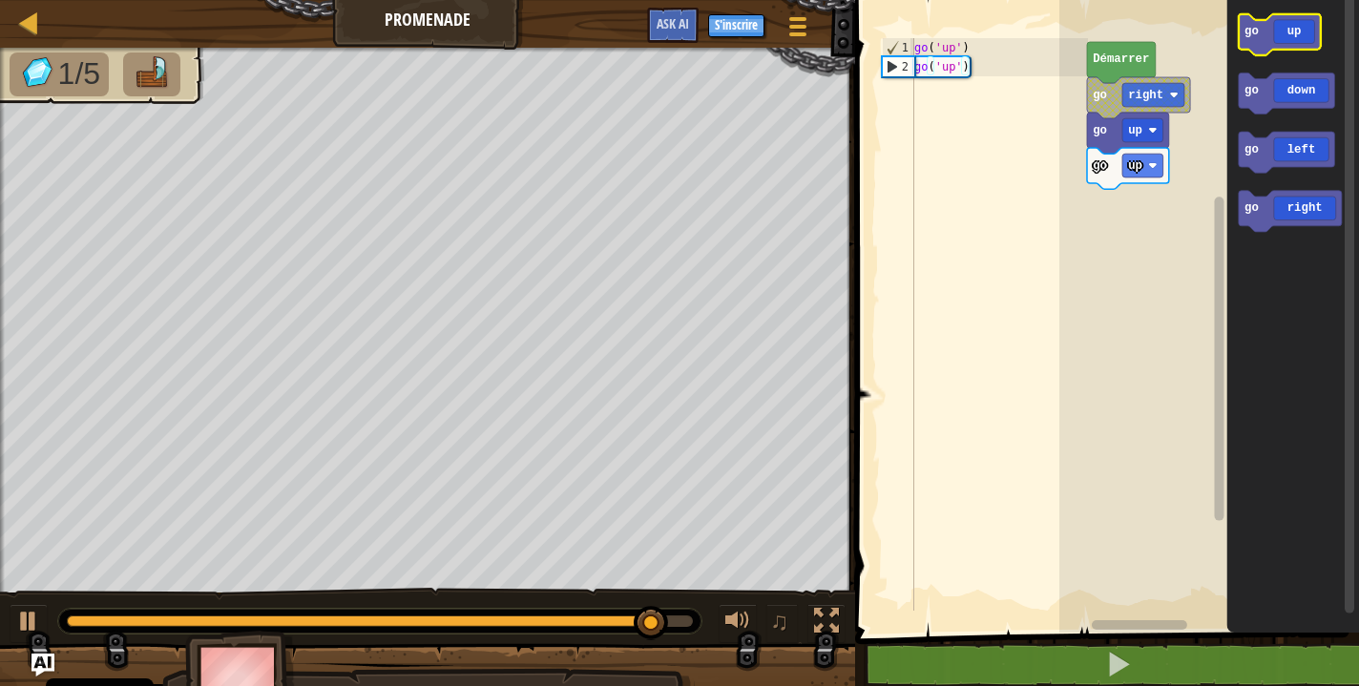
click at [1280, 31] on icon "Espace de travail de Blocky" at bounding box center [1279, 34] width 82 height 41
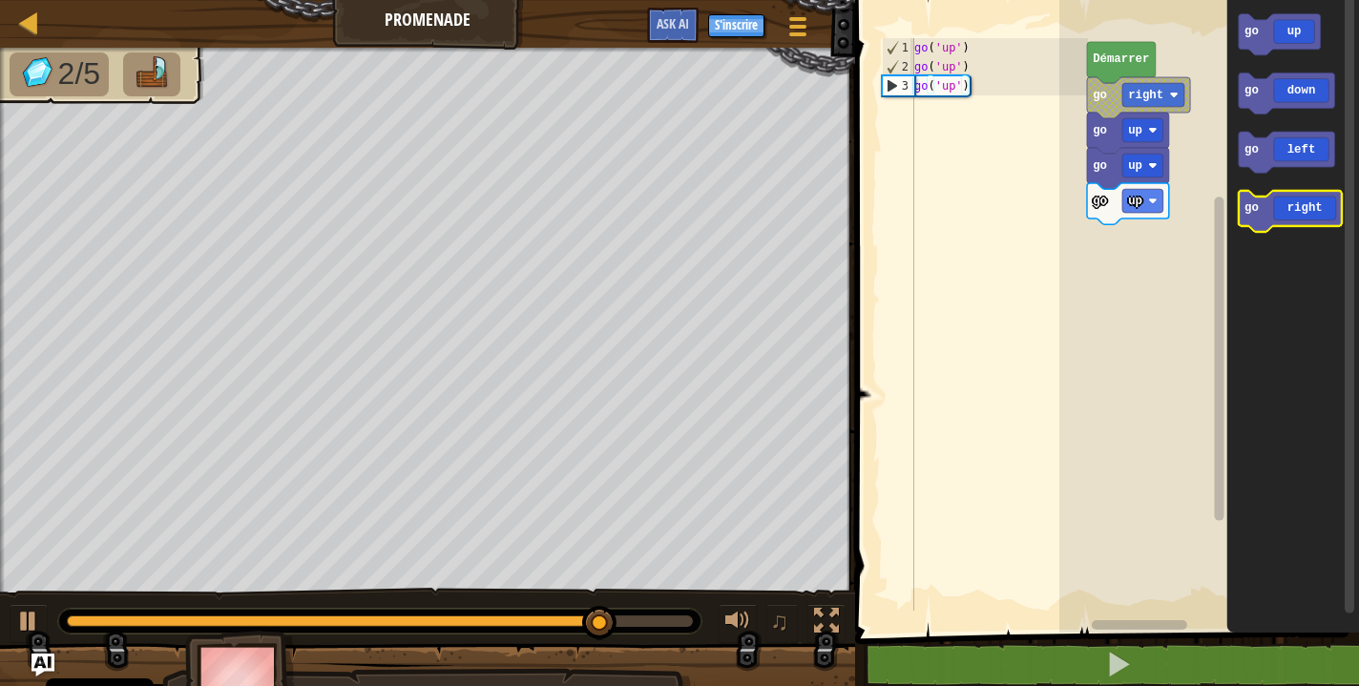
click at [1281, 206] on icon "Espace de travail de Blocky" at bounding box center [1289, 211] width 103 height 41
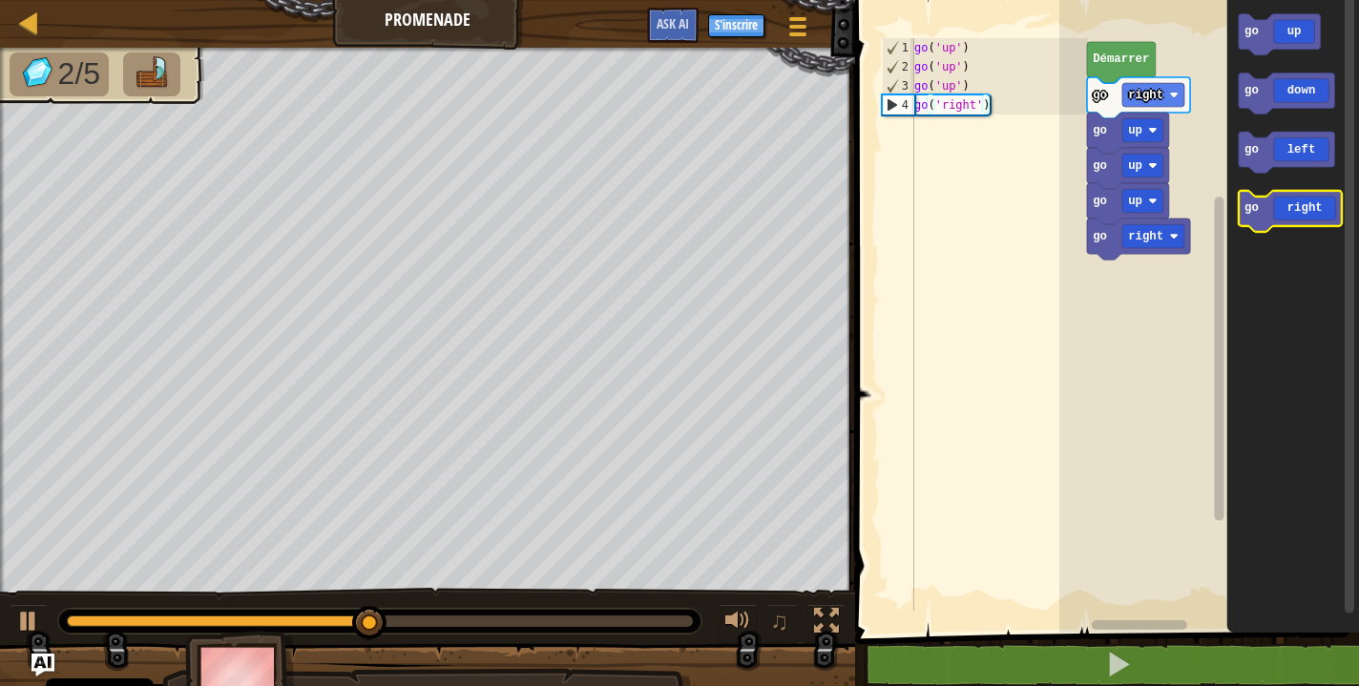
click at [1280, 205] on icon "Espace de travail de Blocky" at bounding box center [1289, 211] width 103 height 41
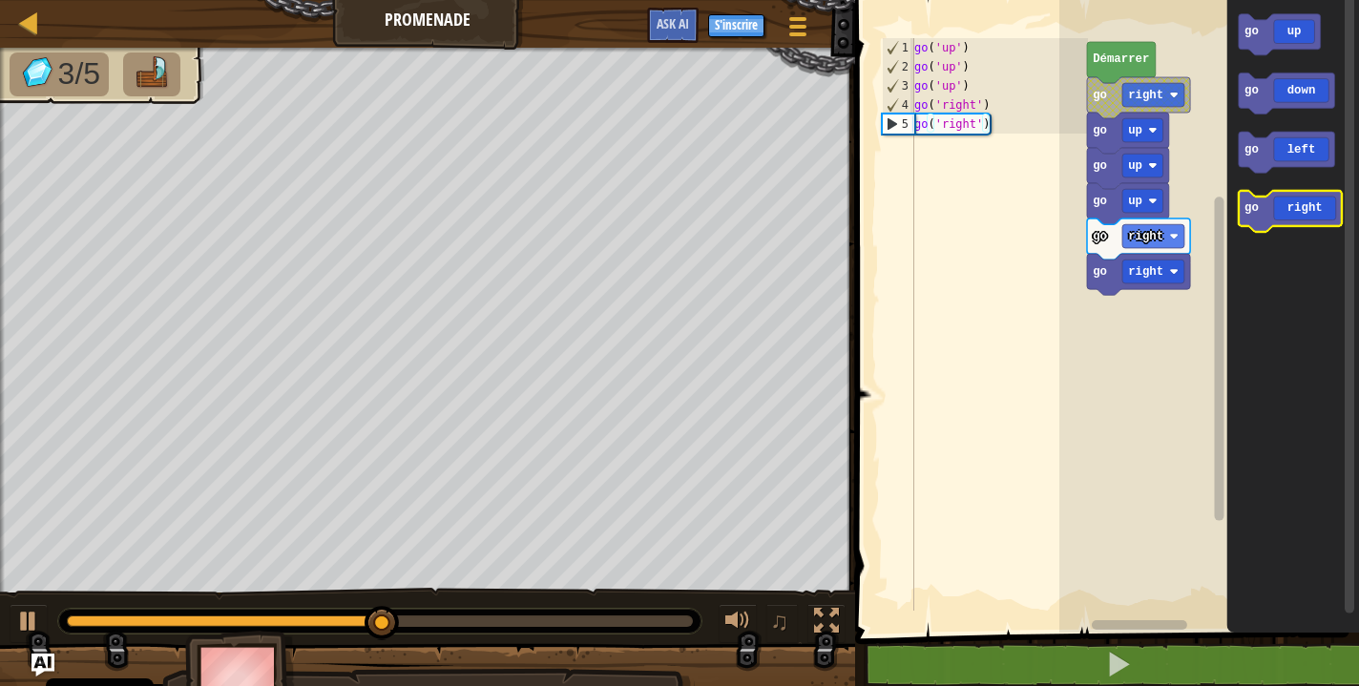
click at [1280, 211] on icon "Espace de travail de Blocky" at bounding box center [1289, 211] width 103 height 41
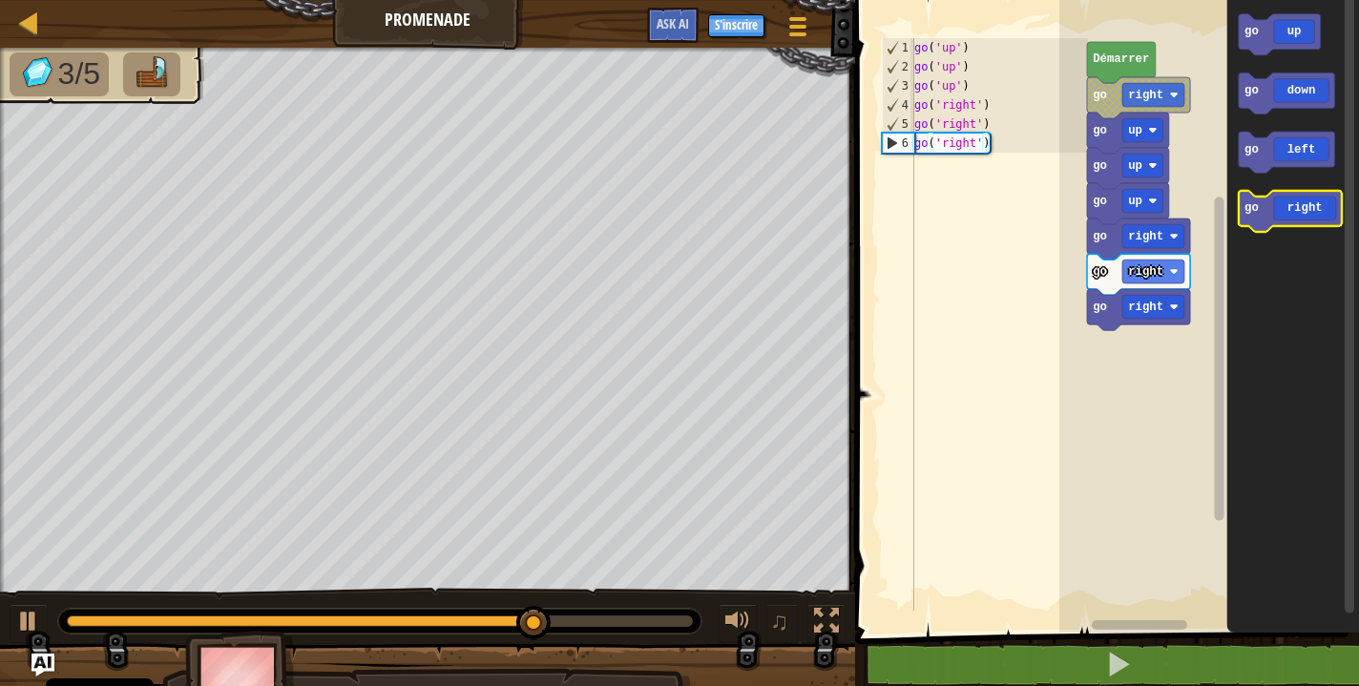
click at [1280, 210] on icon "Espace de travail de Blocky" at bounding box center [1289, 211] width 103 height 41
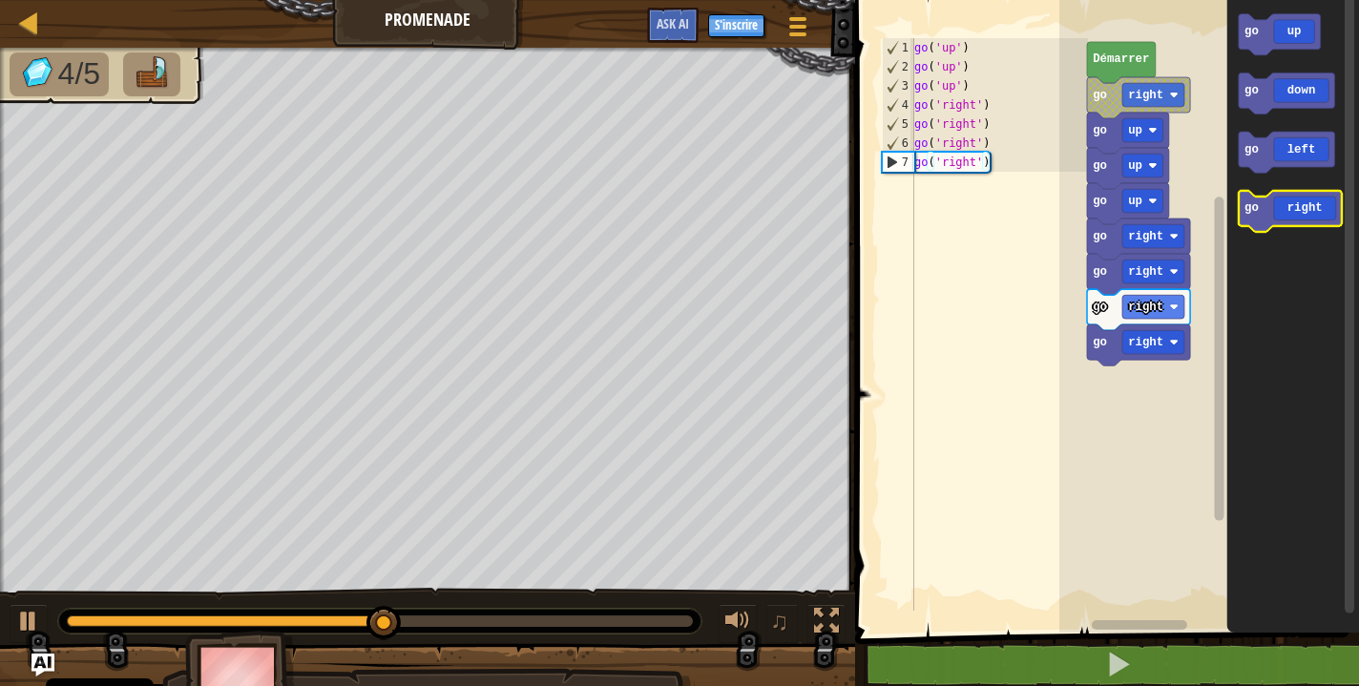
click at [1280, 208] on icon "Espace de travail de Blocky" at bounding box center [1289, 211] width 103 height 41
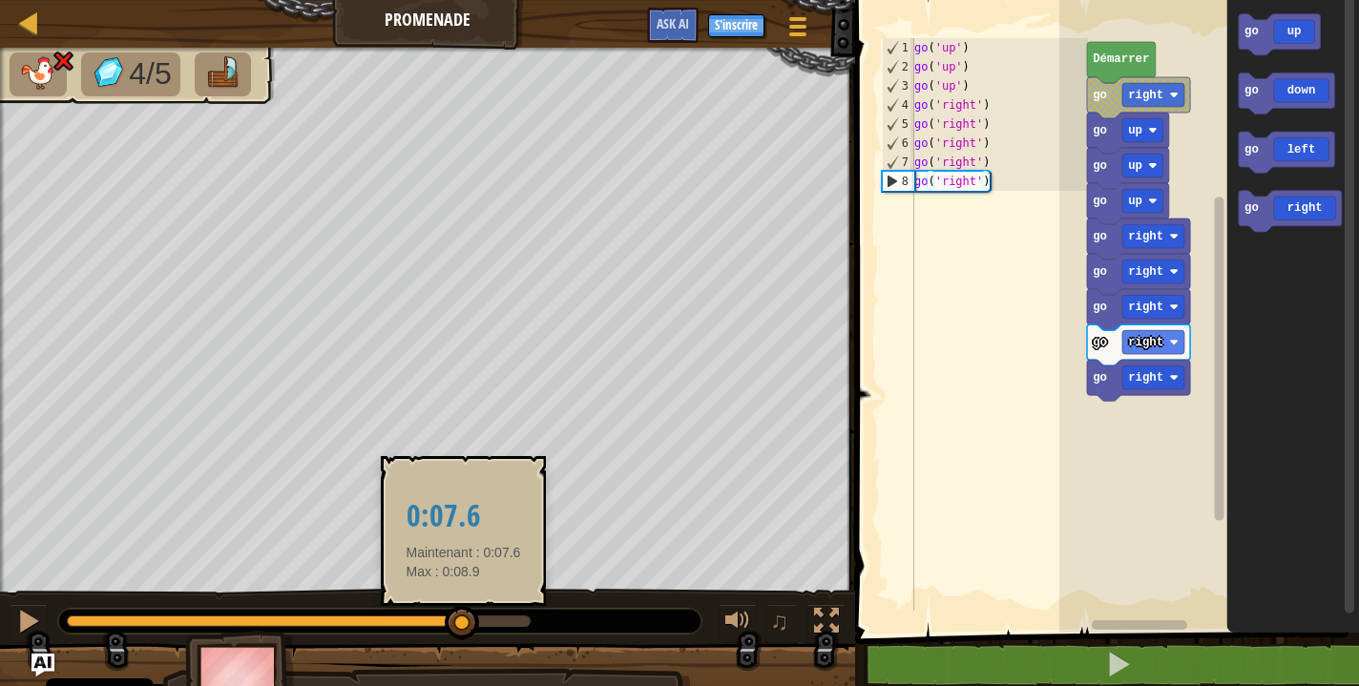
drag, startPoint x: 524, startPoint y: 624, endPoint x: 463, endPoint y: 622, distance: 61.1
click at [463, 622] on div at bounding box center [462, 623] width 34 height 34
drag, startPoint x: 463, startPoint y: 622, endPoint x: 448, endPoint y: 621, distance: 14.3
click at [449, 621] on div at bounding box center [457, 623] width 34 height 34
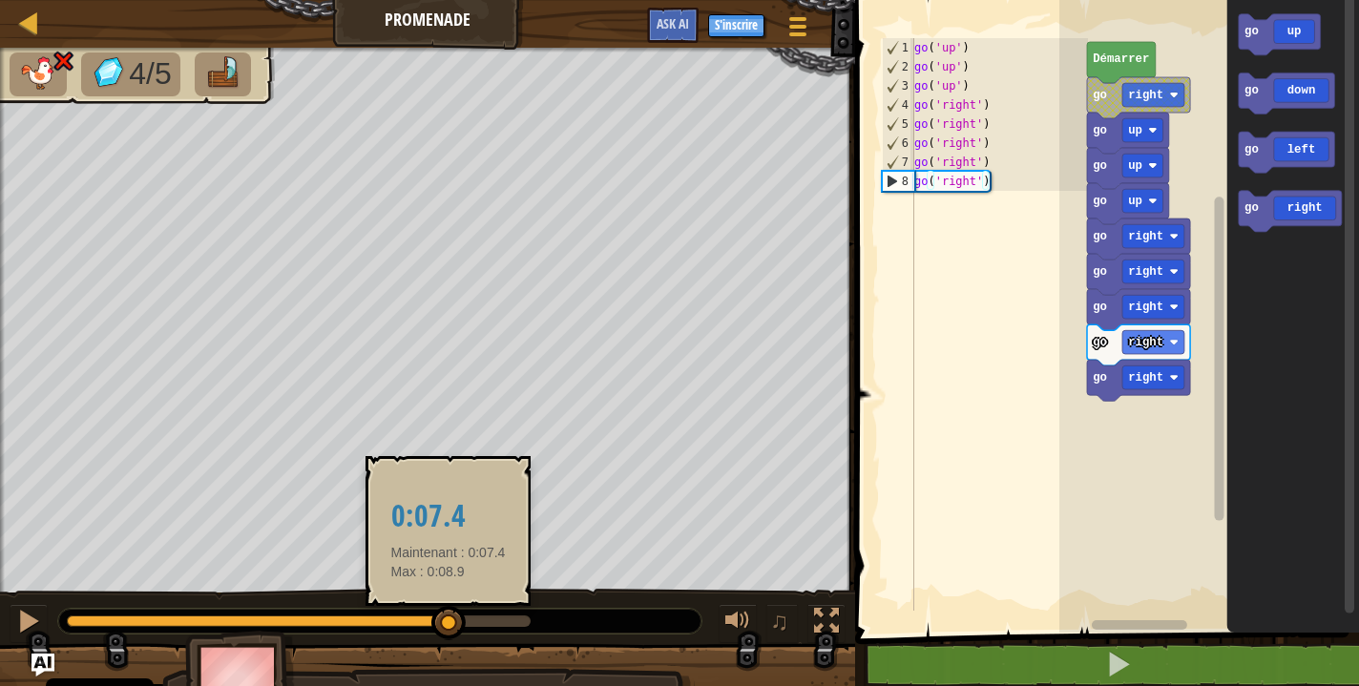
click at [441, 621] on div at bounding box center [448, 623] width 34 height 34
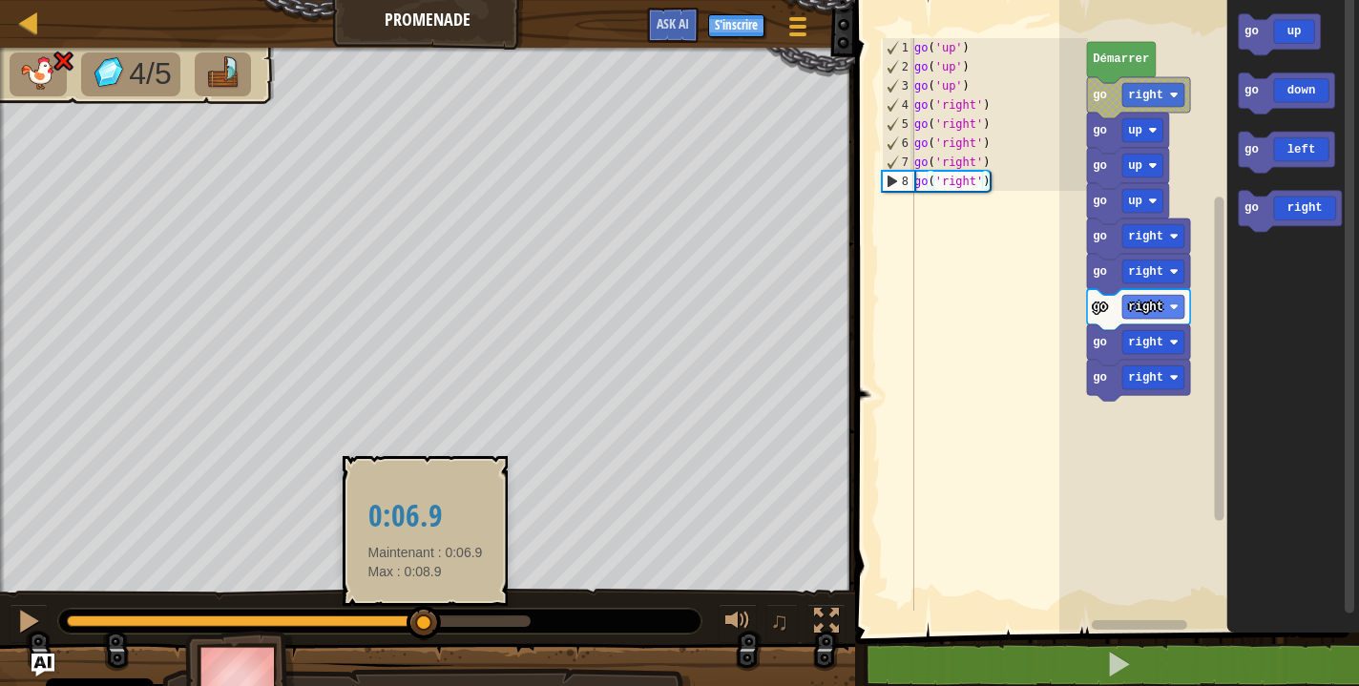
drag, startPoint x: 441, startPoint y: 621, endPoint x: 426, endPoint y: 621, distance: 15.3
click at [426, 621] on div at bounding box center [423, 623] width 34 height 34
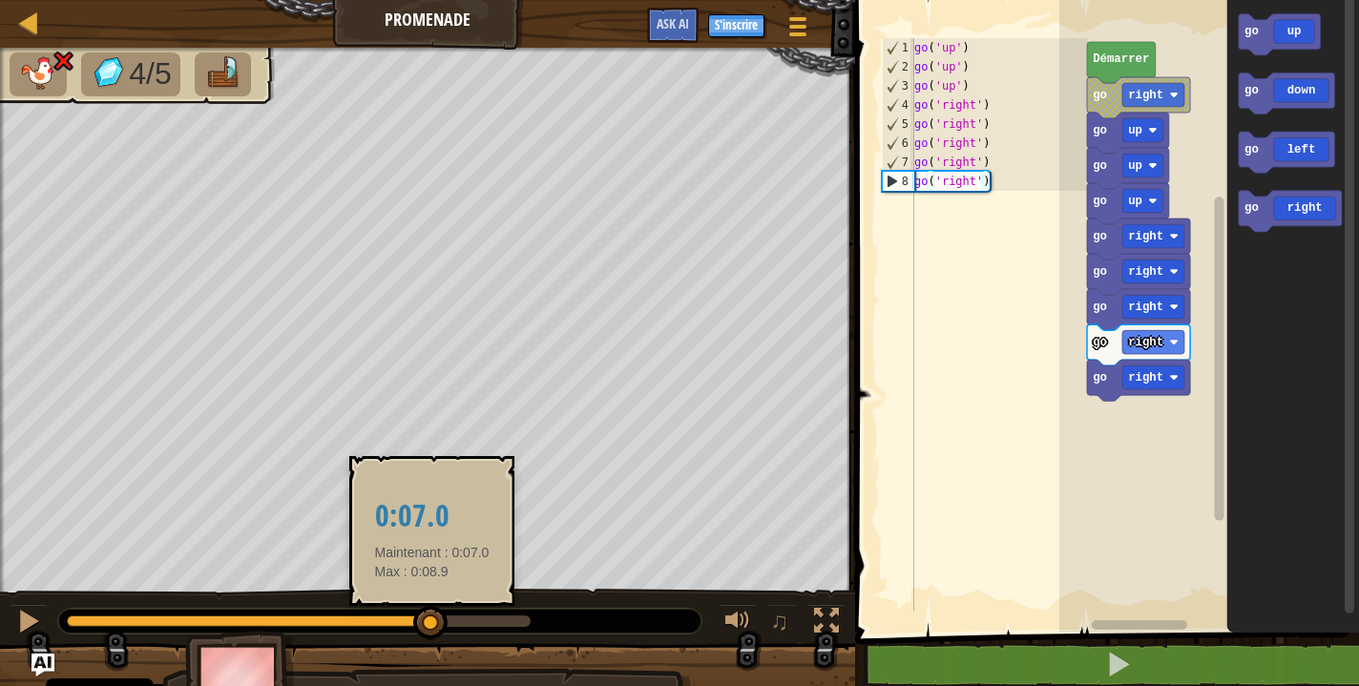
click at [432, 620] on div at bounding box center [430, 623] width 34 height 34
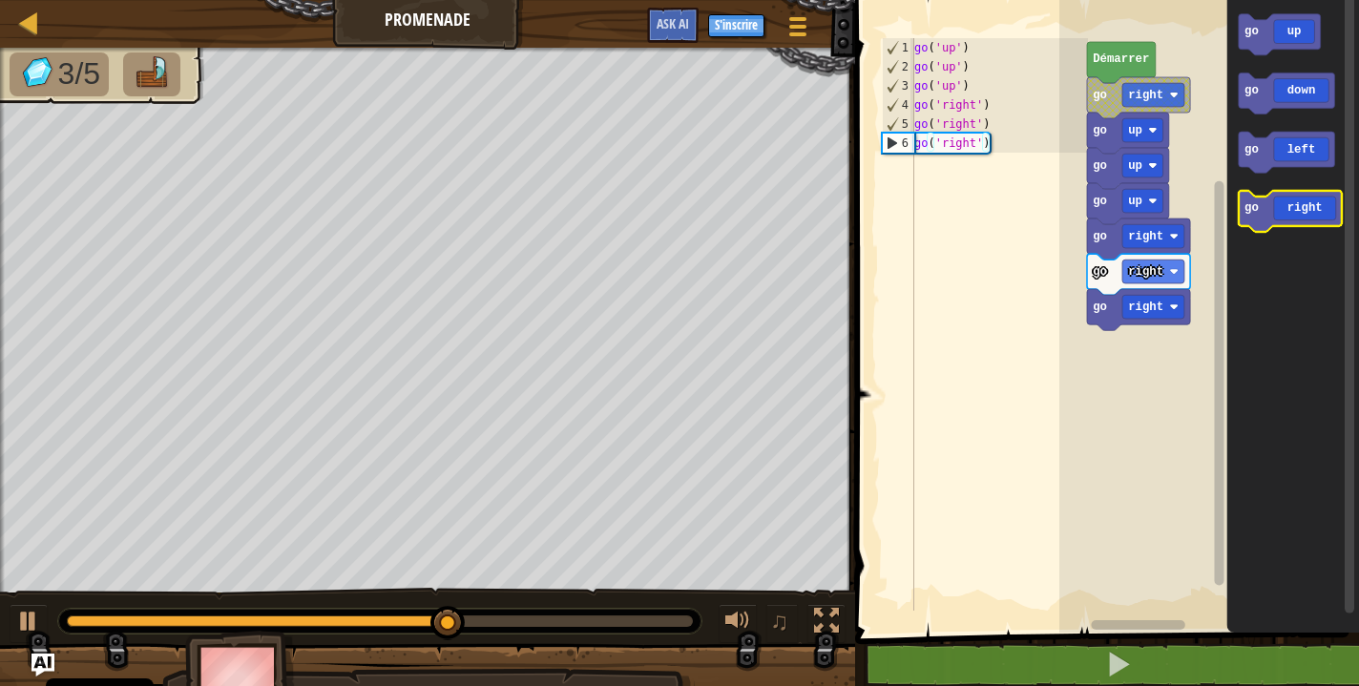
click at [1303, 209] on icon "Espace de travail de Blocky" at bounding box center [1289, 211] width 103 height 41
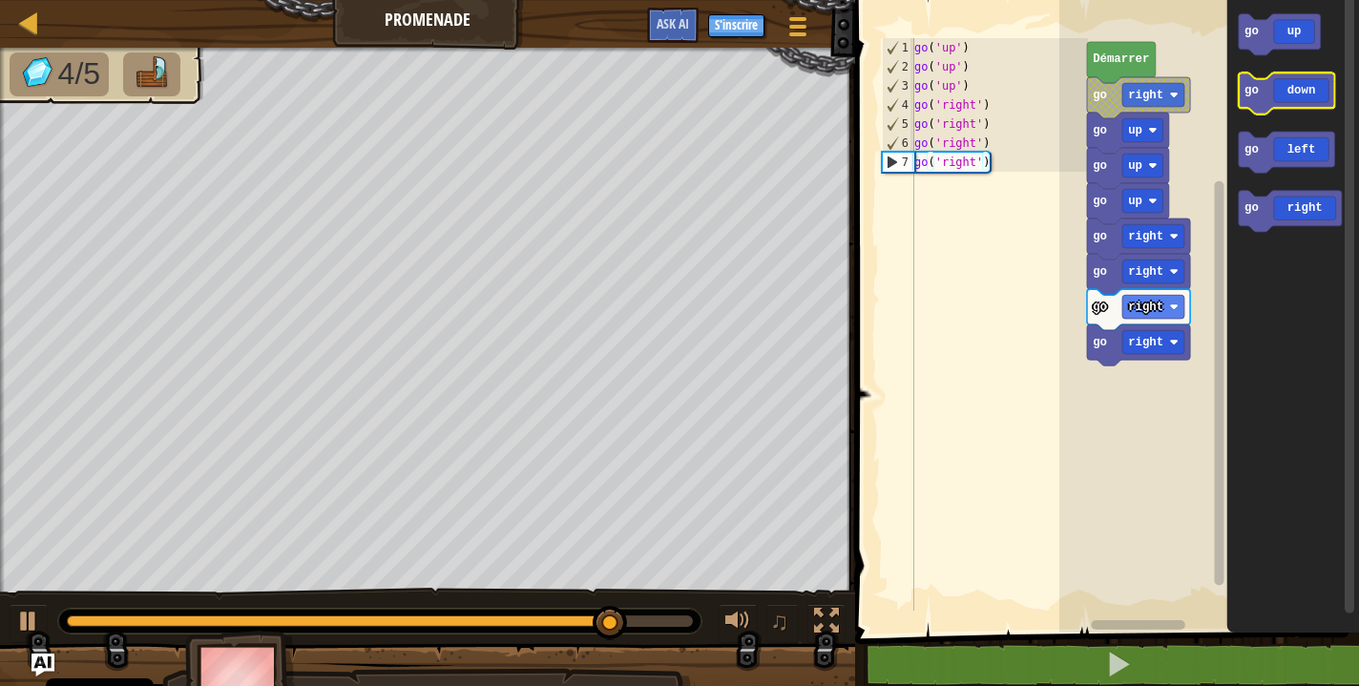
click at [1281, 90] on icon "Espace de travail de Blocky" at bounding box center [1286, 93] width 96 height 41
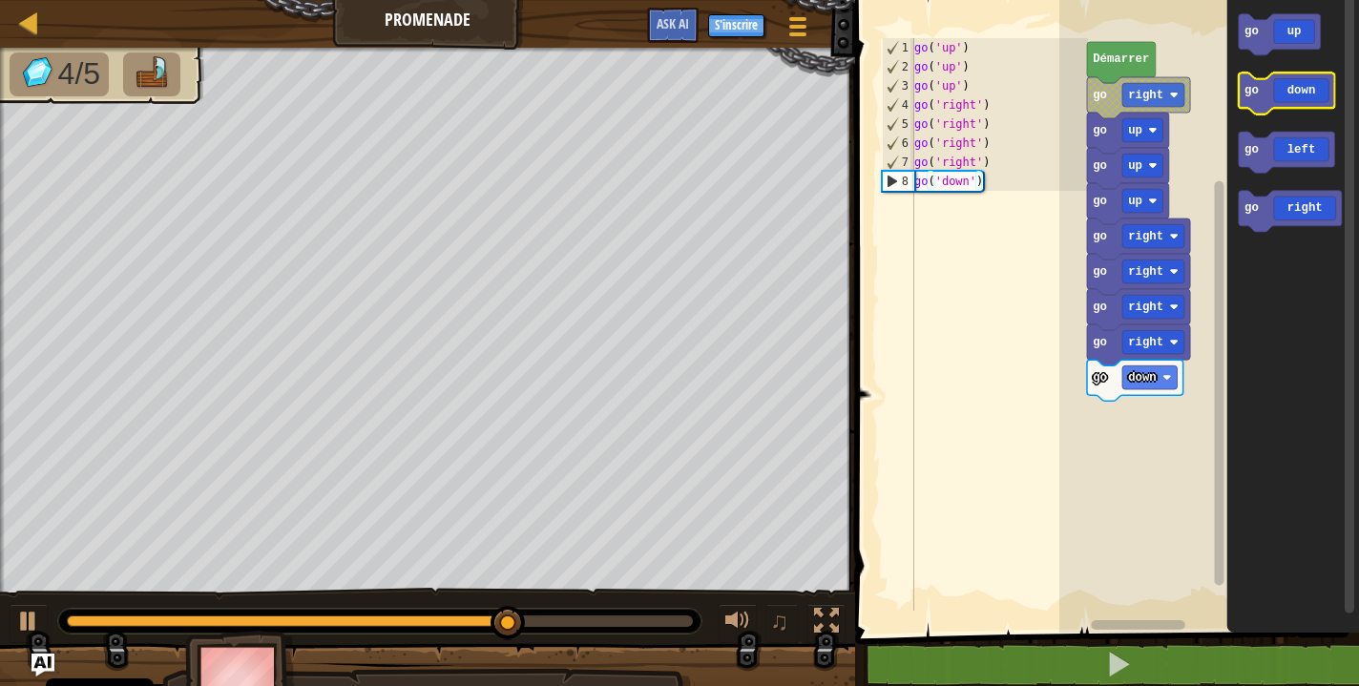
click at [1281, 90] on icon "Espace de travail de Blocky" at bounding box center [1286, 93] width 96 height 41
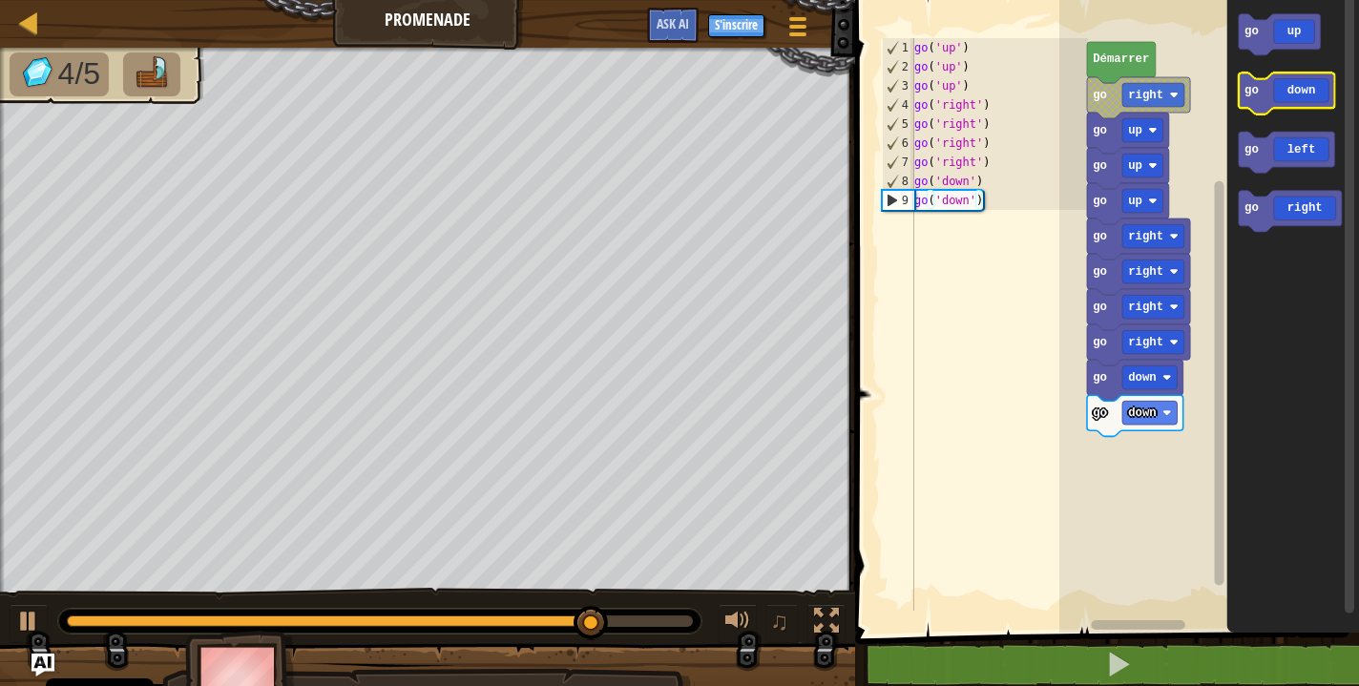
click at [1280, 90] on icon "Espace de travail de Blocky" at bounding box center [1286, 93] width 96 height 41
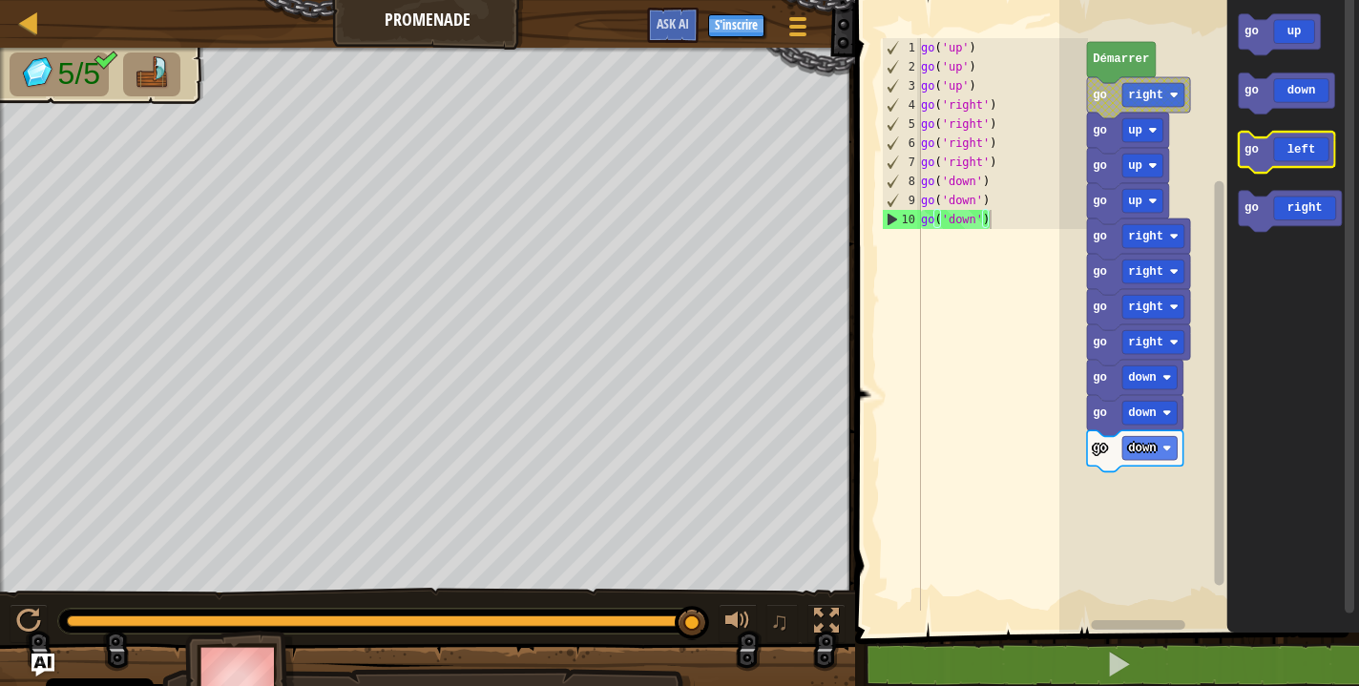
click at [1284, 154] on icon "Espace de travail de Blocky" at bounding box center [1286, 152] width 96 height 41
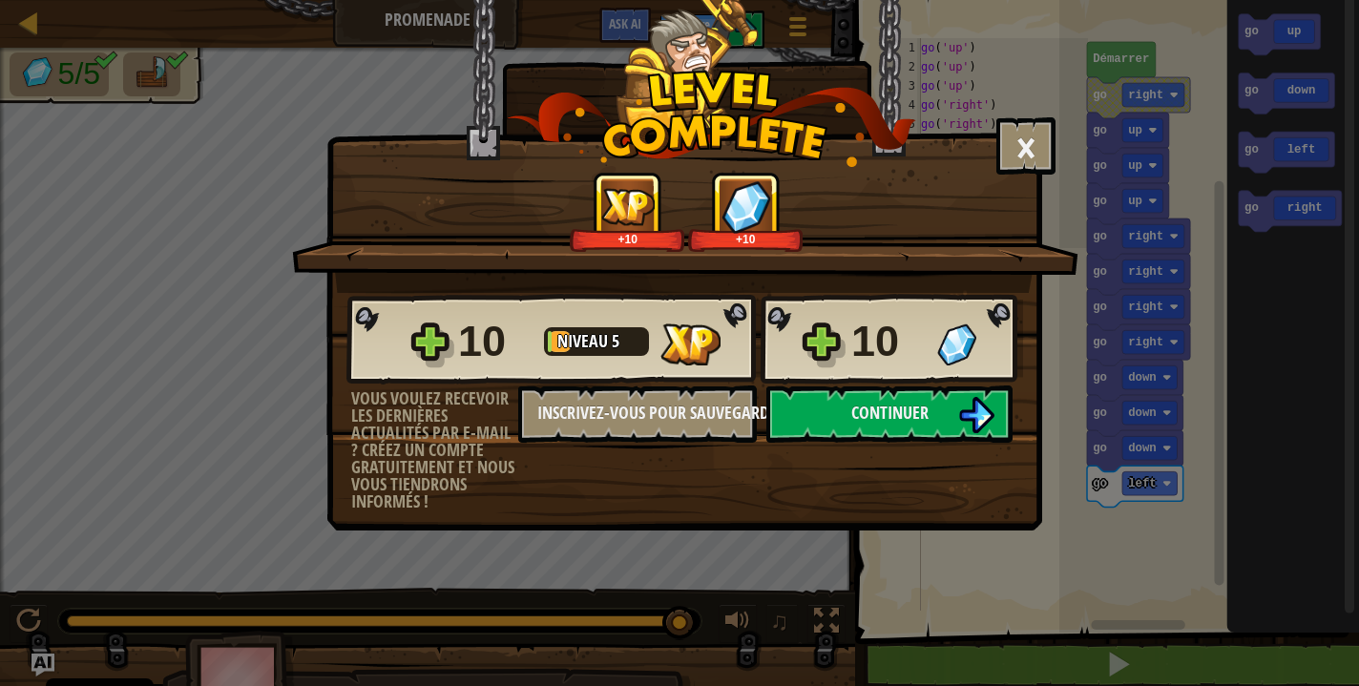
click at [888, 333] on div "10" at bounding box center [888, 341] width 74 height 61
